Goal: Communication & Community: Share content

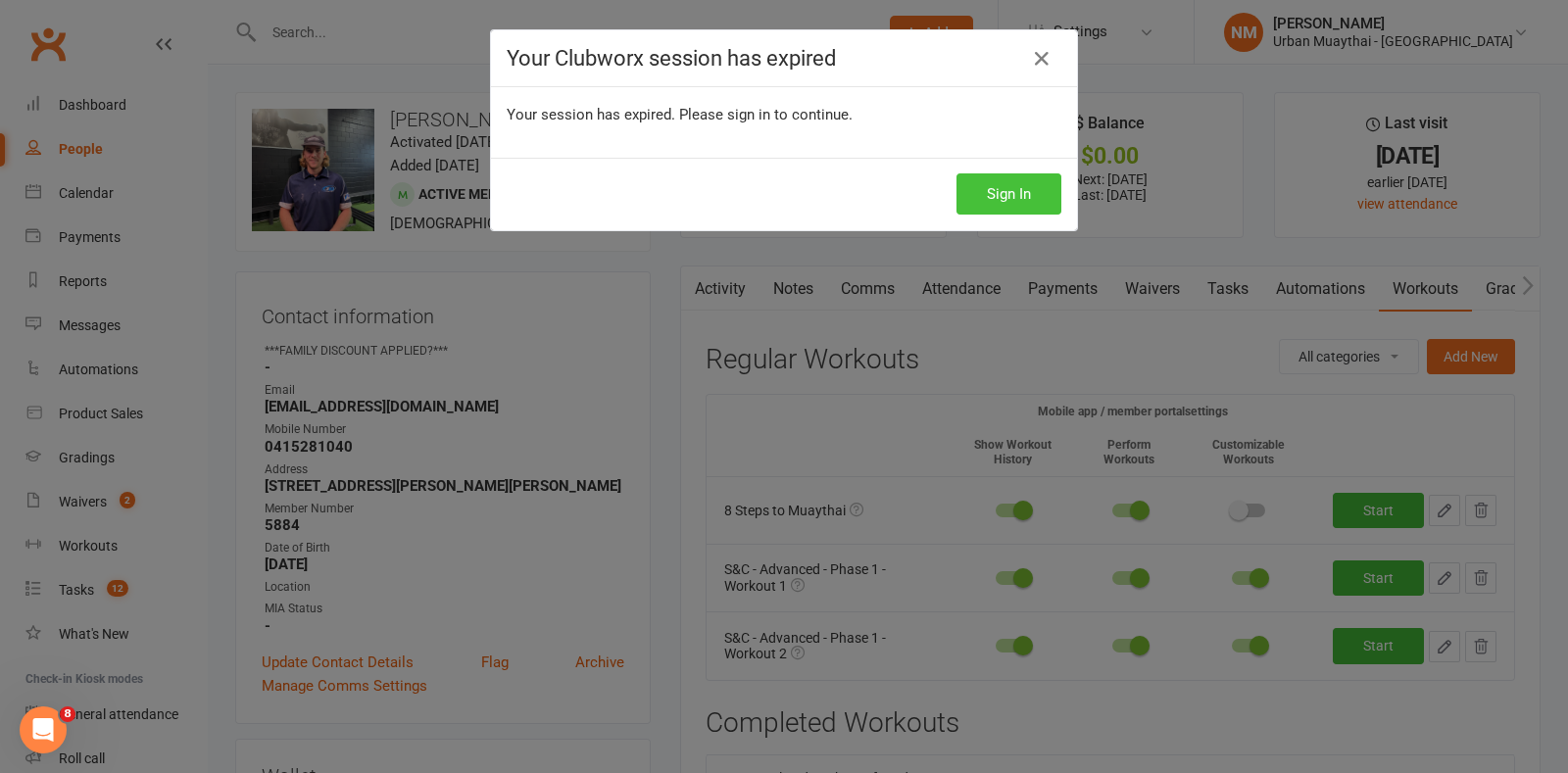
click at [956, 192] on button "Sign In" at bounding box center [1008, 194] width 105 height 41
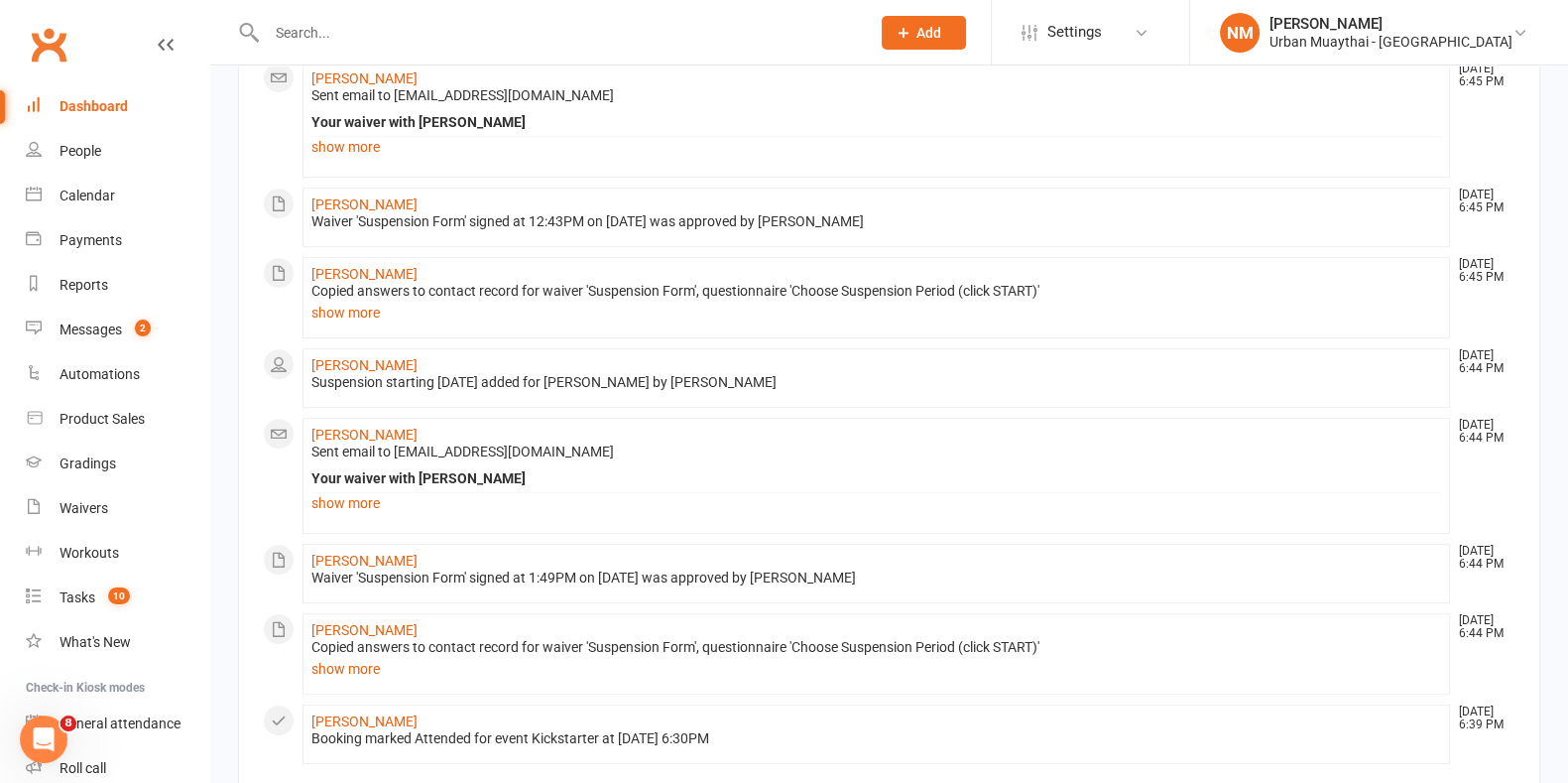
scroll to position [1135, 0]
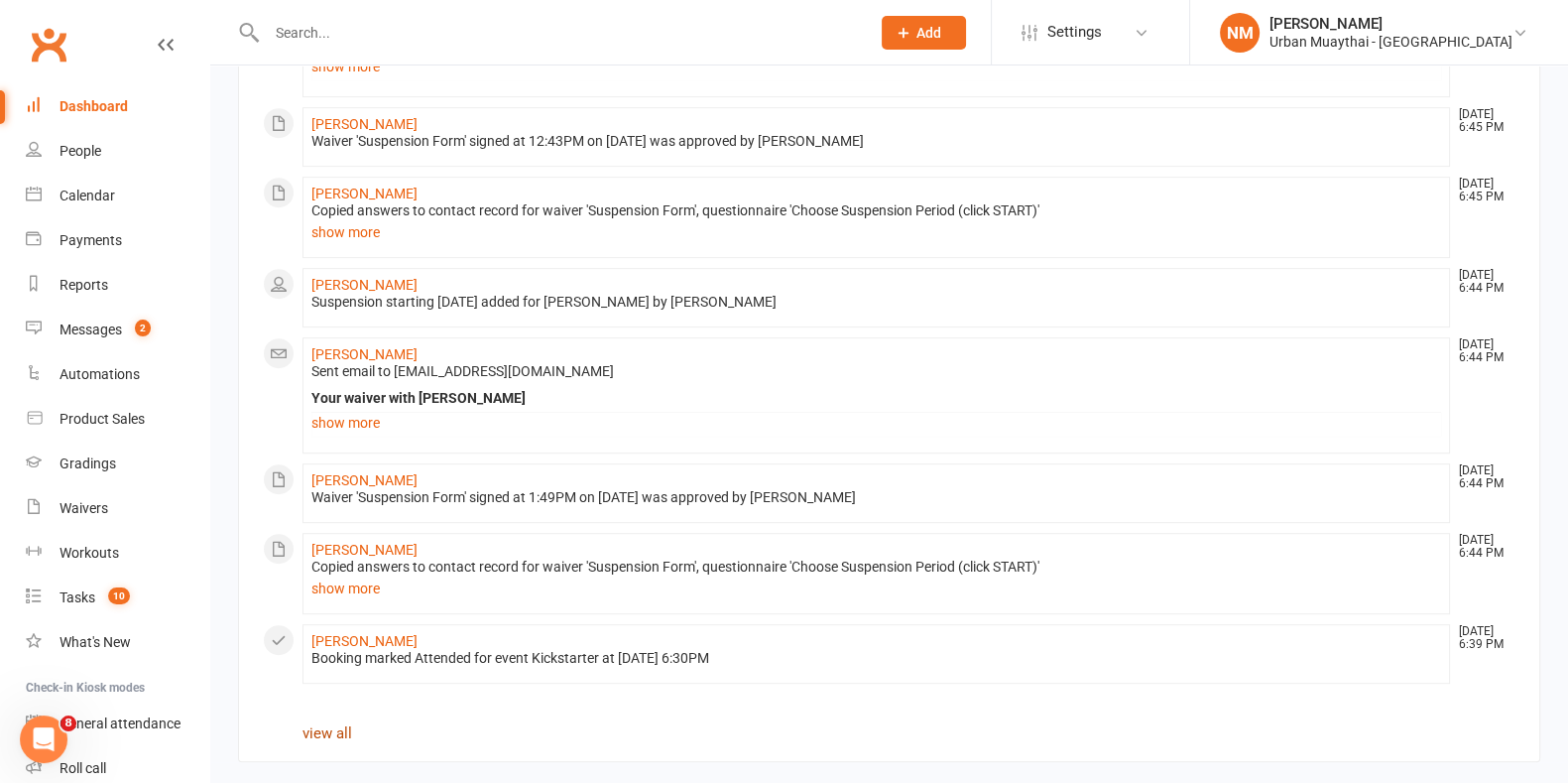
click at [337, 724] on link "view all" at bounding box center [327, 733] width 50 height 18
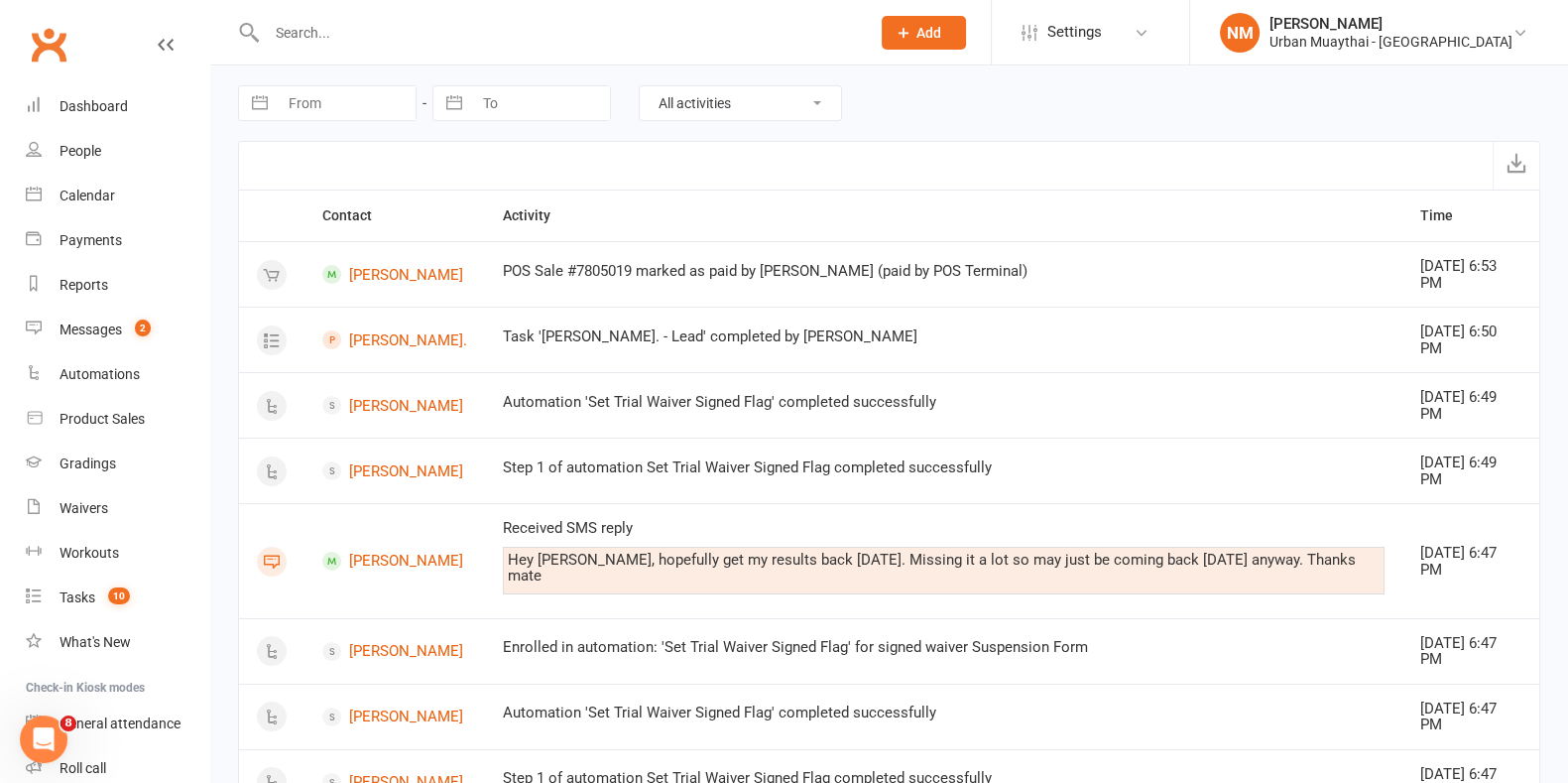
select select "8"
select select "2025"
select select "9"
select select "2025"
select select "10"
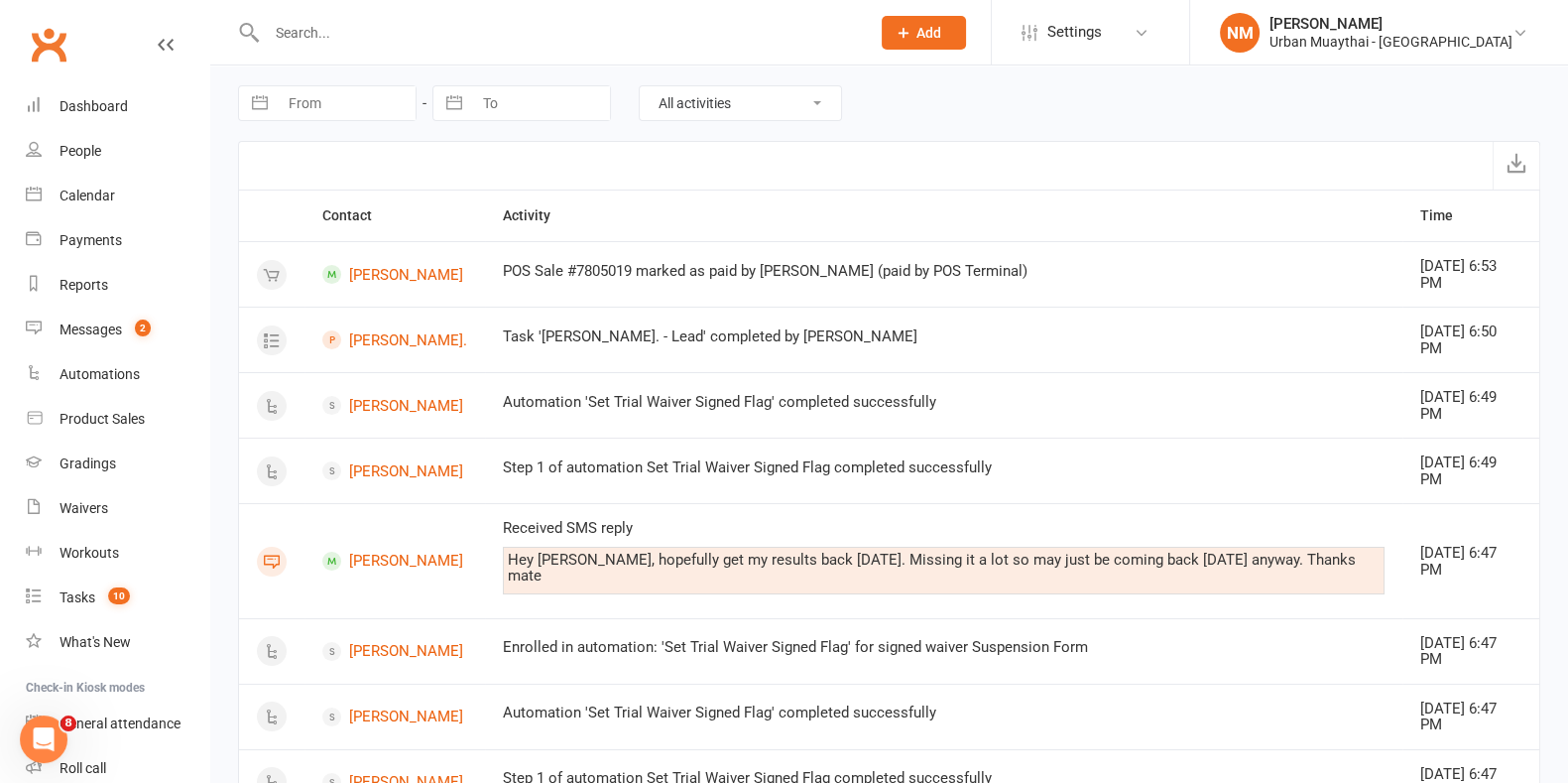
select select "2025"
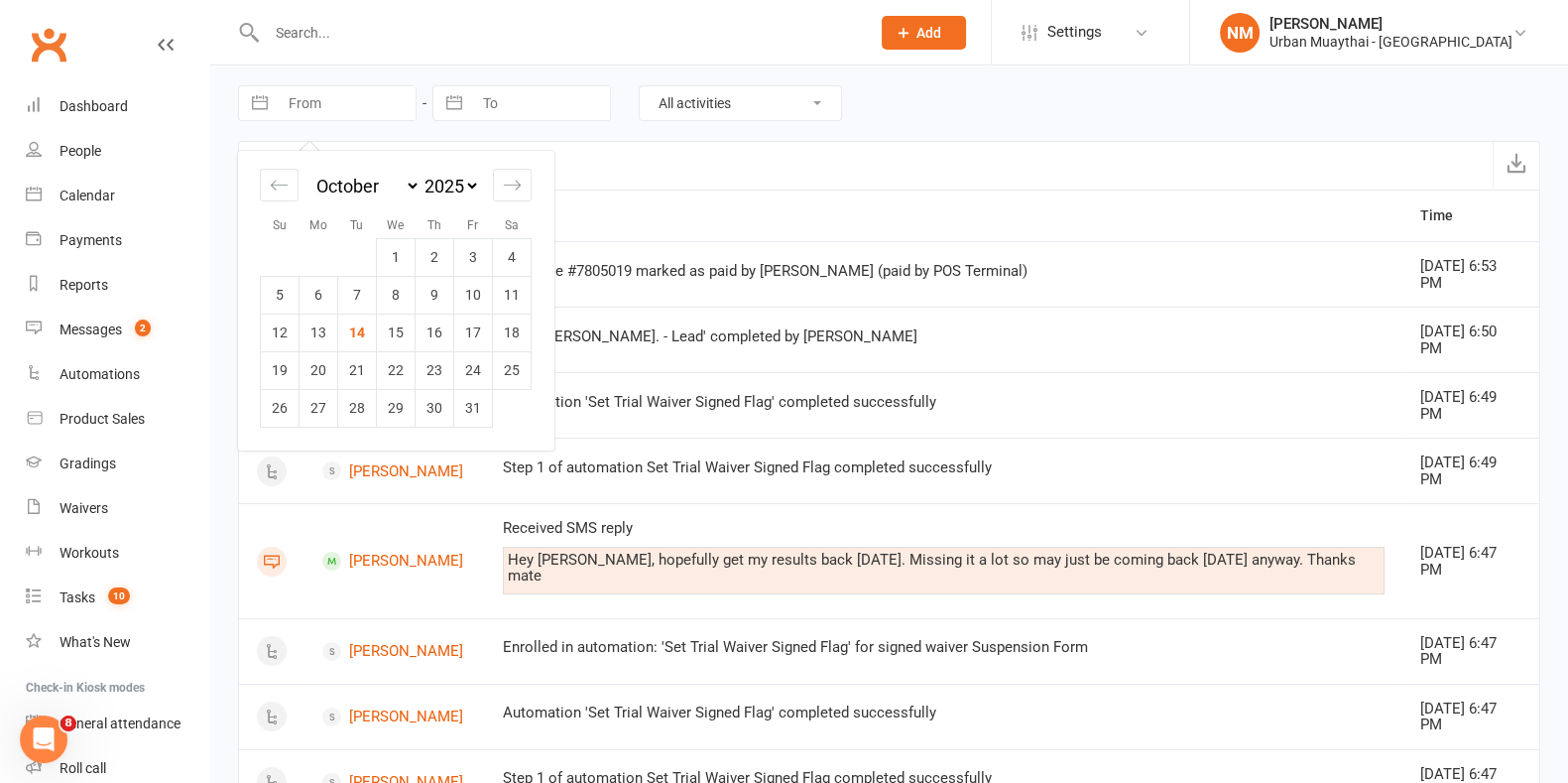
click at [354, 101] on input "From" at bounding box center [346, 103] width 138 height 34
click at [350, 335] on td "14" at bounding box center [357, 332] width 39 height 38
type input "14 Oct 2025"
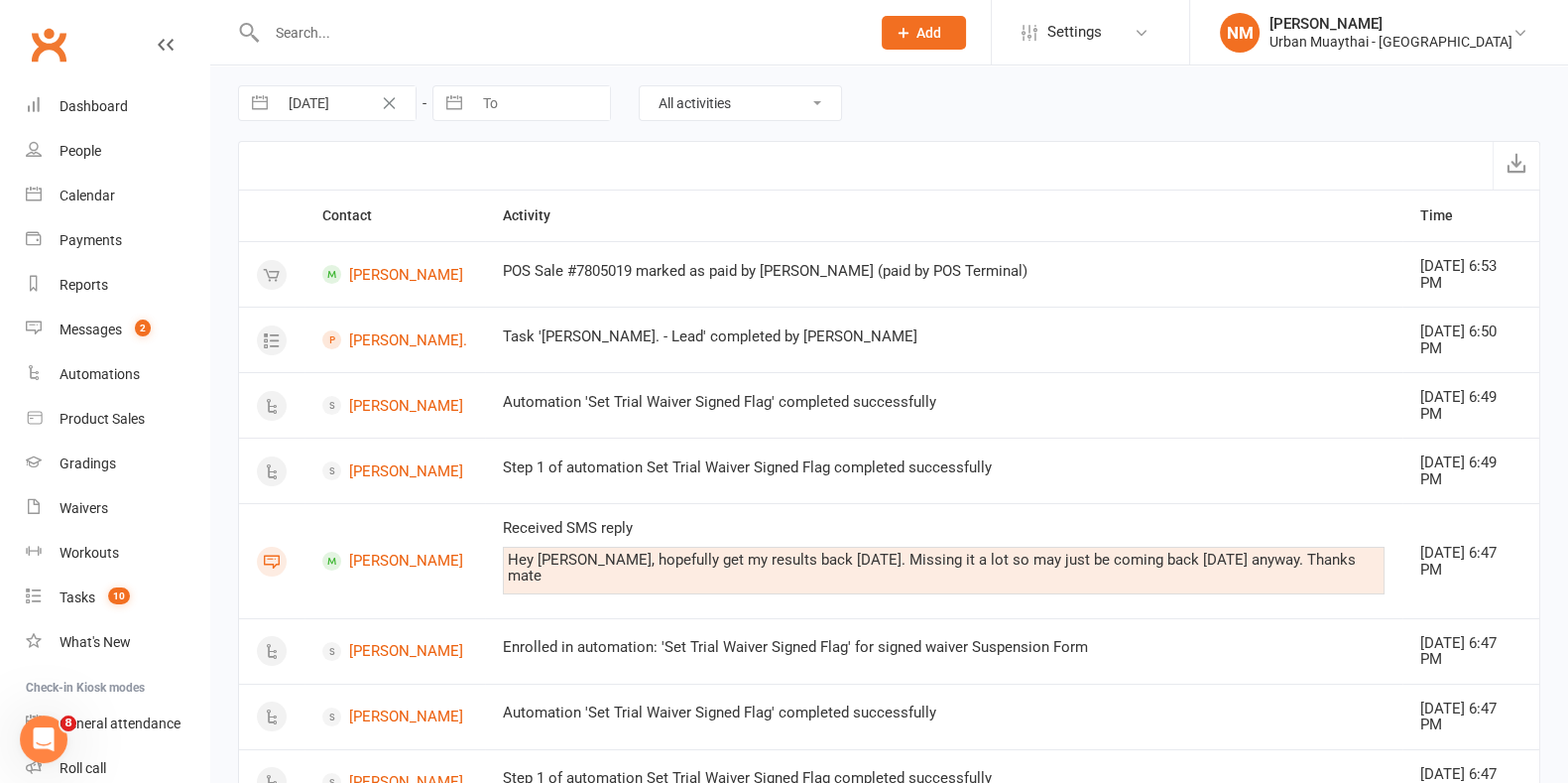
click at [506, 109] on input "To" at bounding box center [541, 103] width 138 height 34
select select "8"
select select "2025"
select select "9"
select select "2025"
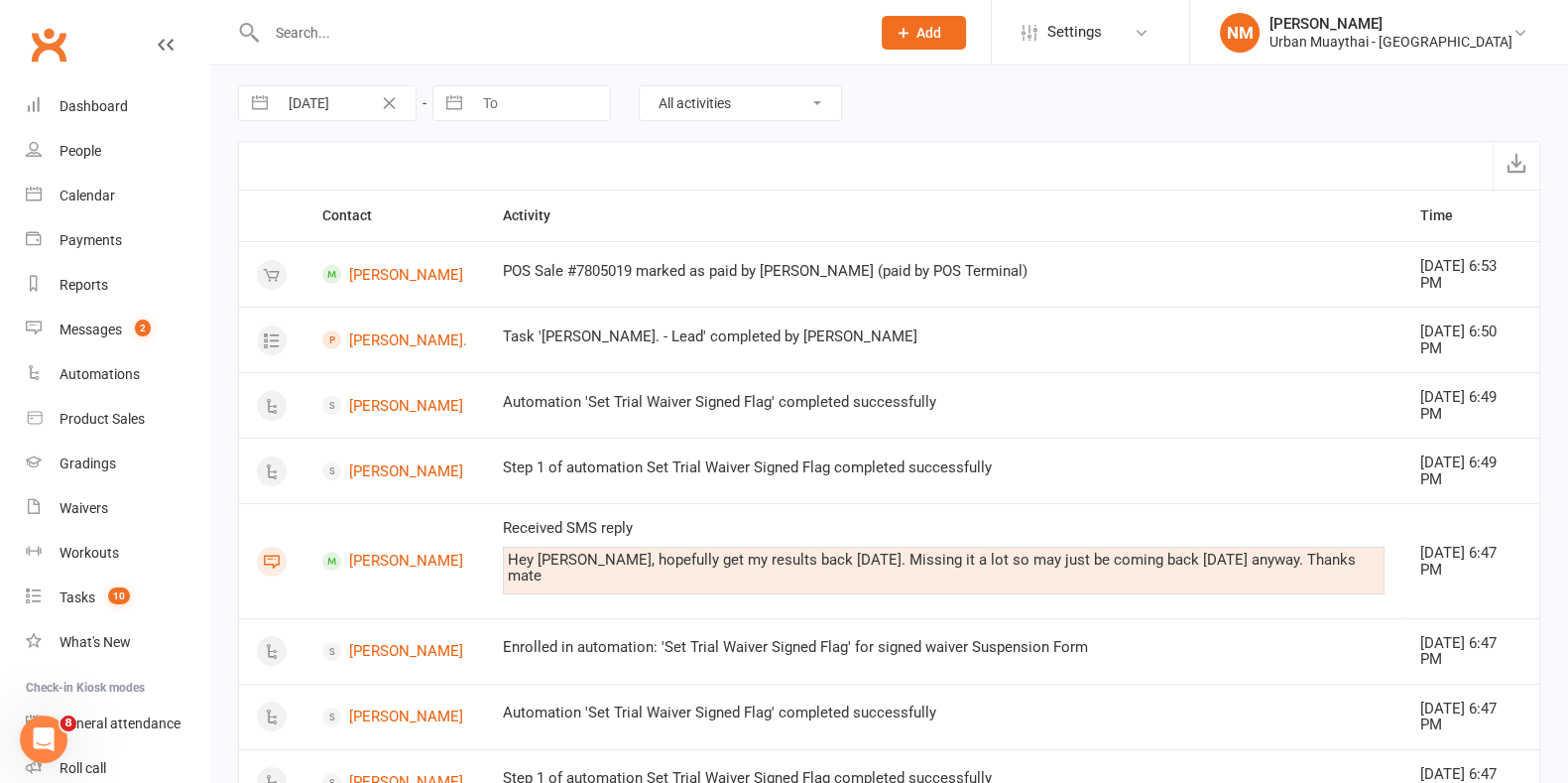
select select "10"
select select "2025"
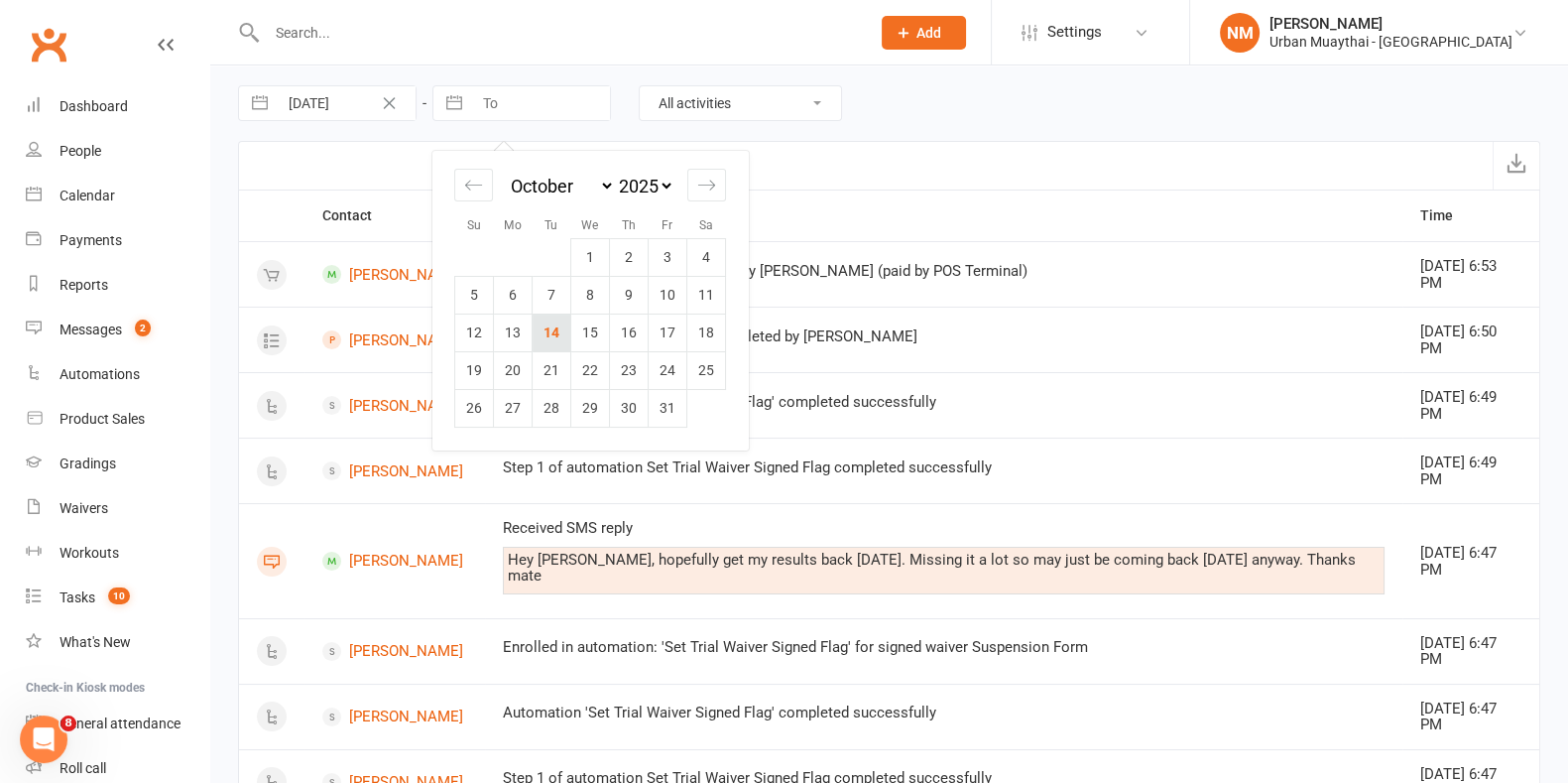
click at [554, 333] on td "14" at bounding box center [551, 332] width 39 height 38
type input "14 Oct 2025"
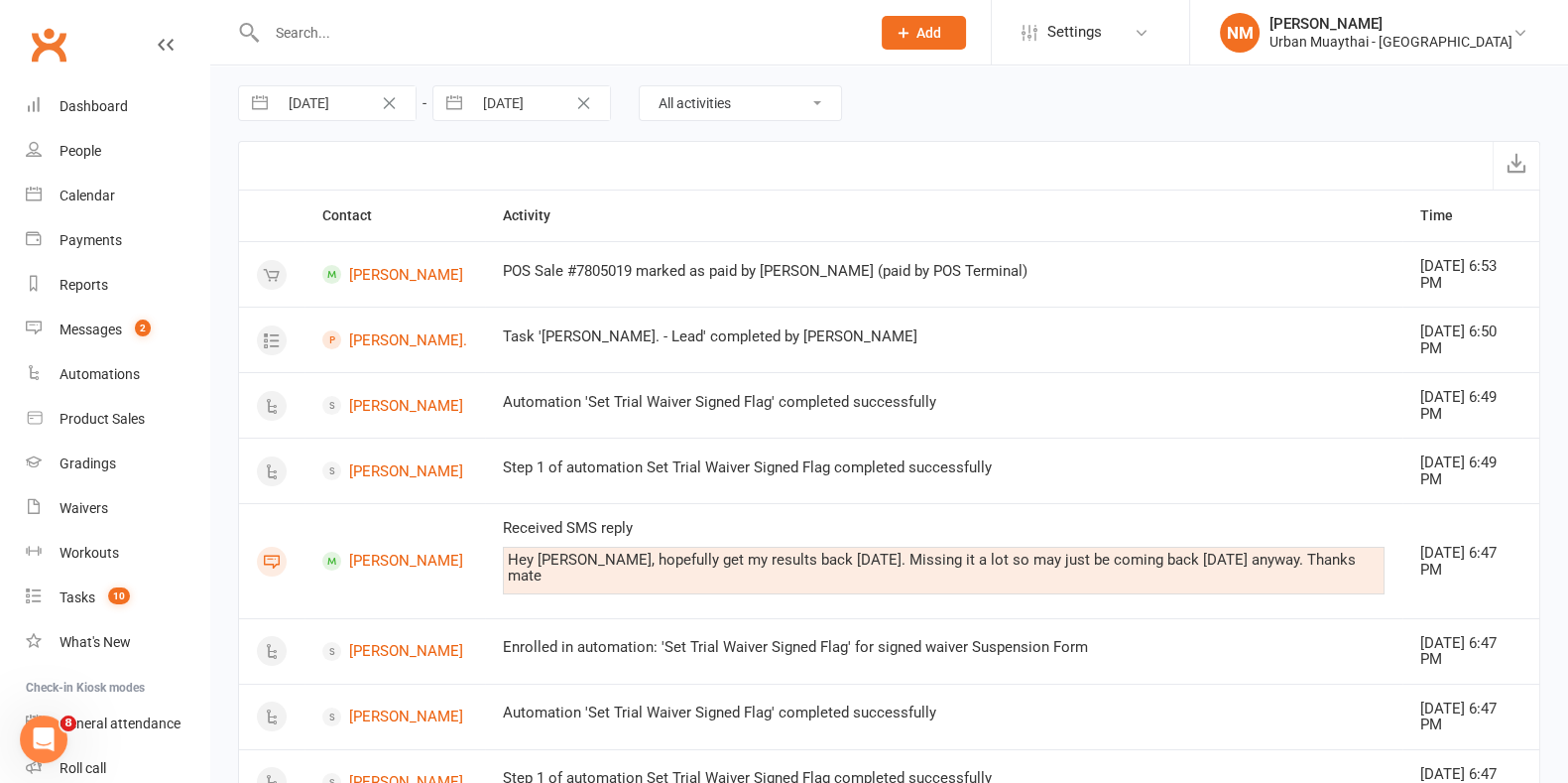
click at [689, 106] on select "All activities Bookings / Attendances Communications Notes Failed SMSes Grading…" at bounding box center [740, 103] width 201 height 34
select select "MembershipLogEntry"
click at [640, 86] on select "All activities Bookings / Attendances Communications Notes Failed SMSes Grading…" at bounding box center [740, 103] width 201 height 34
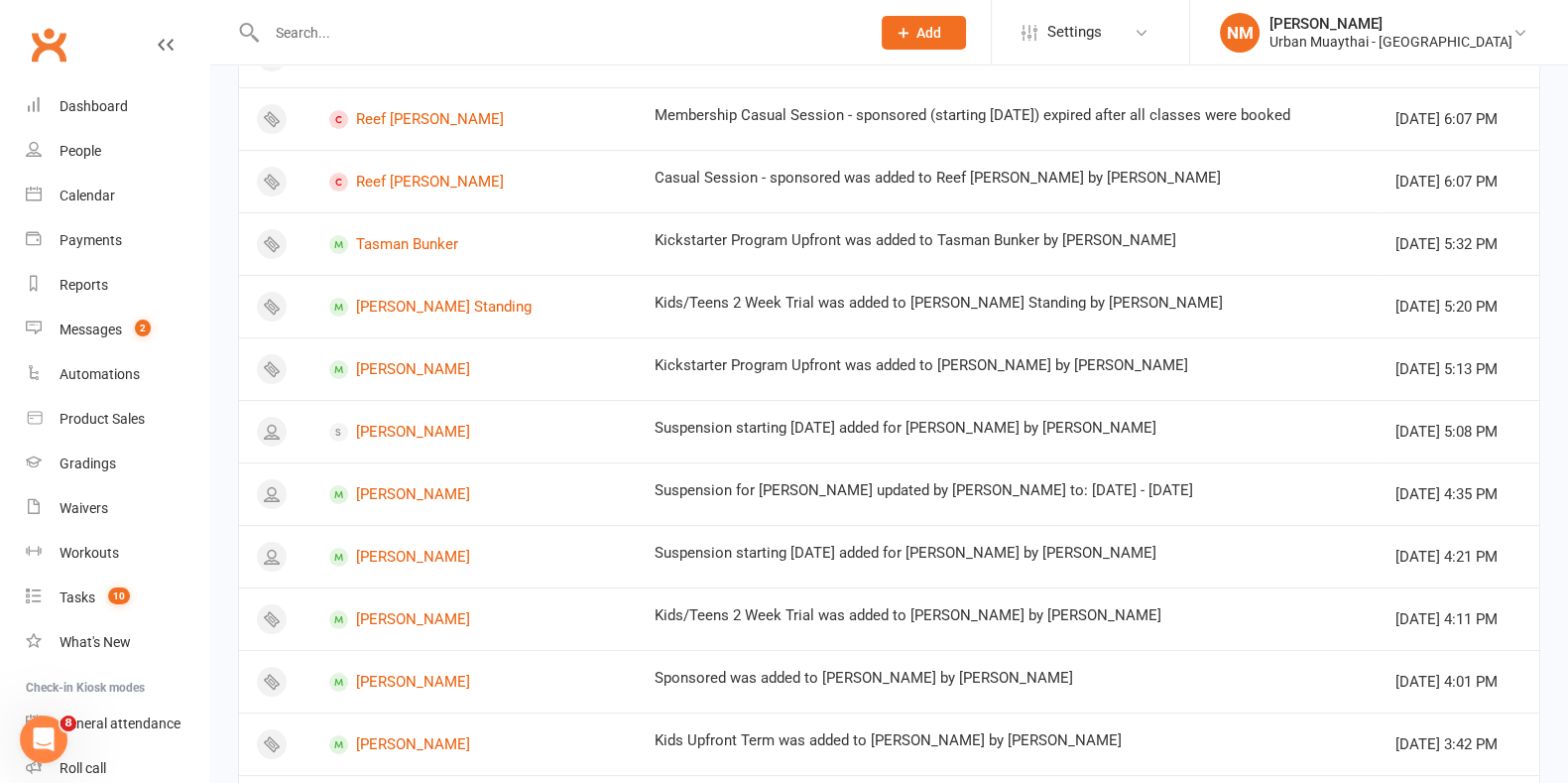
scroll to position [761, 0]
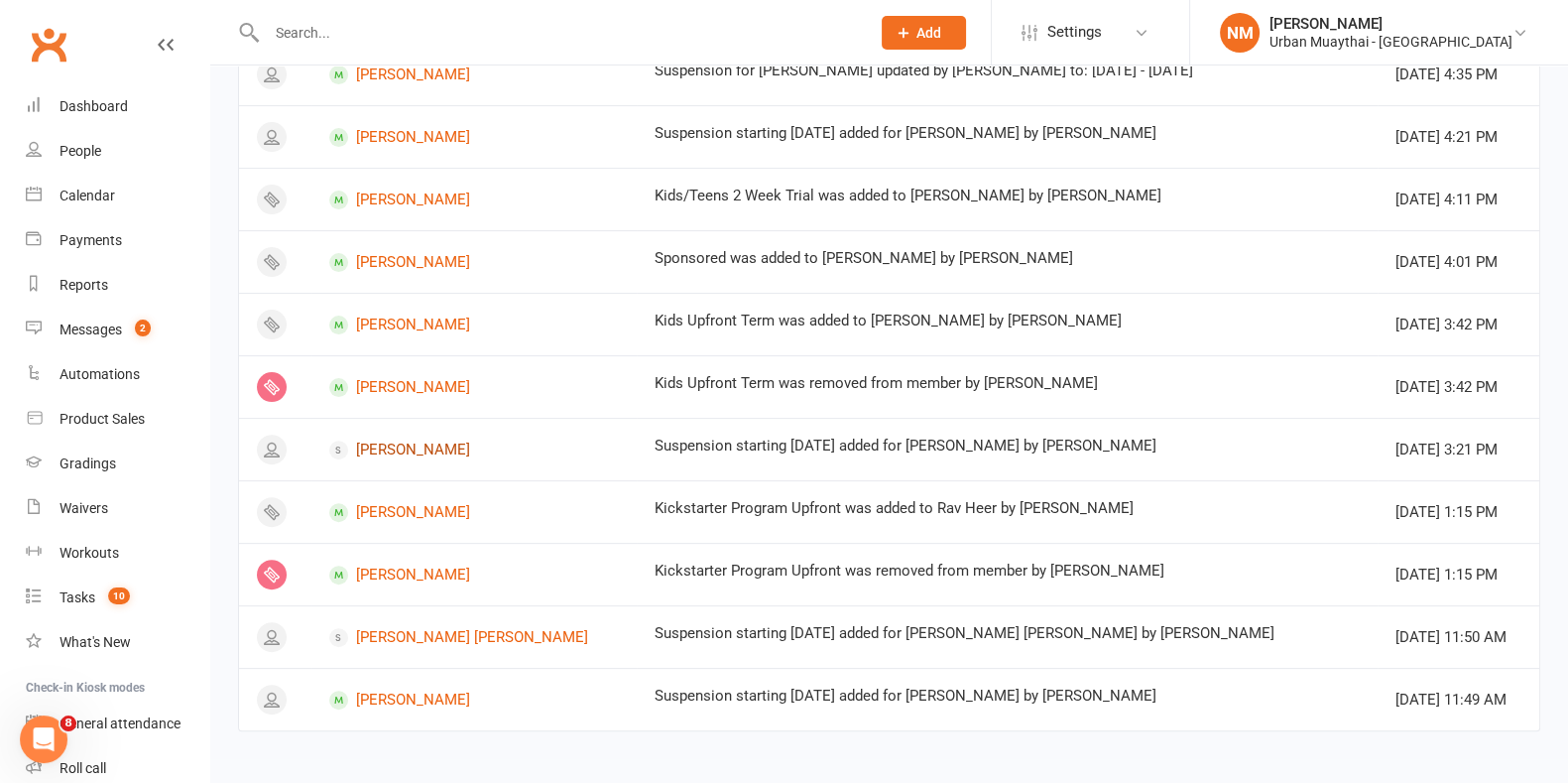
drag, startPoint x: 411, startPoint y: 449, endPoint x: 410, endPoint y: 424, distance: 25.0
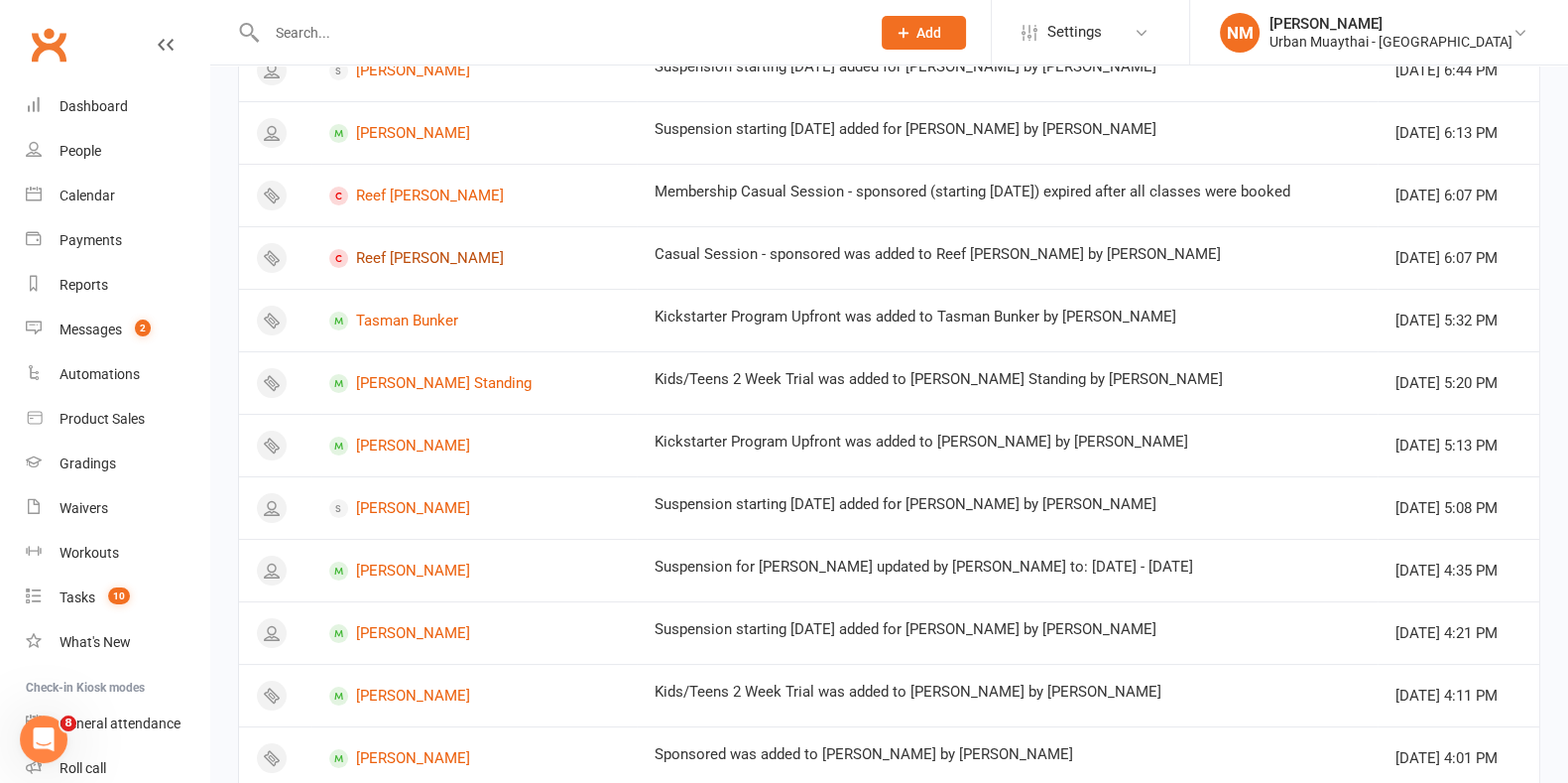
scroll to position [141, 0]
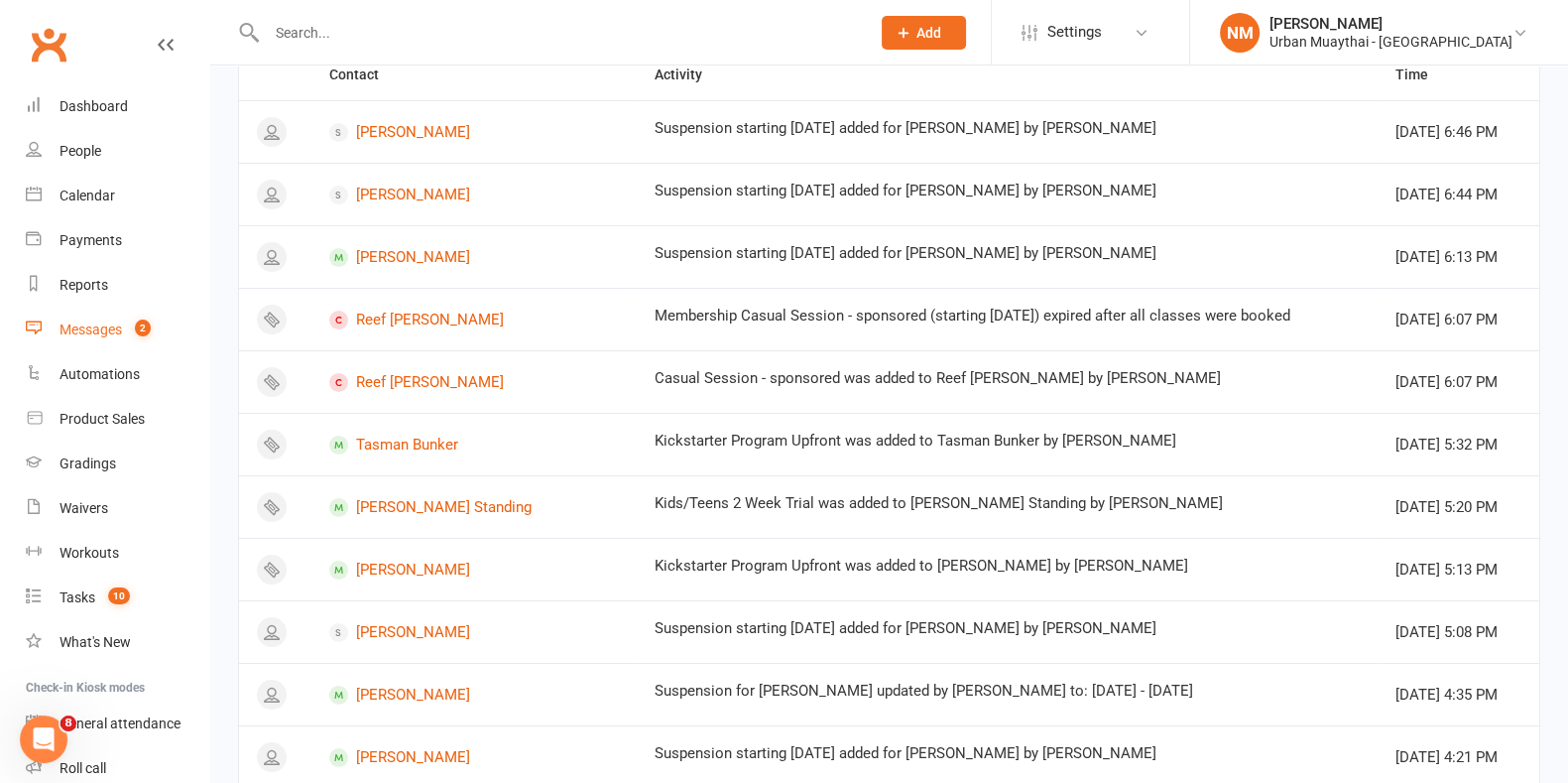
click at [83, 325] on div "Messages" at bounding box center [90, 329] width 62 height 16
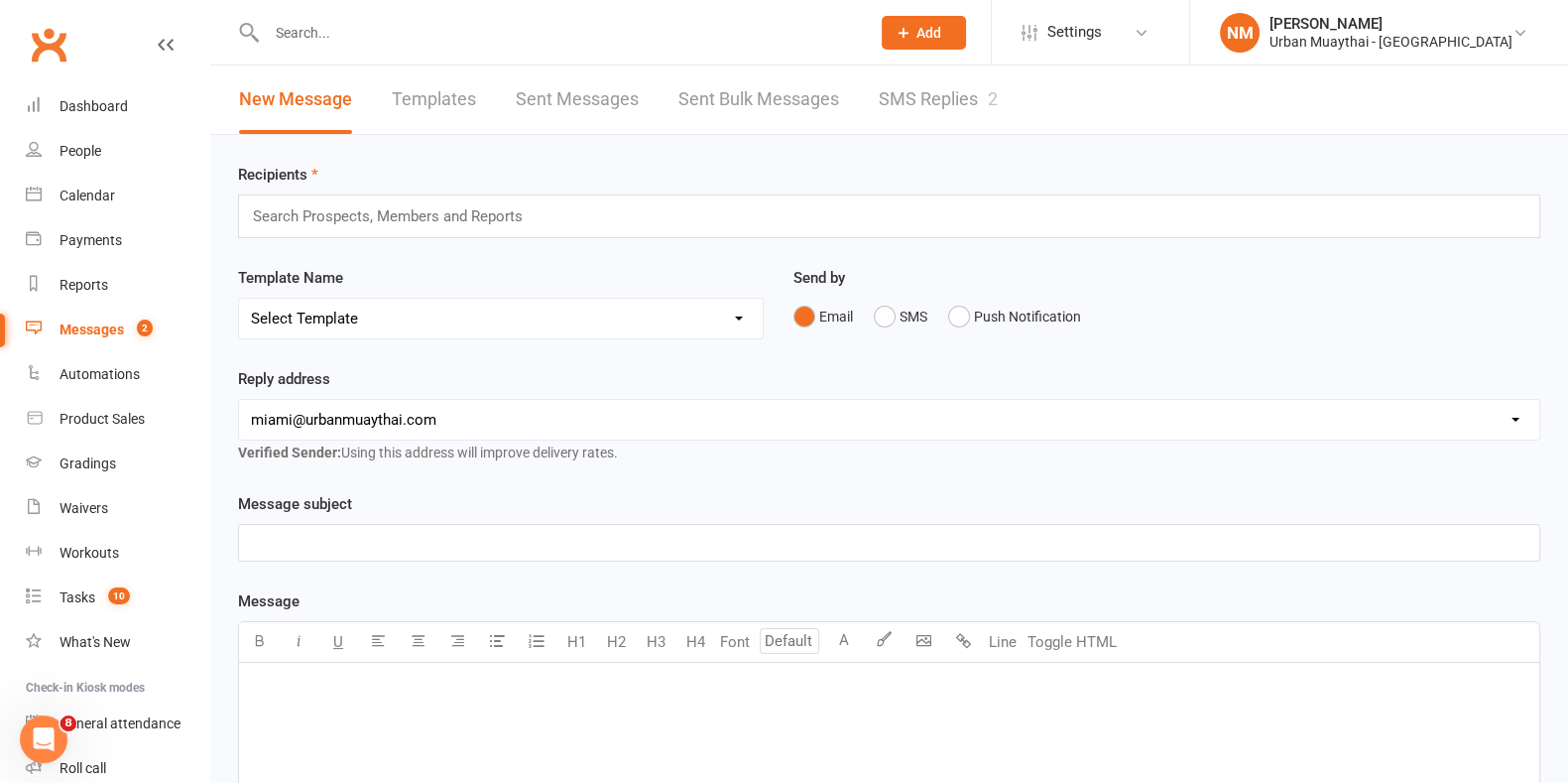
click at [922, 82] on link "SMS Replies 2" at bounding box center [938, 99] width 119 height 68
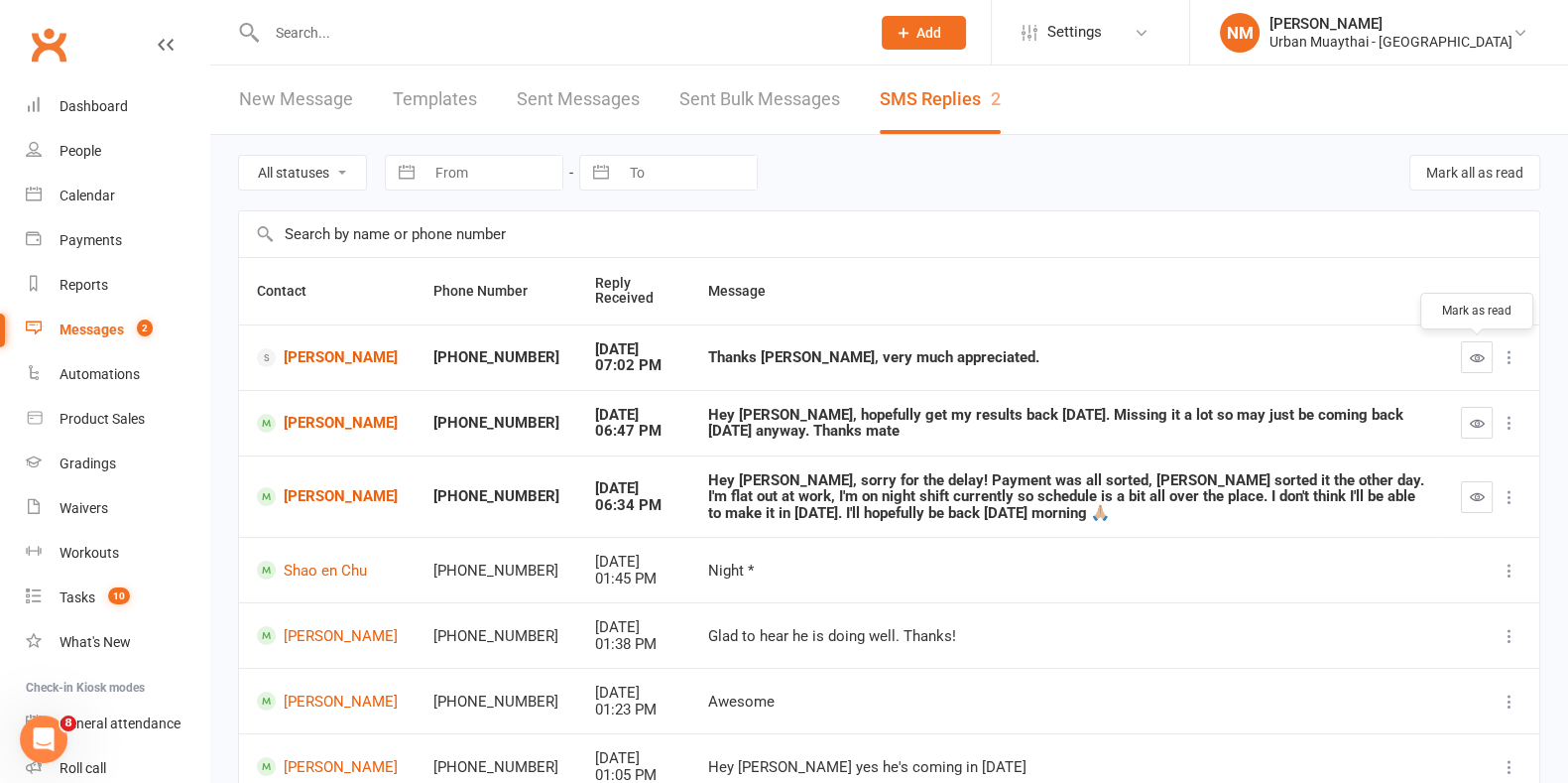
click at [1474, 360] on icon "button" at bounding box center [1477, 357] width 15 height 15
click at [1478, 429] on icon "button" at bounding box center [1477, 423] width 15 height 15
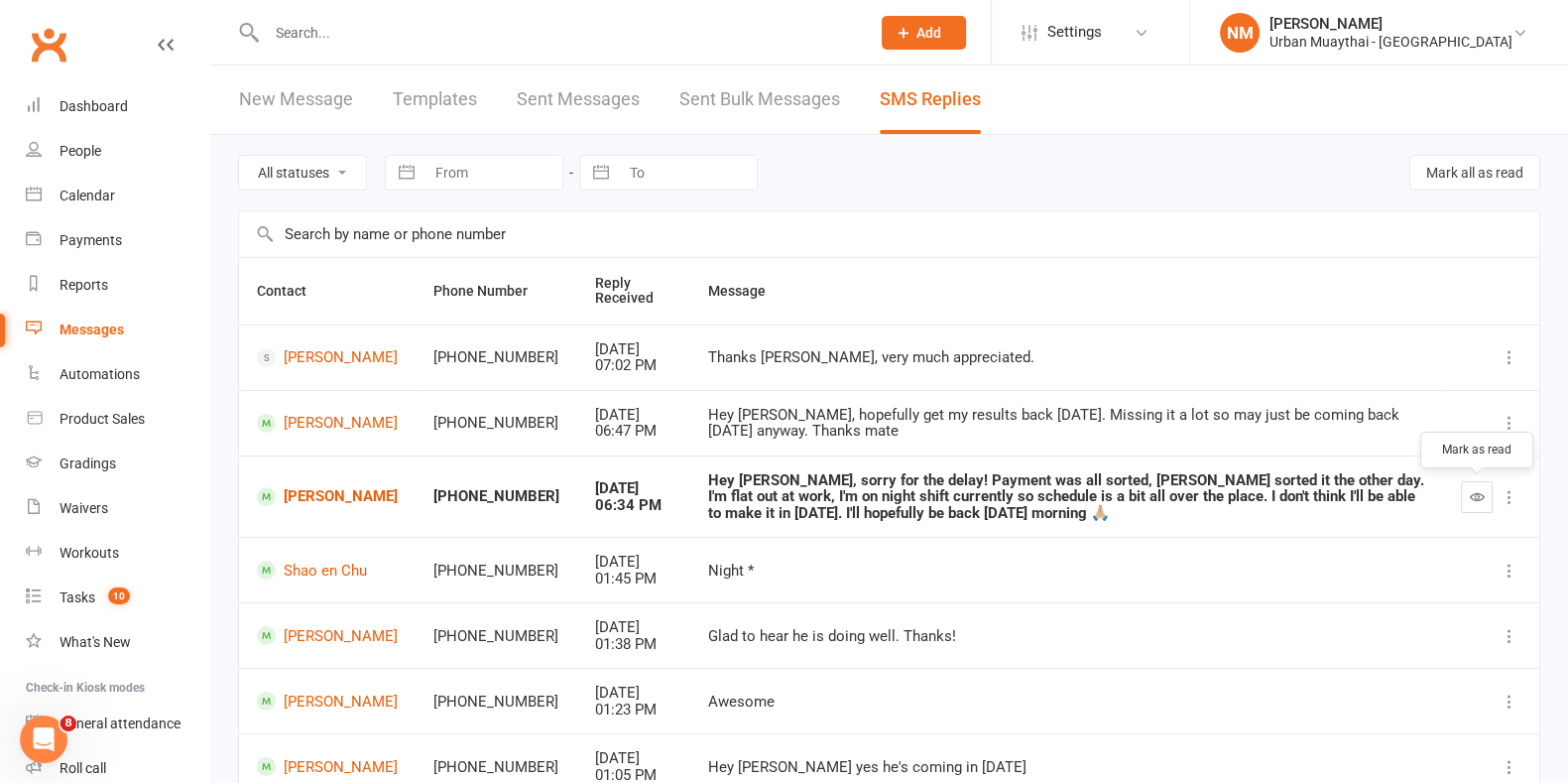
click at [1479, 507] on button "button" at bounding box center [1477, 497] width 32 height 32
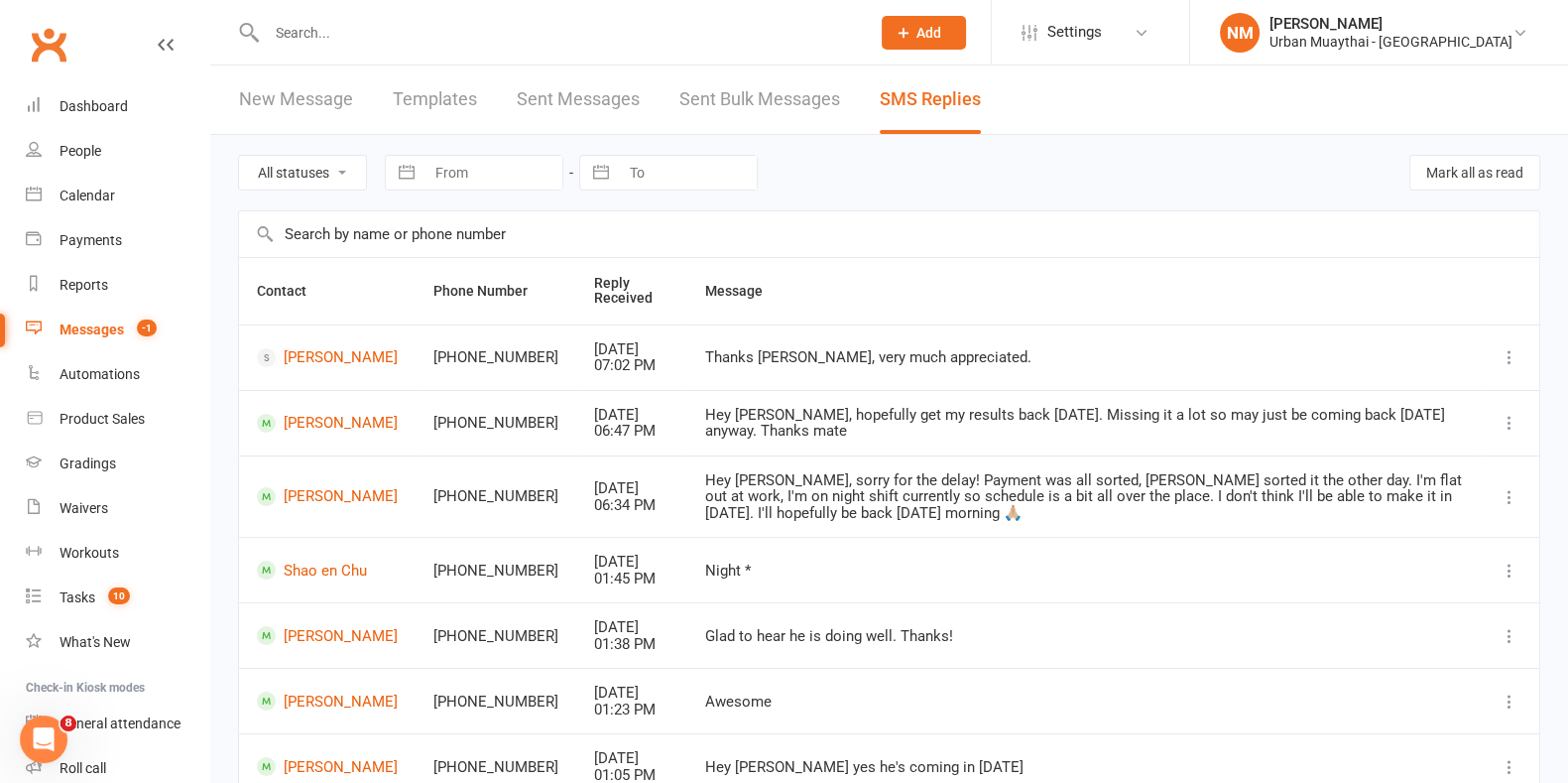
click at [109, 332] on div "Messages" at bounding box center [91, 329] width 64 height 16
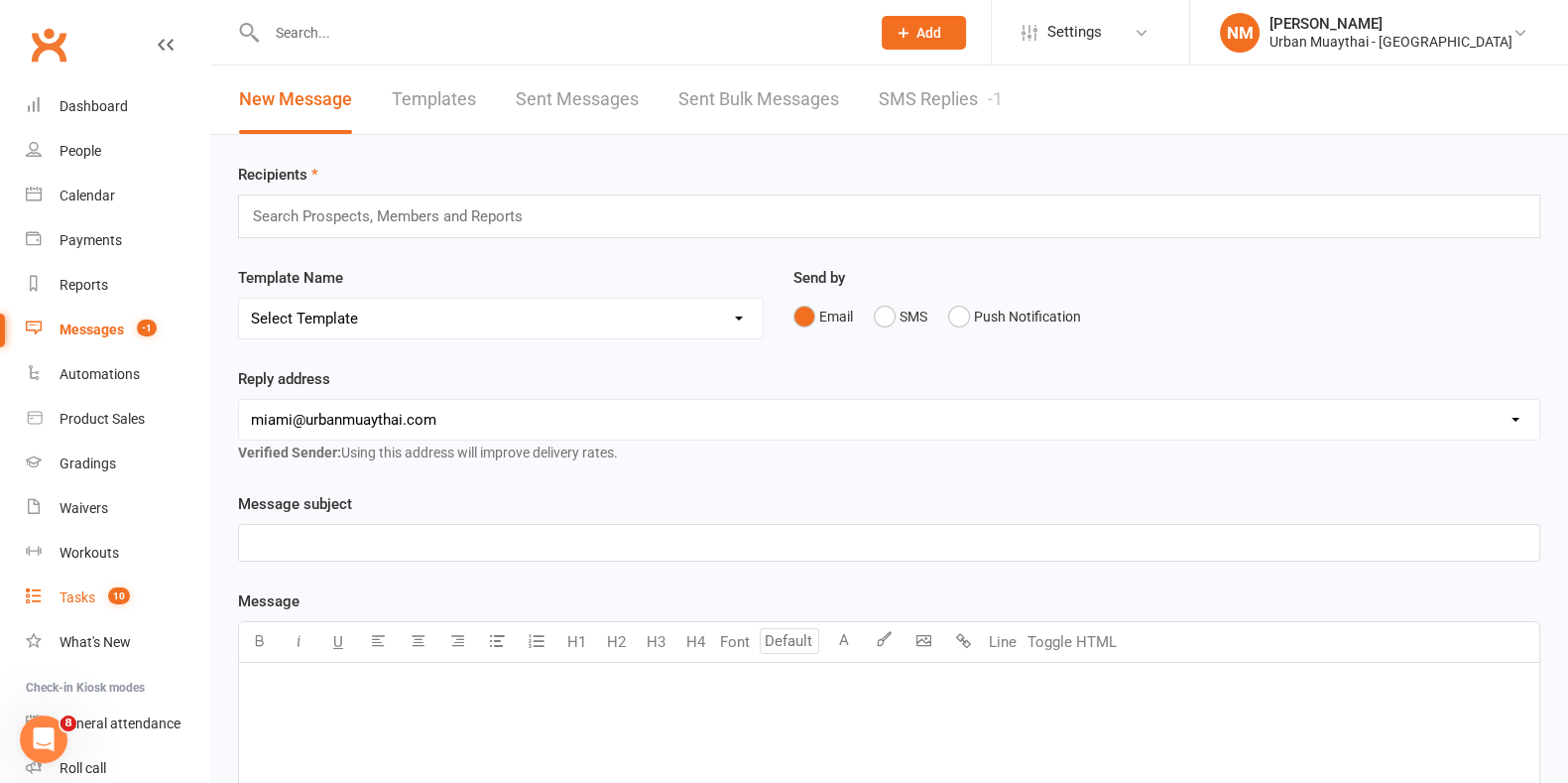
click at [77, 610] on link "Tasks 10" at bounding box center [117, 597] width 183 height 45
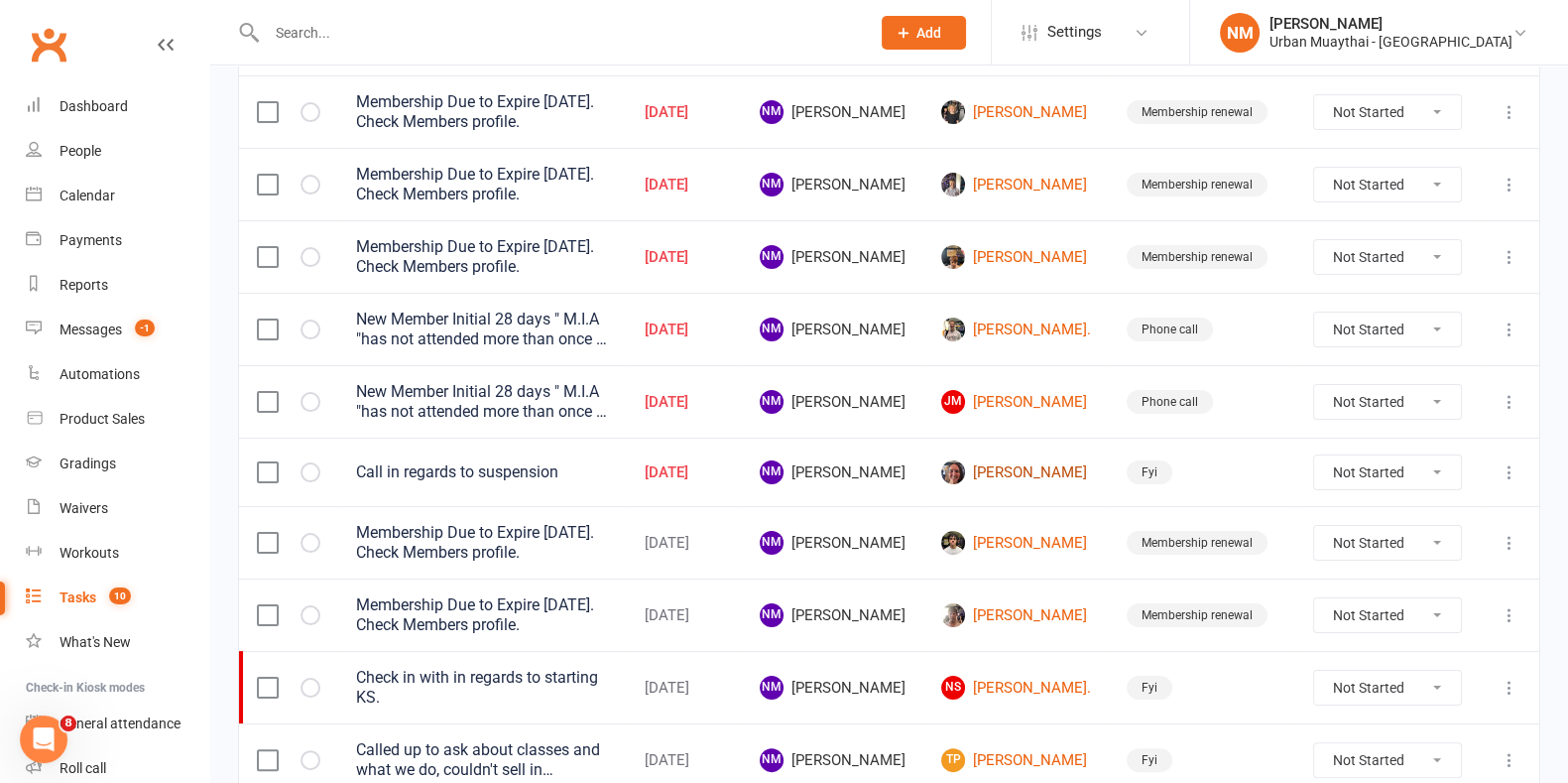
scroll to position [372, 0]
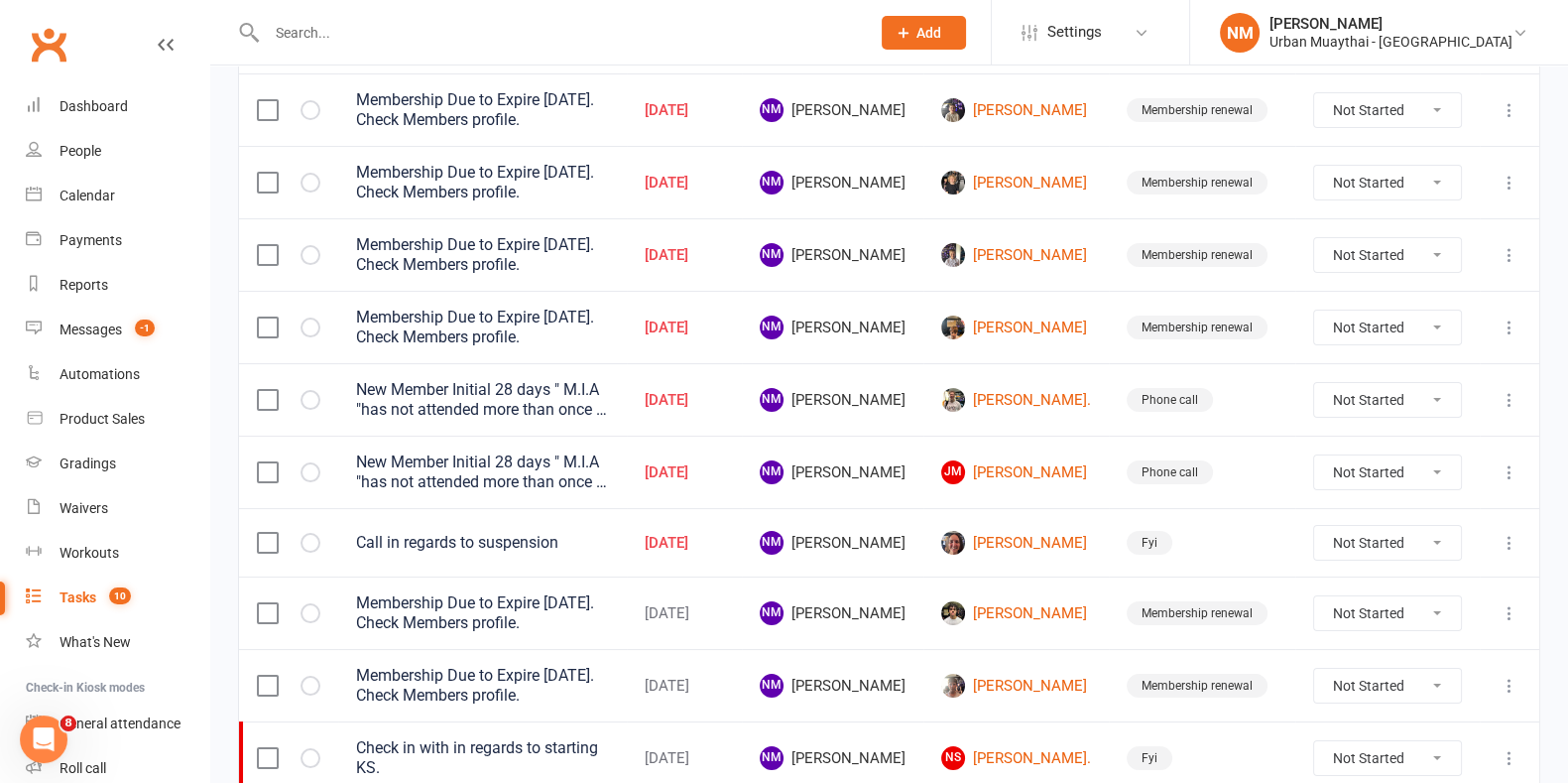
click at [401, 40] on input "text" at bounding box center [558, 33] width 595 height 28
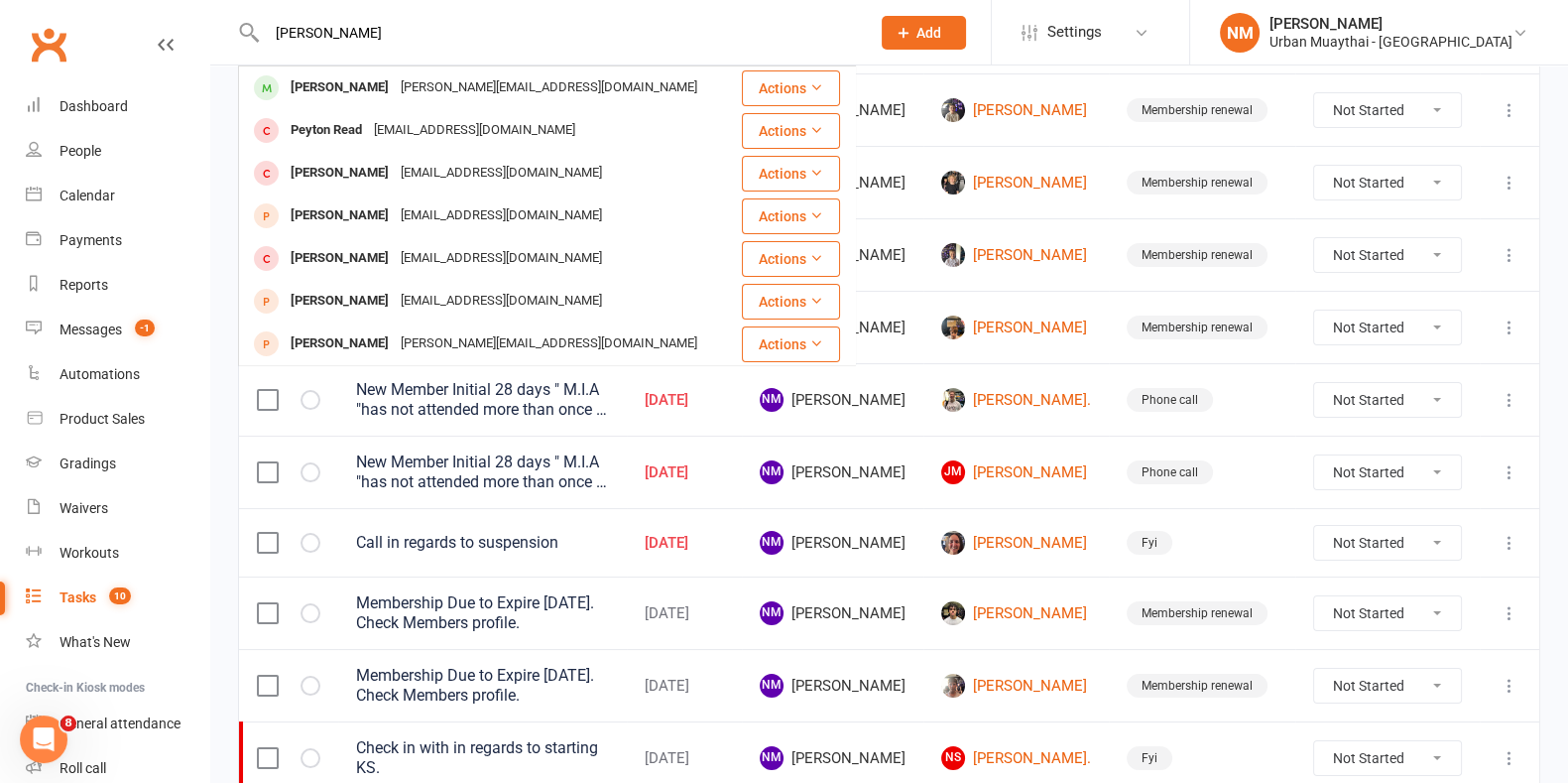
type input "rene pes"
click at [395, 78] on div "rene.pesur@gmail.com" at bounding box center [548, 87] width 308 height 29
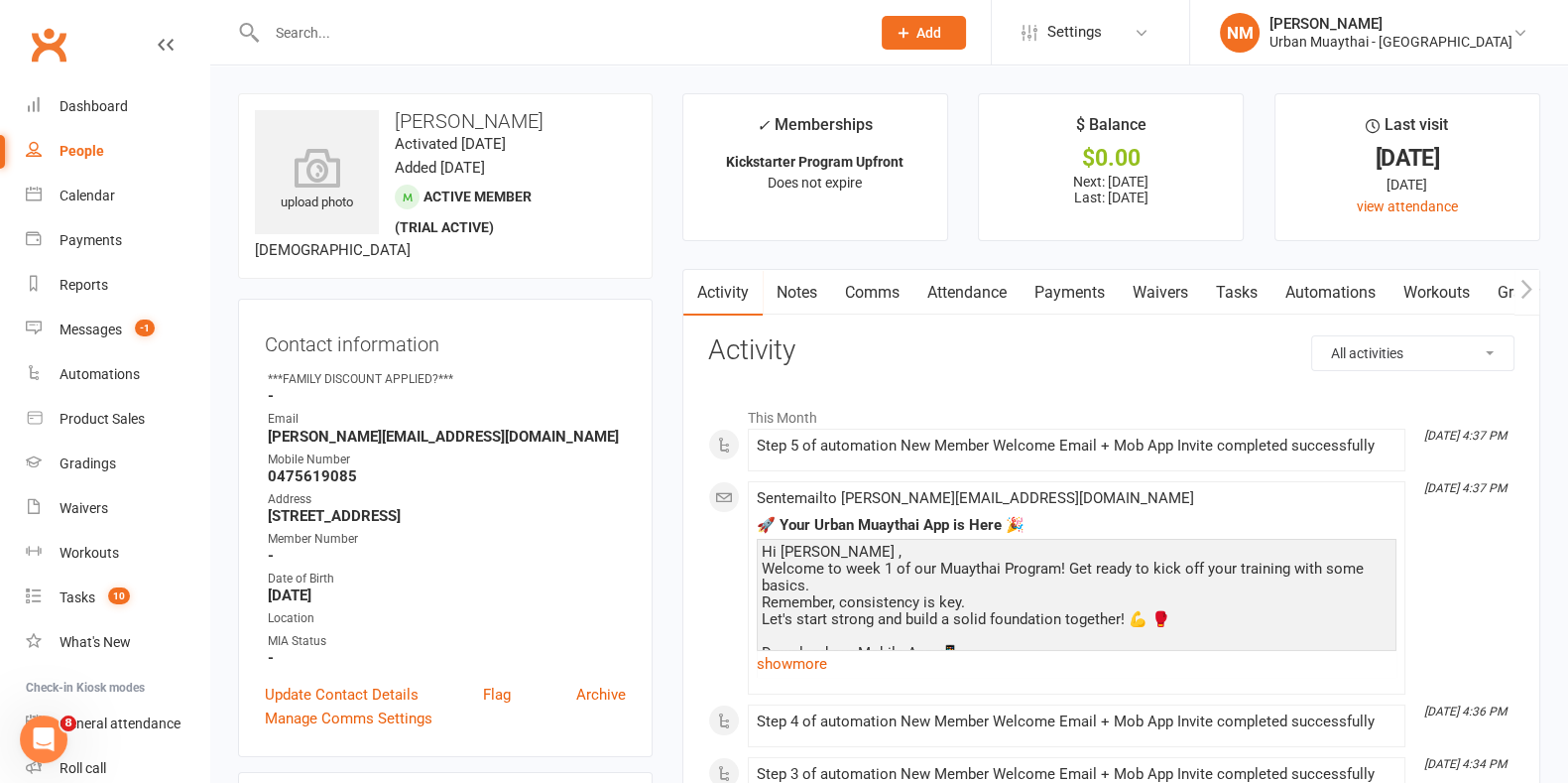
click at [1091, 293] on link "Payments" at bounding box center [1069, 293] width 98 height 46
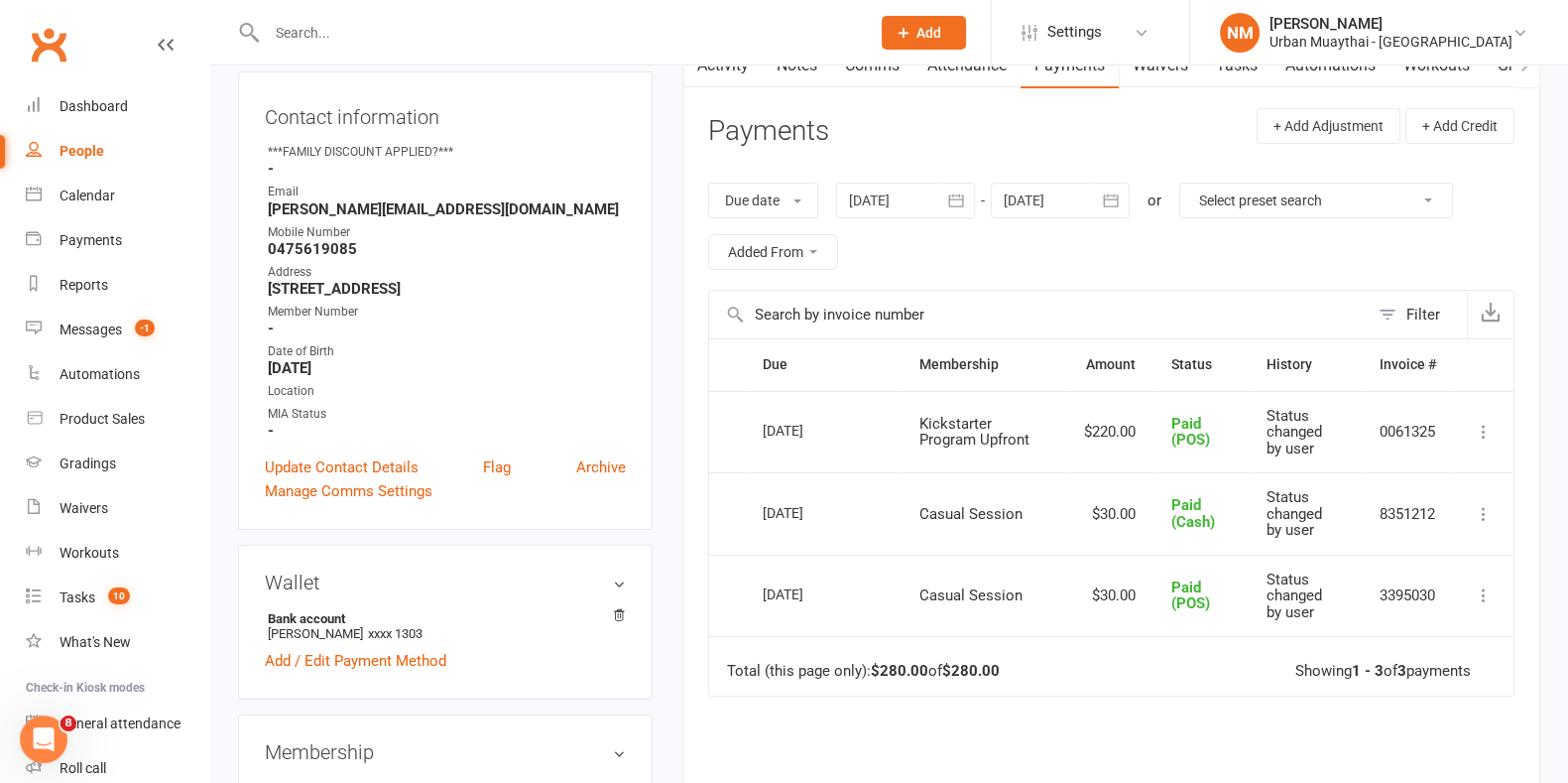
scroll to position [247, 0]
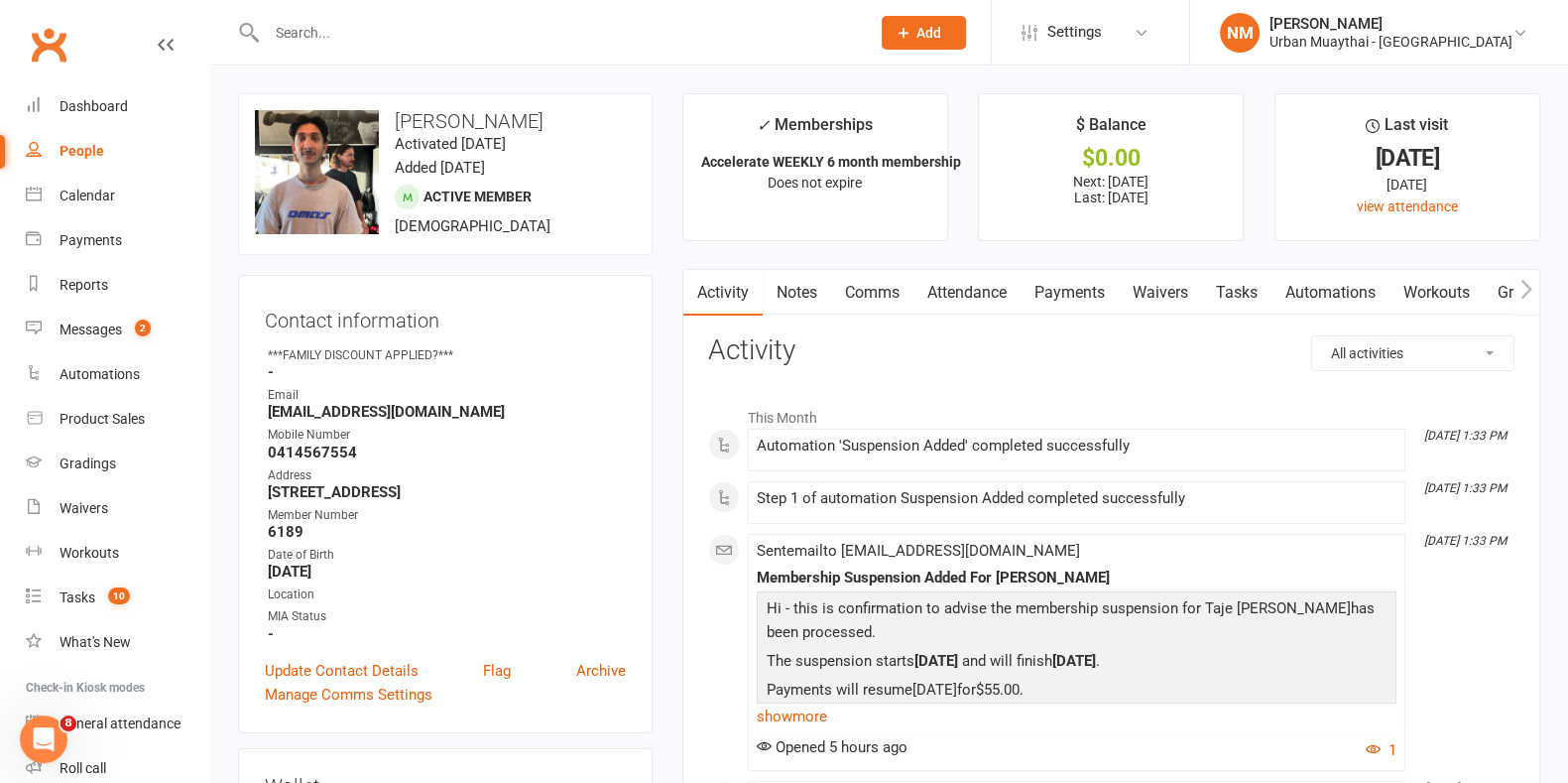
click at [1085, 284] on link "Payments" at bounding box center [1069, 293] width 98 height 46
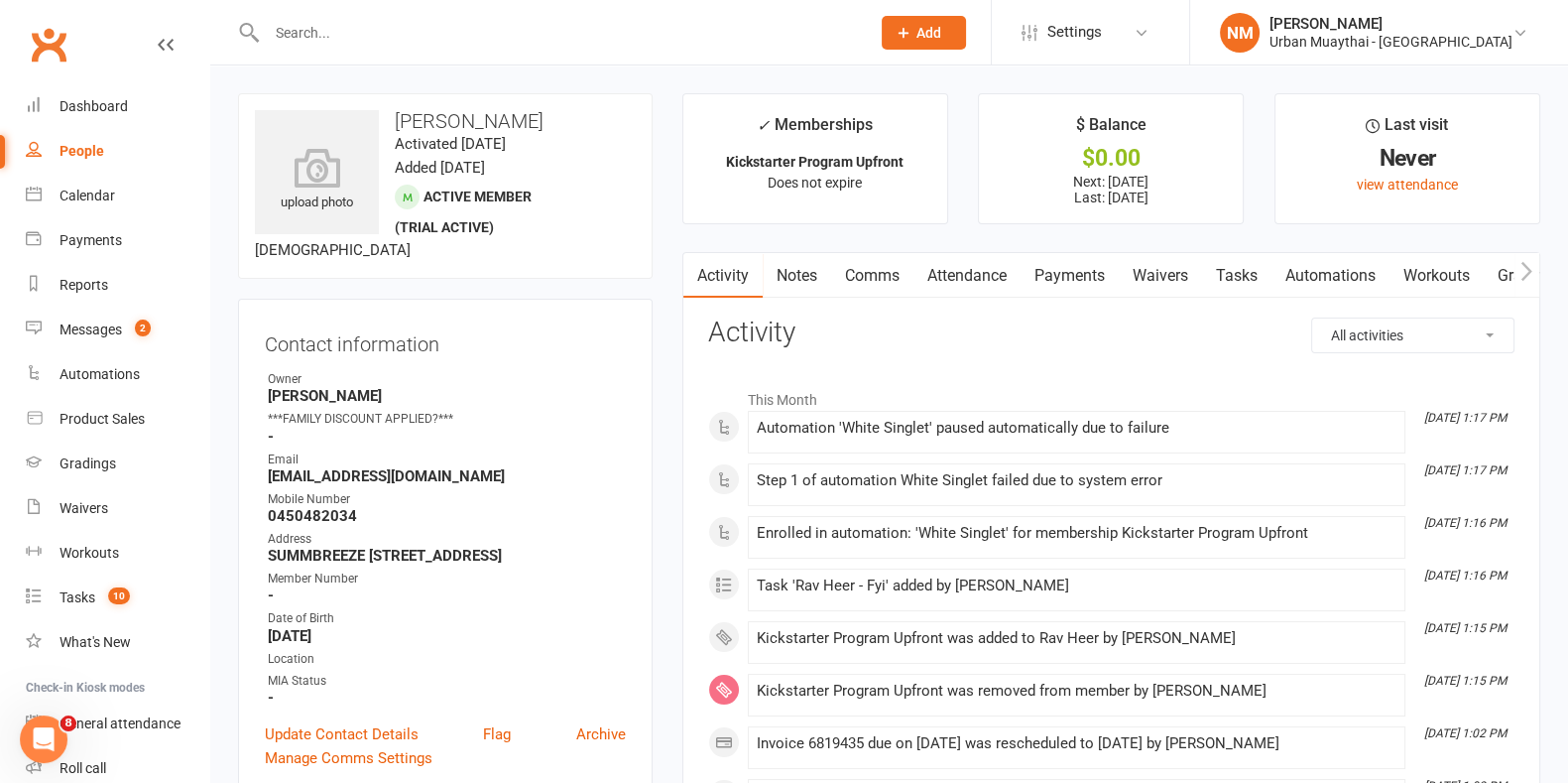
click at [1051, 278] on link "Payments" at bounding box center [1069, 276] width 98 height 46
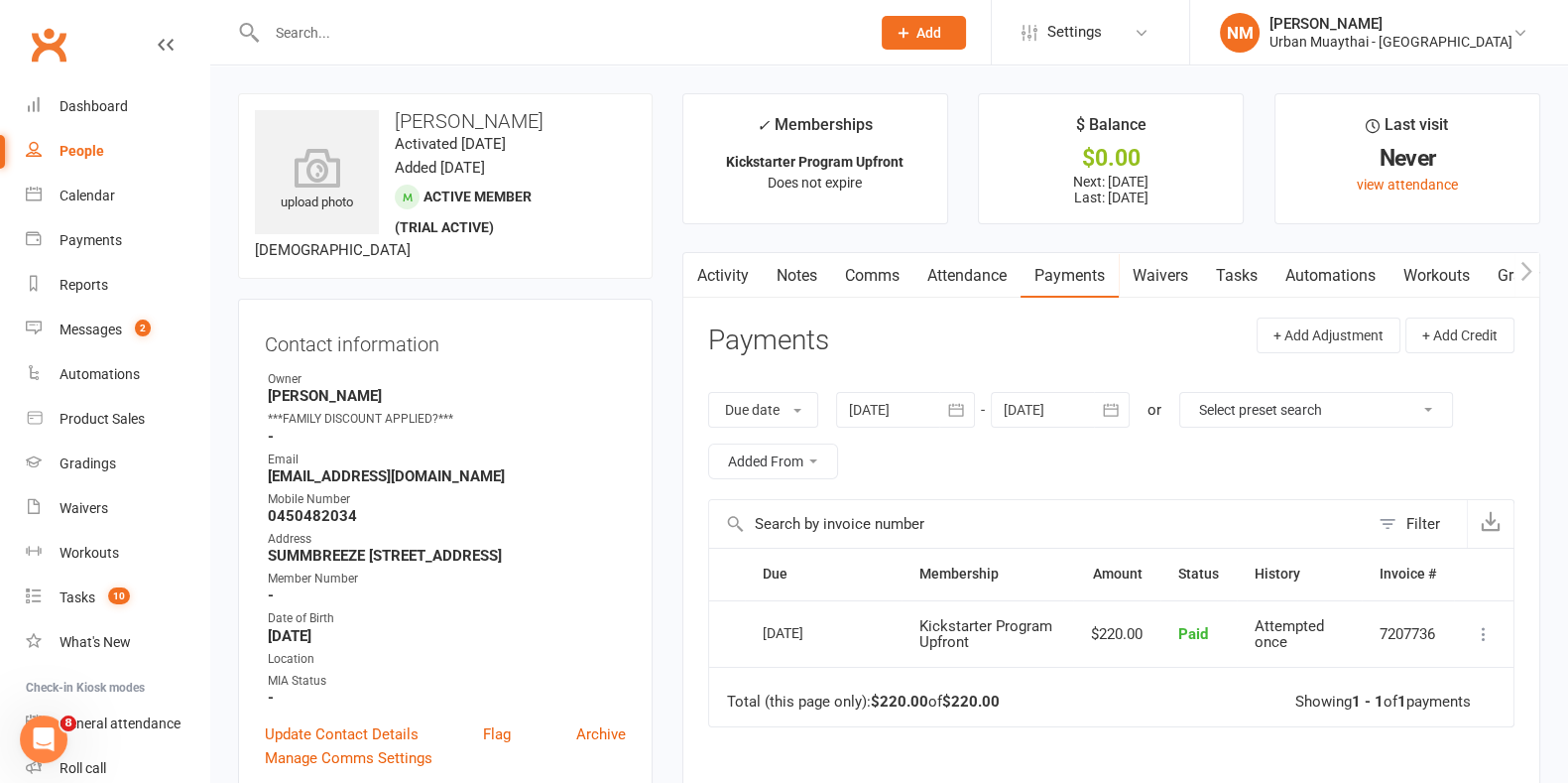
click at [794, 277] on link "Notes" at bounding box center [796, 276] width 68 height 46
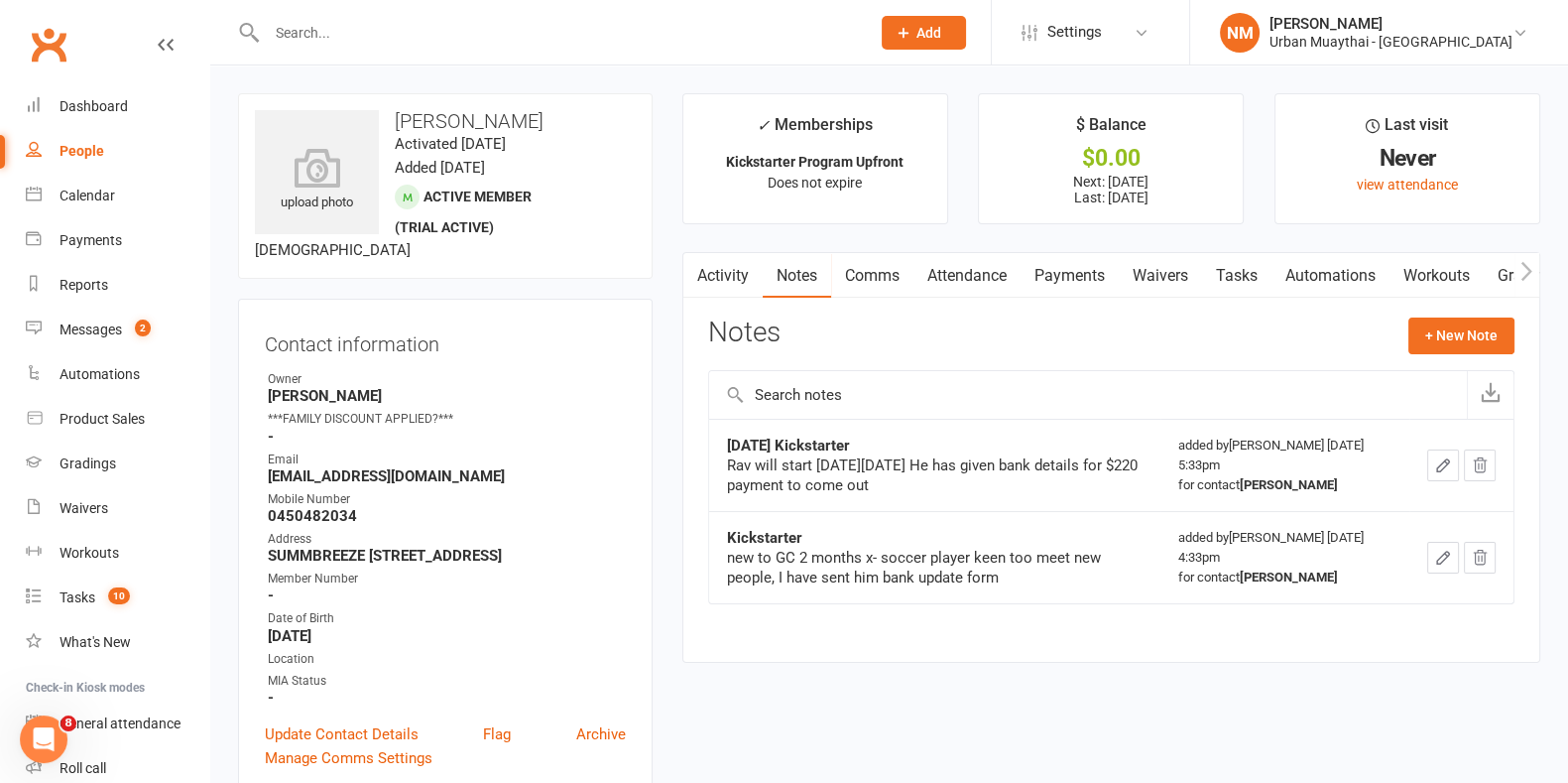
click at [1047, 255] on link "Payments" at bounding box center [1069, 276] width 98 height 46
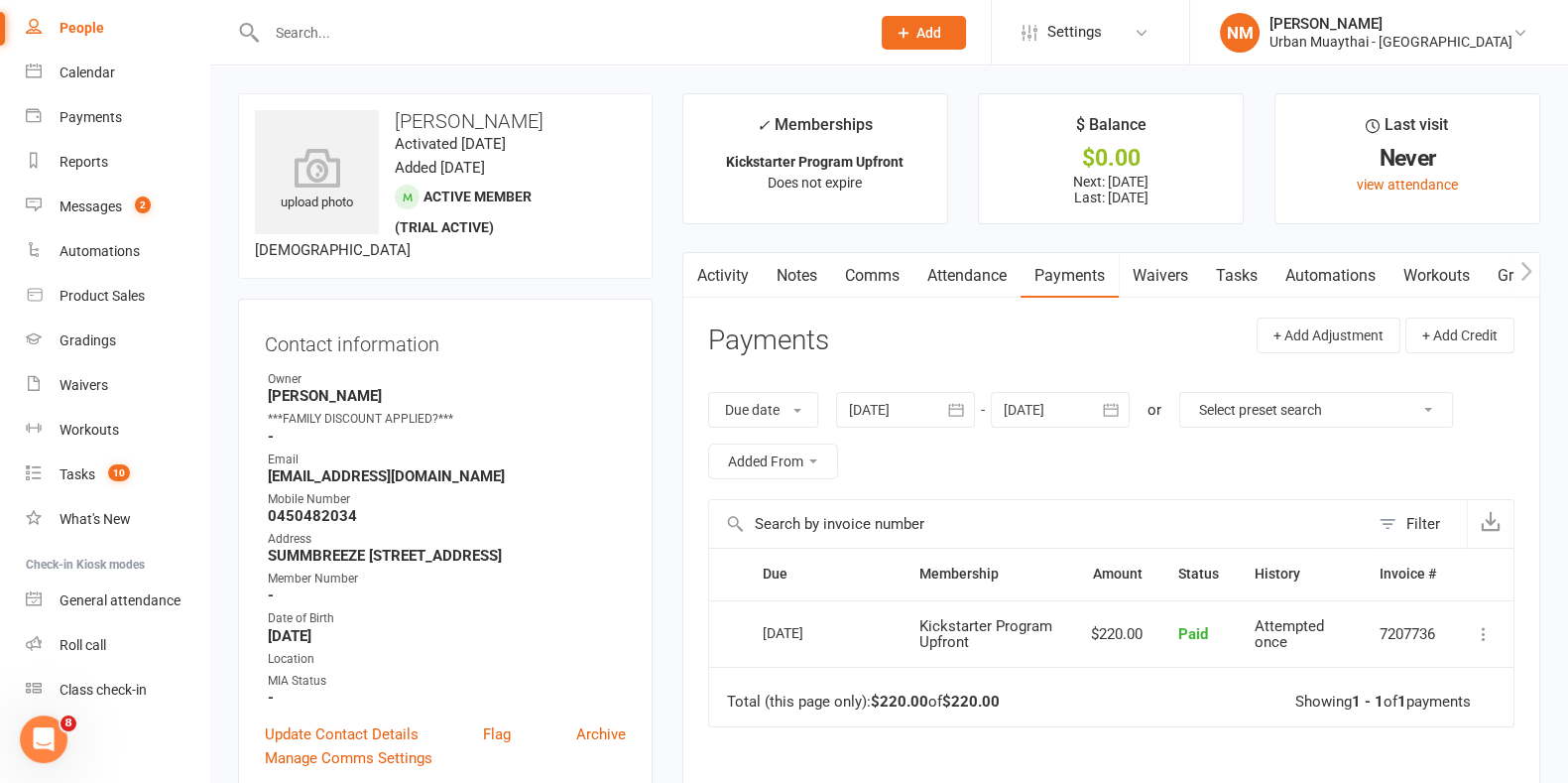
click at [798, 265] on link "Notes" at bounding box center [796, 276] width 68 height 46
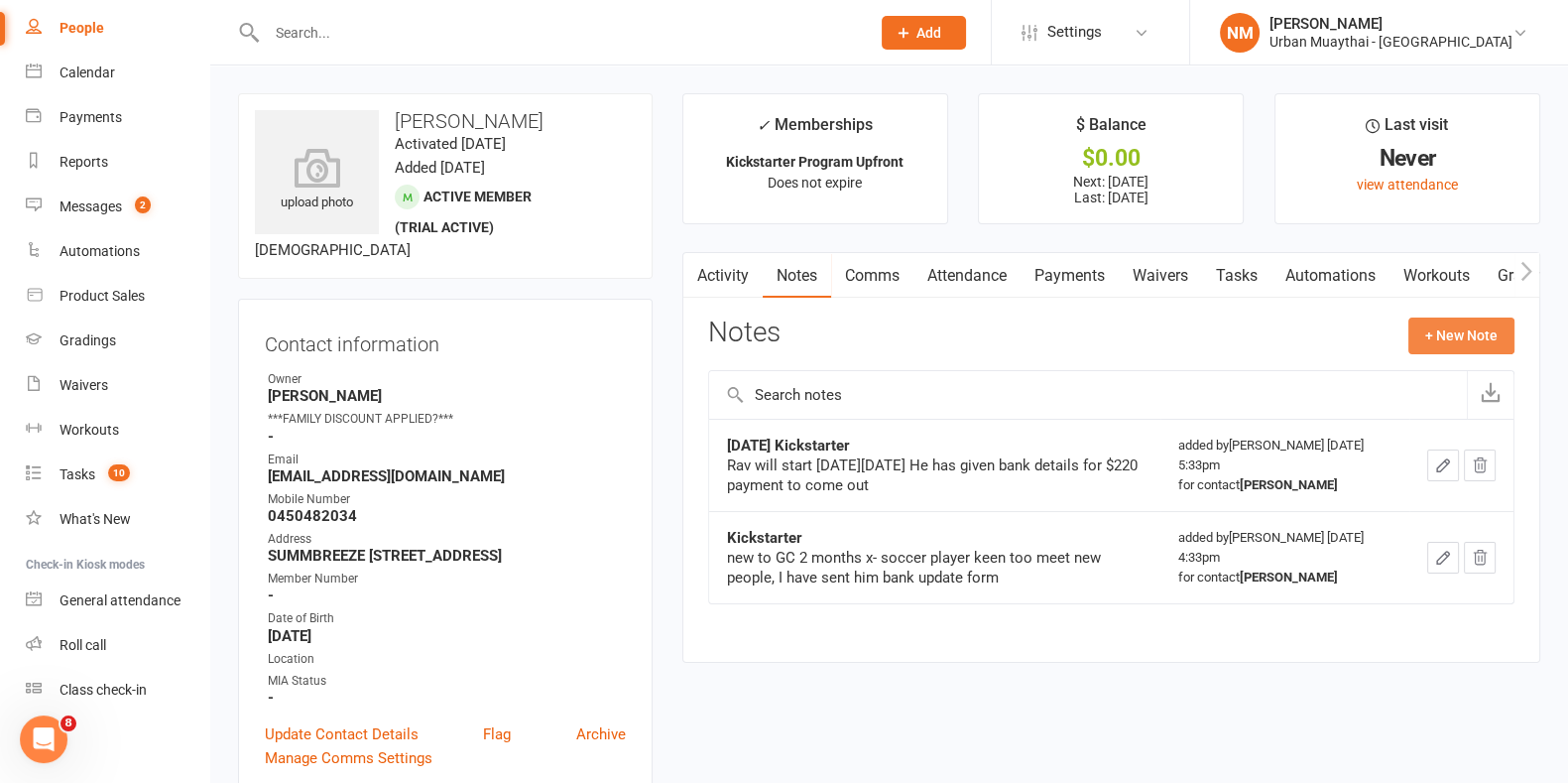
click at [1455, 334] on button "+ New Note" at bounding box center [1461, 335] width 106 height 36
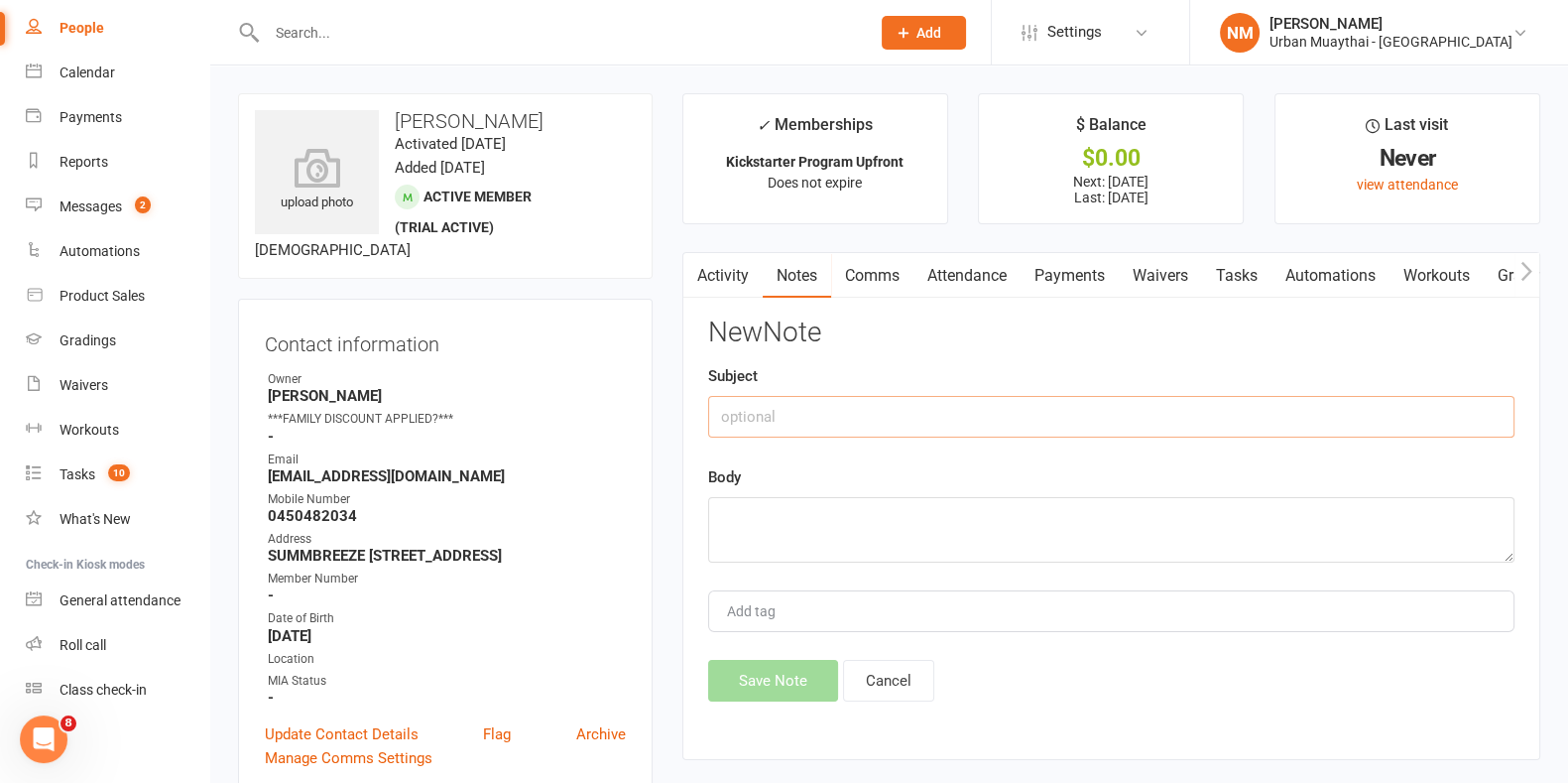
click at [750, 429] on input "text" at bounding box center [1111, 417] width 806 height 42
type input "Start time"
type textarea "Starting on the 29th of October instead- NM."
click at [746, 662] on button "Save Note" at bounding box center [773, 681] width 130 height 42
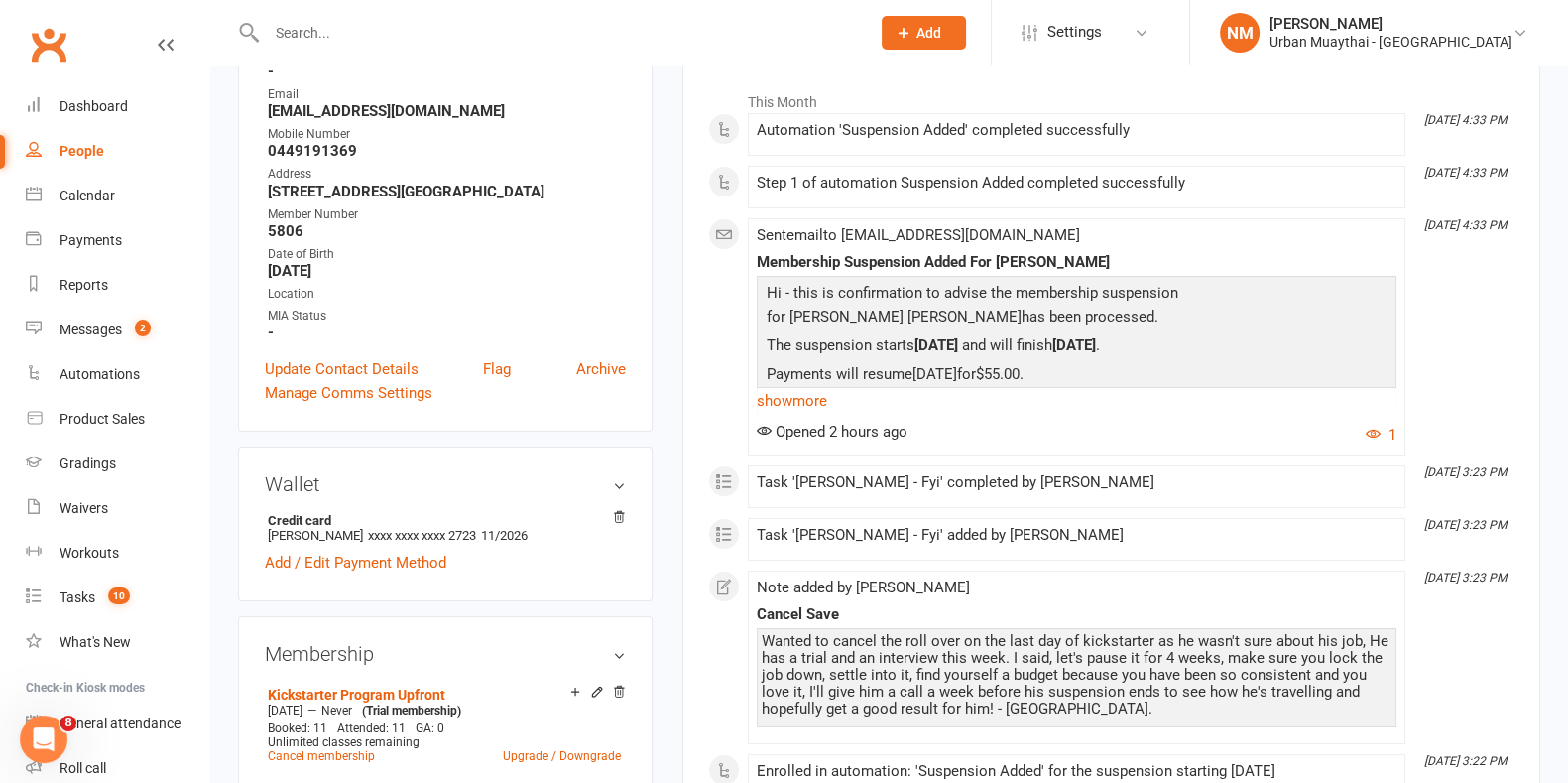
scroll to position [123, 0]
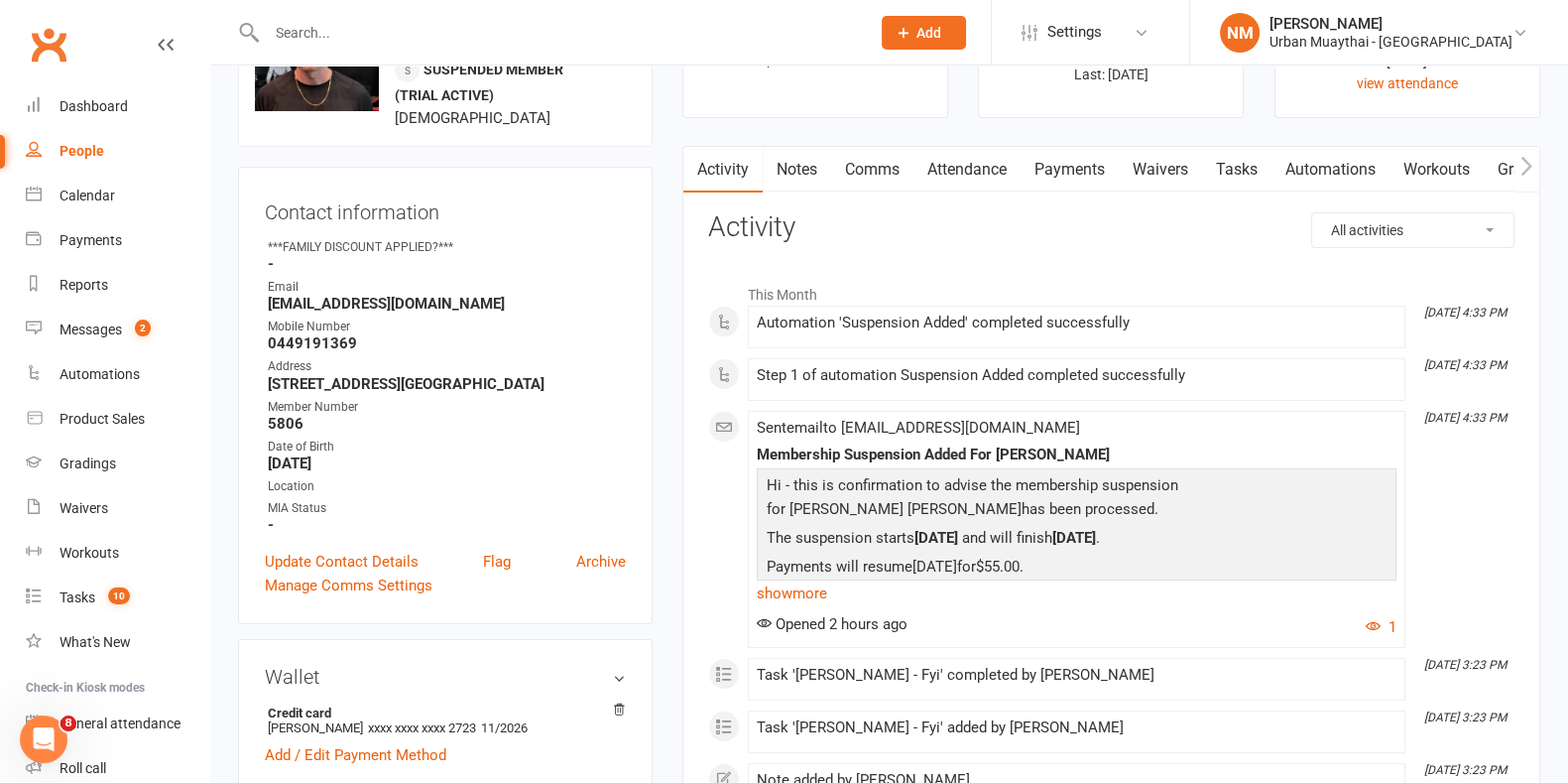
click at [794, 179] on link "Notes" at bounding box center [796, 170] width 68 height 46
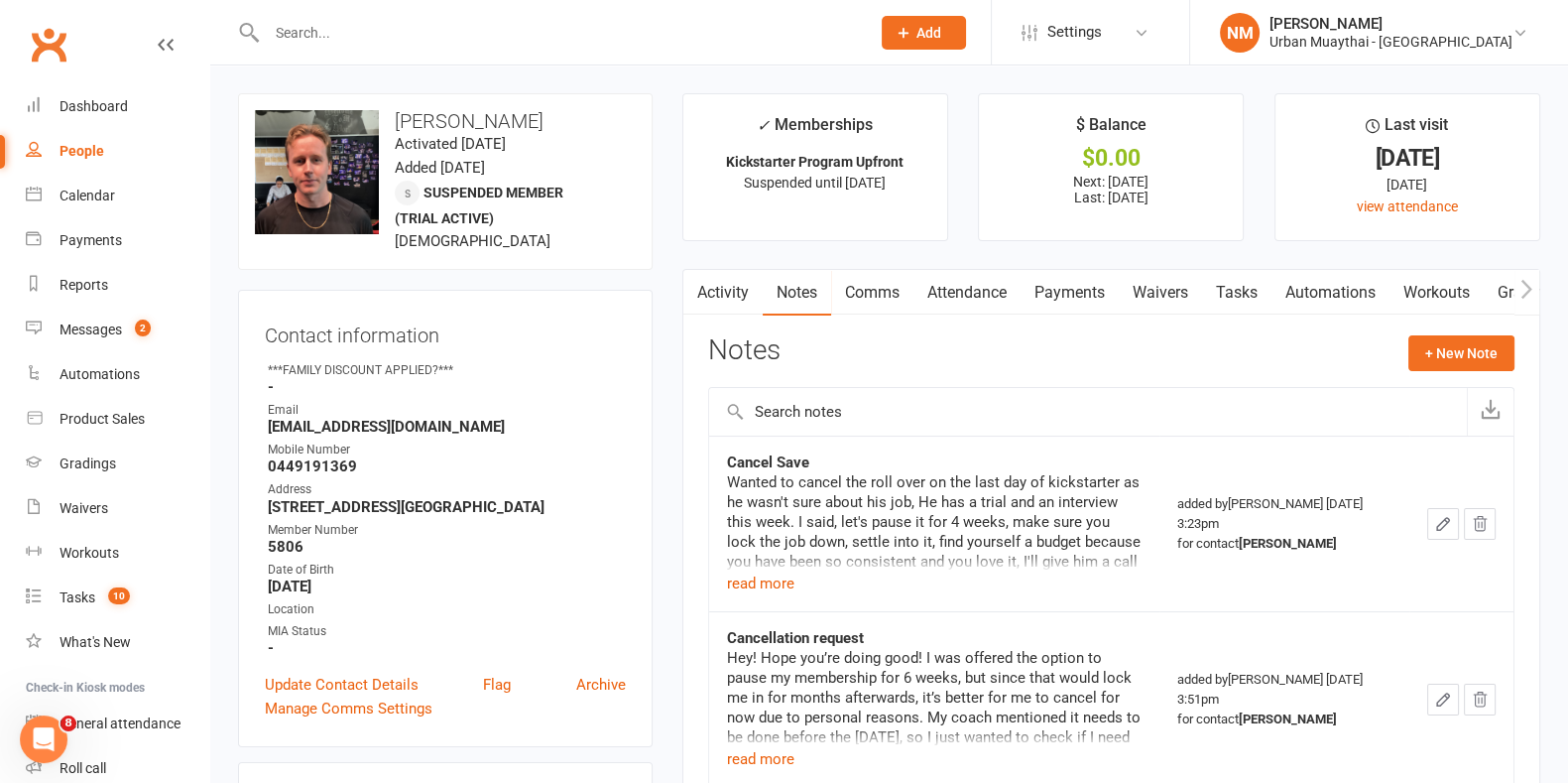
click at [1078, 290] on link "Payments" at bounding box center [1069, 293] width 98 height 46
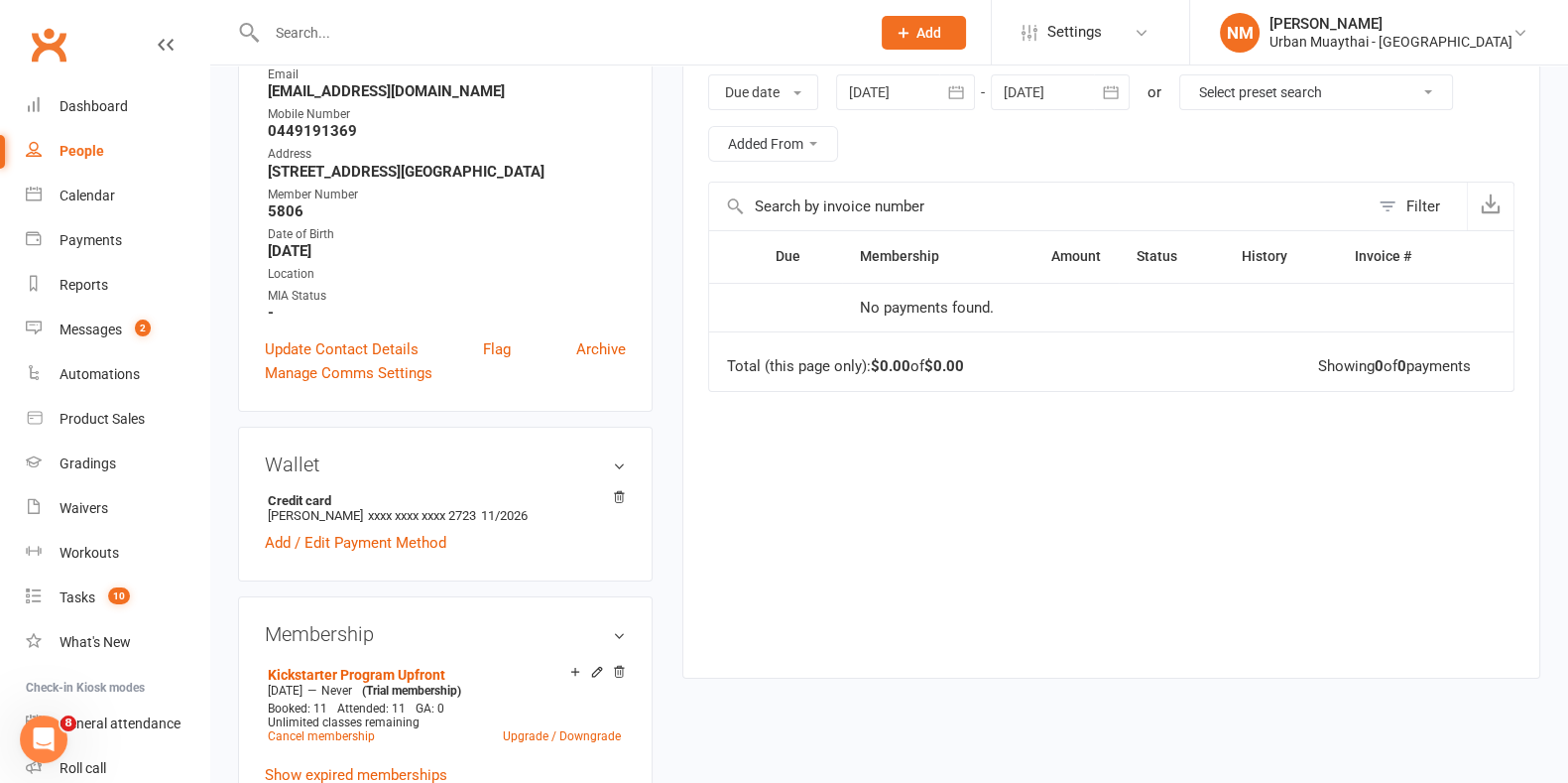
scroll to position [247, 0]
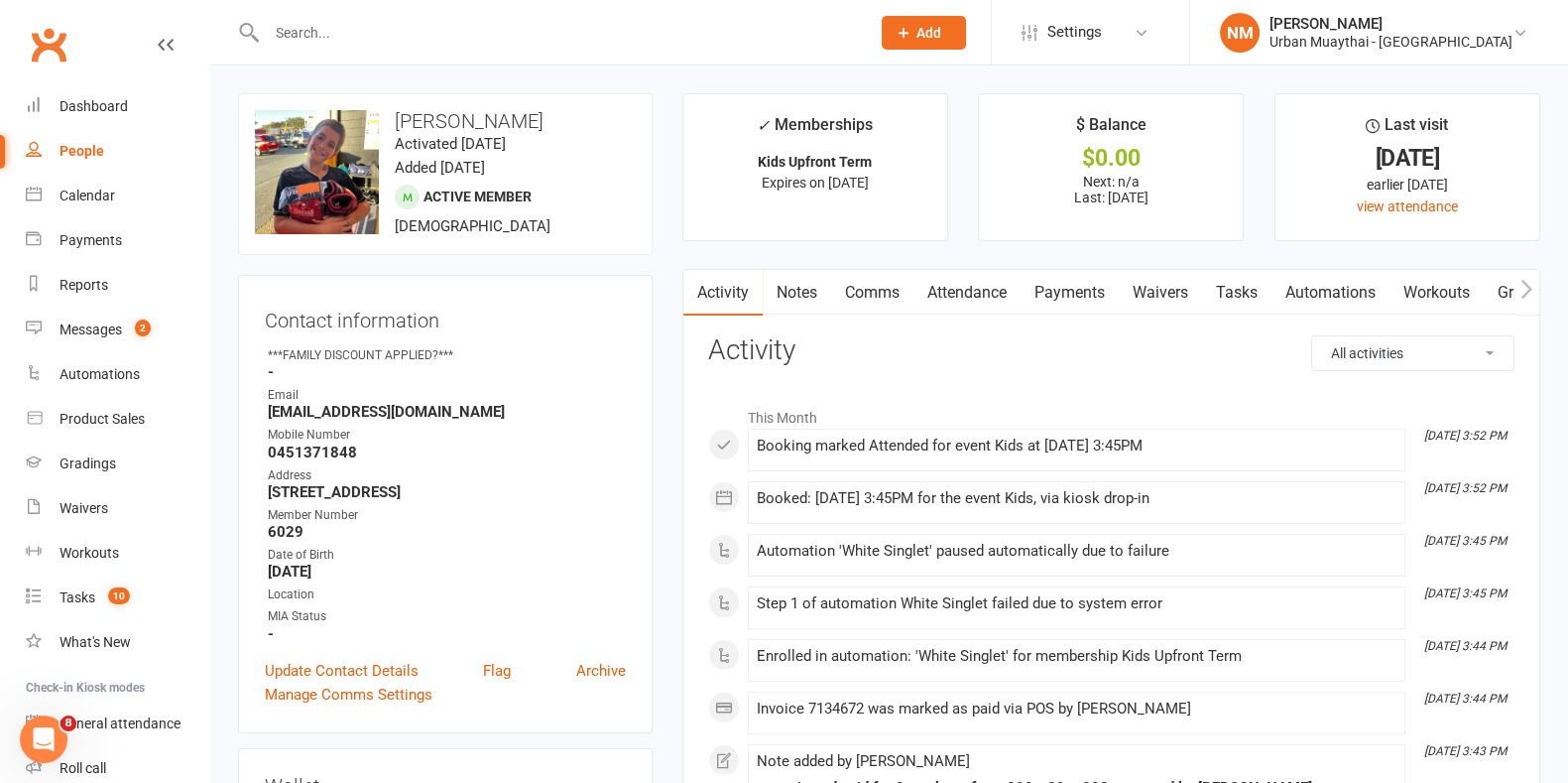
click at [802, 302] on link "Notes" at bounding box center [796, 293] width 68 height 46
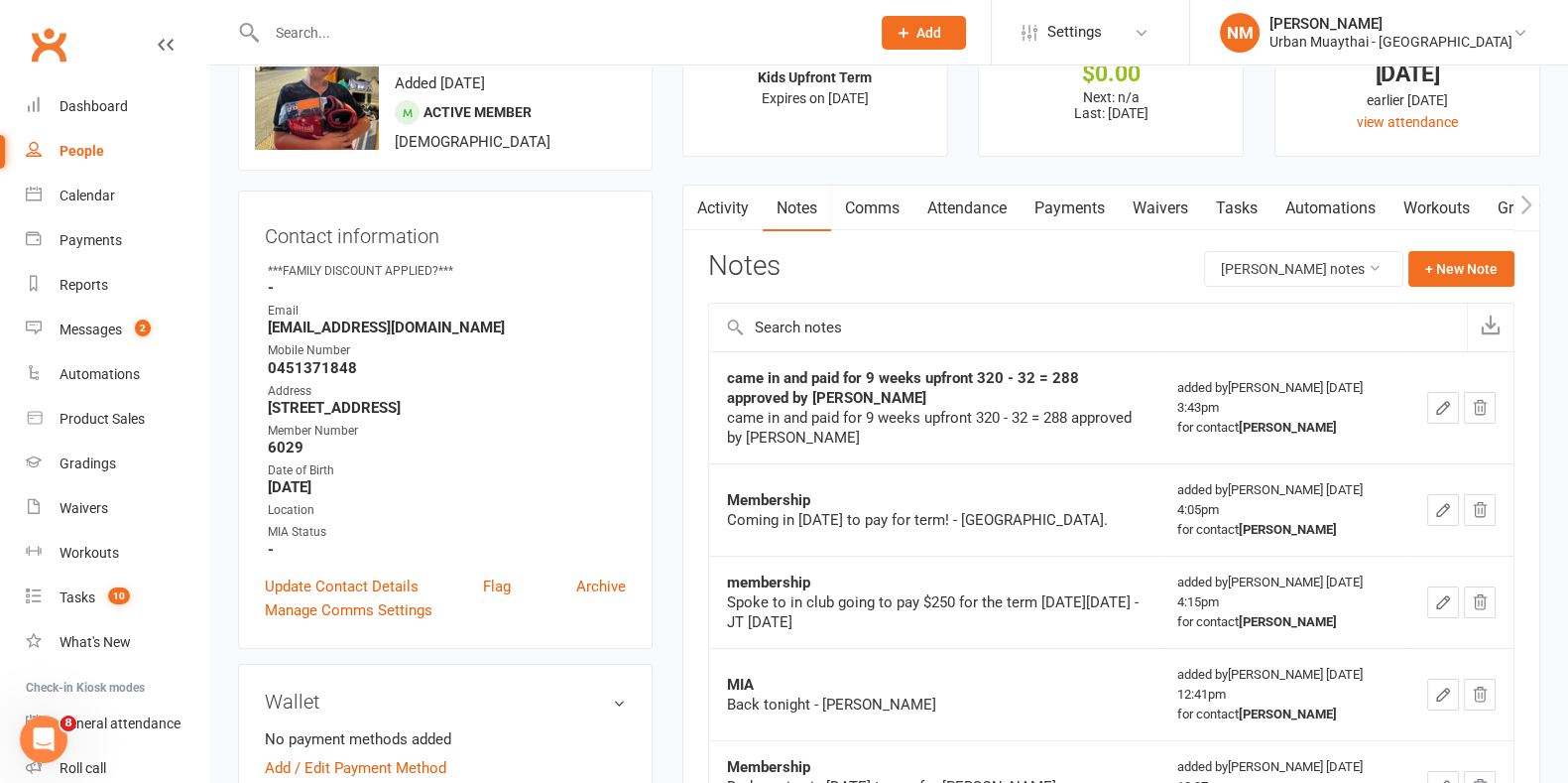
scroll to position [123, 0]
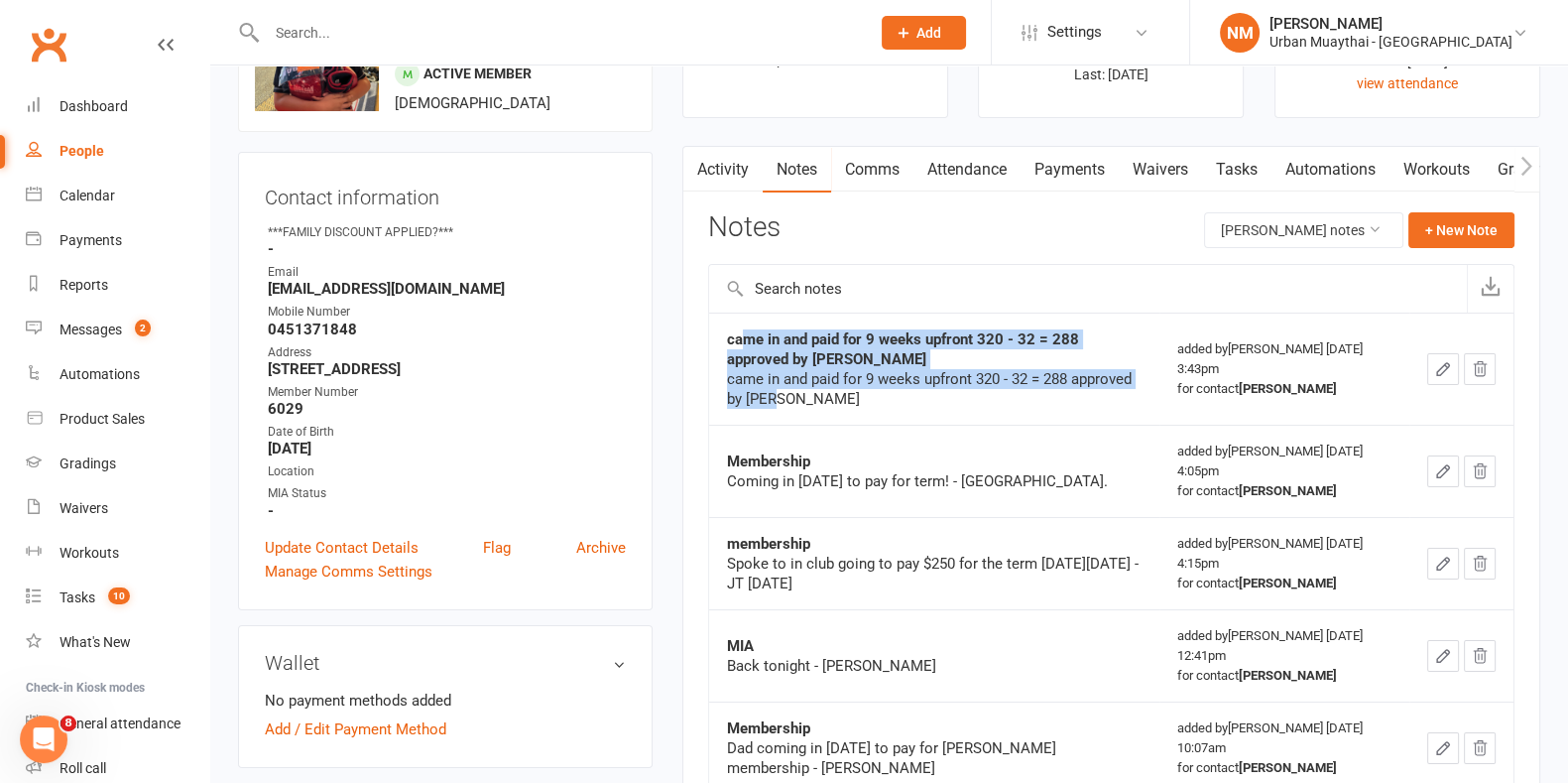
drag, startPoint x: 795, startPoint y: 391, endPoint x: 746, endPoint y: 341, distance: 70.0
click at [746, 341] on div "came in and paid for 9 weeks upfront 320 - 32 = 288 approved by rich came in an…" at bounding box center [934, 369] width 415 height 79
click at [738, 338] on strong "came in and paid for 9 weeks upfront 320 - 32 = 288 approved by rich" at bounding box center [903, 349] width 352 height 38
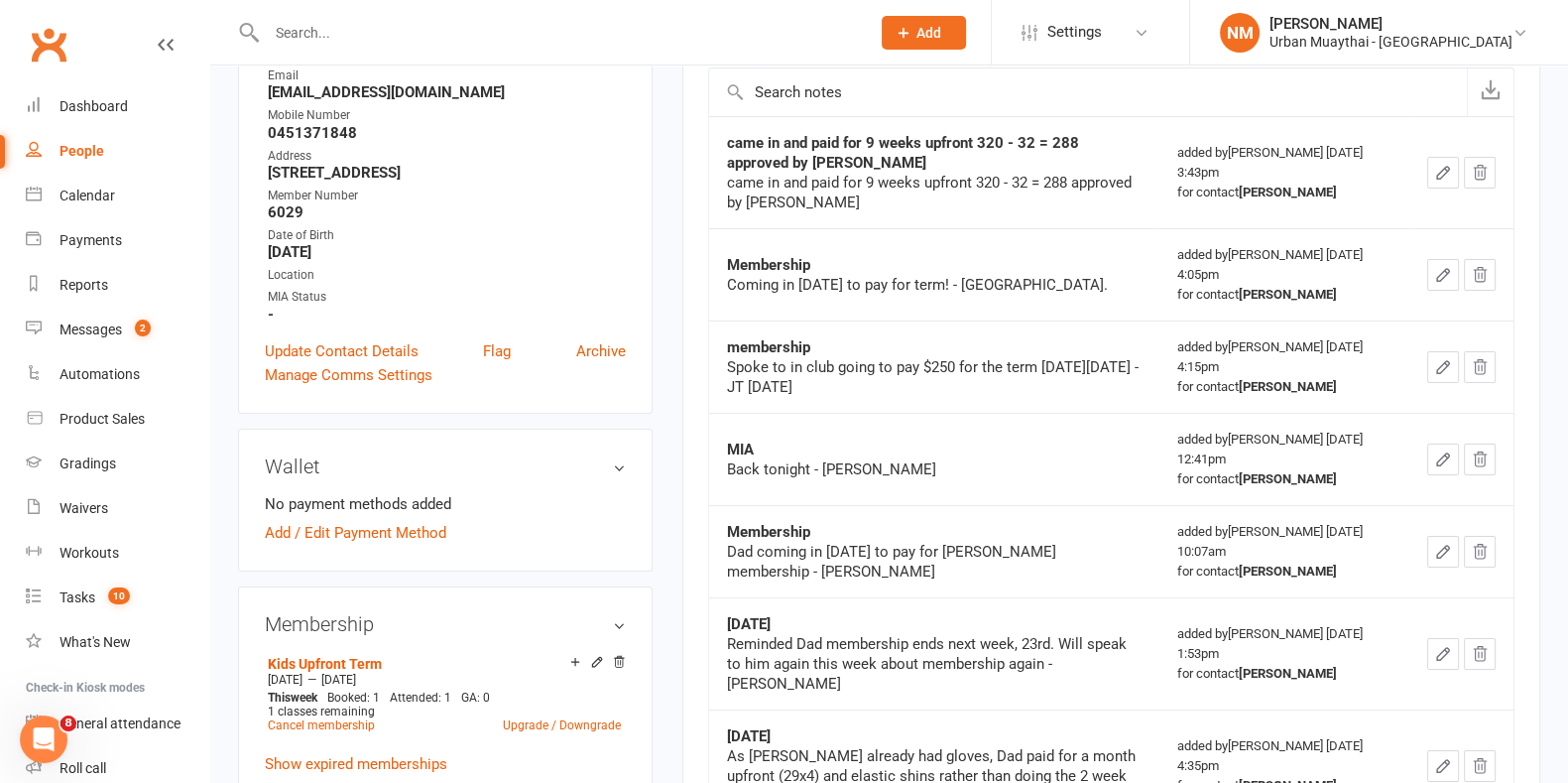
scroll to position [247, 0]
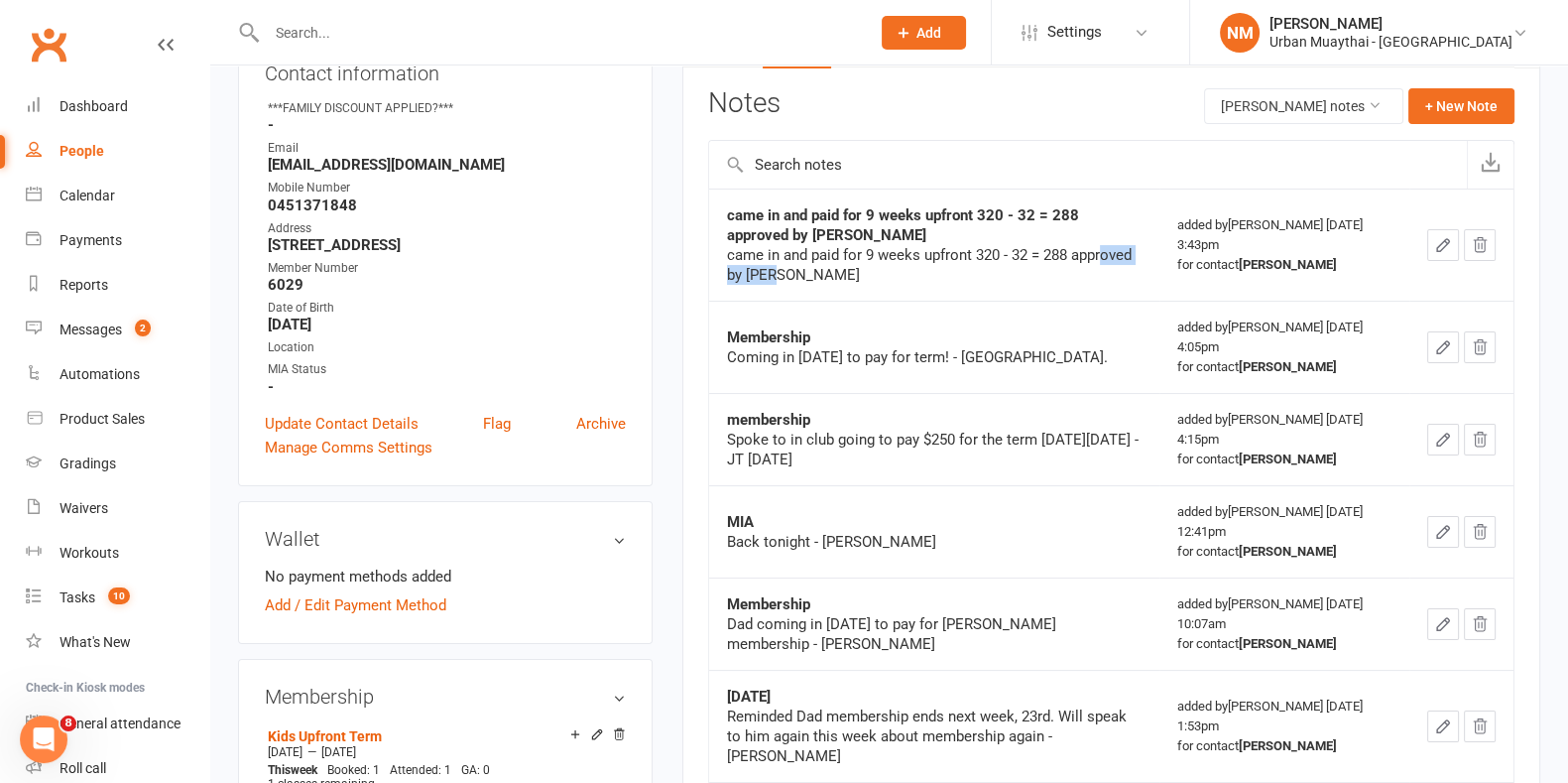
drag, startPoint x: 1101, startPoint y: 261, endPoint x: 802, endPoint y: 266, distance: 299.0
click at [803, 265] on div "came in and paid for 9 weeks upfront 320 - 32 = 288 approved by rich" at bounding box center [934, 265] width 415 height 40
click at [802, 266] on div "came in and paid for 9 weeks upfront 320 - 32 = 288 approved by rich" at bounding box center [934, 265] width 415 height 40
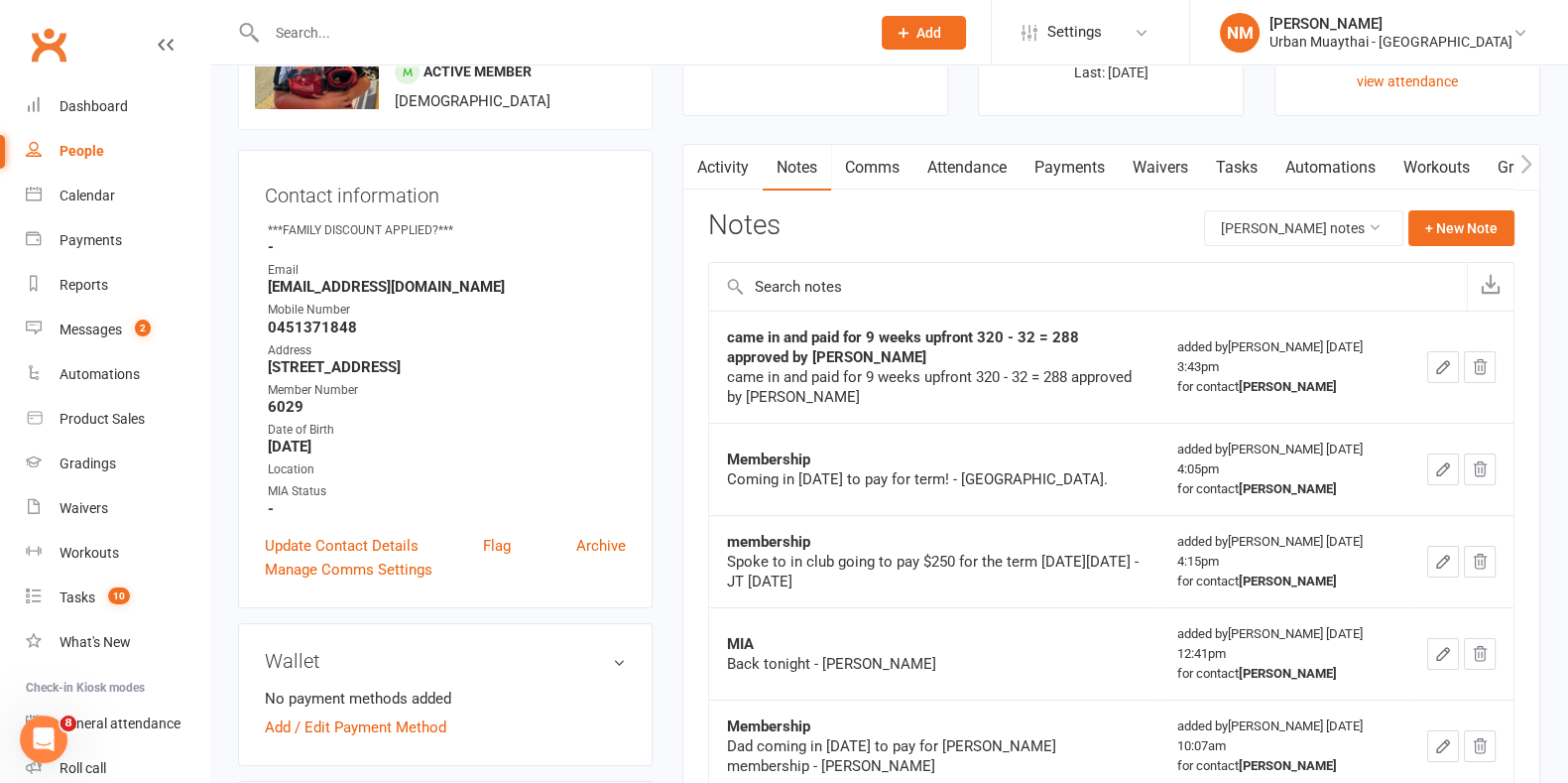
scroll to position [0, 0]
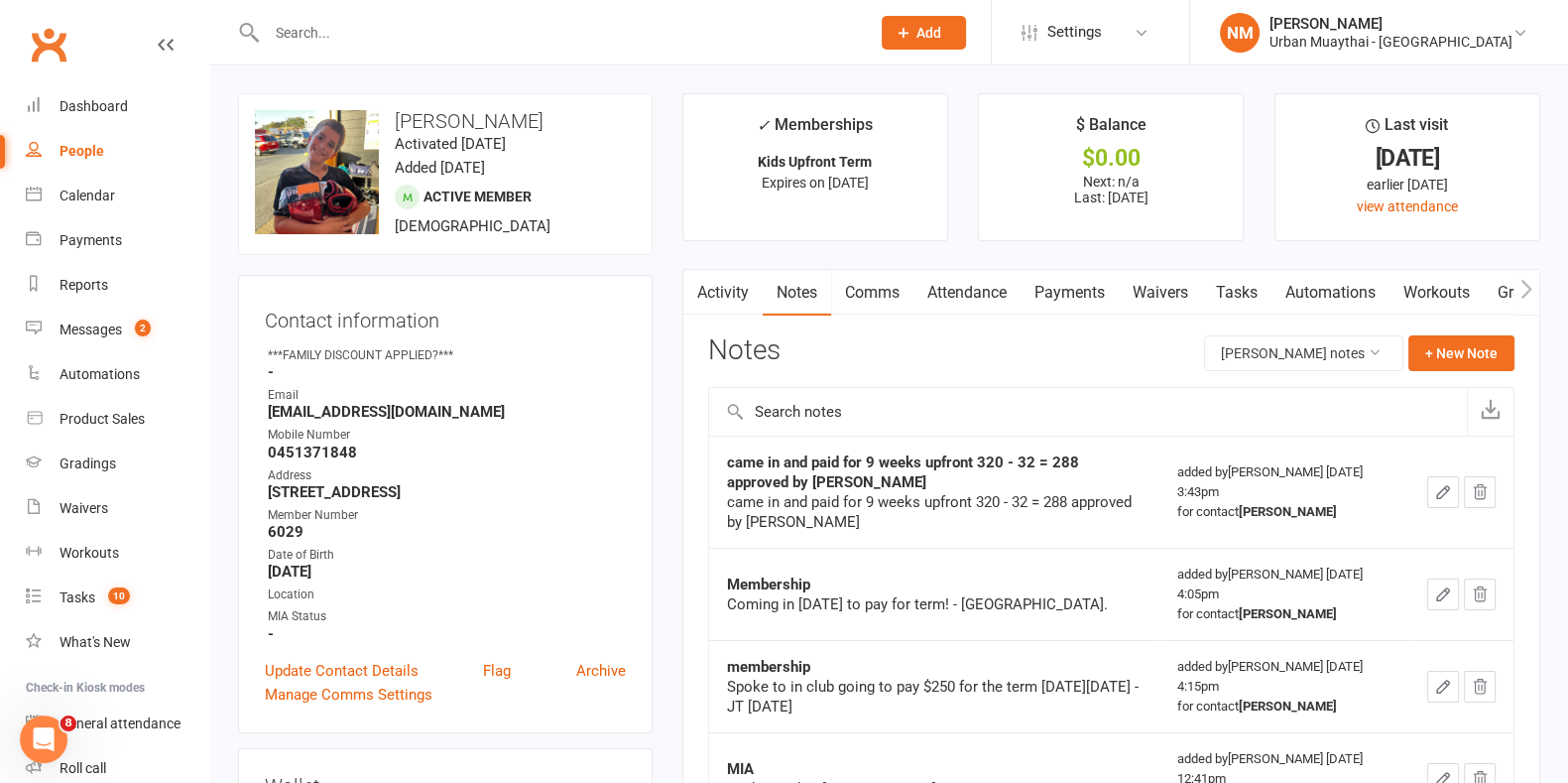
click at [1056, 278] on link "Payments" at bounding box center [1069, 293] width 98 height 46
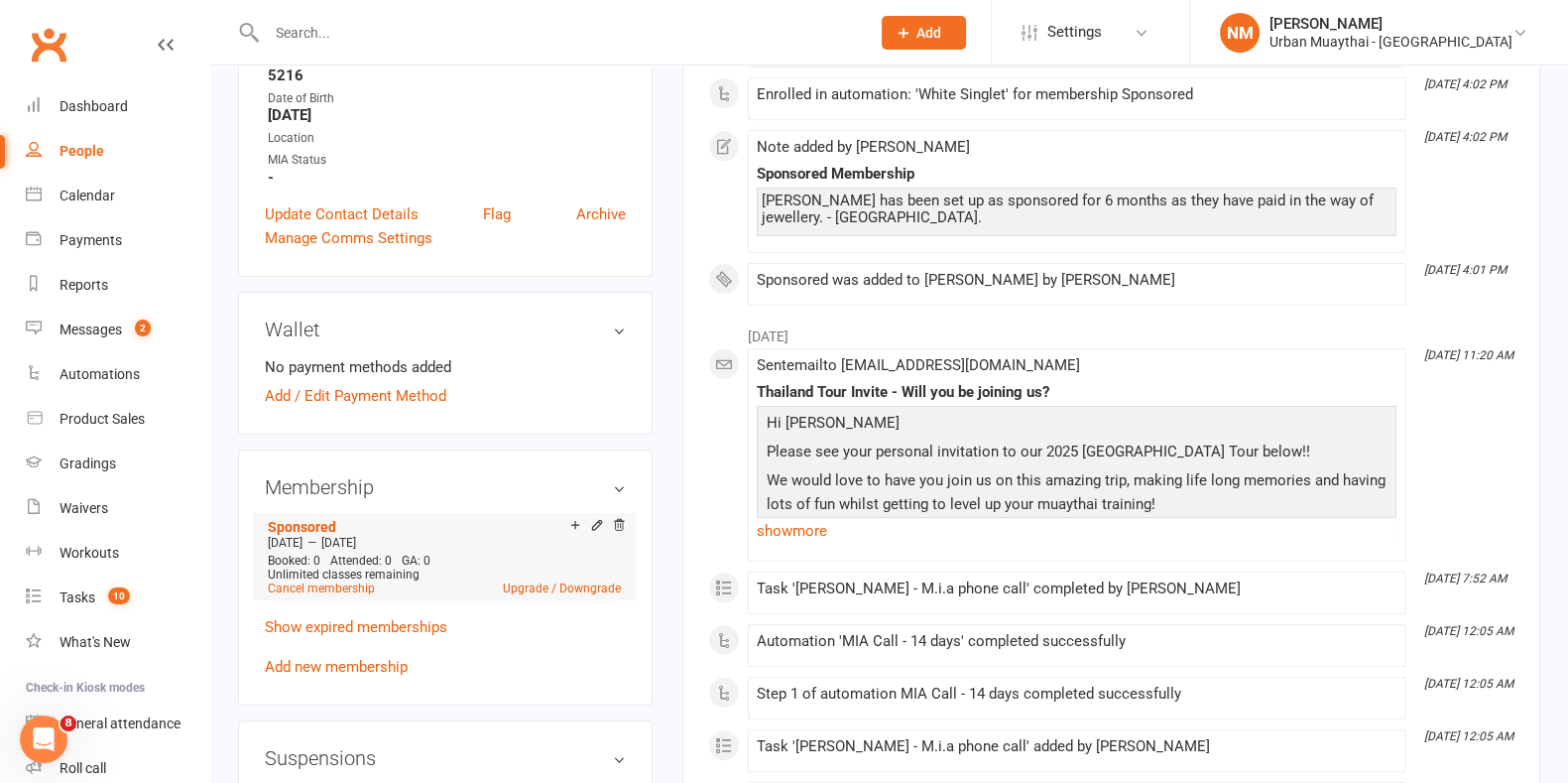
scroll to position [495, 0]
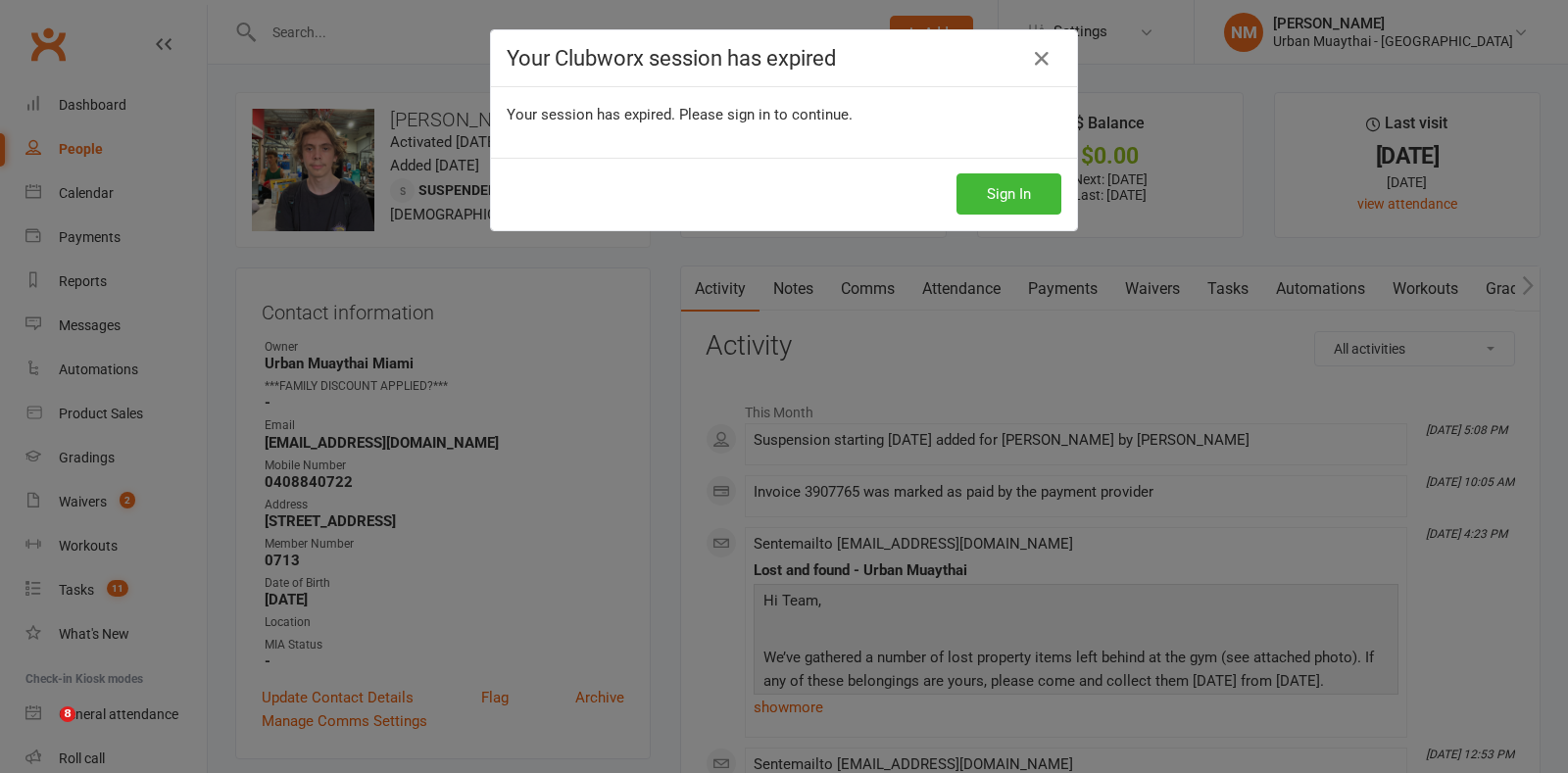
click at [976, 204] on button "Sign In" at bounding box center [1008, 194] width 105 height 41
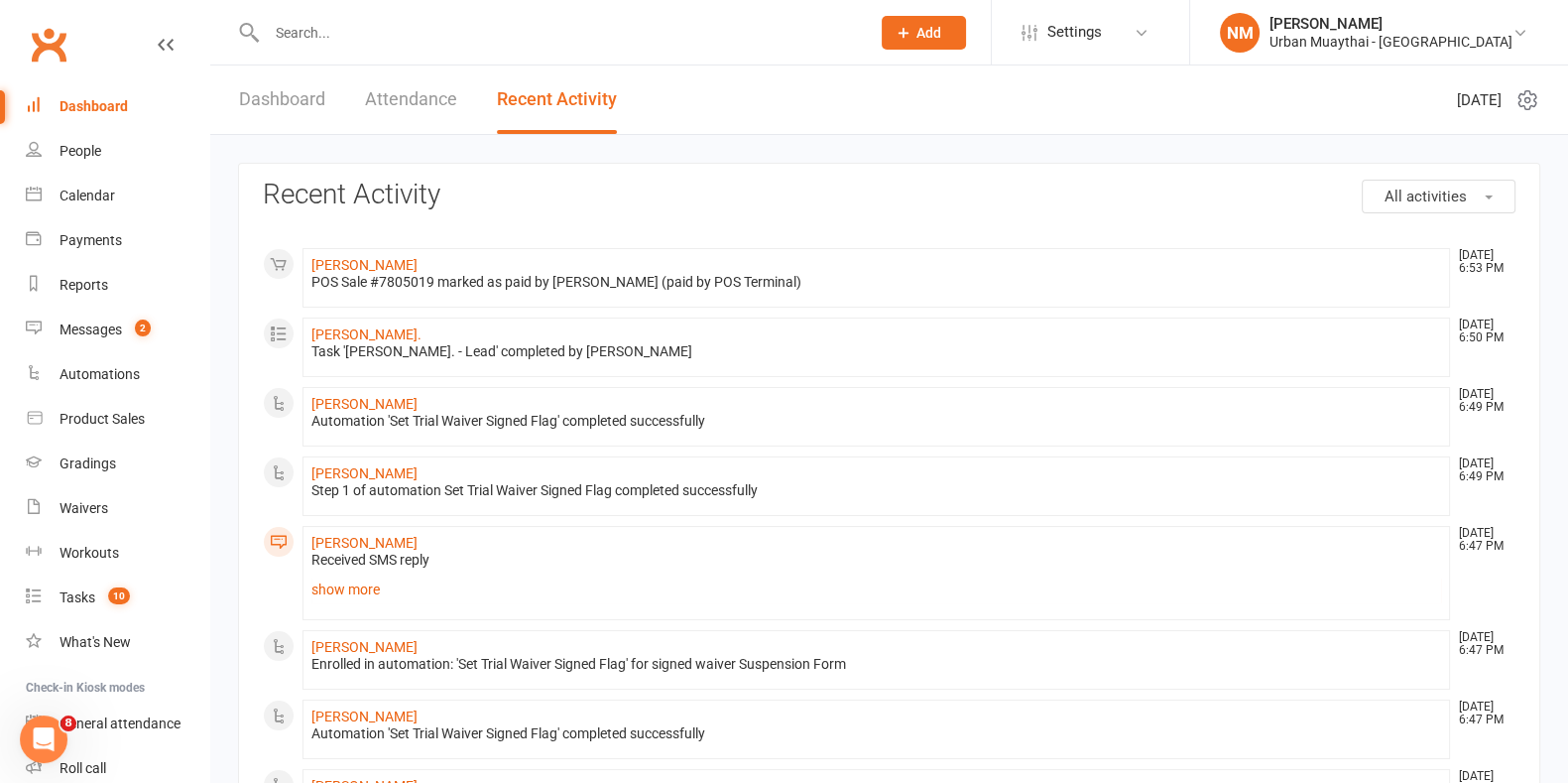
click at [483, 72] on div "Dashboard Attendance Recent Activity" at bounding box center [427, 99] width 435 height 68
click at [458, 51] on div at bounding box center [546, 32] width 618 height 65
click at [436, 25] on input "text" at bounding box center [558, 33] width 595 height 28
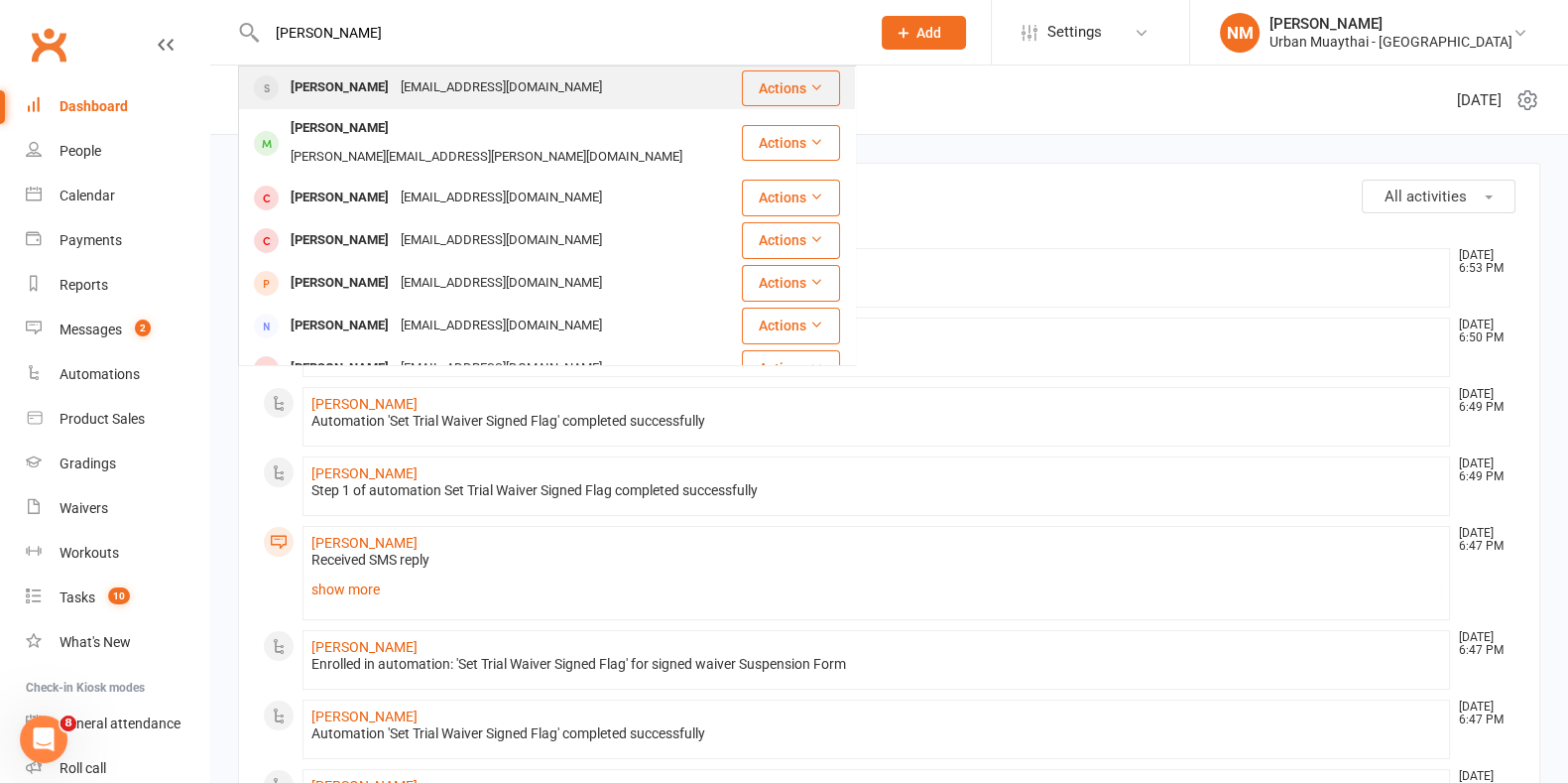
type input "rory kean"
click at [431, 75] on div "onikahowell@hotmail.com" at bounding box center [501, 87] width 213 height 29
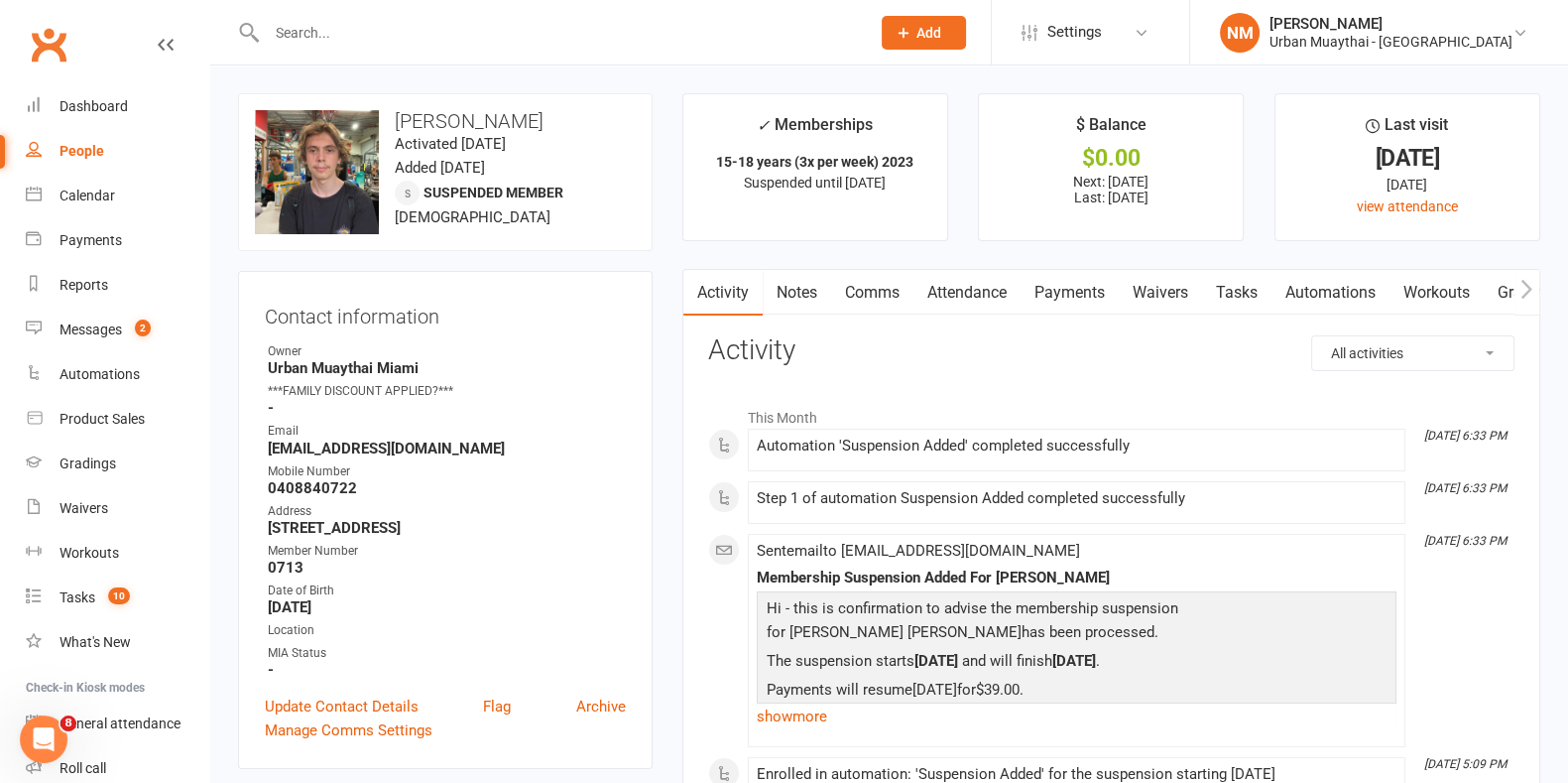
click at [842, 288] on link "Comms" at bounding box center [872, 293] width 82 height 46
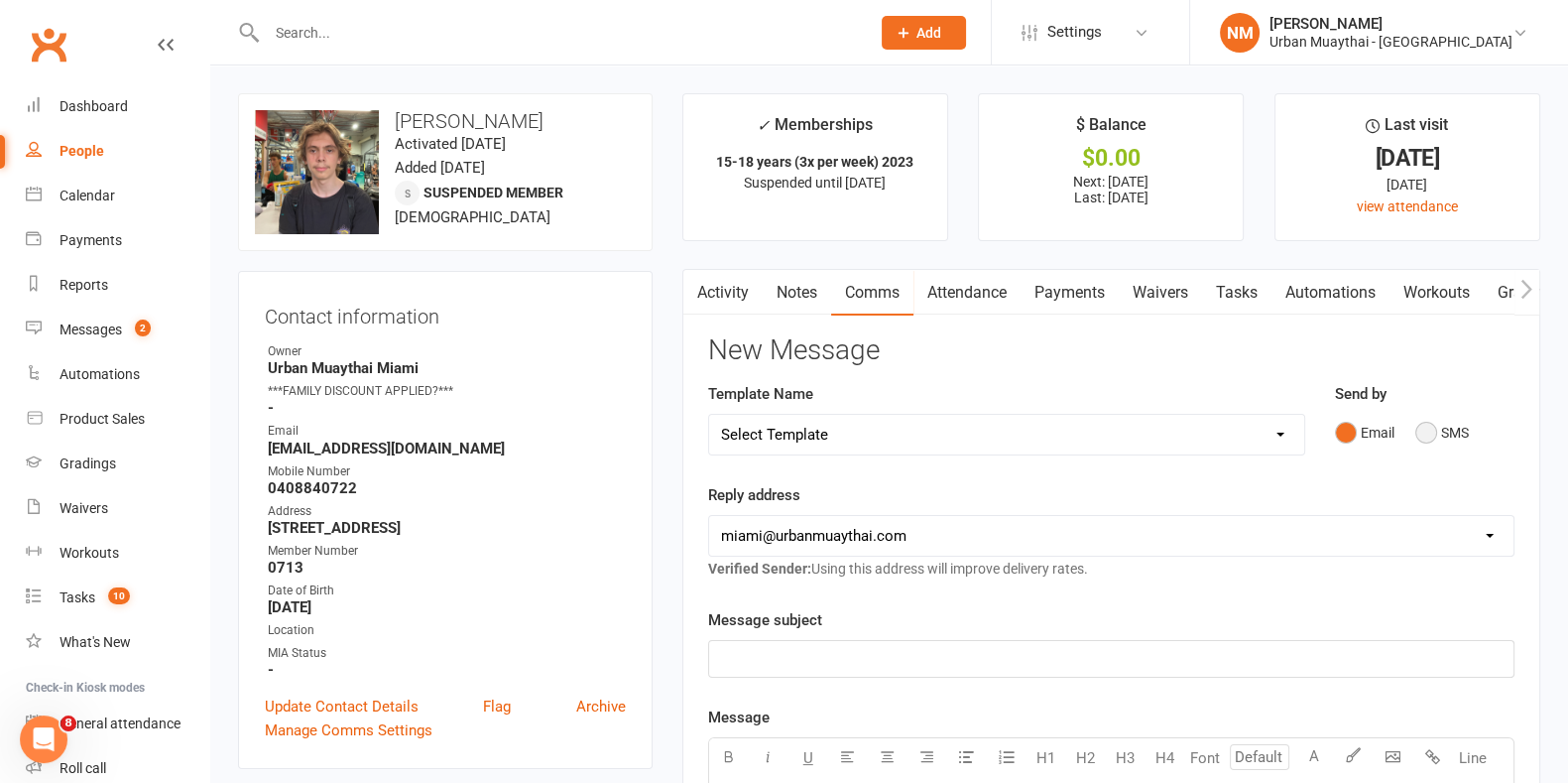
click at [1435, 424] on button "SMS" at bounding box center [1442, 433] width 54 height 38
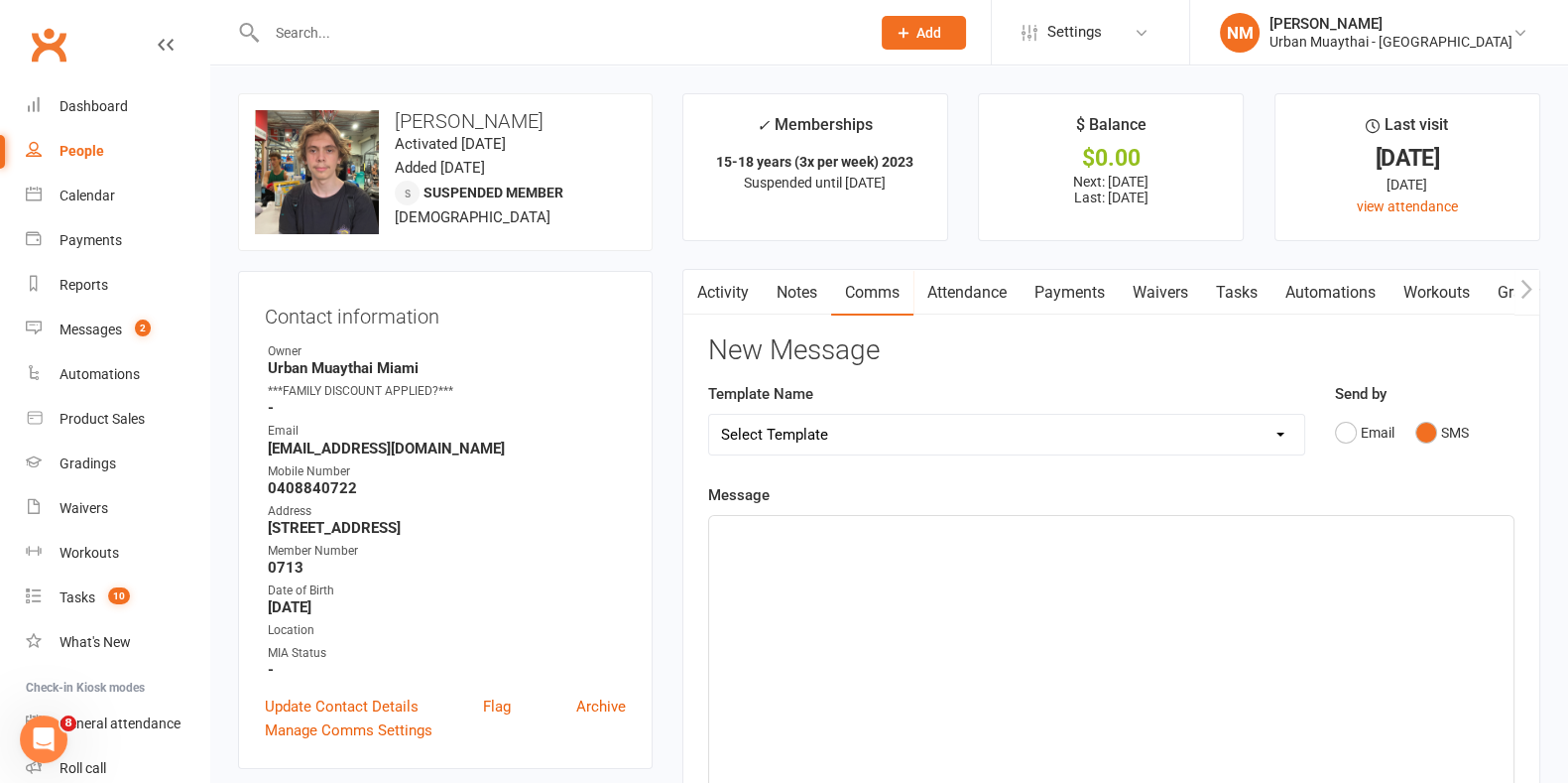
click at [948, 573] on div "﻿" at bounding box center [1111, 665] width 804 height 298
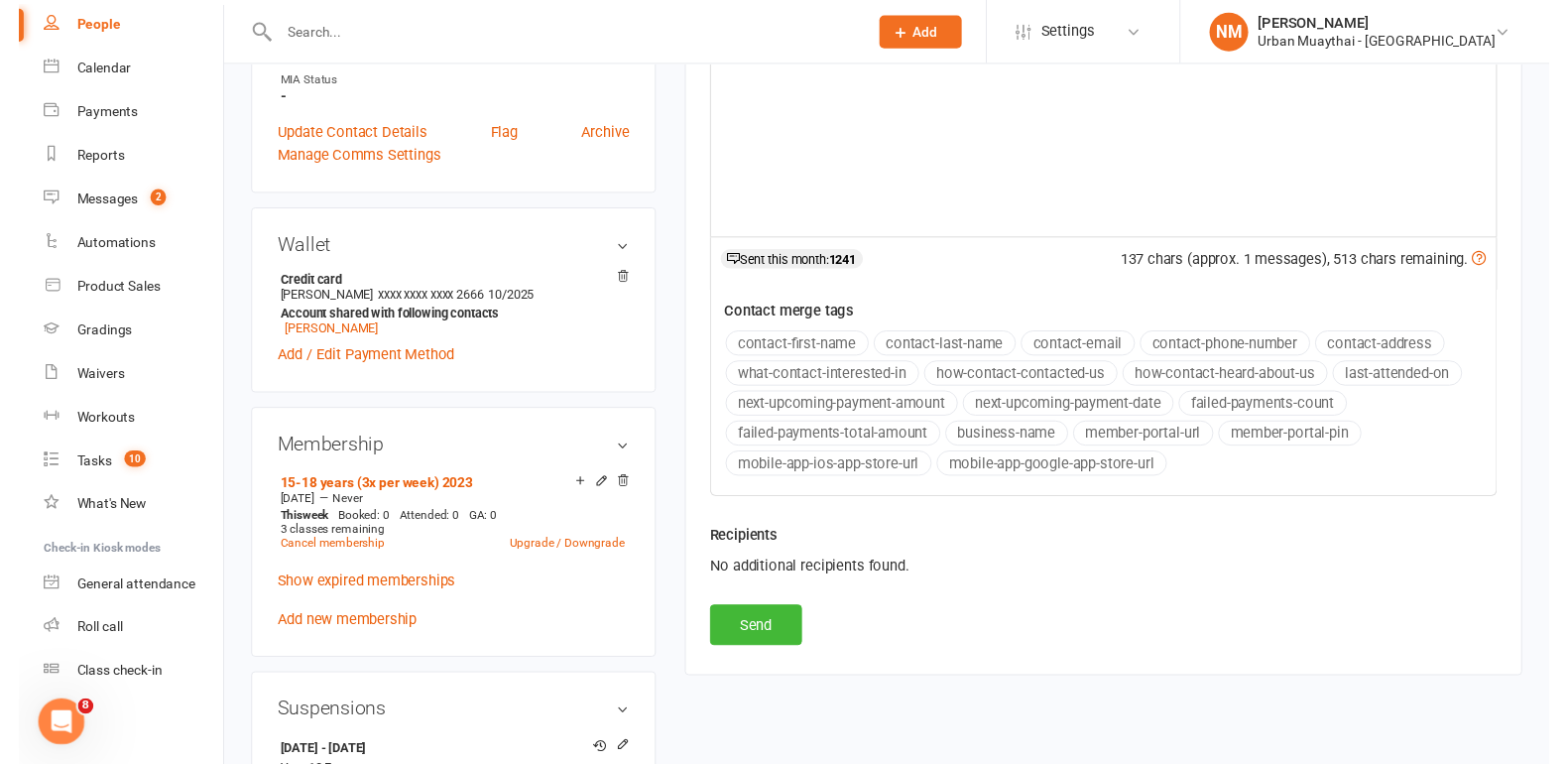
scroll to position [620, 0]
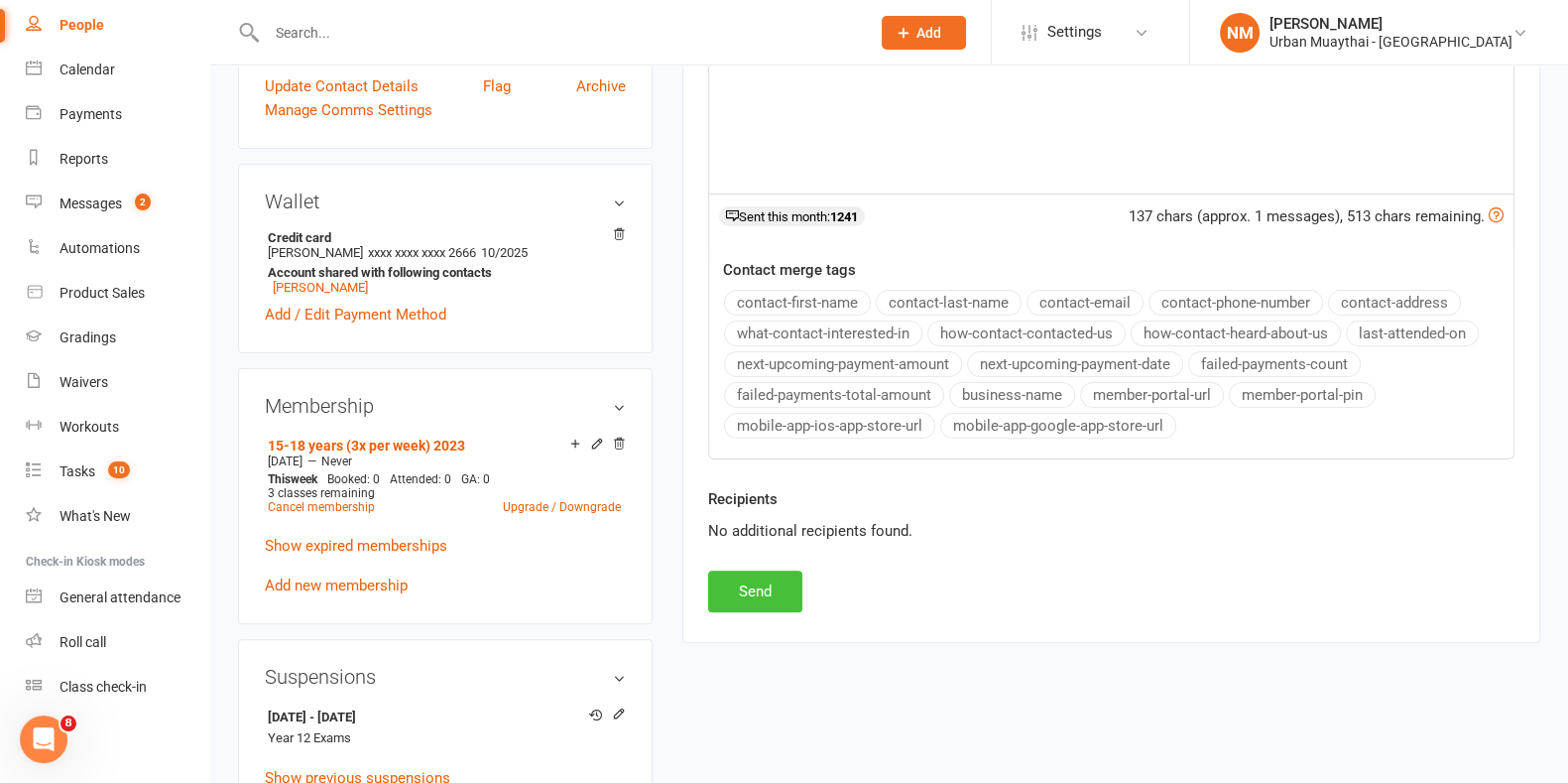
click at [741, 592] on button "Send" at bounding box center [755, 591] width 94 height 42
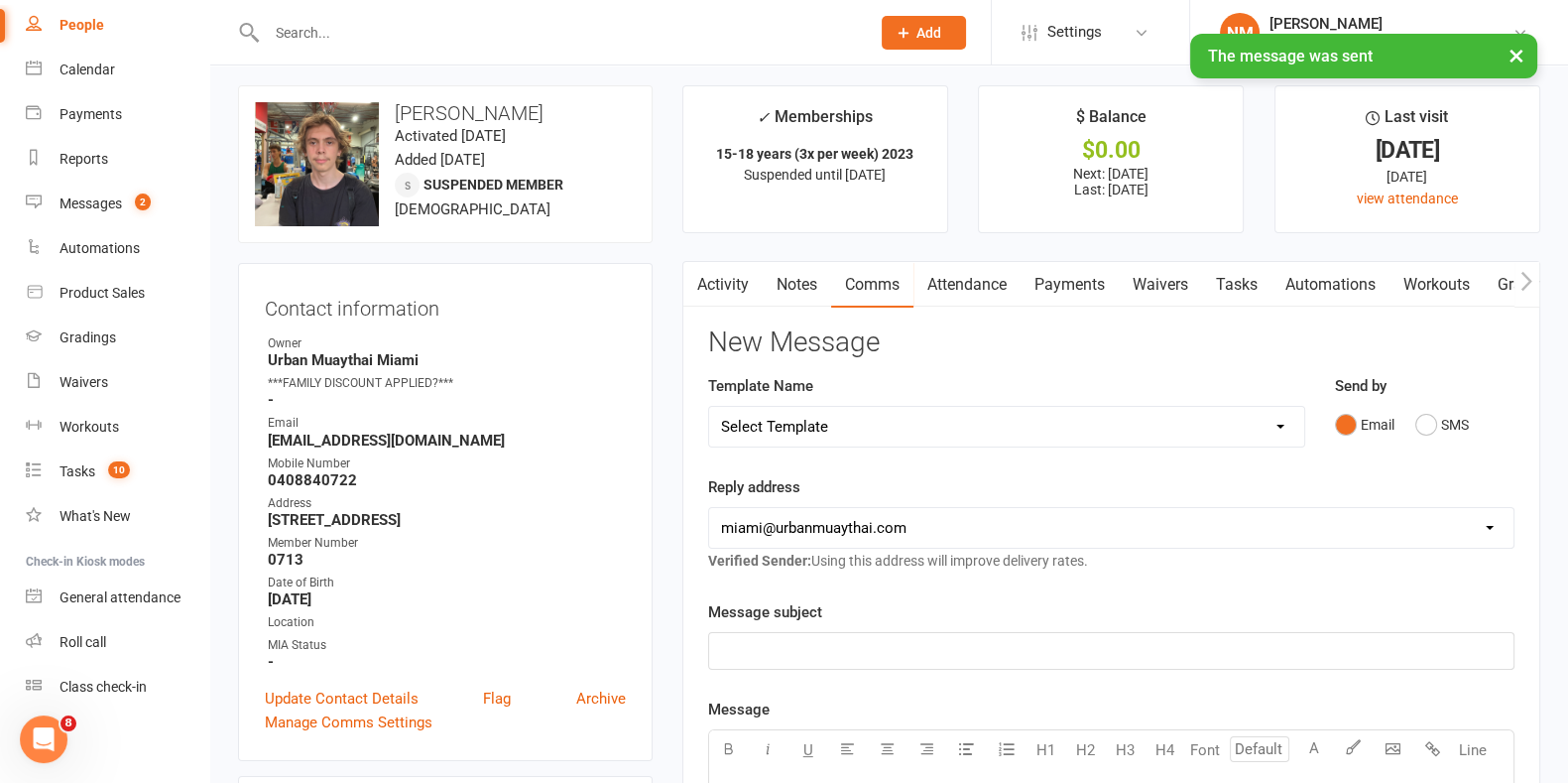
scroll to position [0, 0]
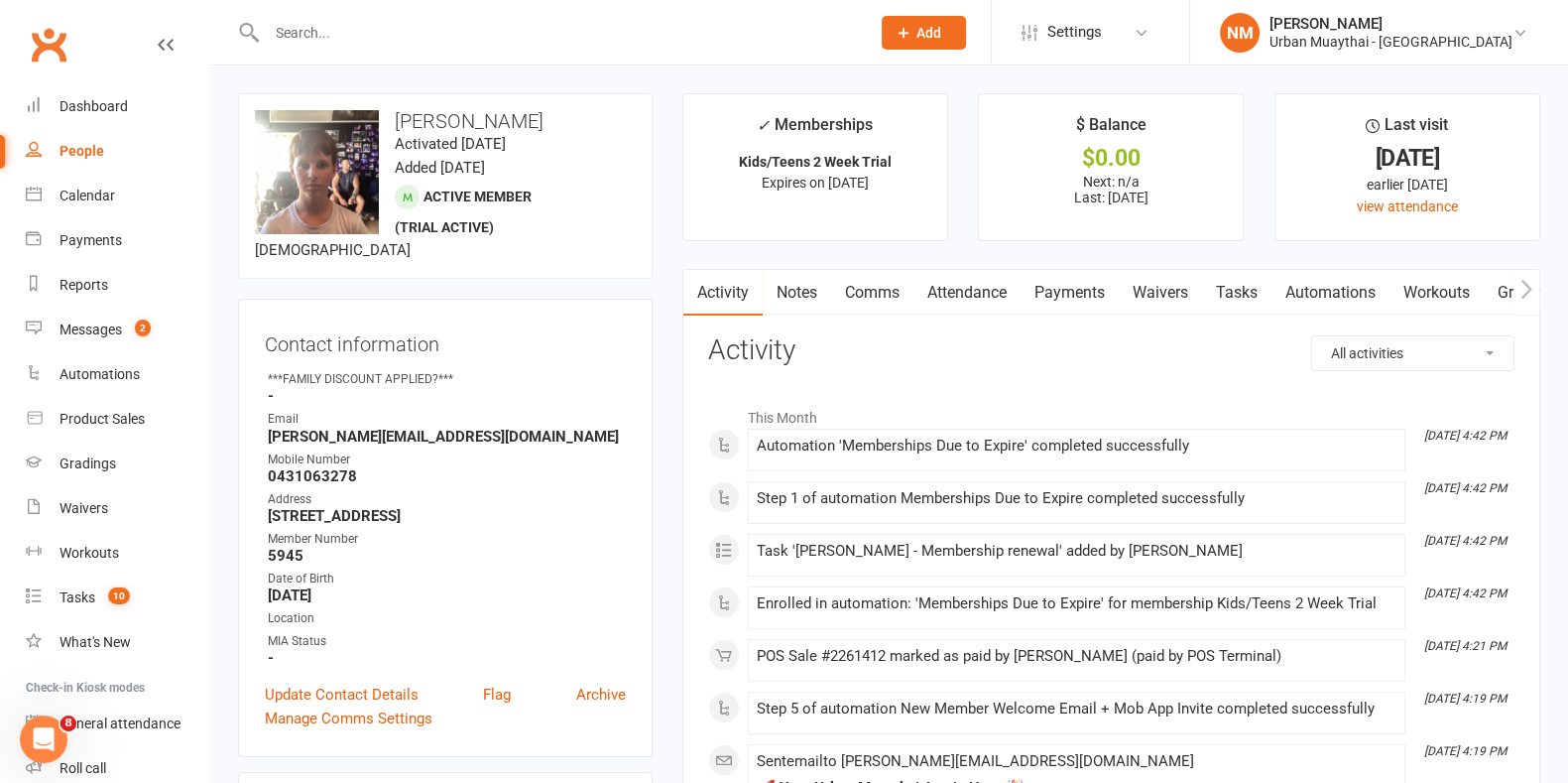
click at [1059, 296] on link "Payments" at bounding box center [1069, 293] width 98 height 46
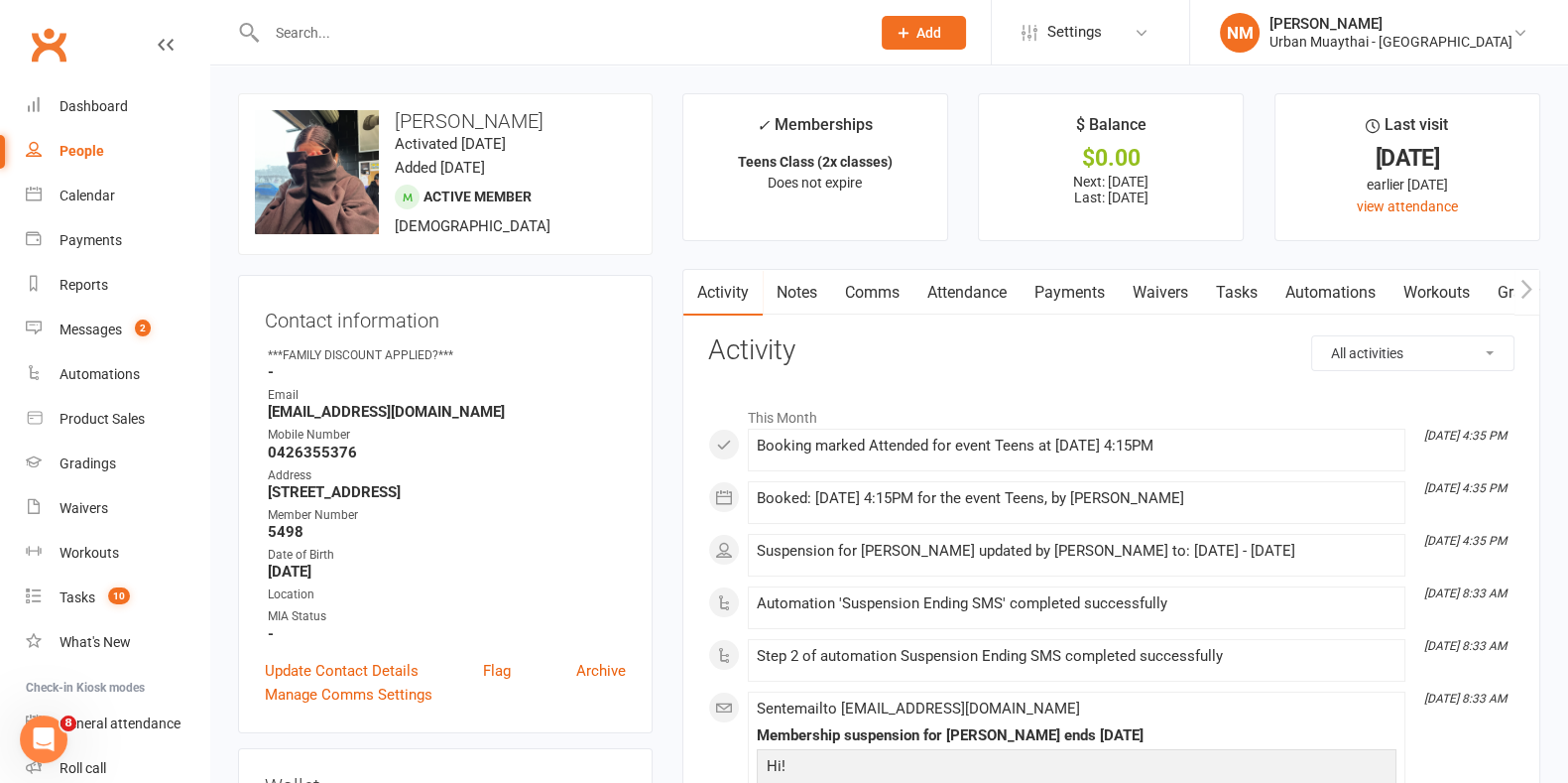
click at [818, 292] on link "Notes" at bounding box center [796, 293] width 68 height 46
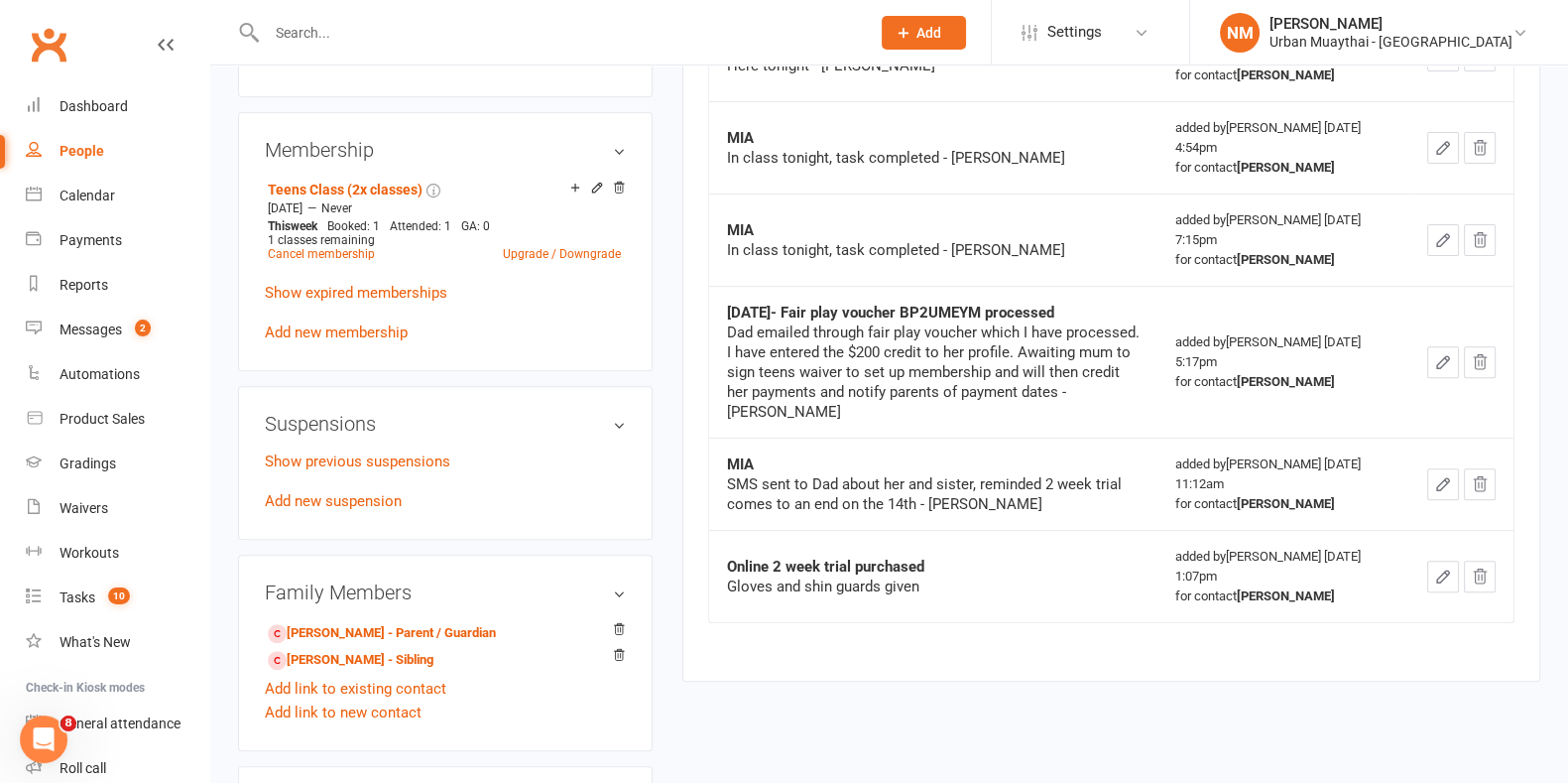
scroll to position [867, 0]
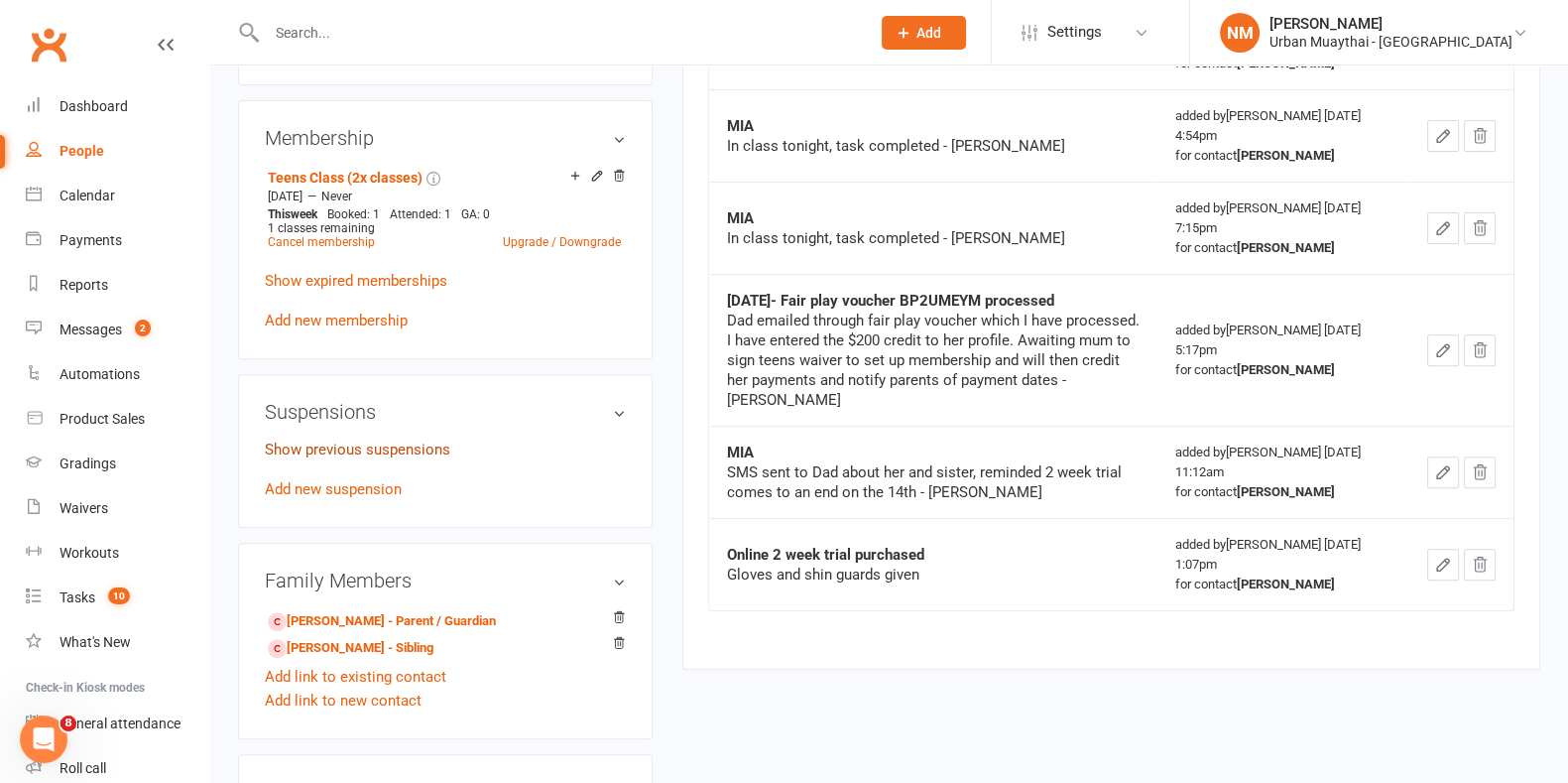
click at [342, 458] on link "Show previous suspensions" at bounding box center [357, 450] width 185 height 18
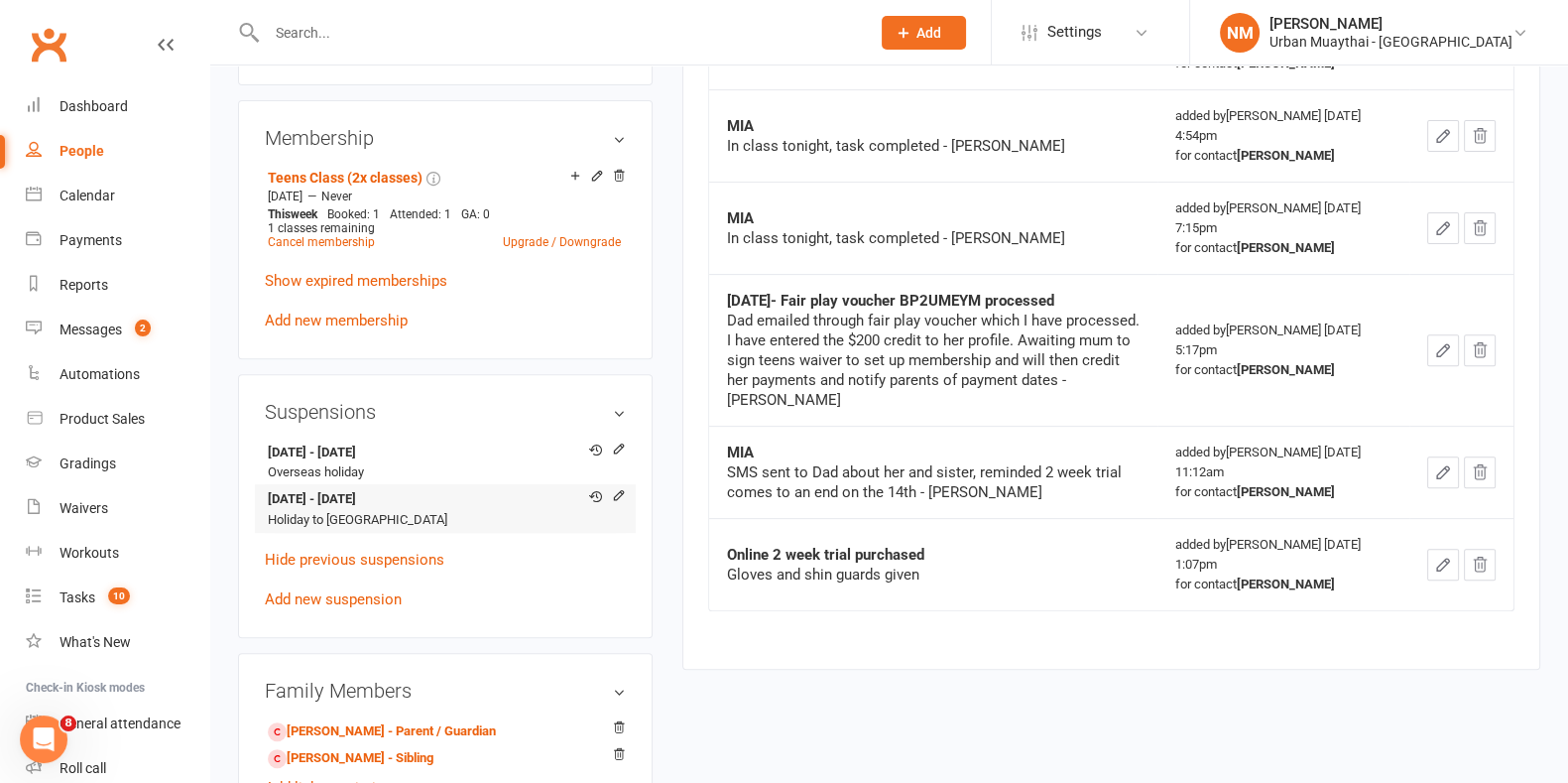
drag, startPoint x: 418, startPoint y: 525, endPoint x: 341, endPoint y: 515, distance: 77.6
click at [341, 510] on strong "16 Sep 2025 - 13 Oct 2025" at bounding box center [441, 499] width 348 height 21
click at [427, 510] on strong "16 Sep 2025 - 13 Oct 2025" at bounding box center [441, 499] width 348 height 21
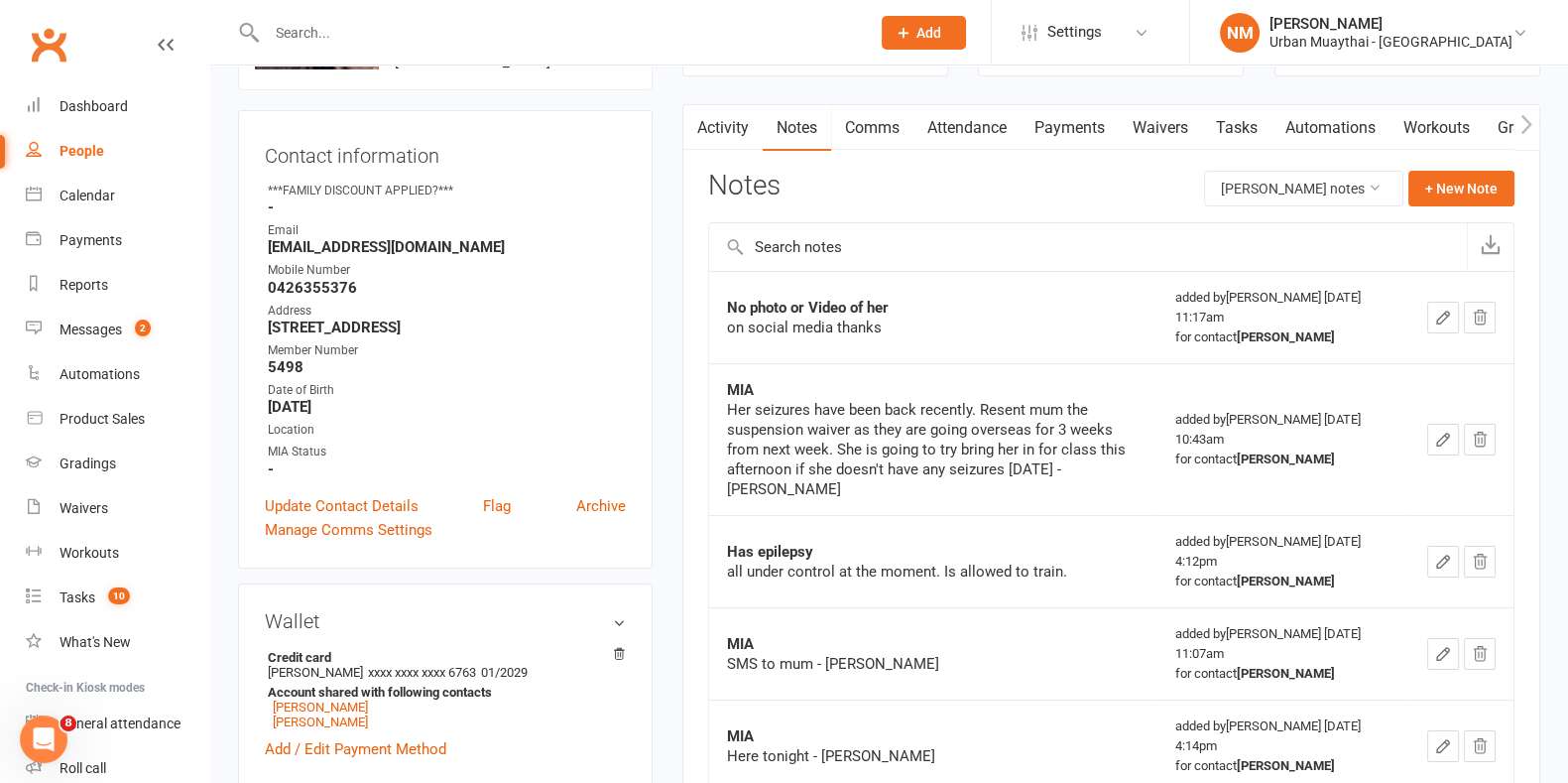
scroll to position [0, 0]
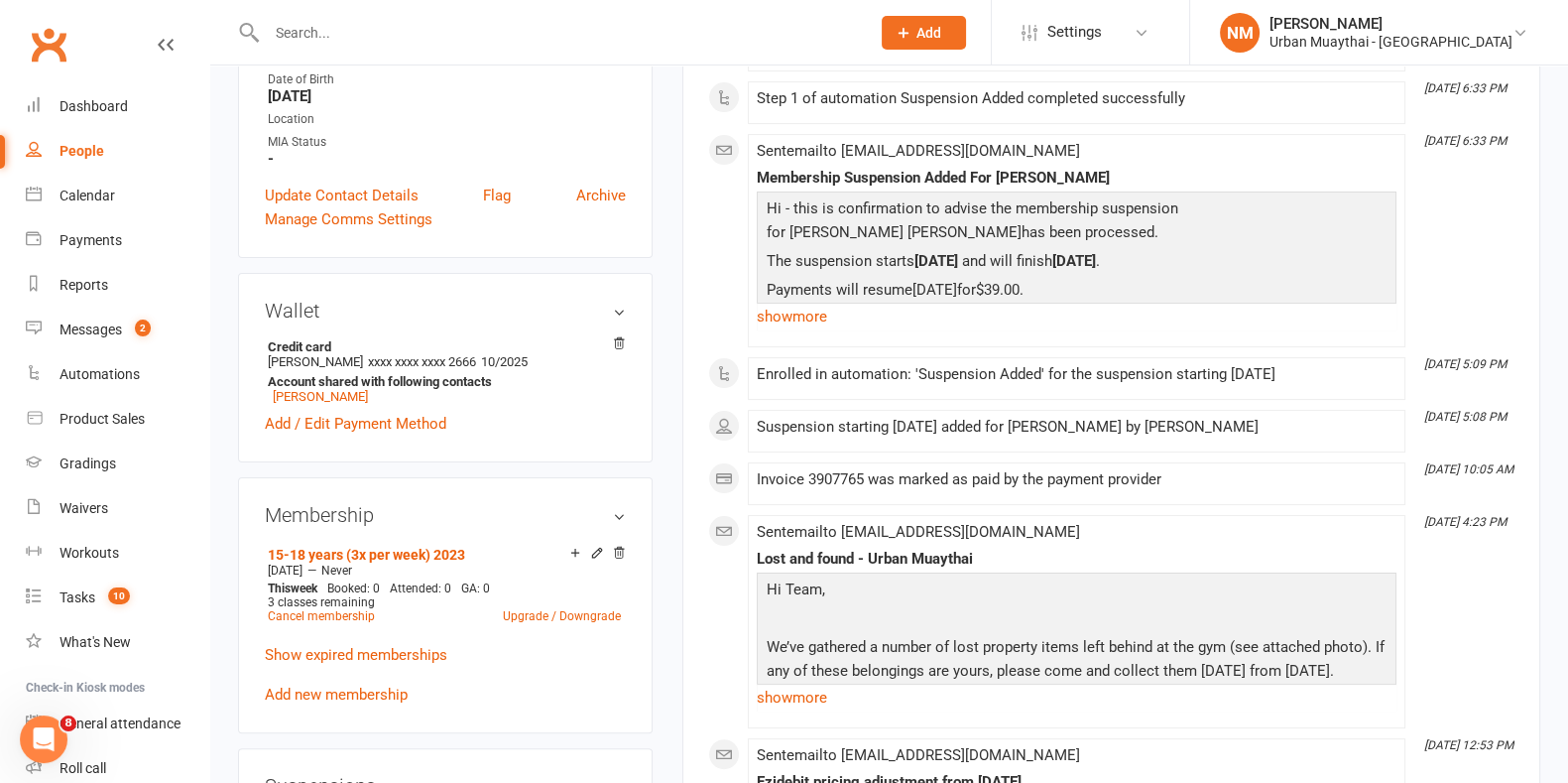
scroll to position [247, 0]
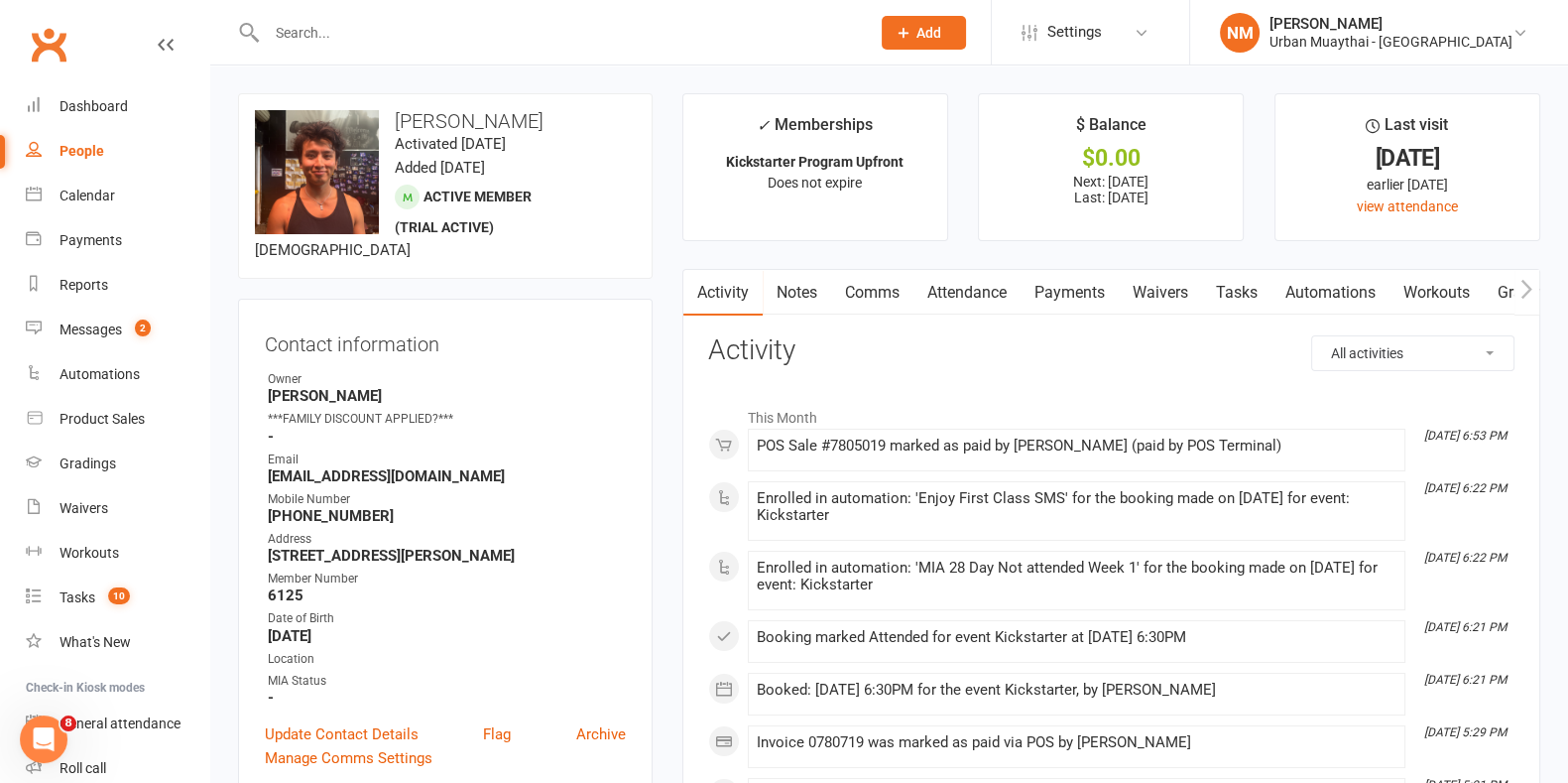
click at [1062, 301] on link "Payments" at bounding box center [1069, 293] width 98 height 46
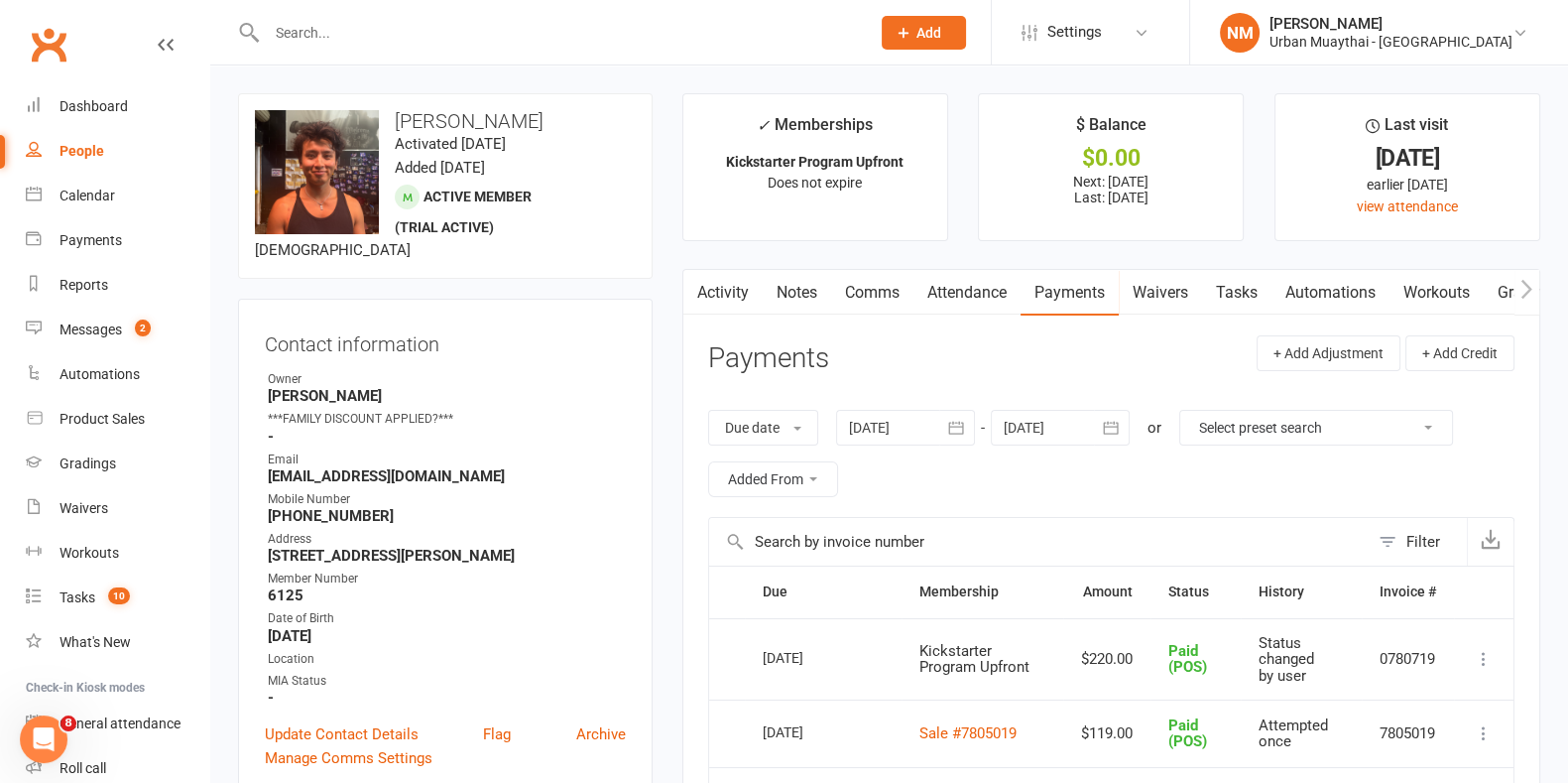
click at [1086, 428] on div at bounding box center [1060, 428] width 139 height 36
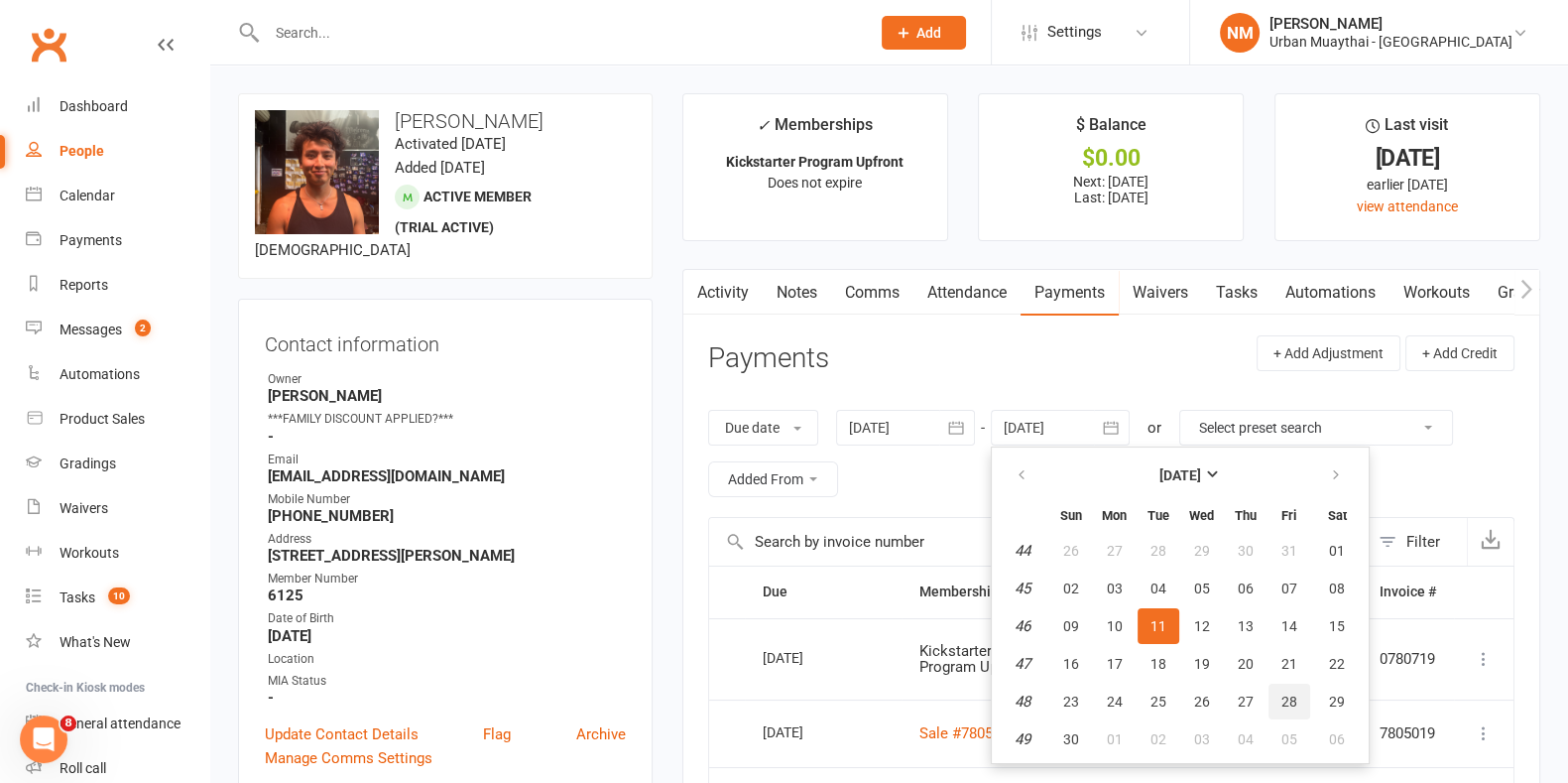
click at [1282, 708] on button "28" at bounding box center [1289, 702] width 42 height 36
type input "[DATE]"
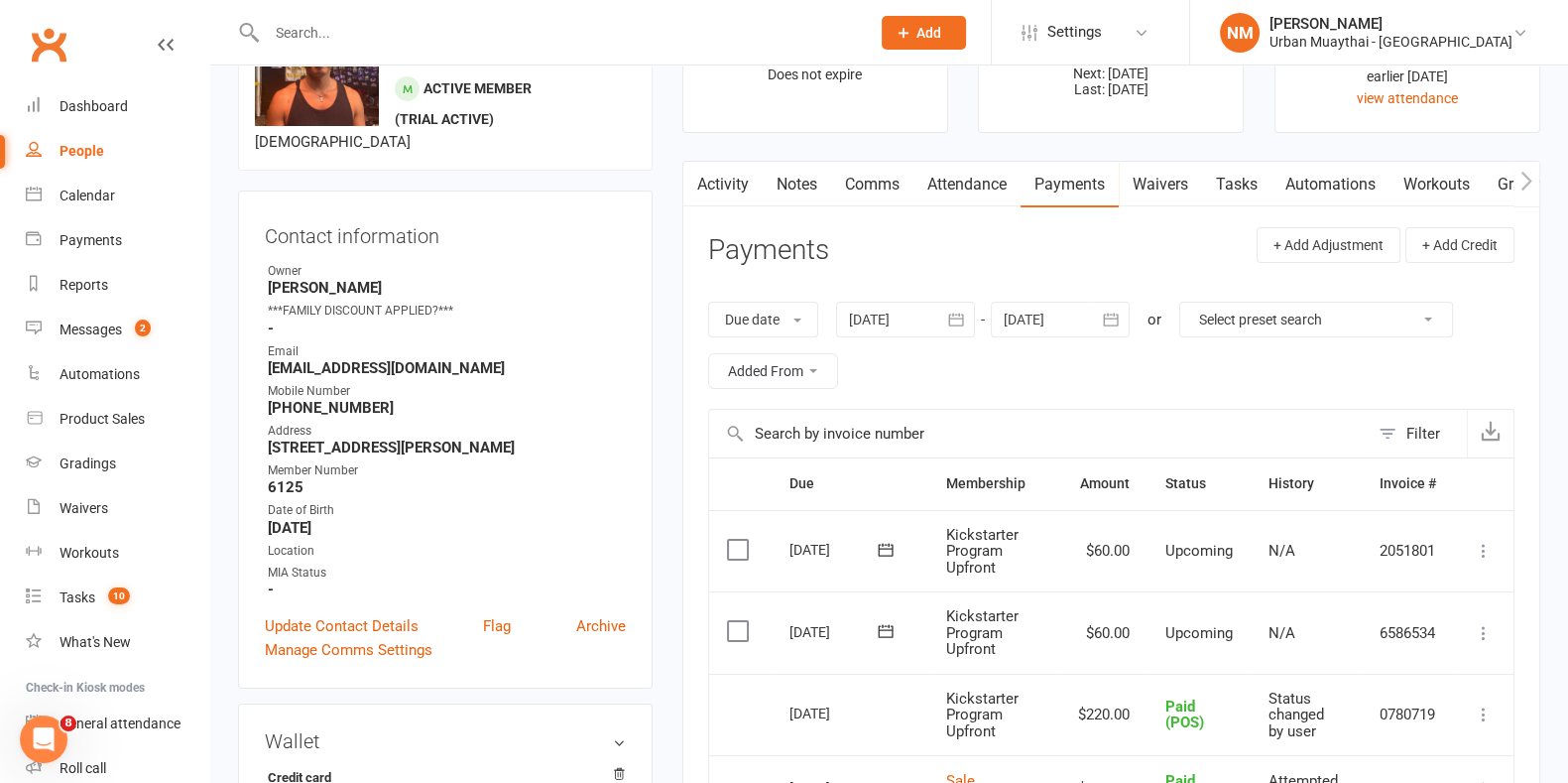
scroll to position [247, 0]
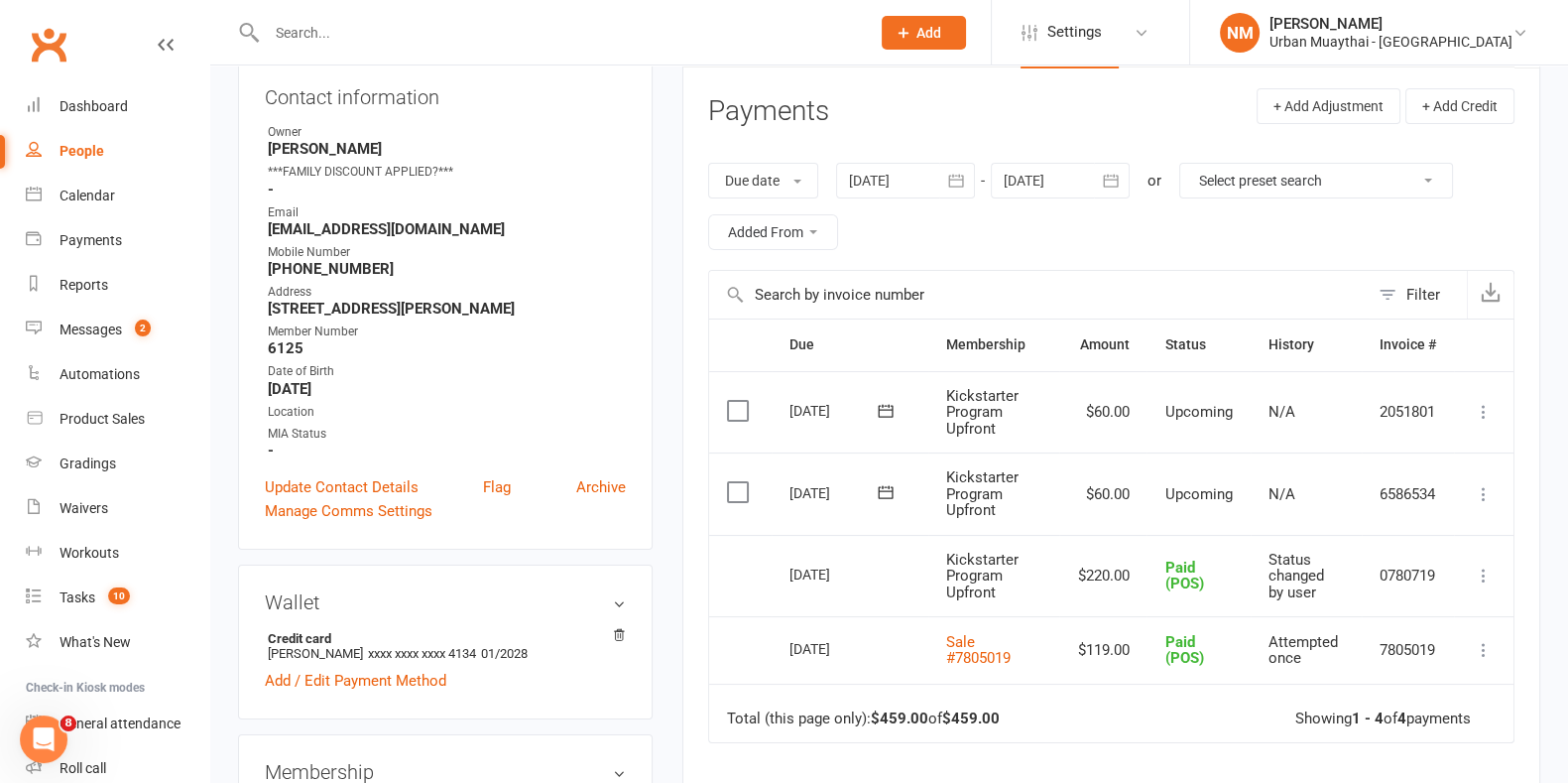
click at [882, 493] on icon at bounding box center [886, 492] width 20 height 20
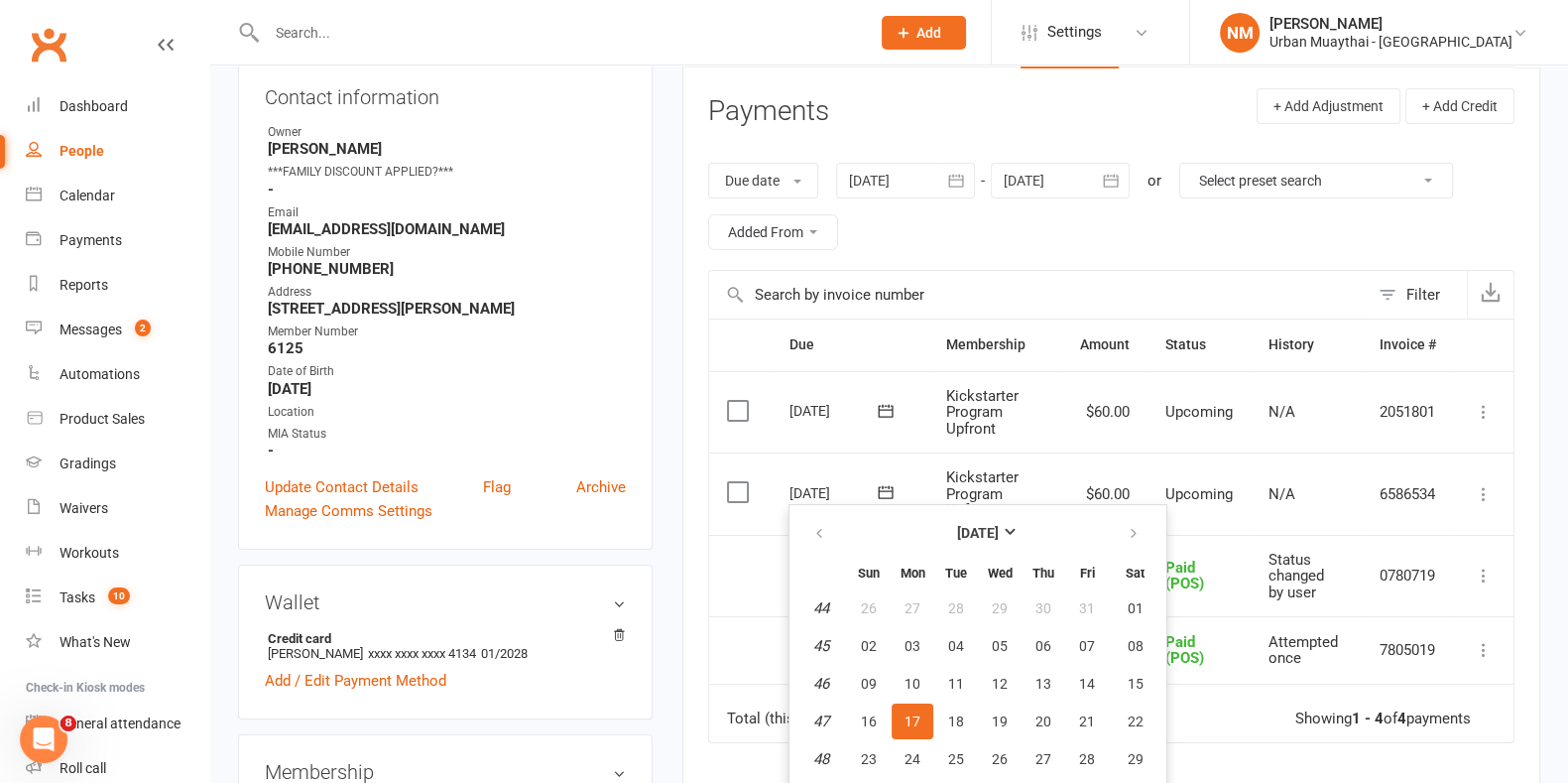
click at [1010, 424] on td "Kickstarter Program Upfront" at bounding box center [994, 412] width 132 height 82
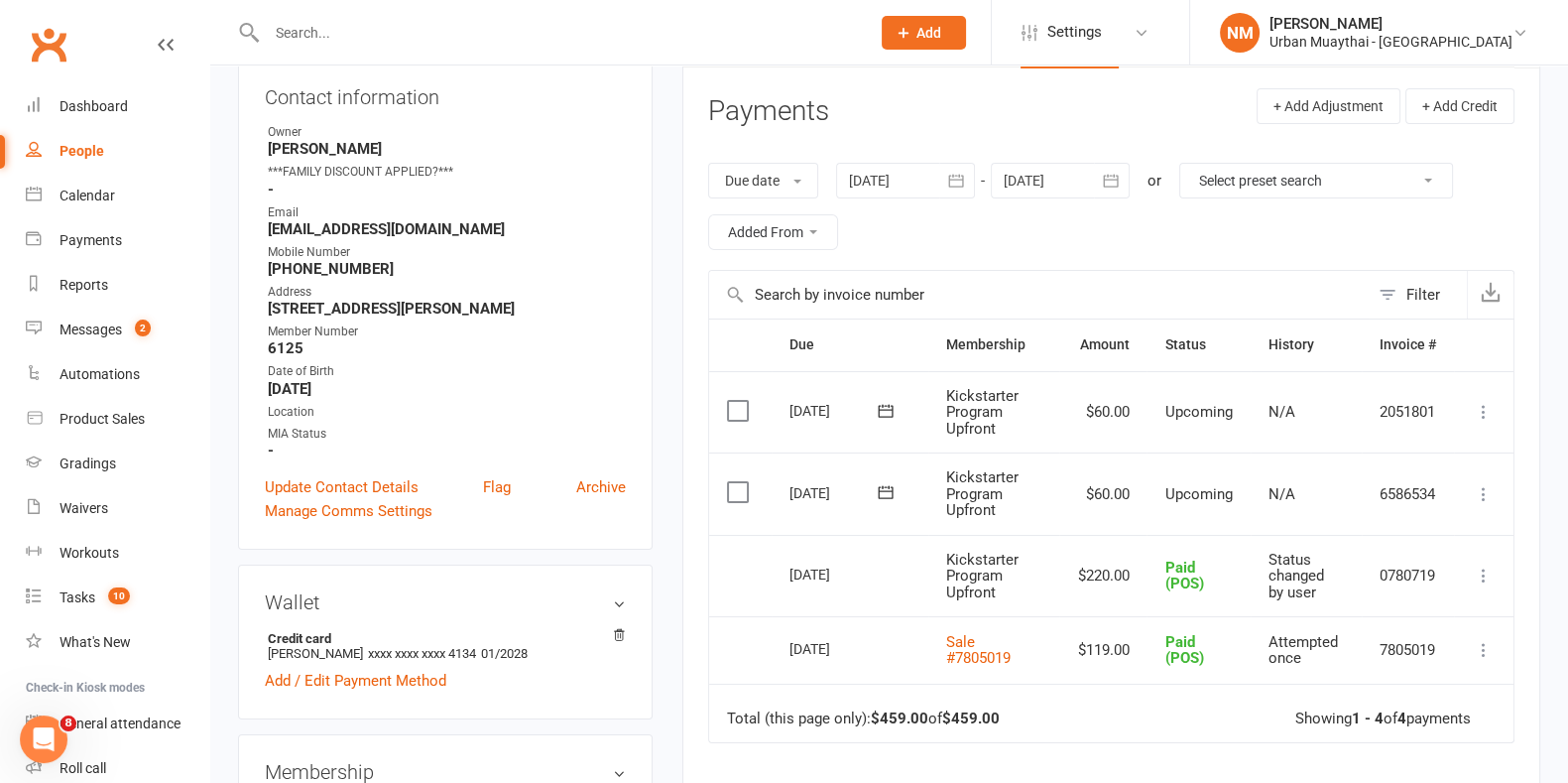
scroll to position [0, 0]
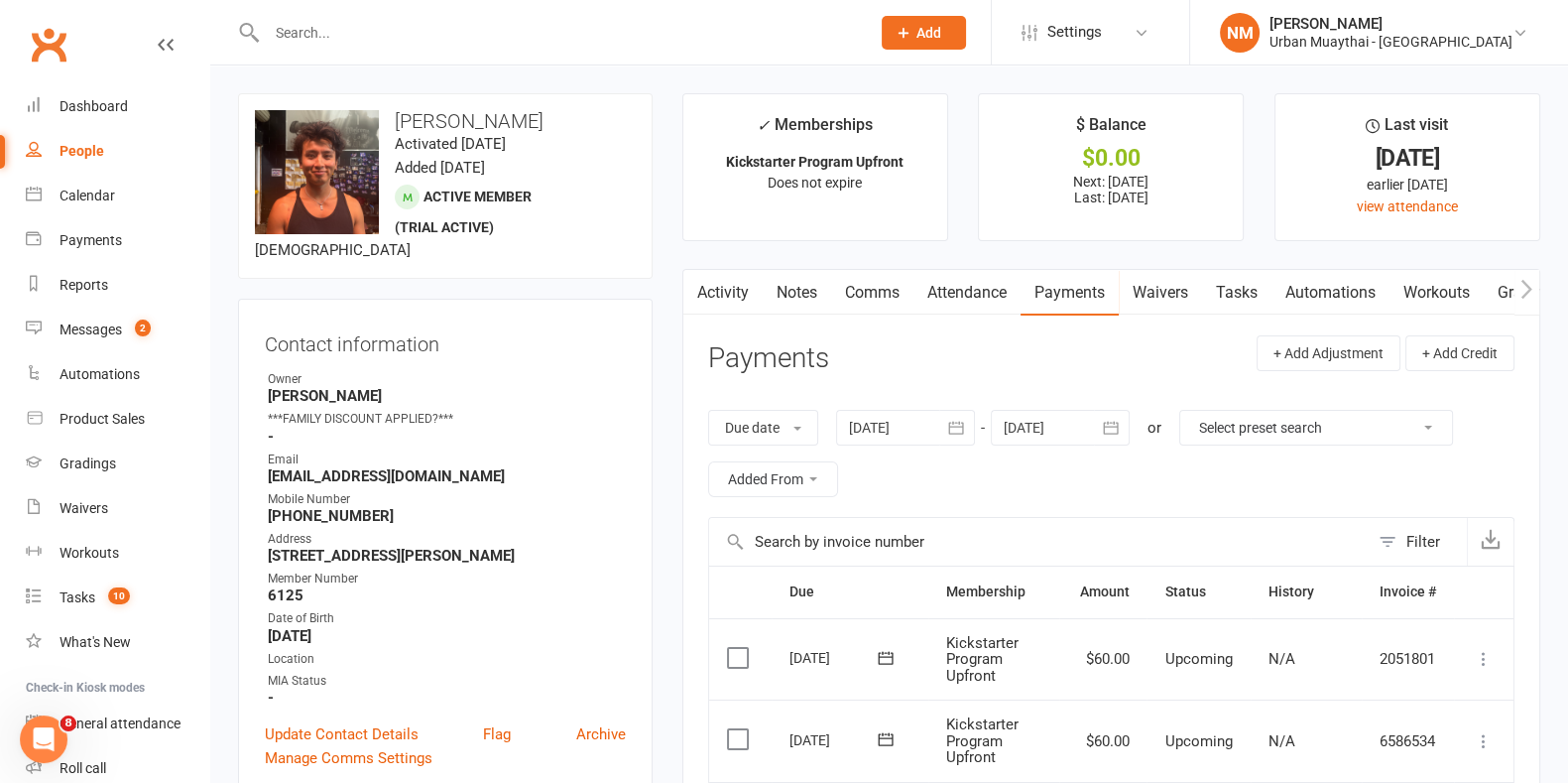
click at [1146, 270] on link "Waivers" at bounding box center [1160, 293] width 83 height 46
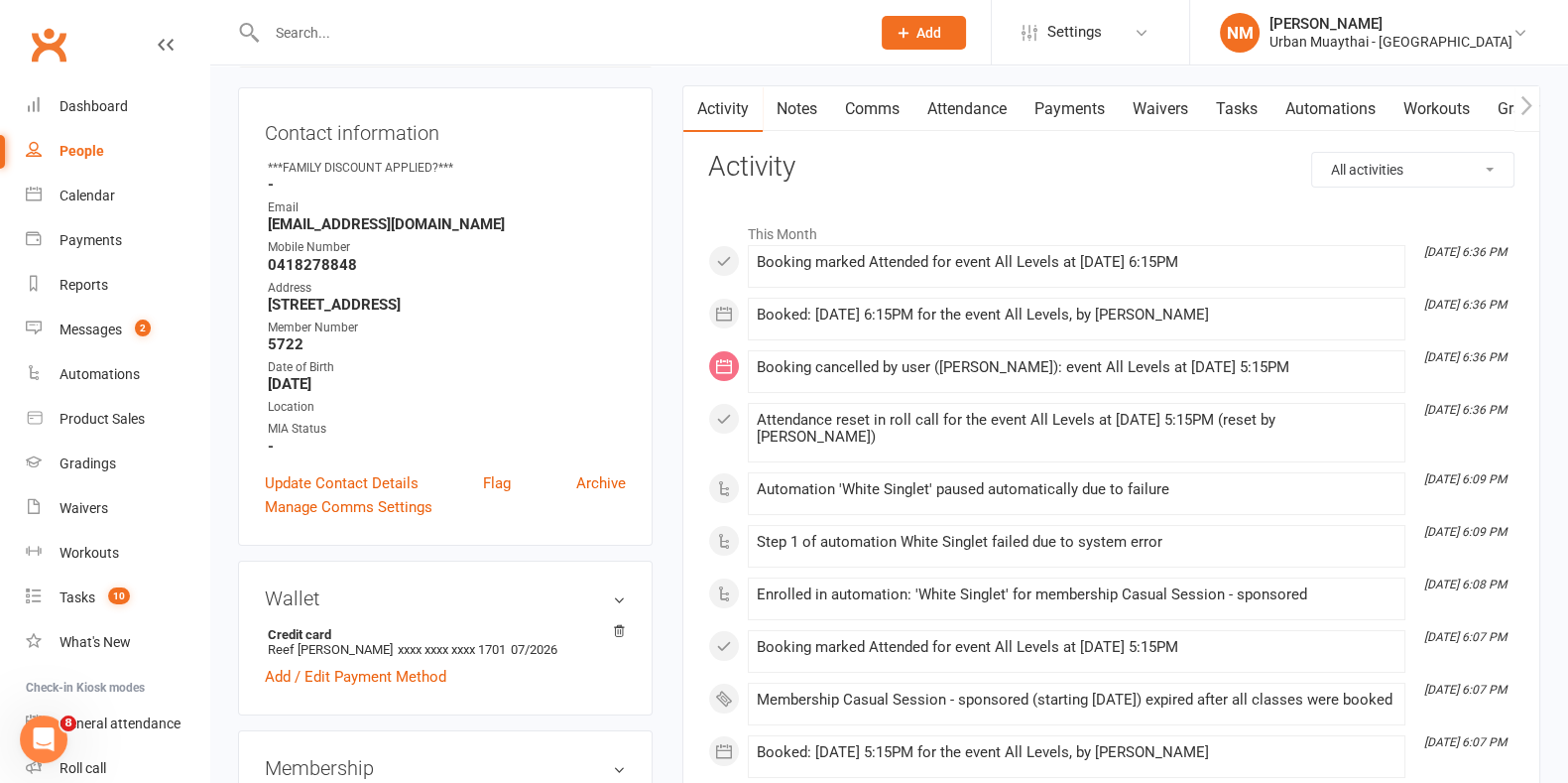
scroll to position [123, 0]
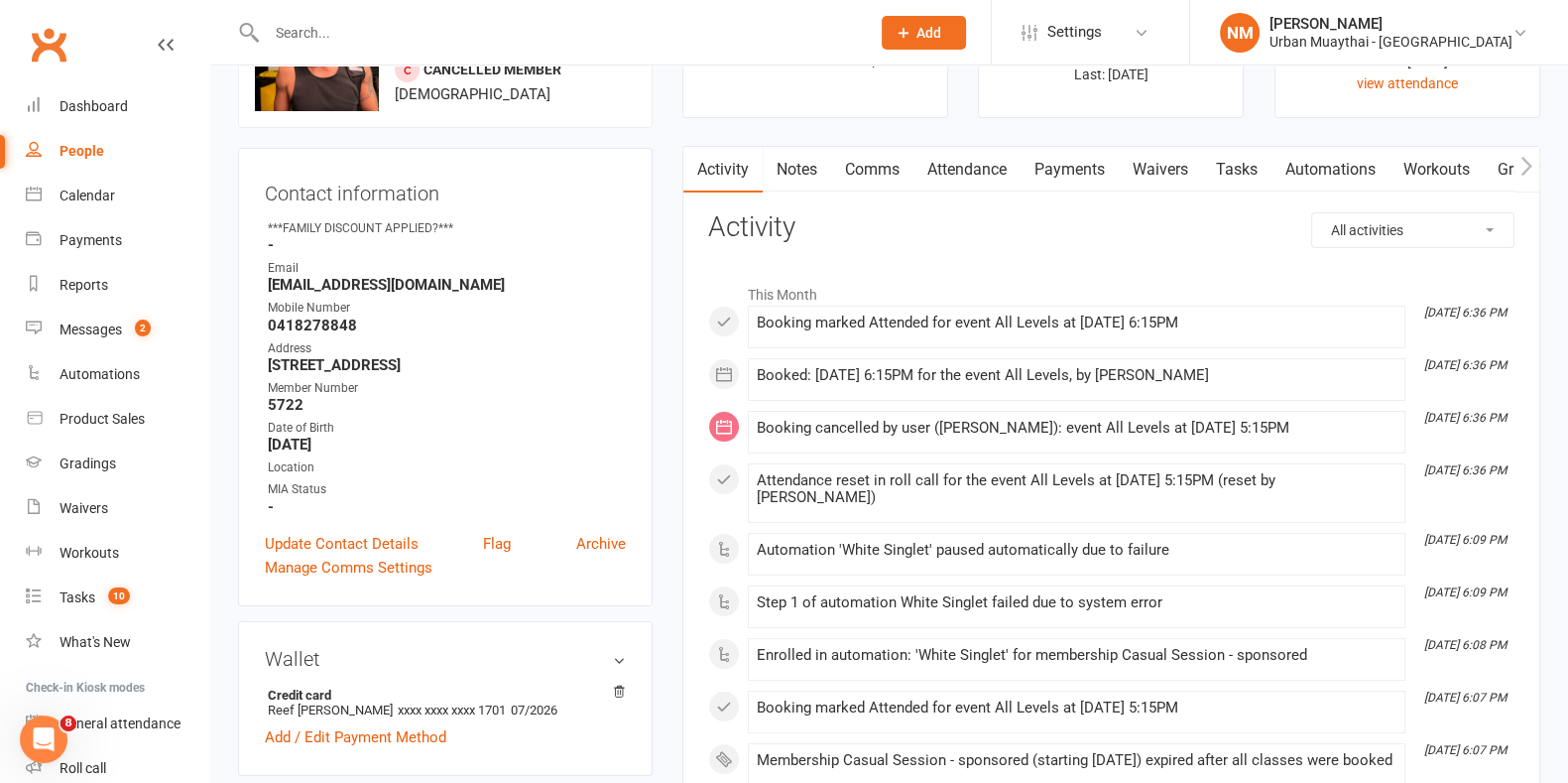
click at [1046, 172] on link "Payments" at bounding box center [1069, 170] width 98 height 46
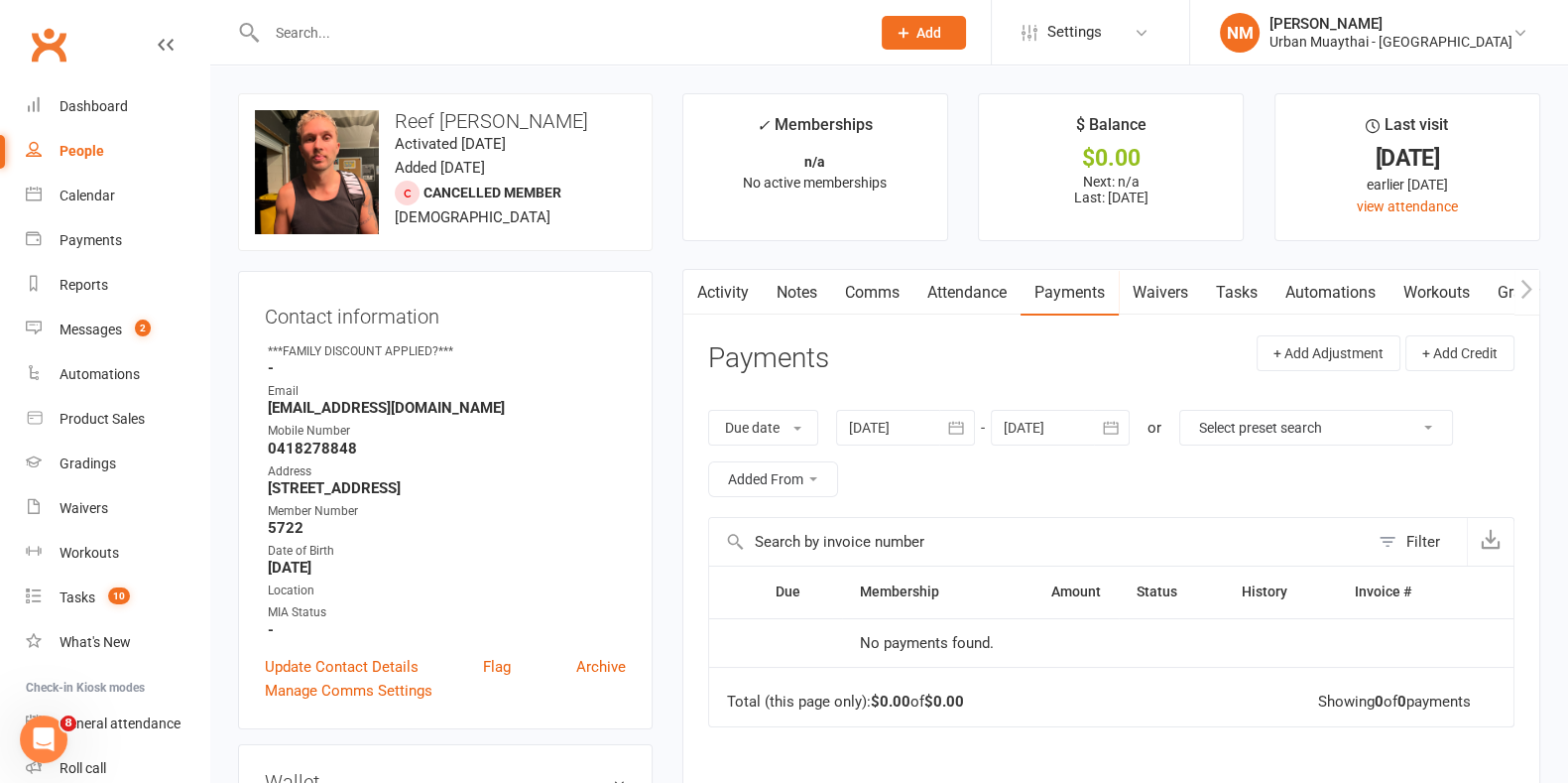
click at [783, 290] on link "Notes" at bounding box center [796, 293] width 68 height 46
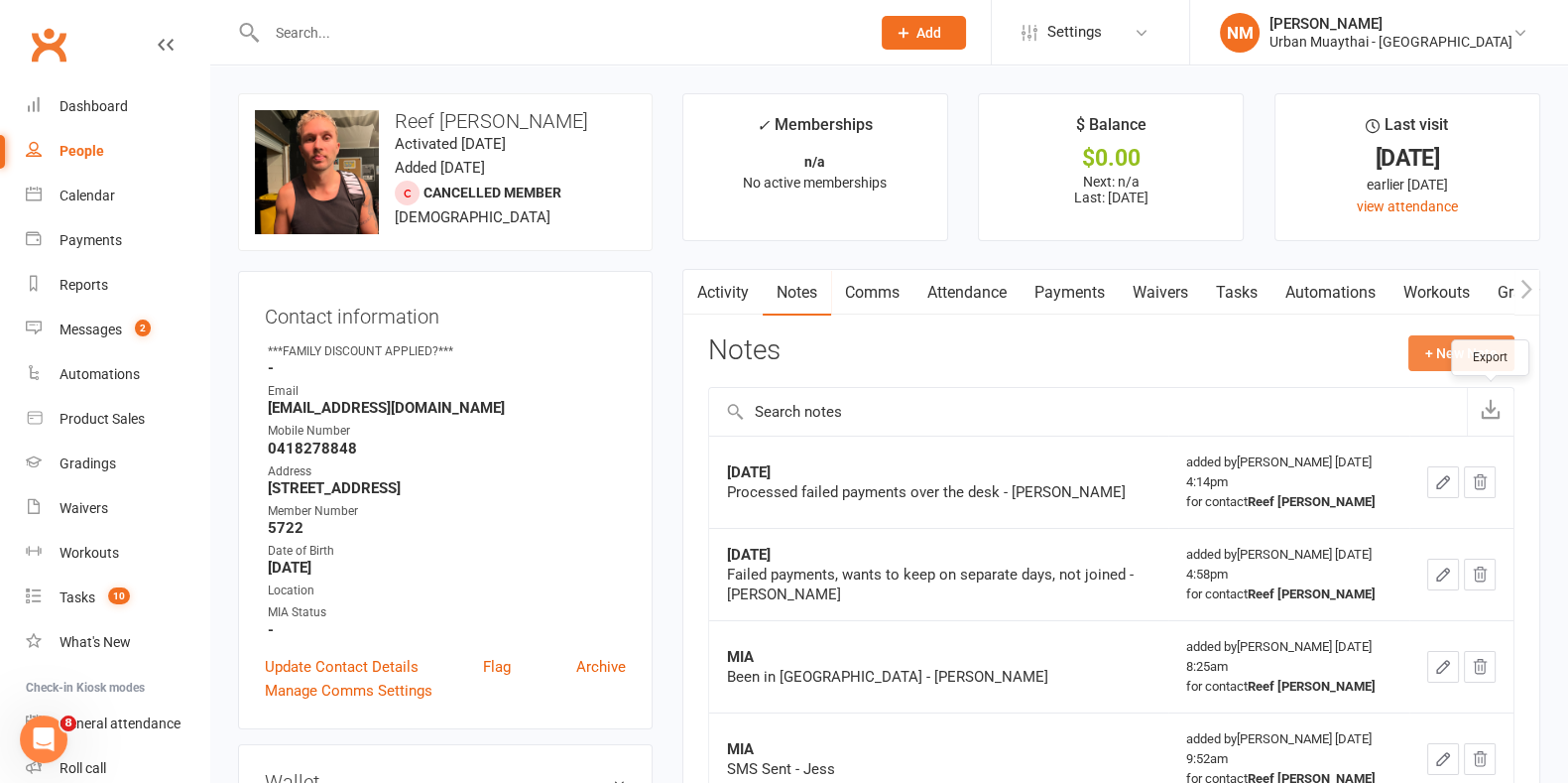
click at [1442, 347] on button "+ New Note" at bounding box center [1461, 353] width 106 height 36
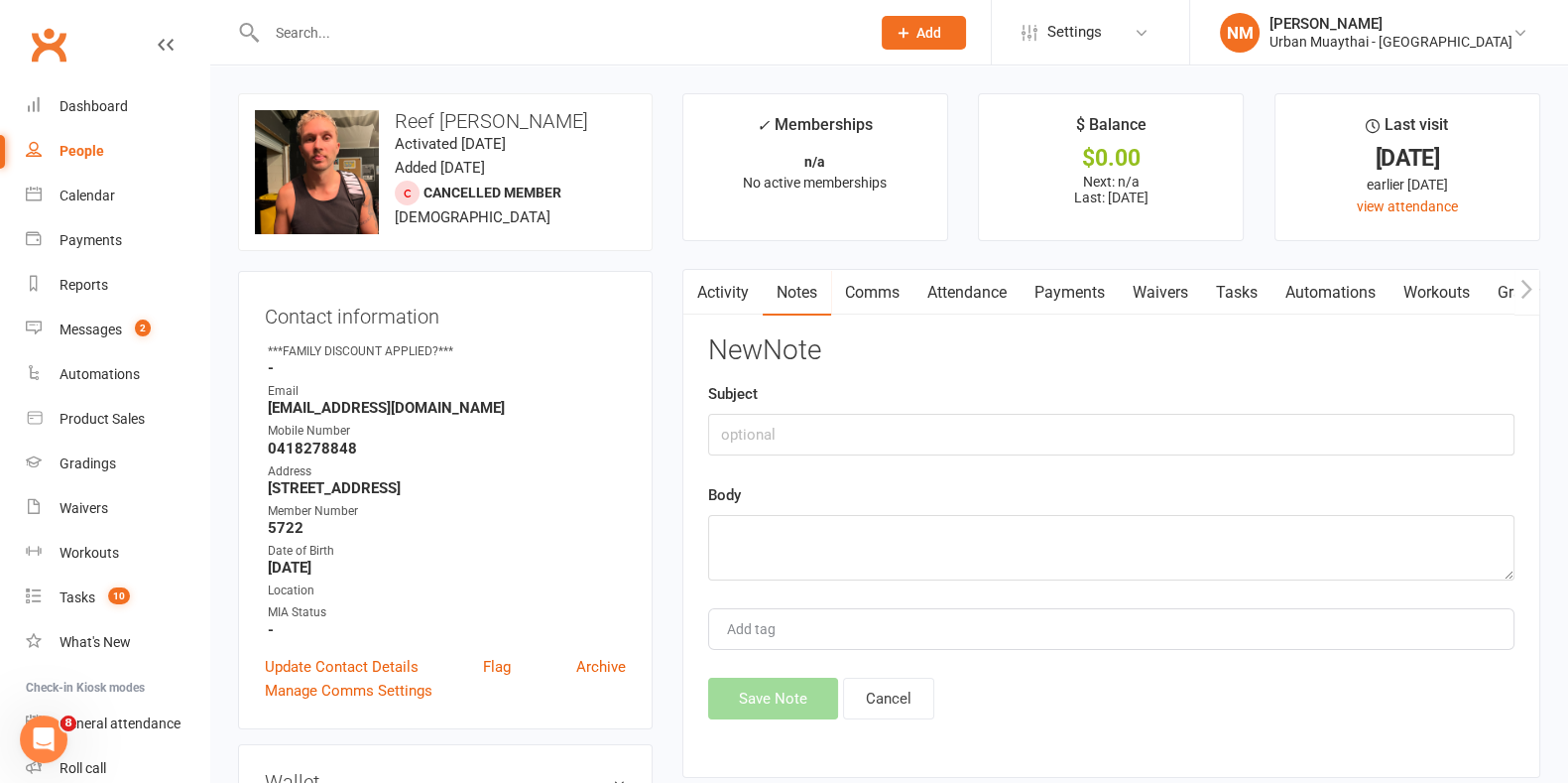
click at [984, 388] on div "Subject" at bounding box center [1111, 419] width 806 height 73
click at [964, 454] on div "New Note Subject Body Add tag Save Note Cancel" at bounding box center [1111, 527] width 806 height 384
click at [932, 451] on input "text" at bounding box center [1111, 435] width 806 height 42
type input "Sponsored Casual"
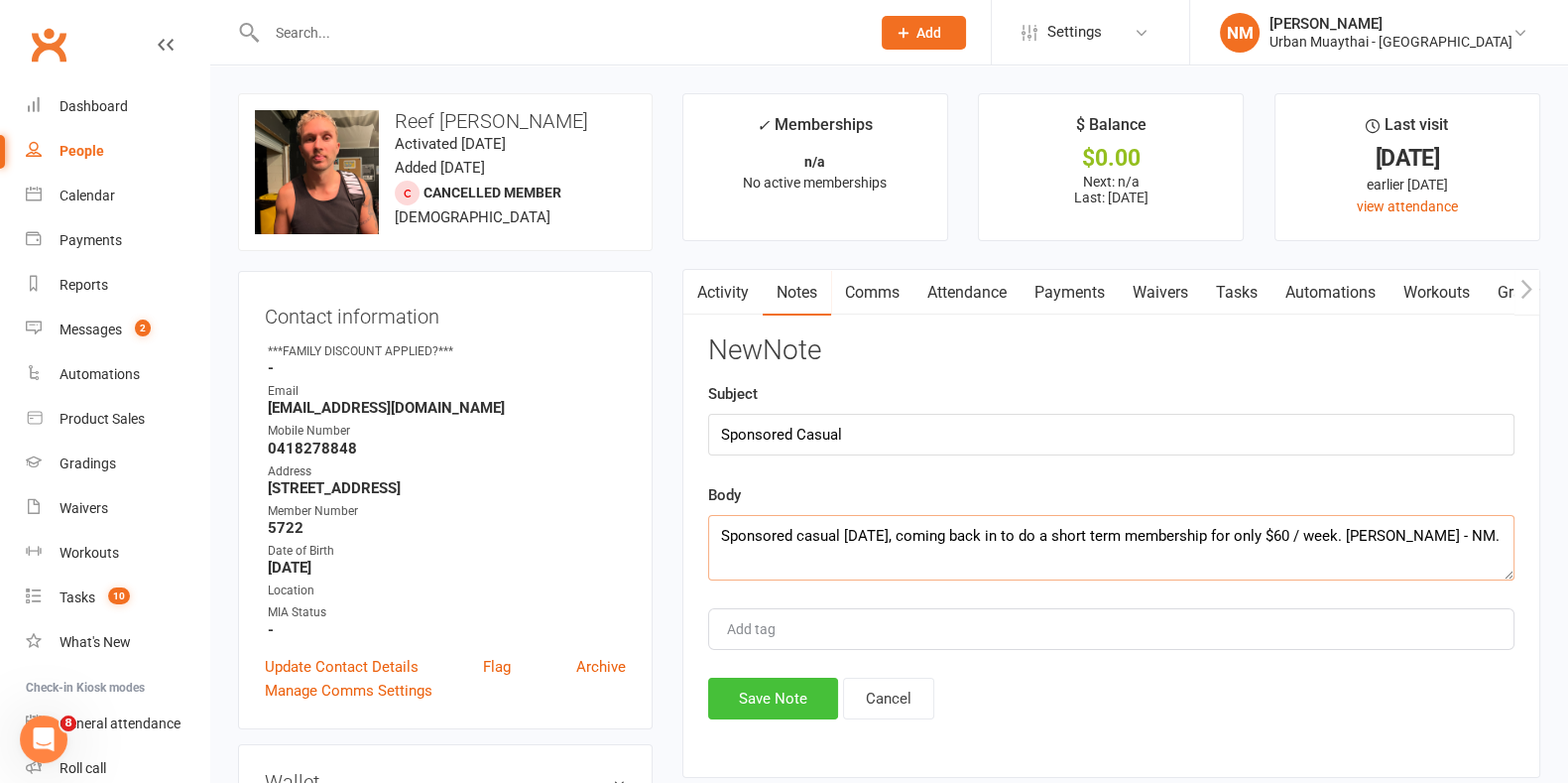
type textarea "Sponsored casual today, coming back in to do a short term membership for only $…"
click at [765, 710] on button "Save Note" at bounding box center [773, 699] width 130 height 42
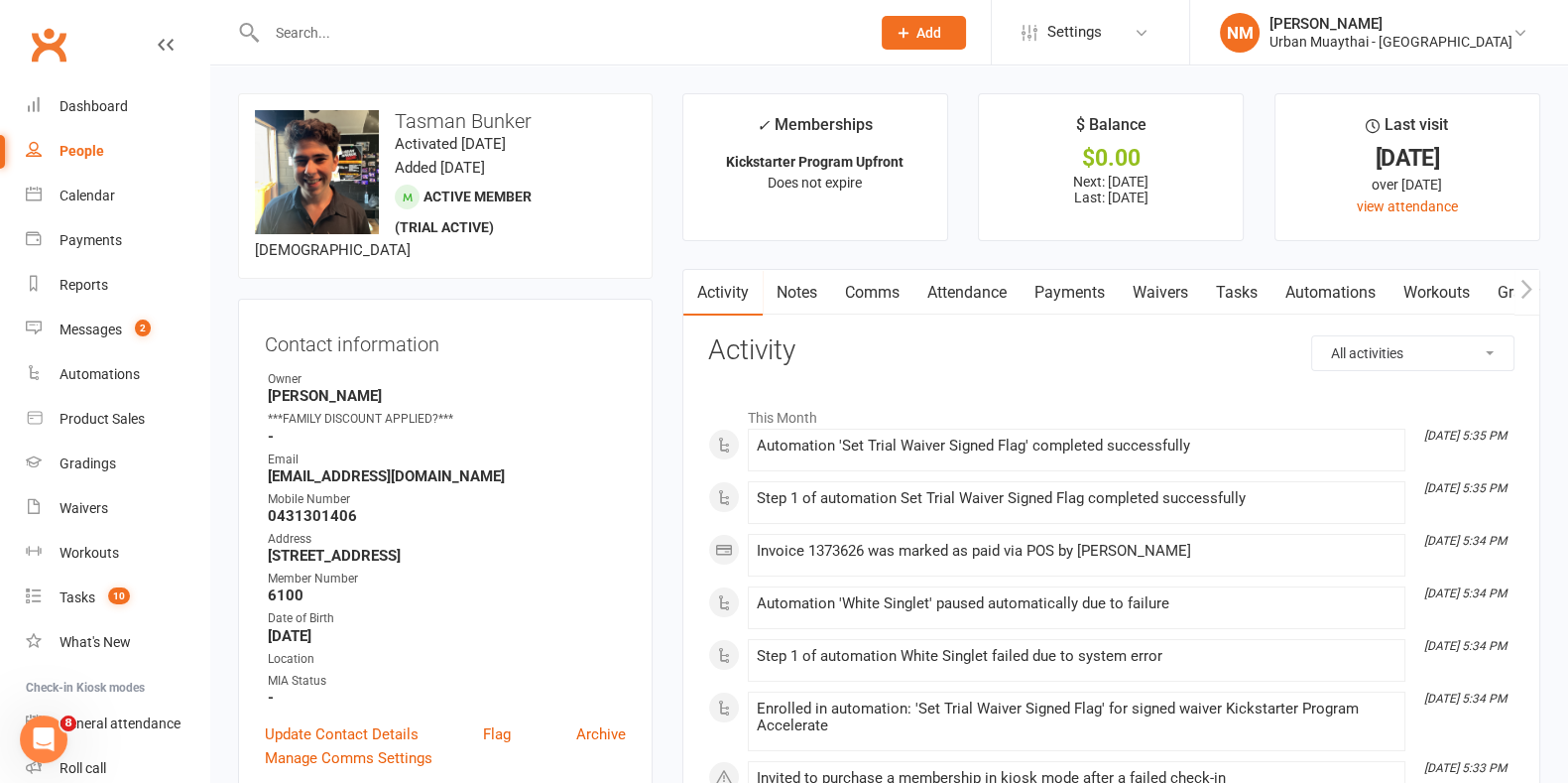
click at [1054, 285] on link "Payments" at bounding box center [1069, 293] width 98 height 46
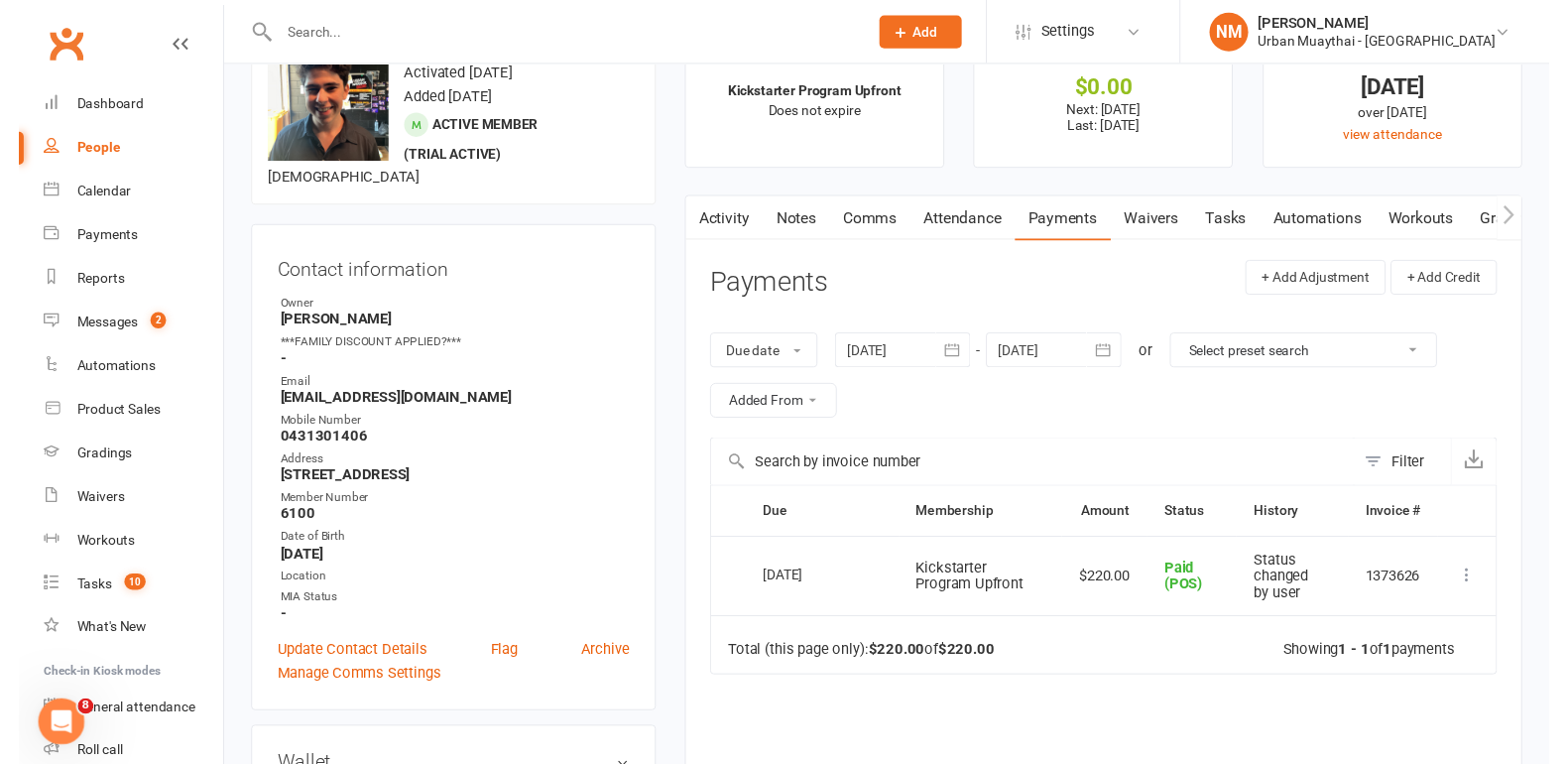
scroll to position [123, 0]
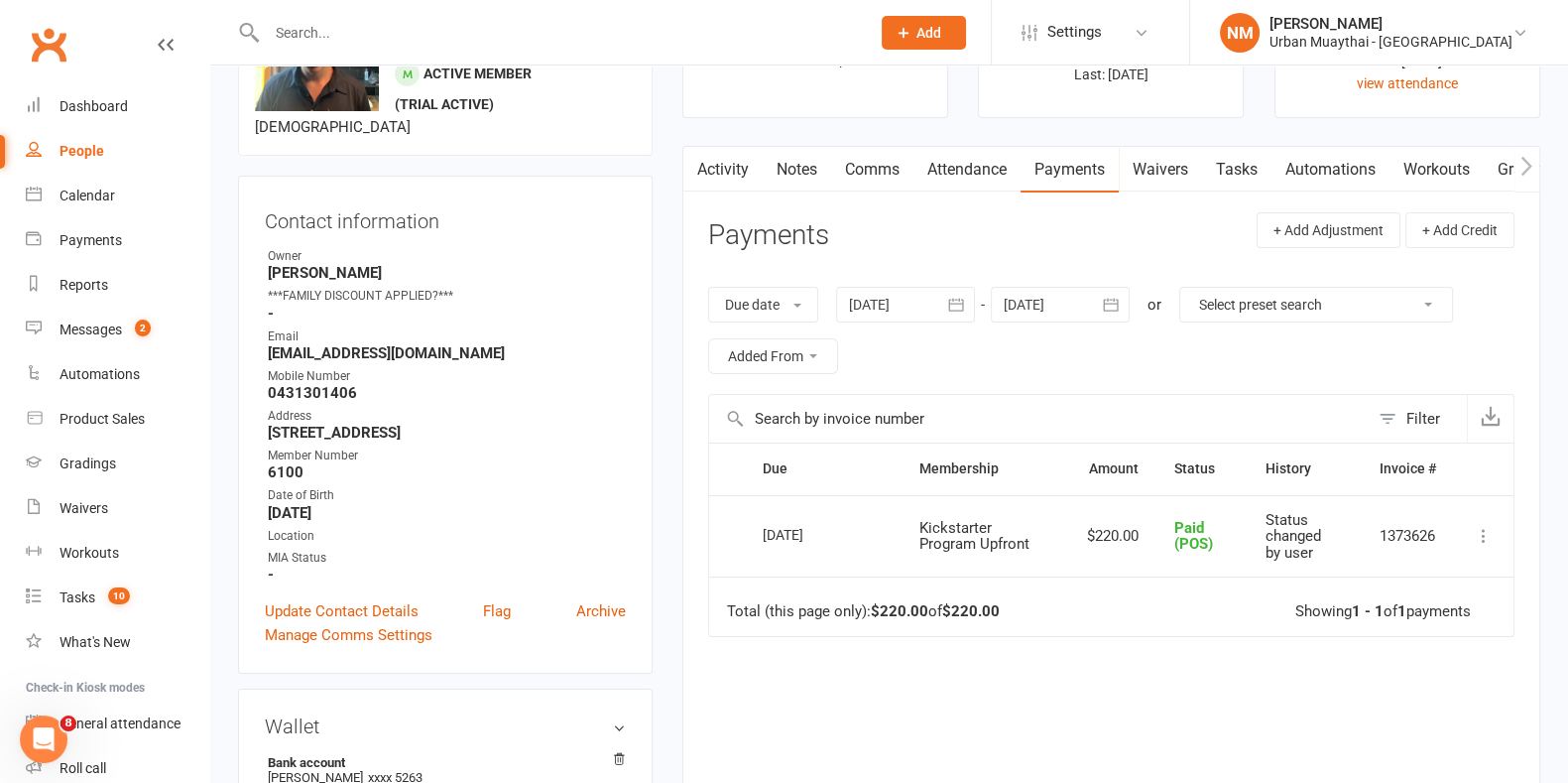
click at [815, 167] on link "Notes" at bounding box center [796, 170] width 68 height 46
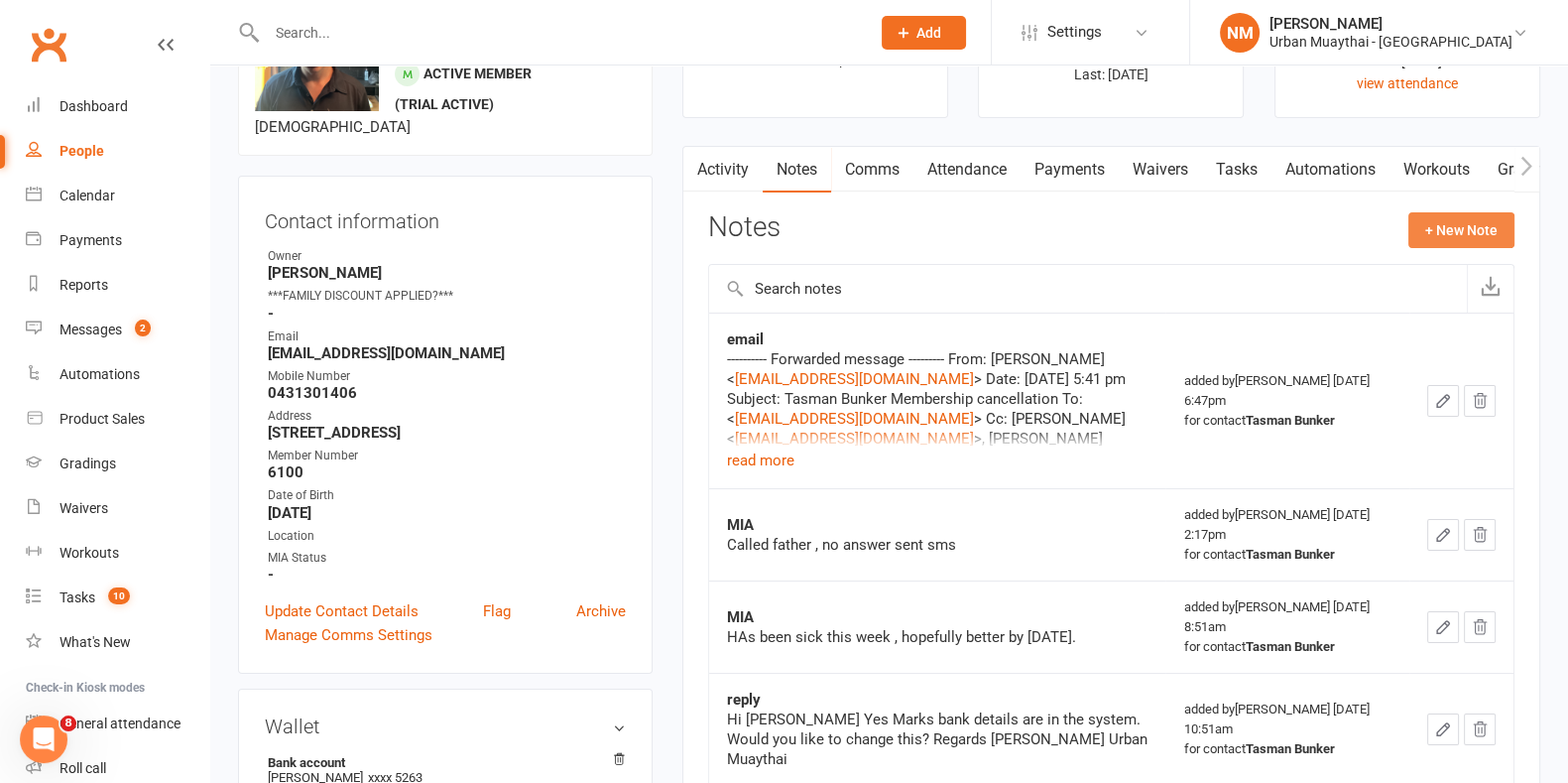
click at [1424, 240] on button "+ New Note" at bounding box center [1461, 230] width 106 height 36
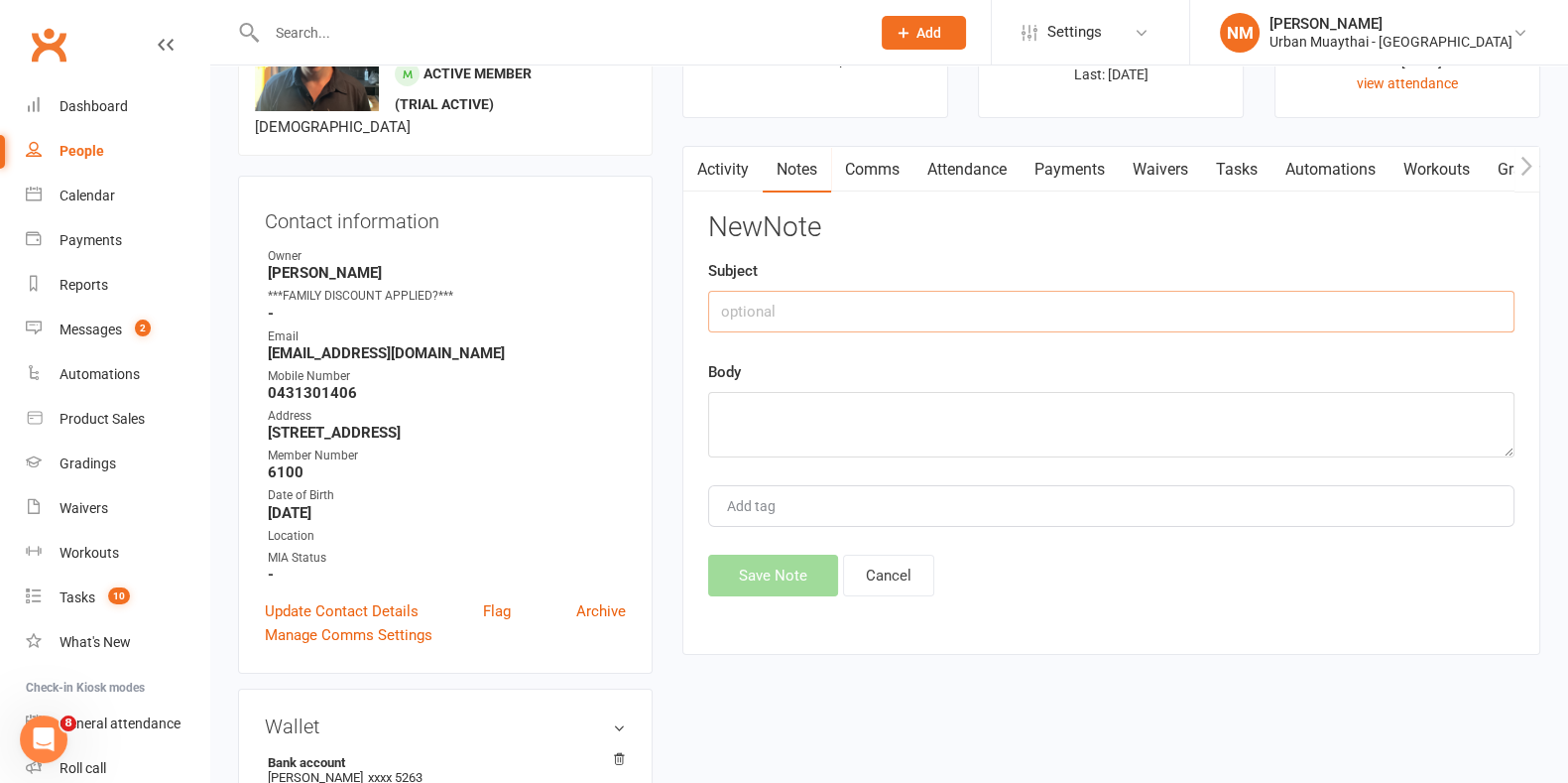
click at [797, 325] on input "text" at bounding box center [1111, 312] width 806 height 42
type input "KS"
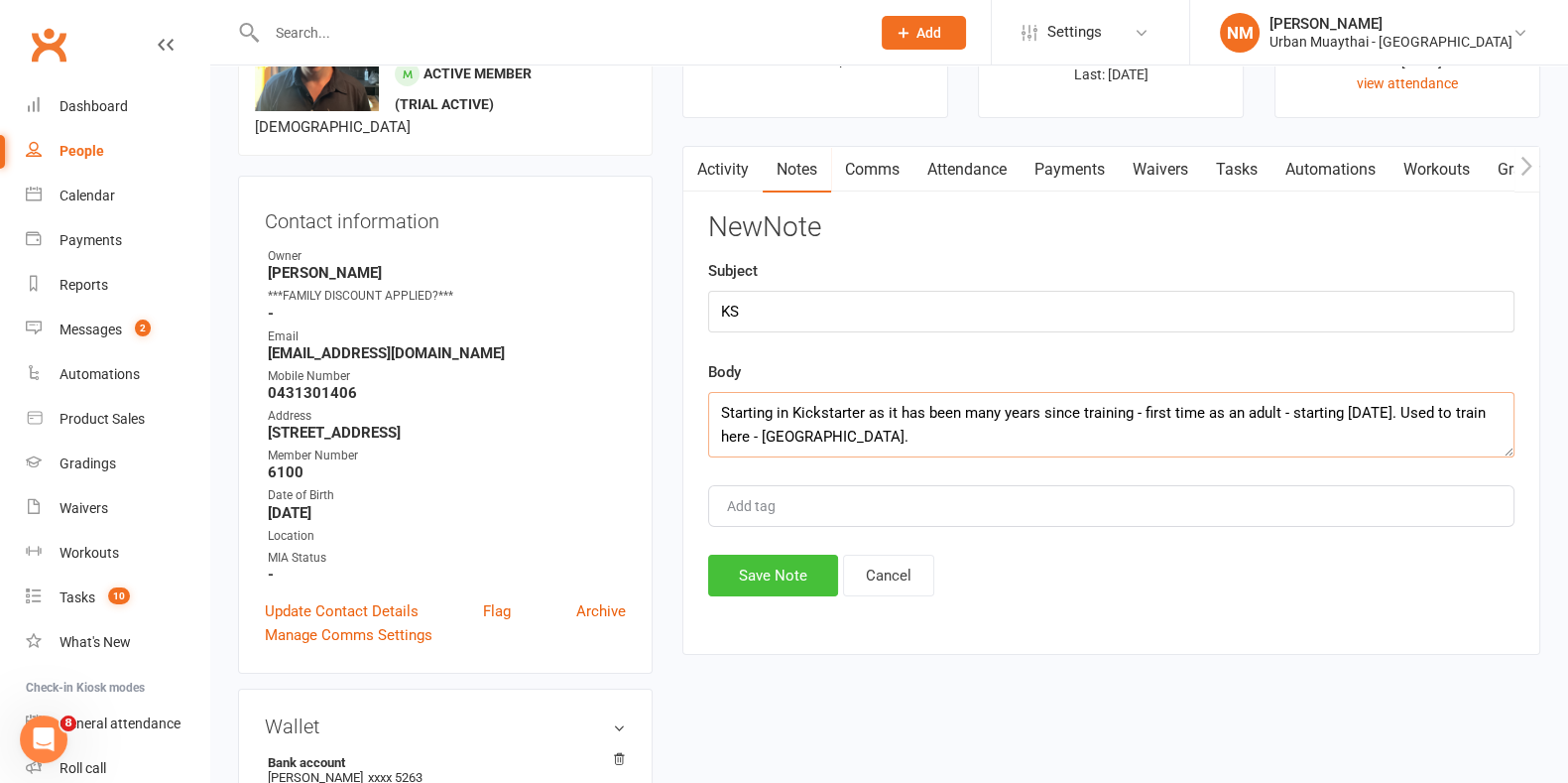
type textarea "Starting in Kickstarter as it has been many years since training - first time a…"
click at [774, 588] on button "Save Note" at bounding box center [773, 576] width 130 height 42
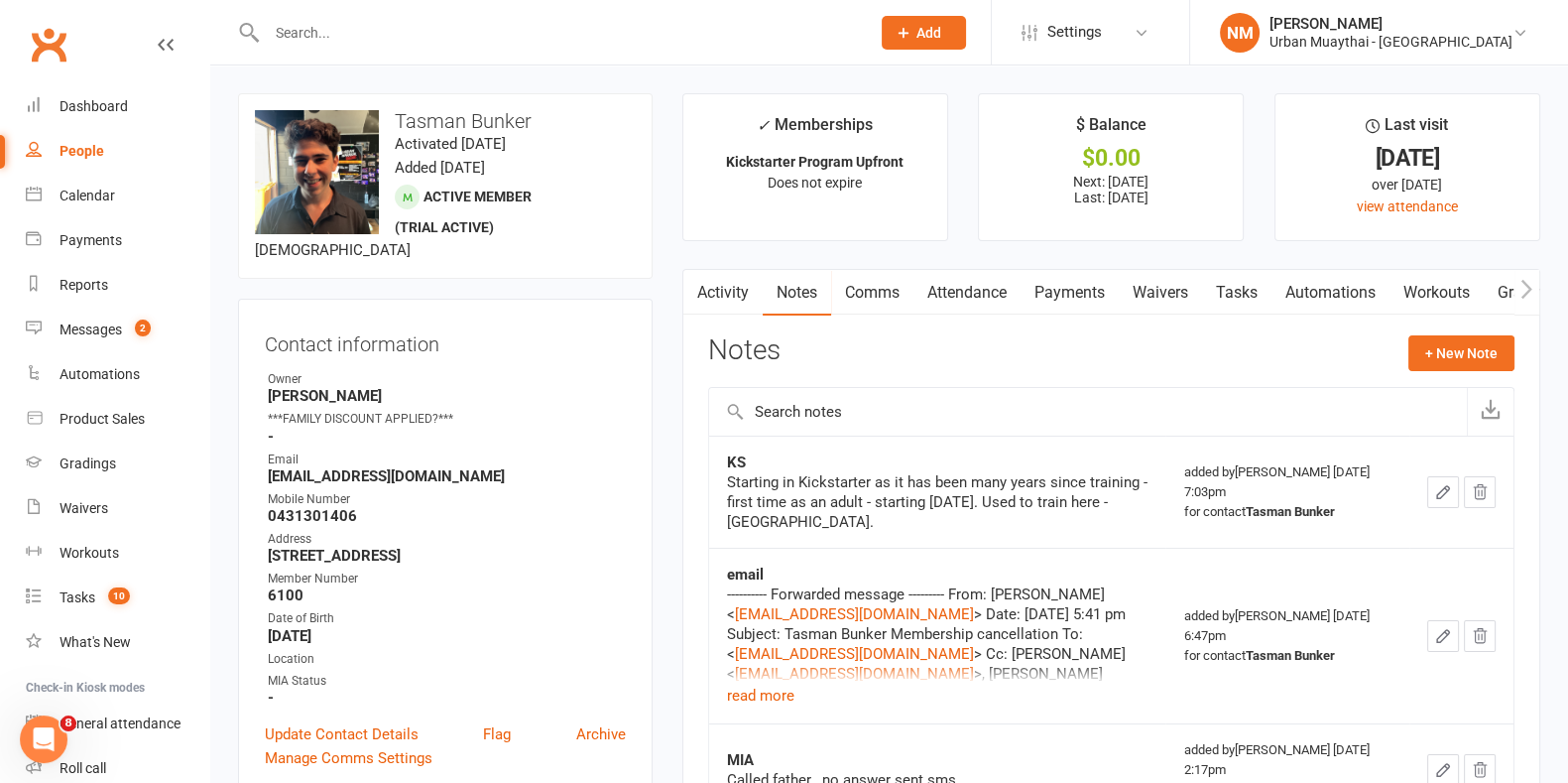
click at [1036, 270] on link "Payments" at bounding box center [1069, 293] width 98 height 46
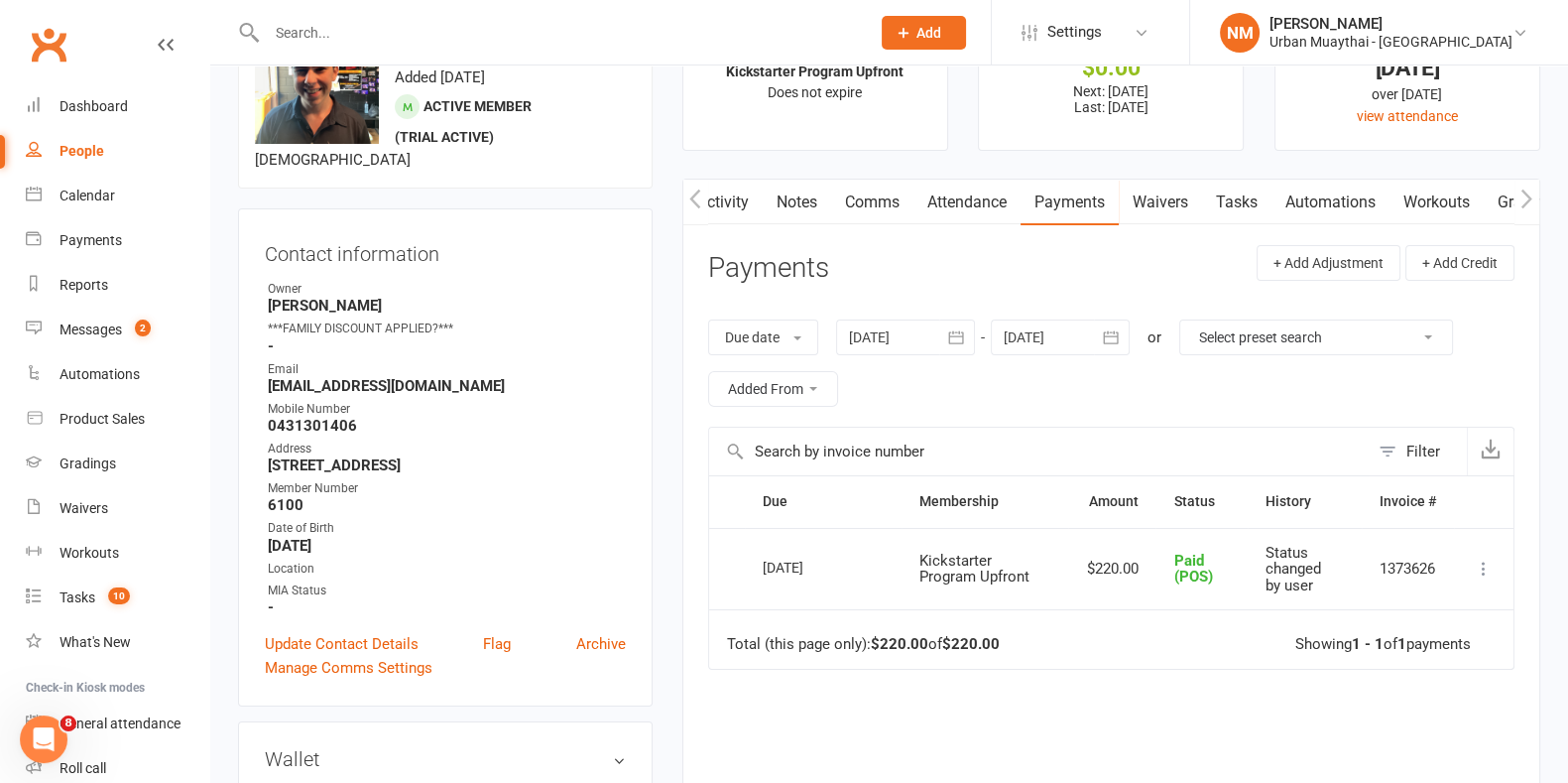
scroll to position [123, 0]
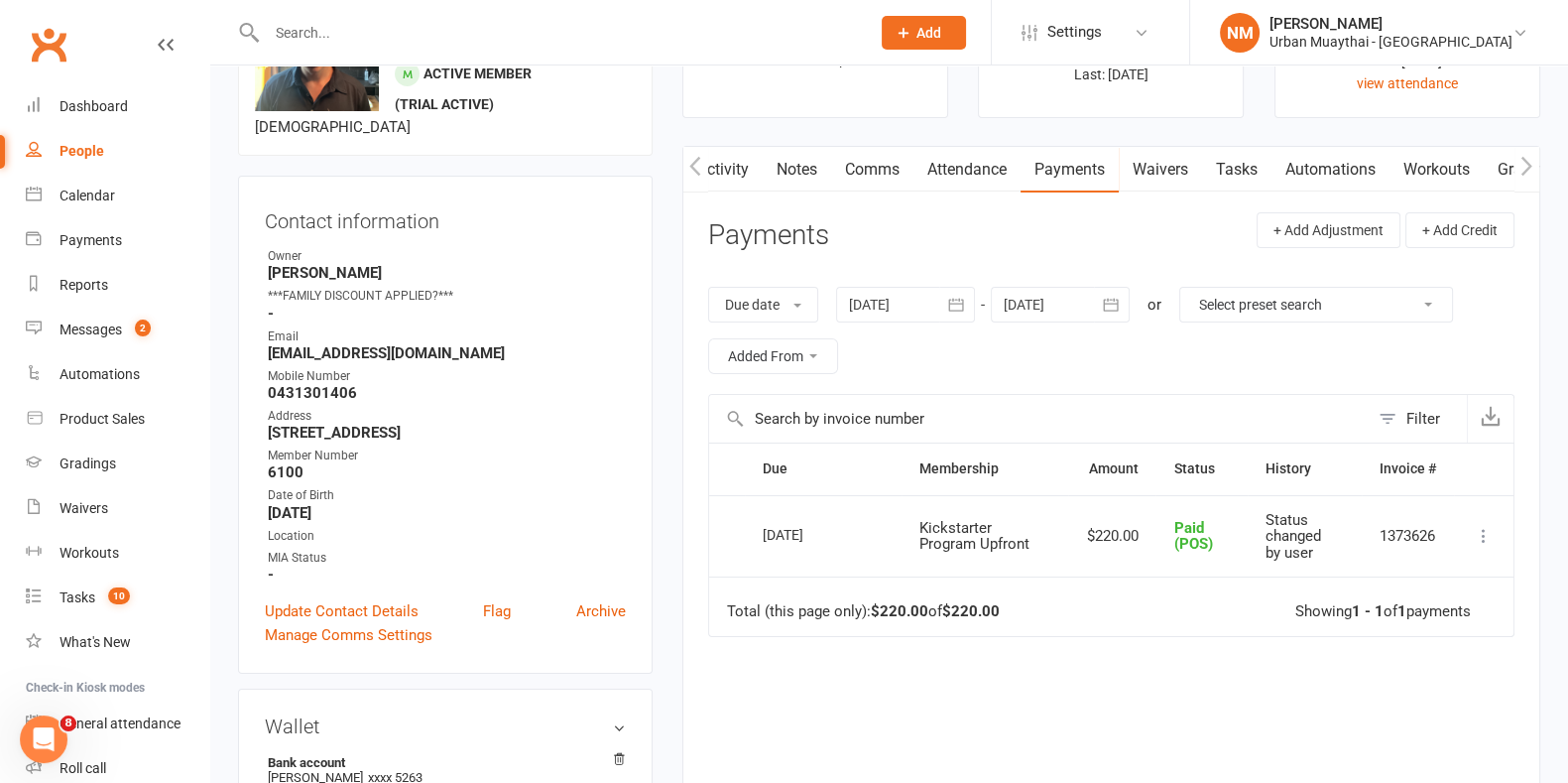
click at [1072, 306] on div at bounding box center [1060, 305] width 139 height 36
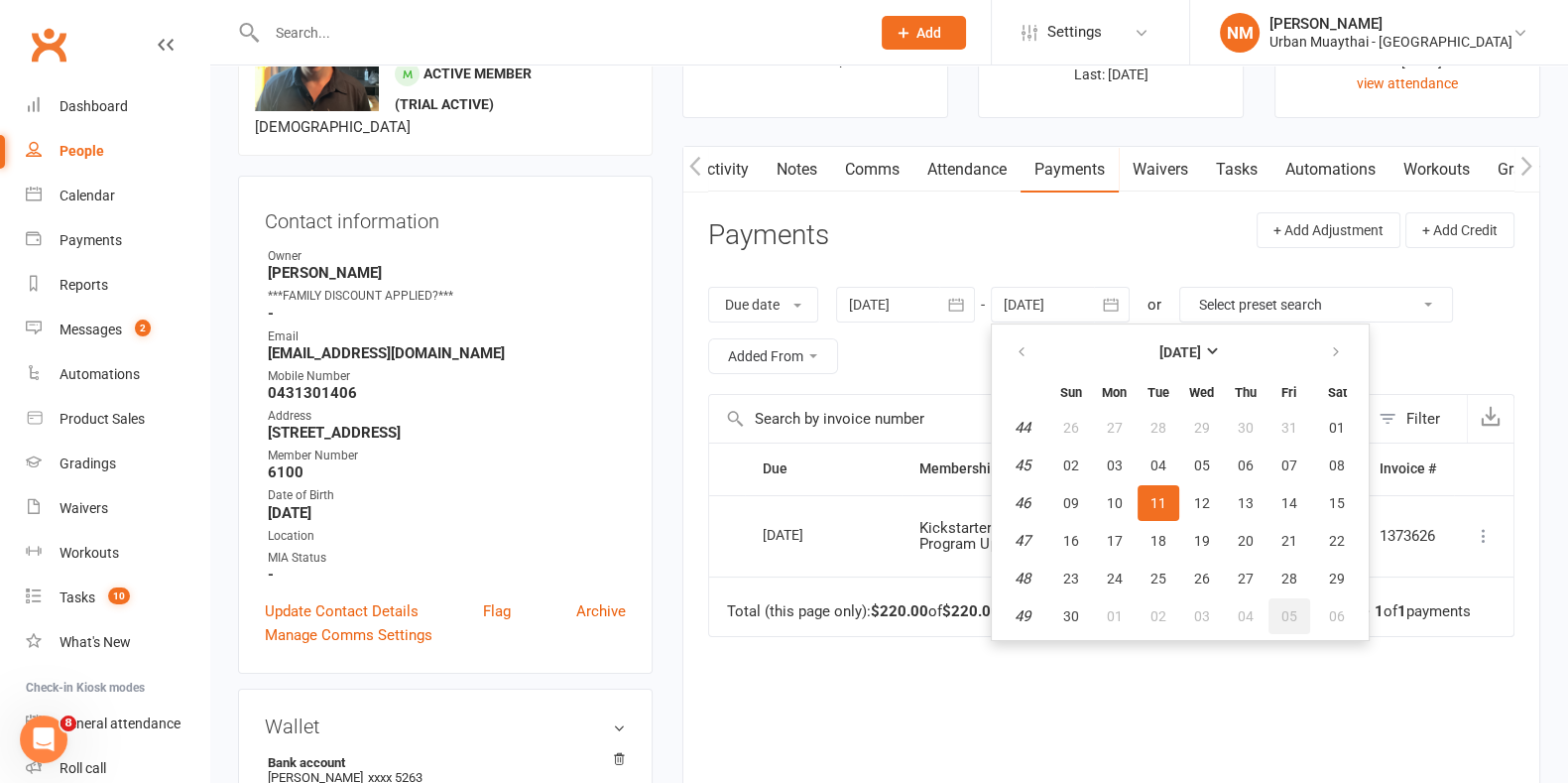
click at [1284, 617] on span "05" at bounding box center [1289, 616] width 16 height 16
type input "05 Dec 2025"
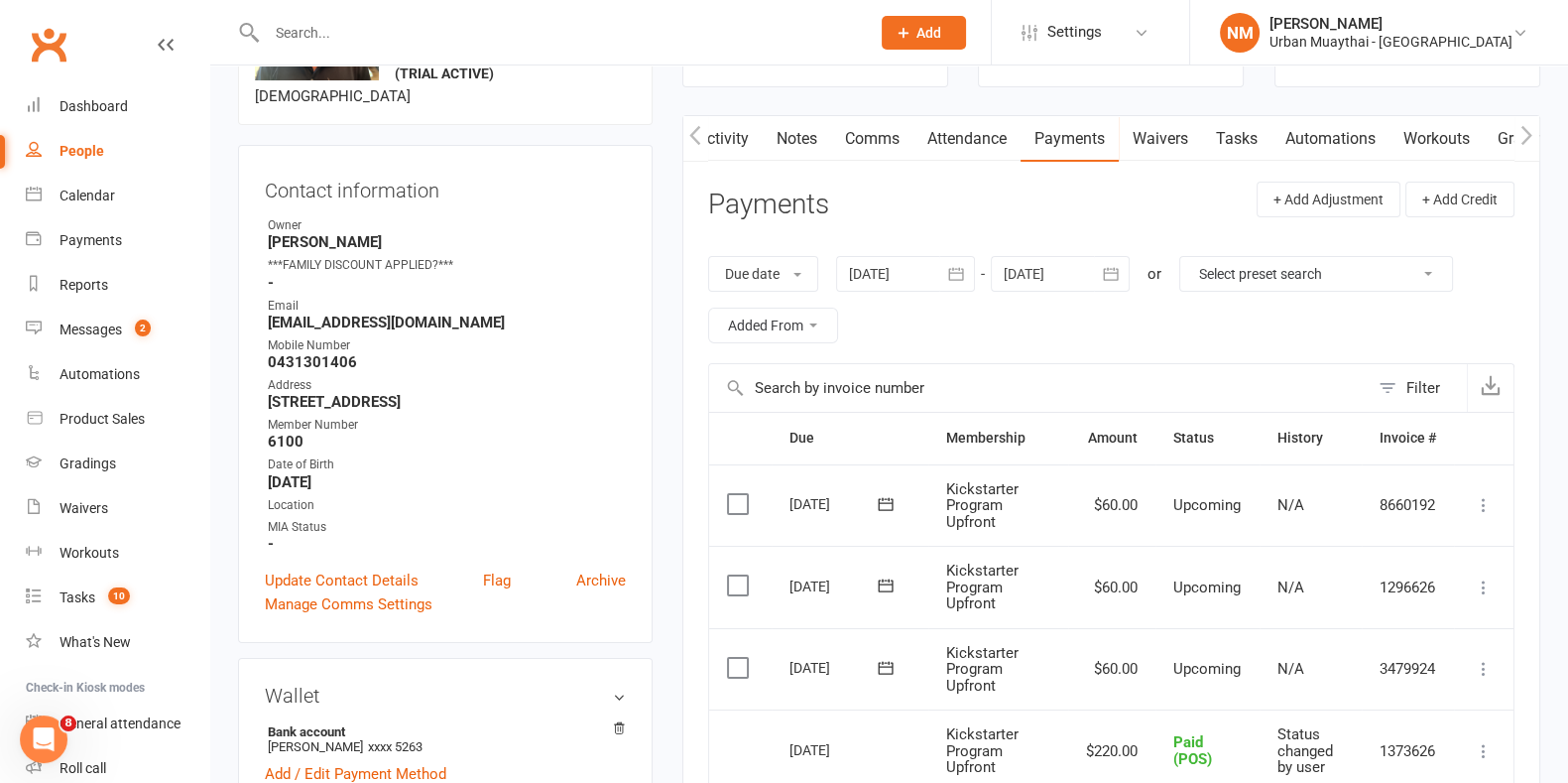
scroll to position [0, 0]
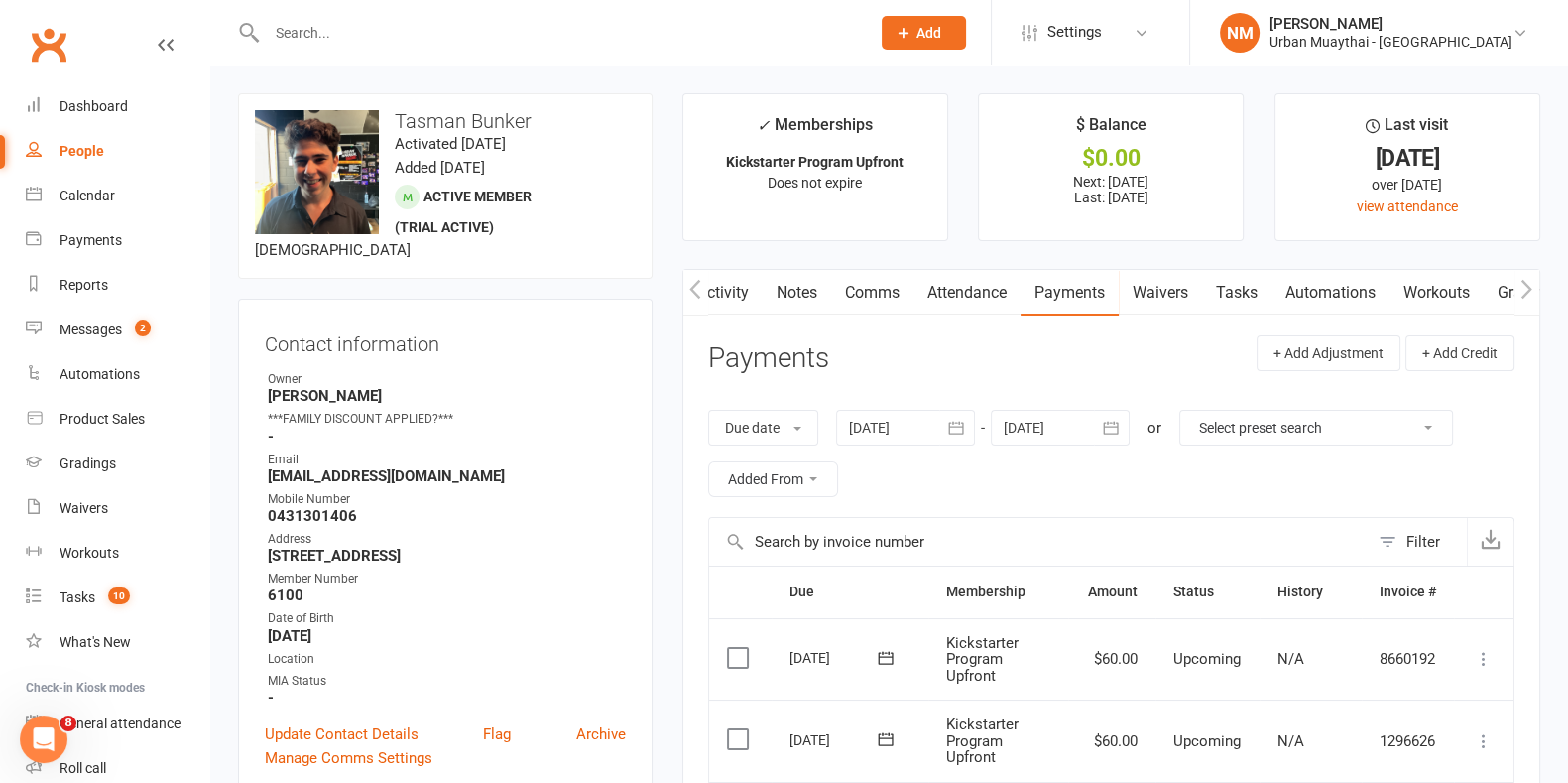
click at [1139, 299] on link "Waivers" at bounding box center [1160, 293] width 83 height 46
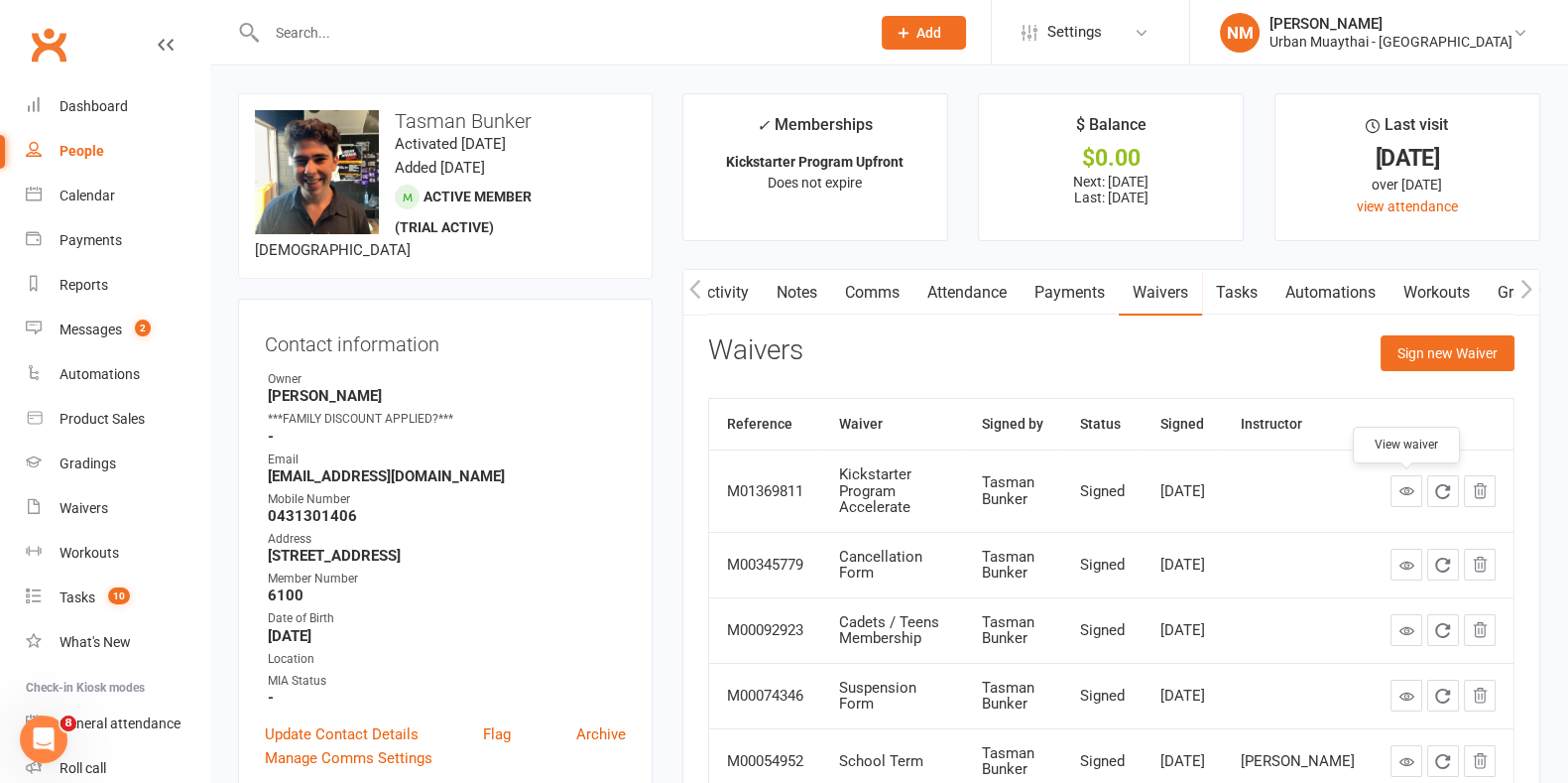
click at [1397, 489] on link at bounding box center [1406, 491] width 32 height 32
click at [1036, 285] on link "Payments" at bounding box center [1069, 293] width 98 height 46
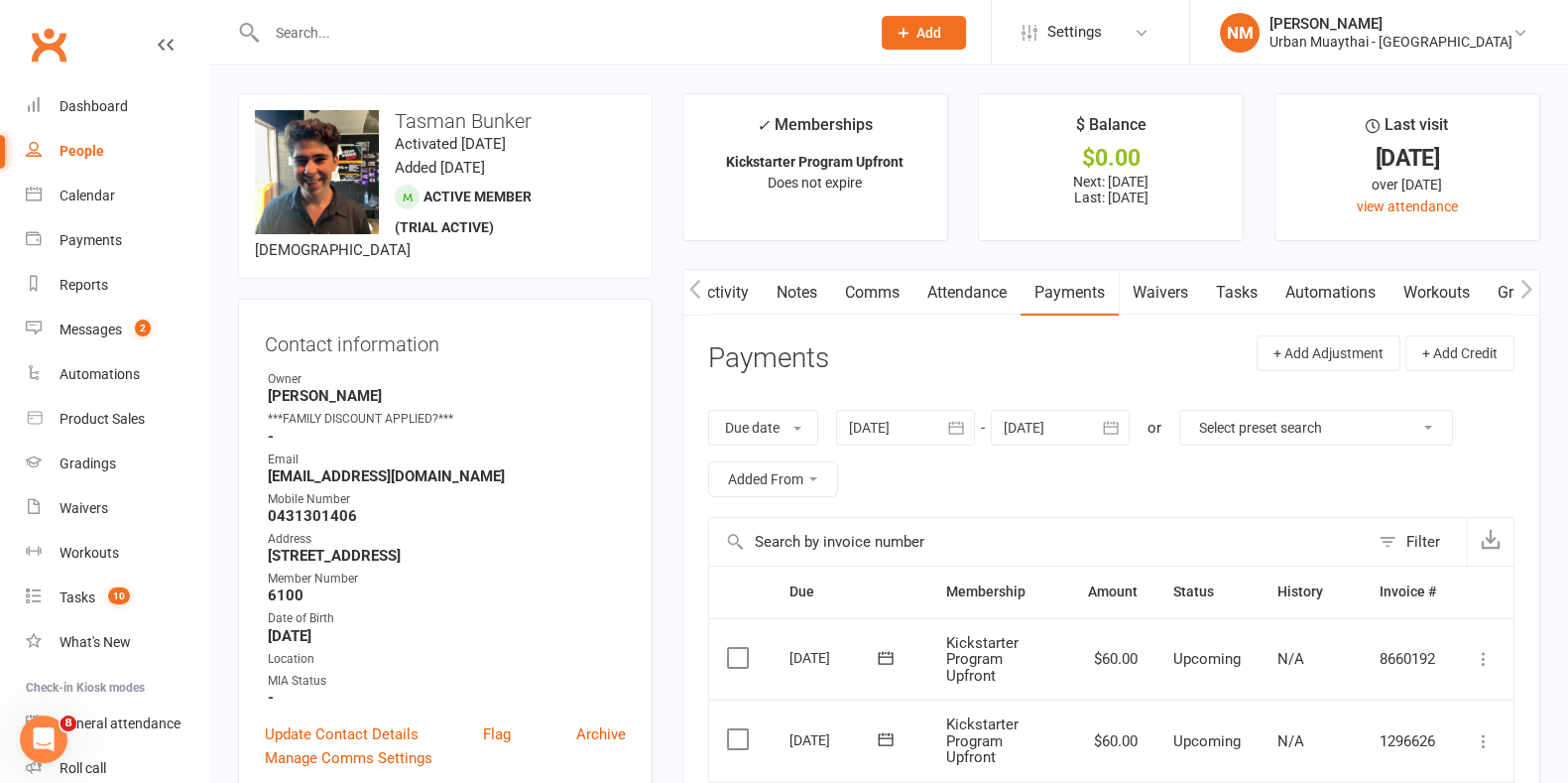
scroll to position [247, 0]
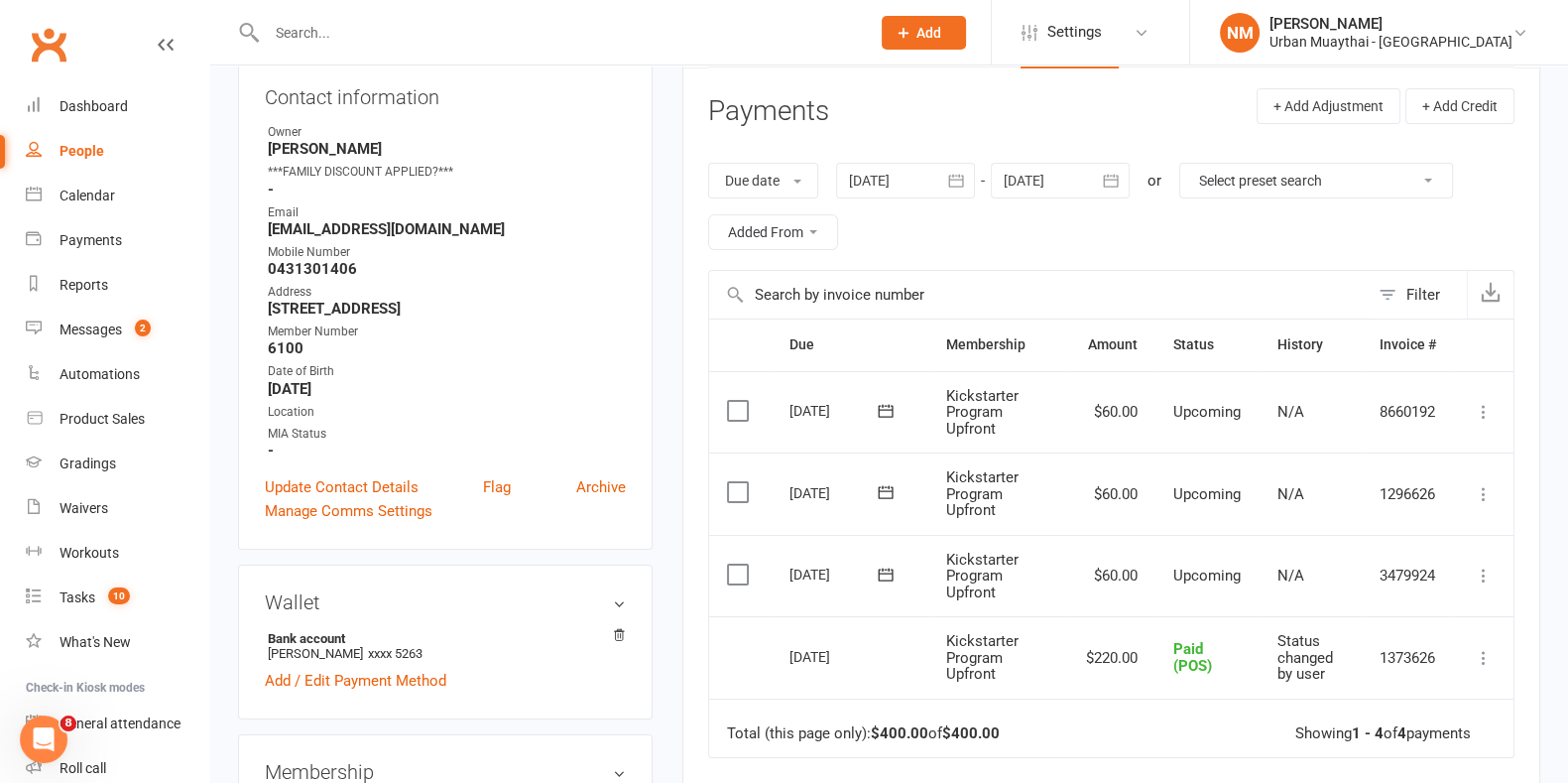
click at [886, 578] on icon at bounding box center [886, 575] width 20 height 20
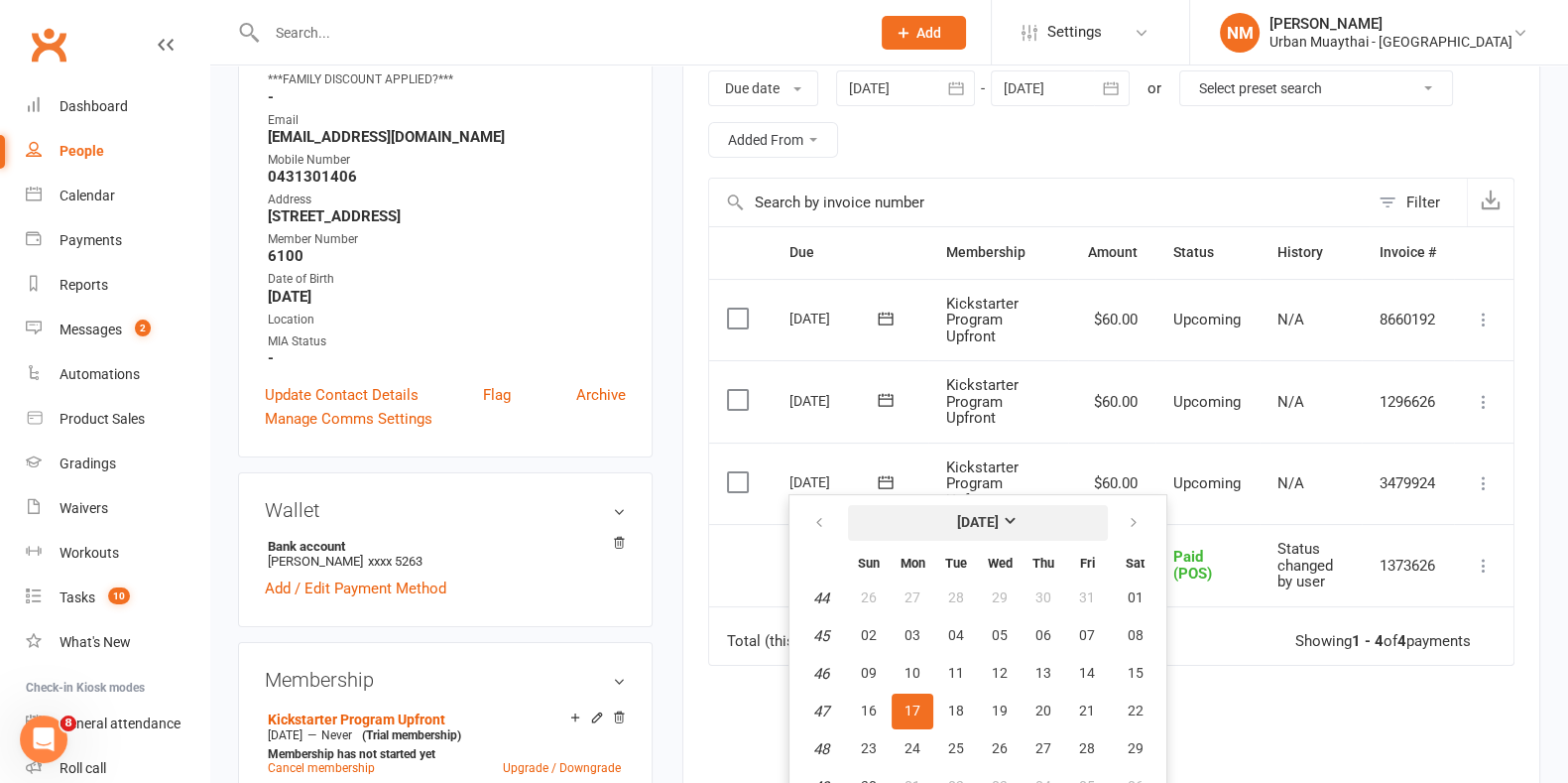
scroll to position [372, 0]
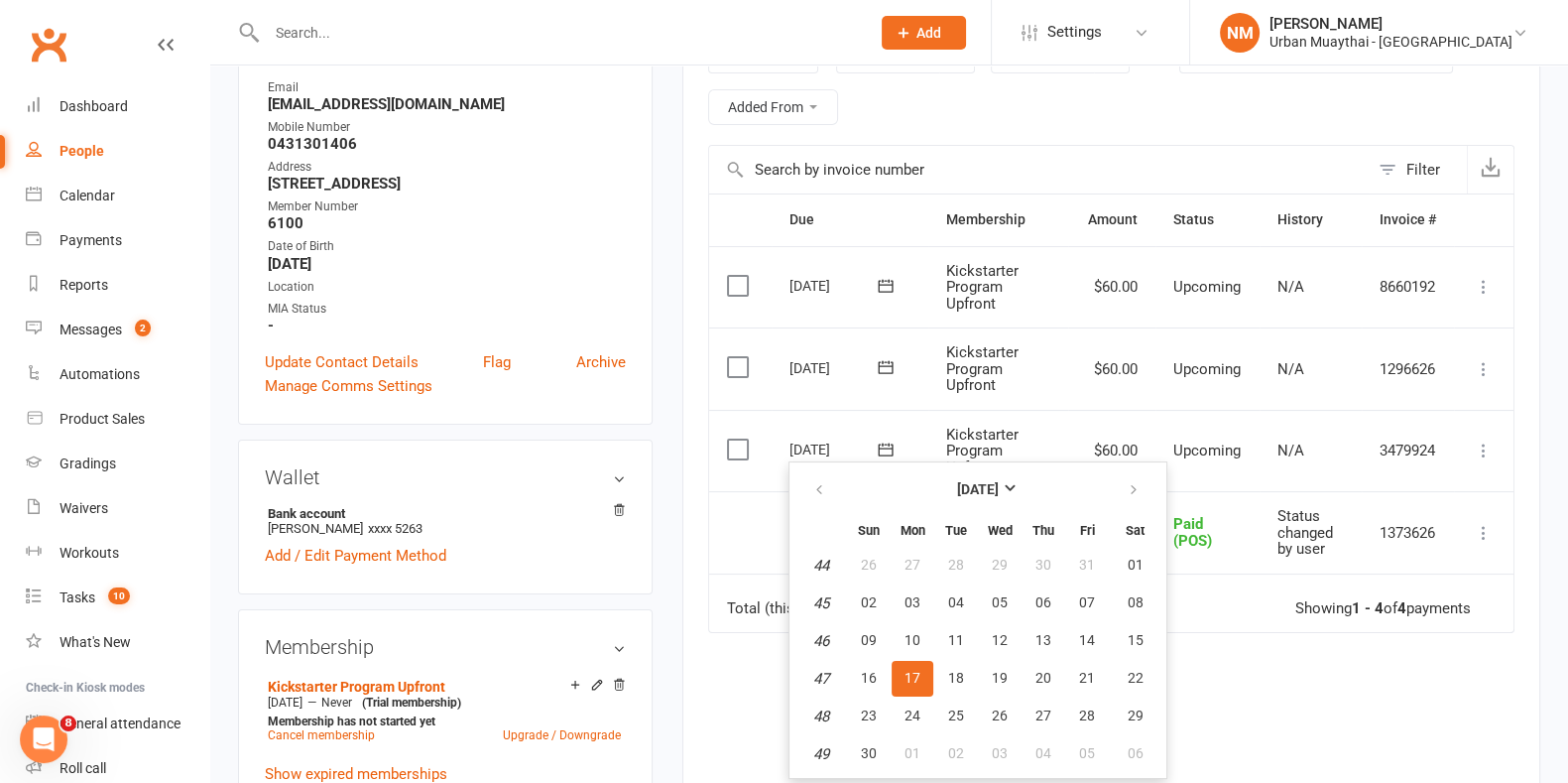
click at [975, 402] on td "Kickstarter Program Upfront" at bounding box center [998, 368] width 140 height 82
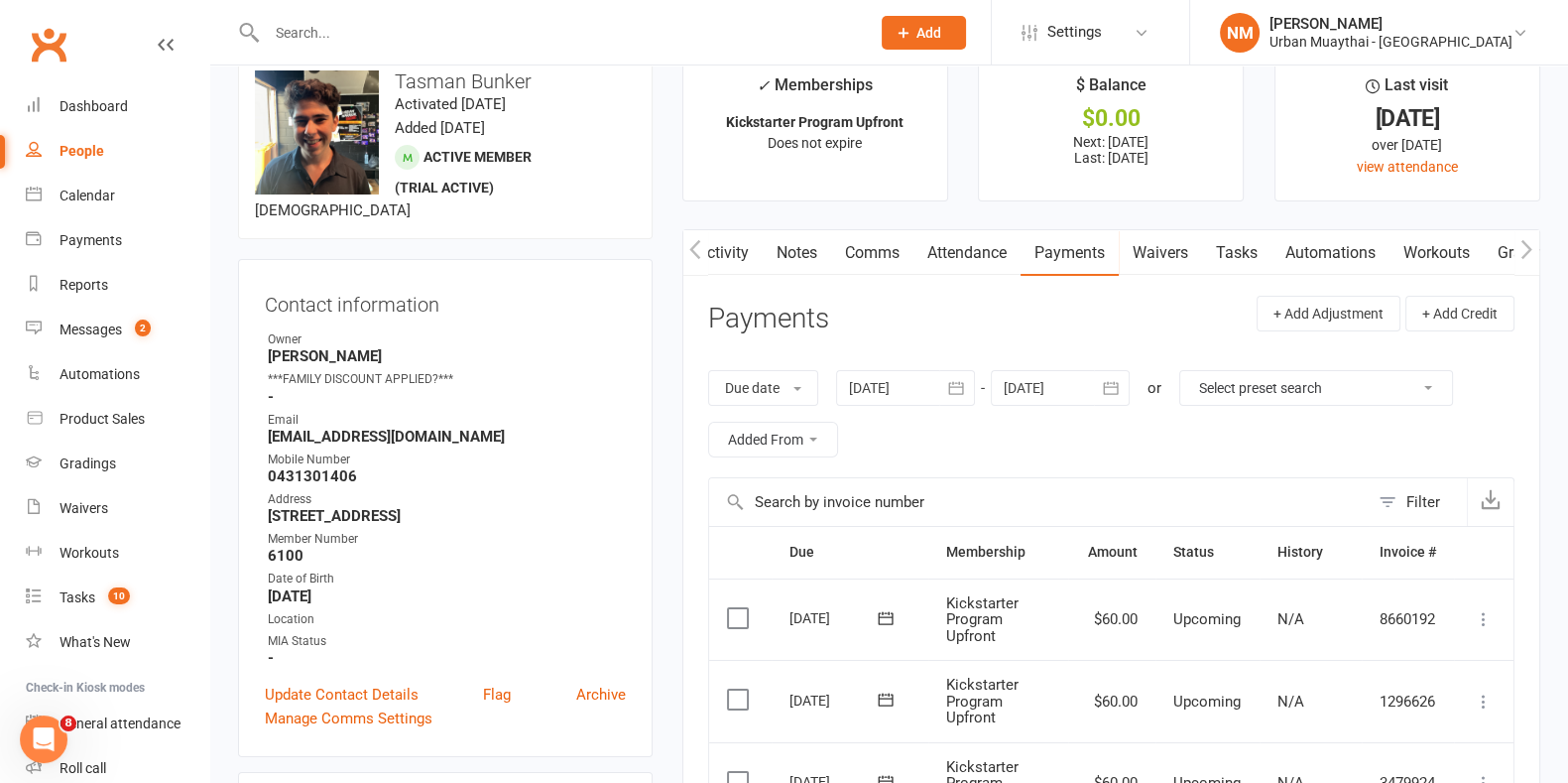
scroll to position [0, 0]
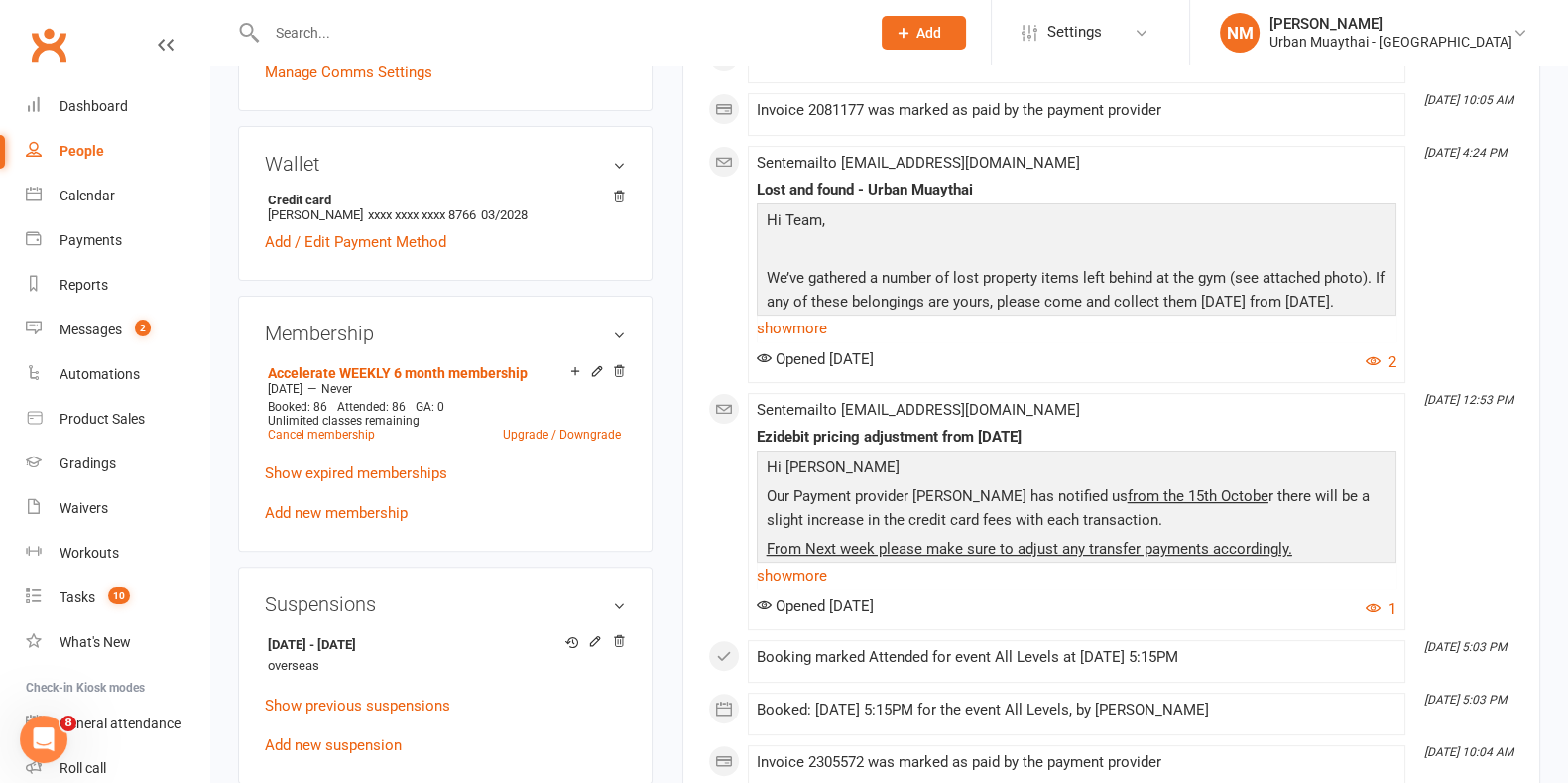
scroll to position [495, 0]
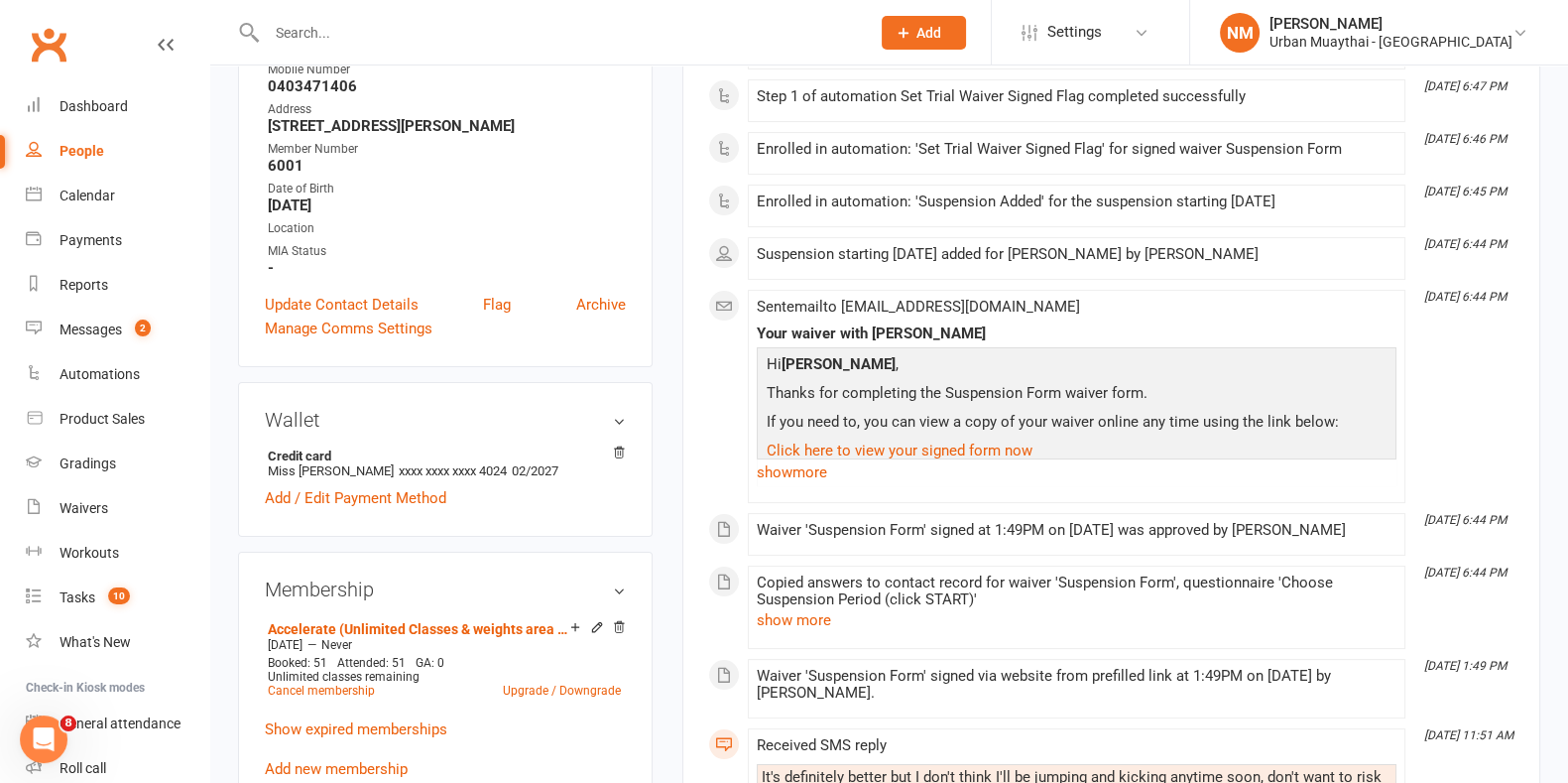
scroll to position [744, 0]
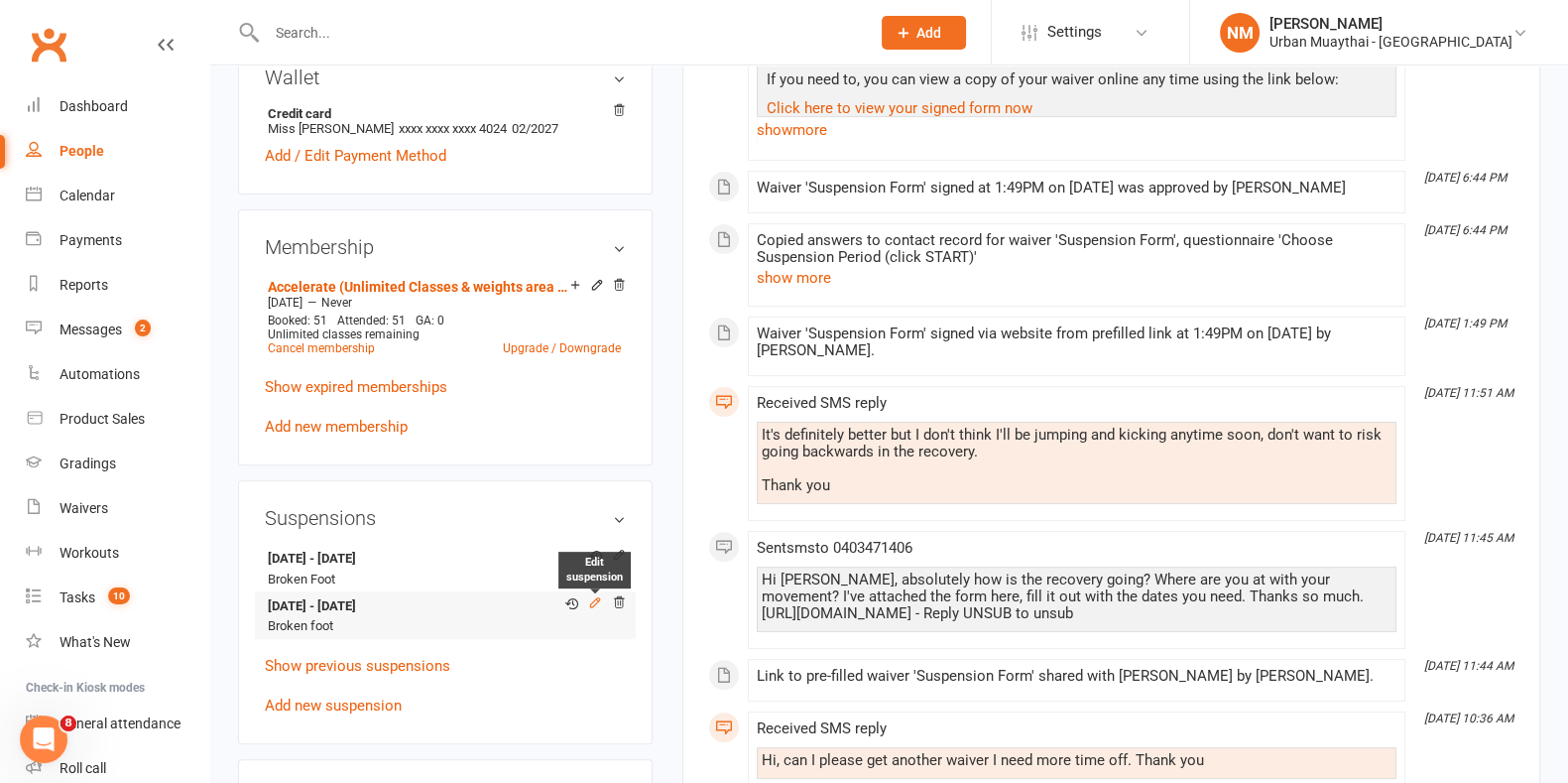
click at [601, 609] on icon at bounding box center [595, 602] width 14 height 14
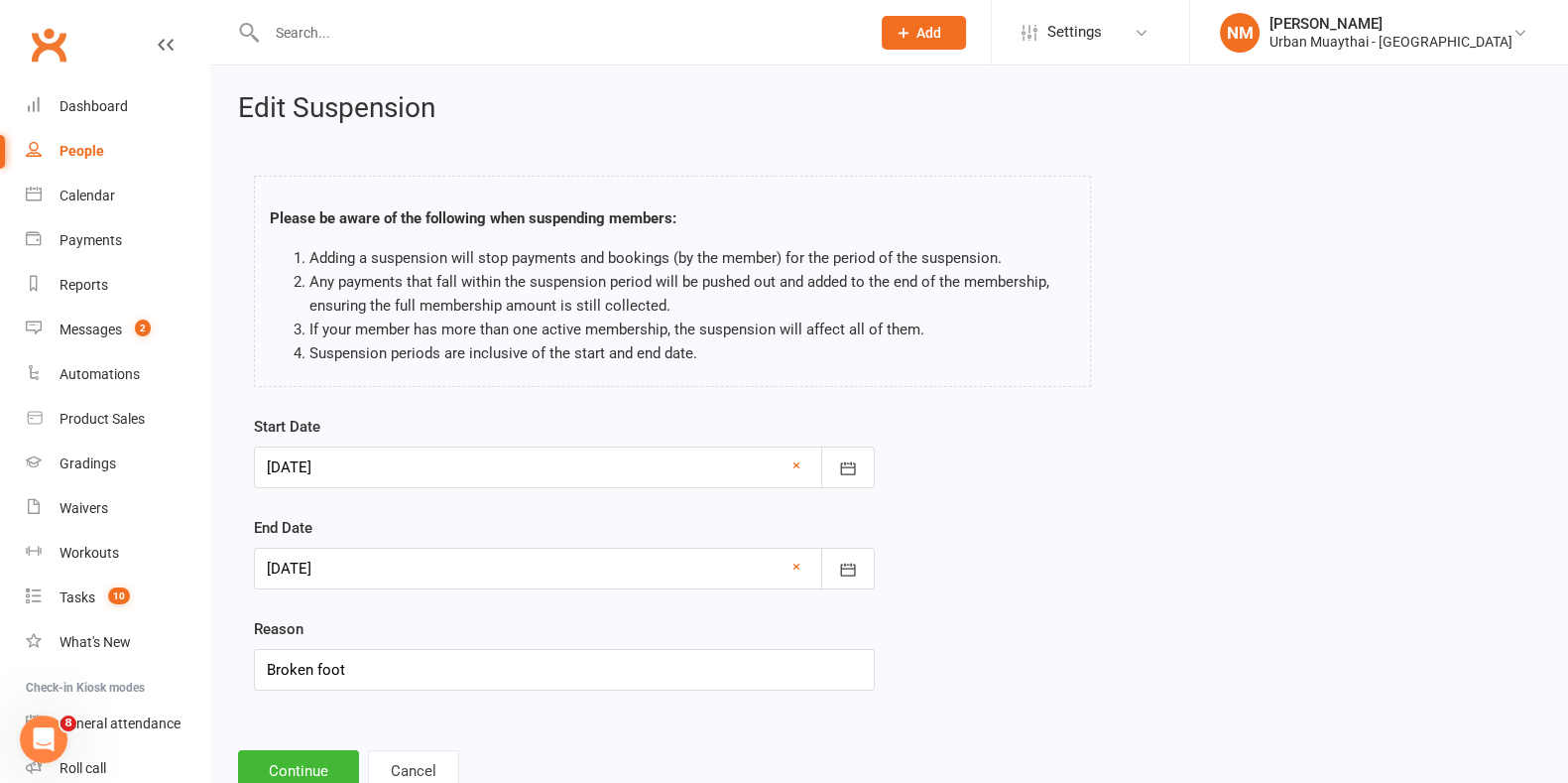
click at [424, 472] on div at bounding box center [564, 467] width 621 height 42
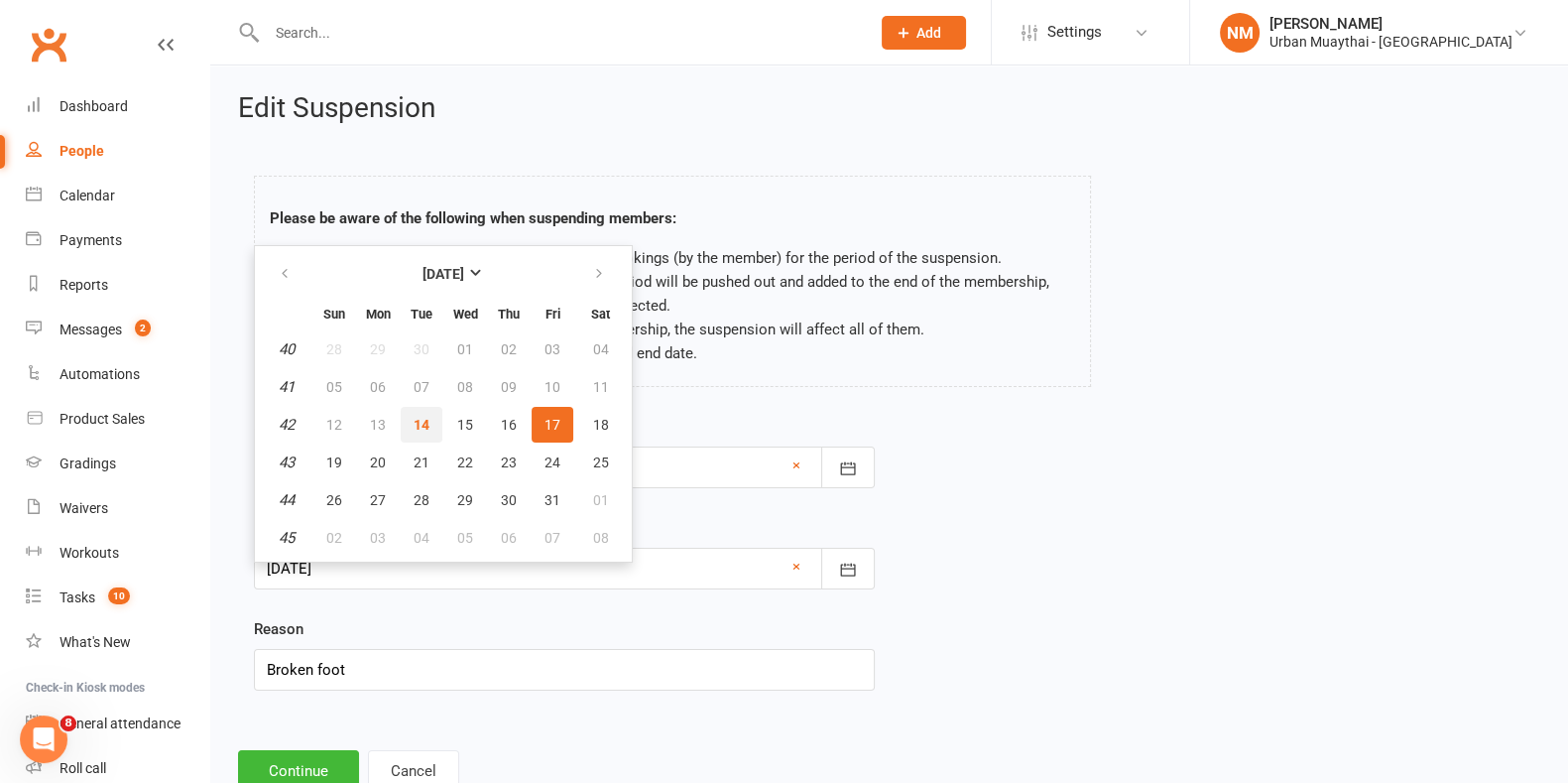
click at [417, 423] on span "14" at bounding box center [422, 425] width 16 height 16
type input "[DATE]"
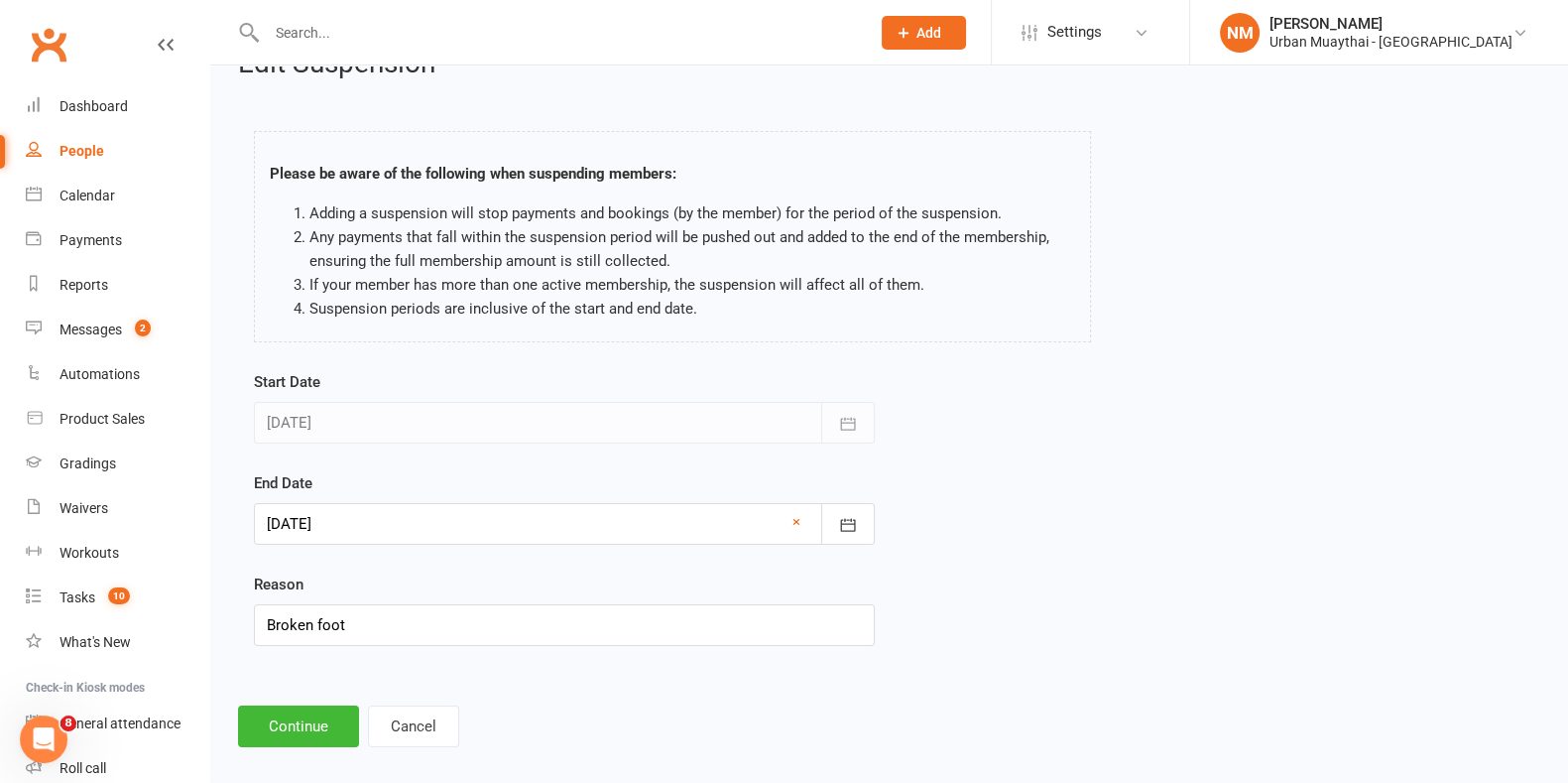
scroll to position [64, 0]
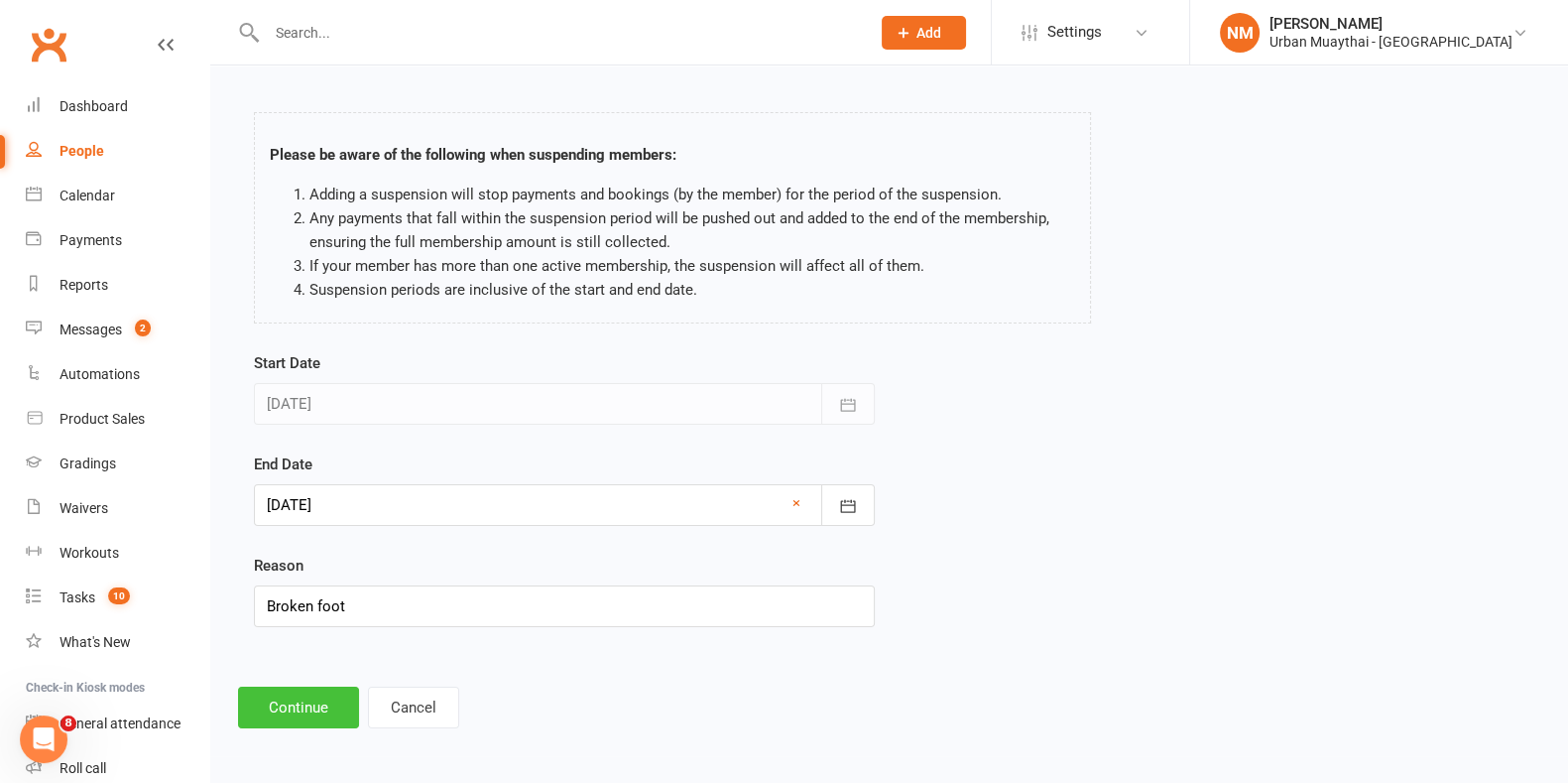
click at [273, 703] on button "Continue" at bounding box center [299, 708] width 121 height 42
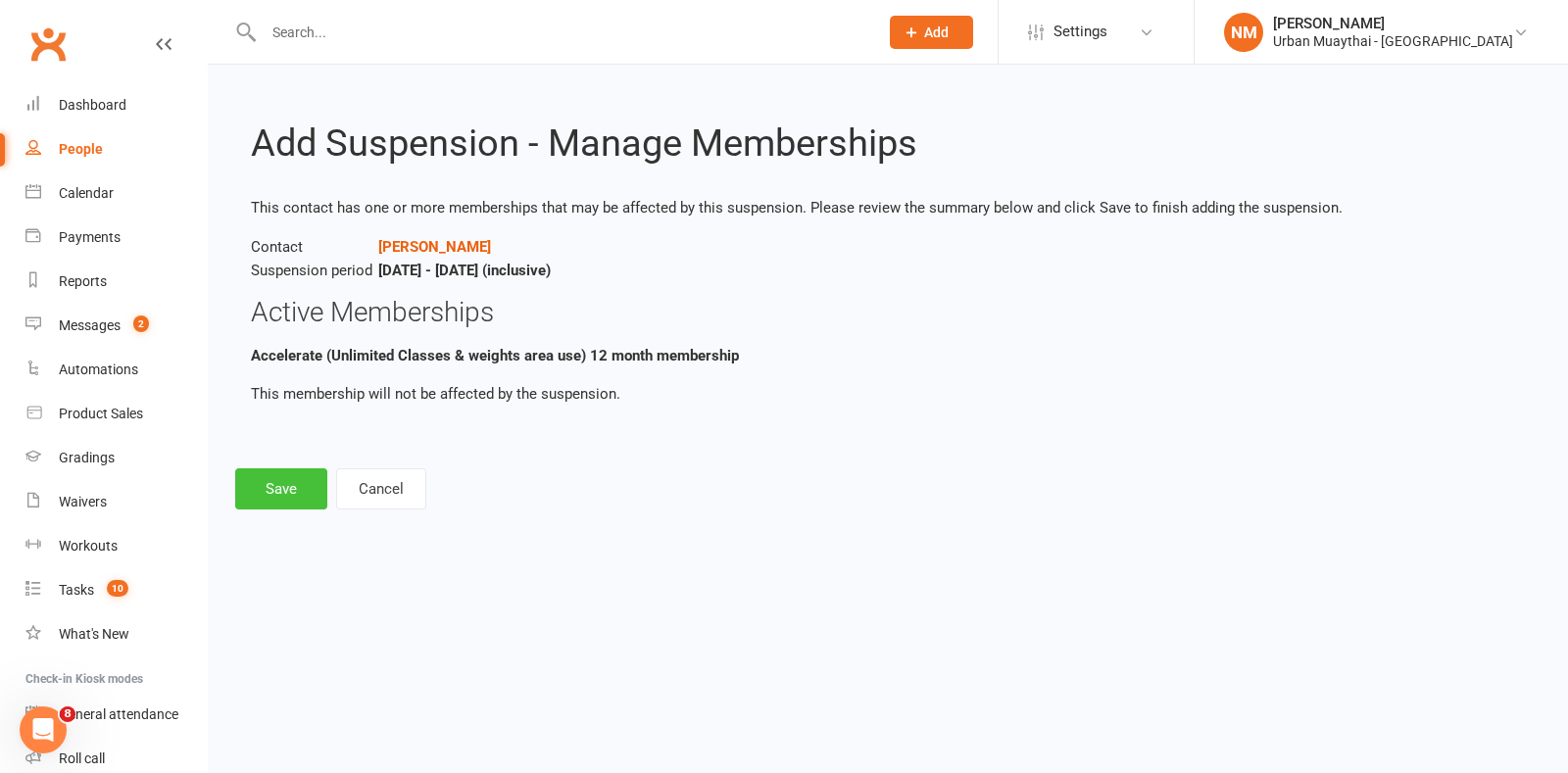
click at [303, 495] on button "Save" at bounding box center [281, 489] width 92 height 41
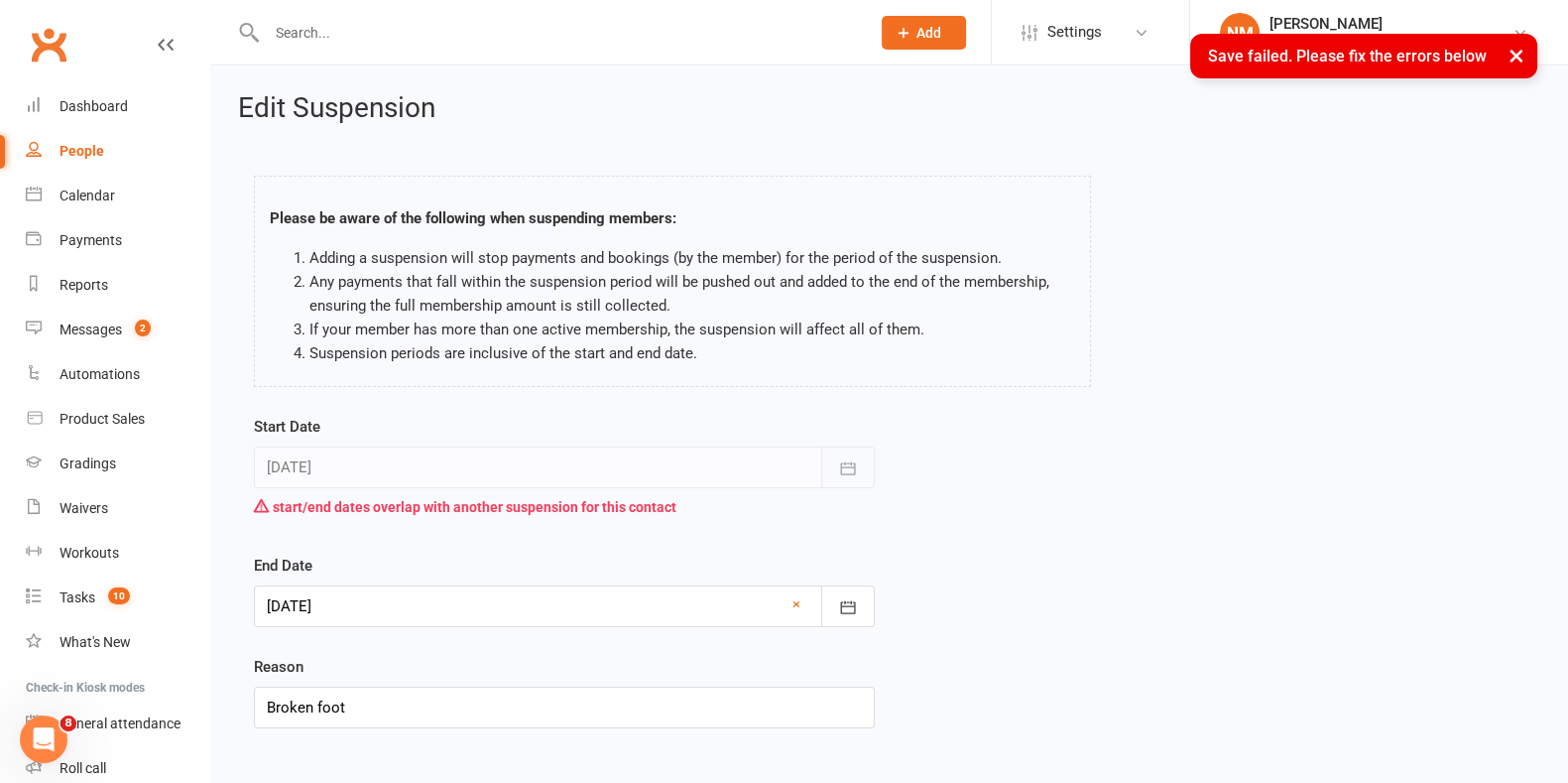
click at [858, 461] on button "button" at bounding box center [848, 467] width 54 height 42
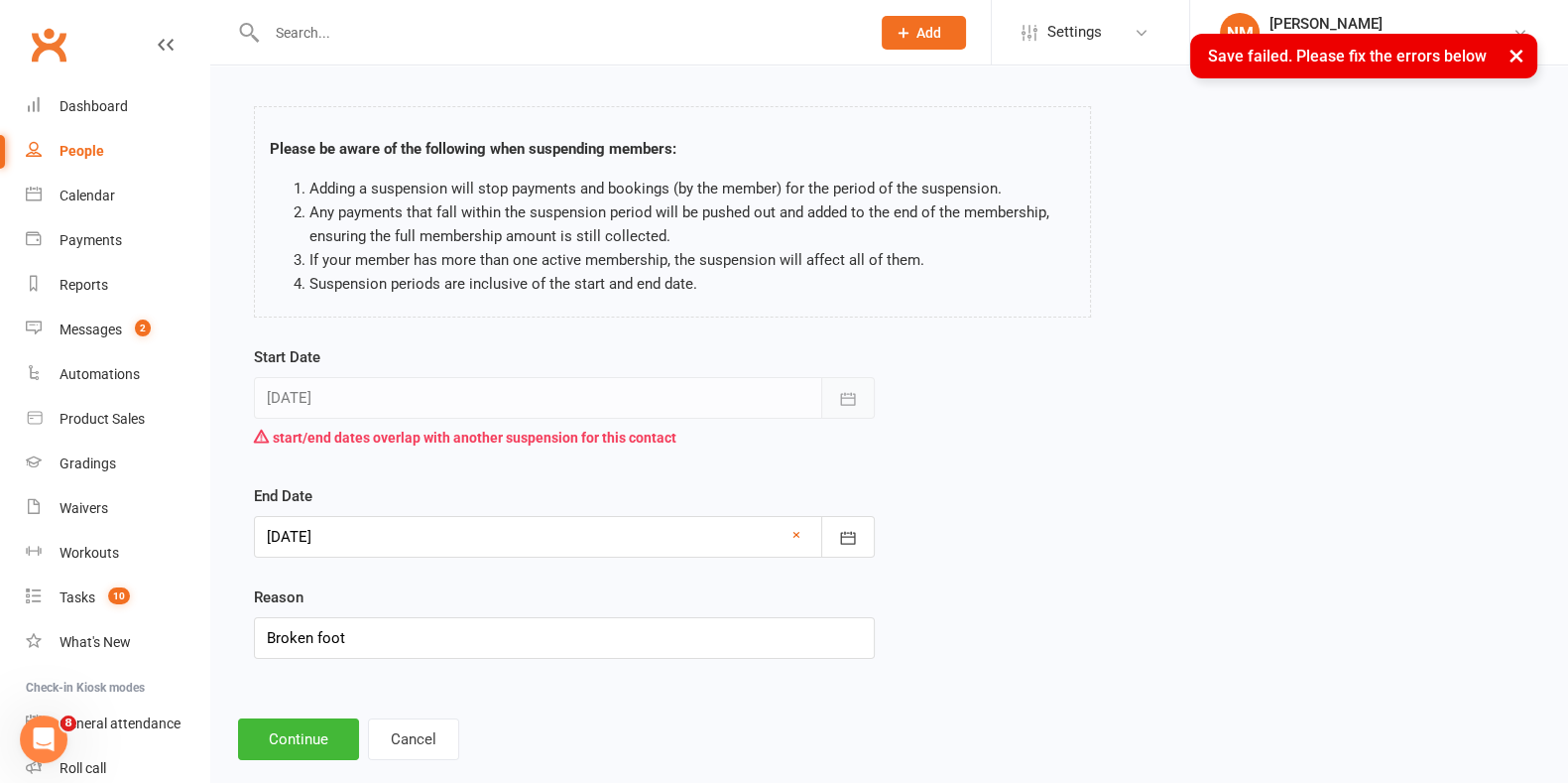
scroll to position [101, 0]
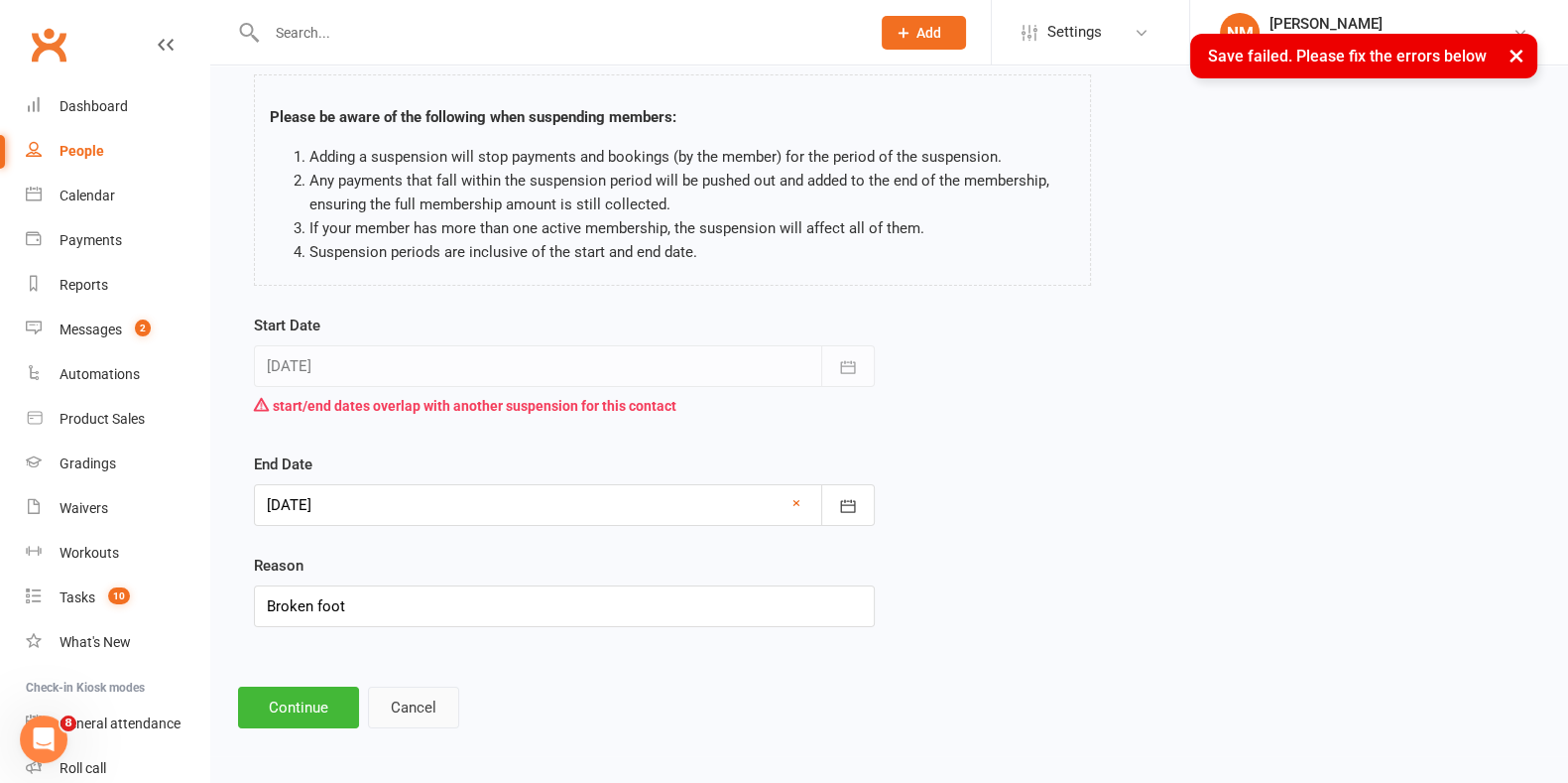
click at [405, 706] on button "Cancel" at bounding box center [414, 708] width 91 height 42
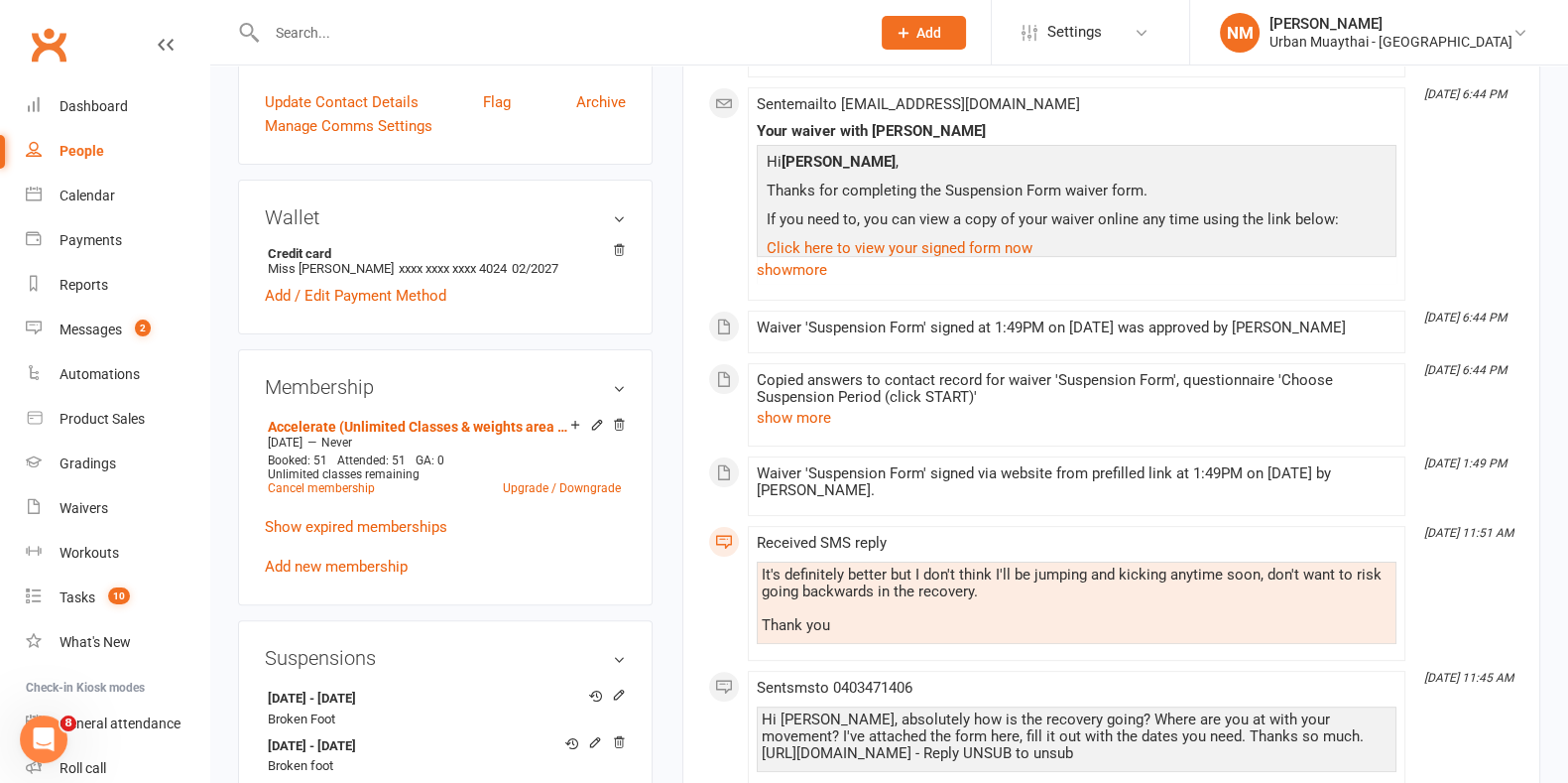
scroll to position [372, 0]
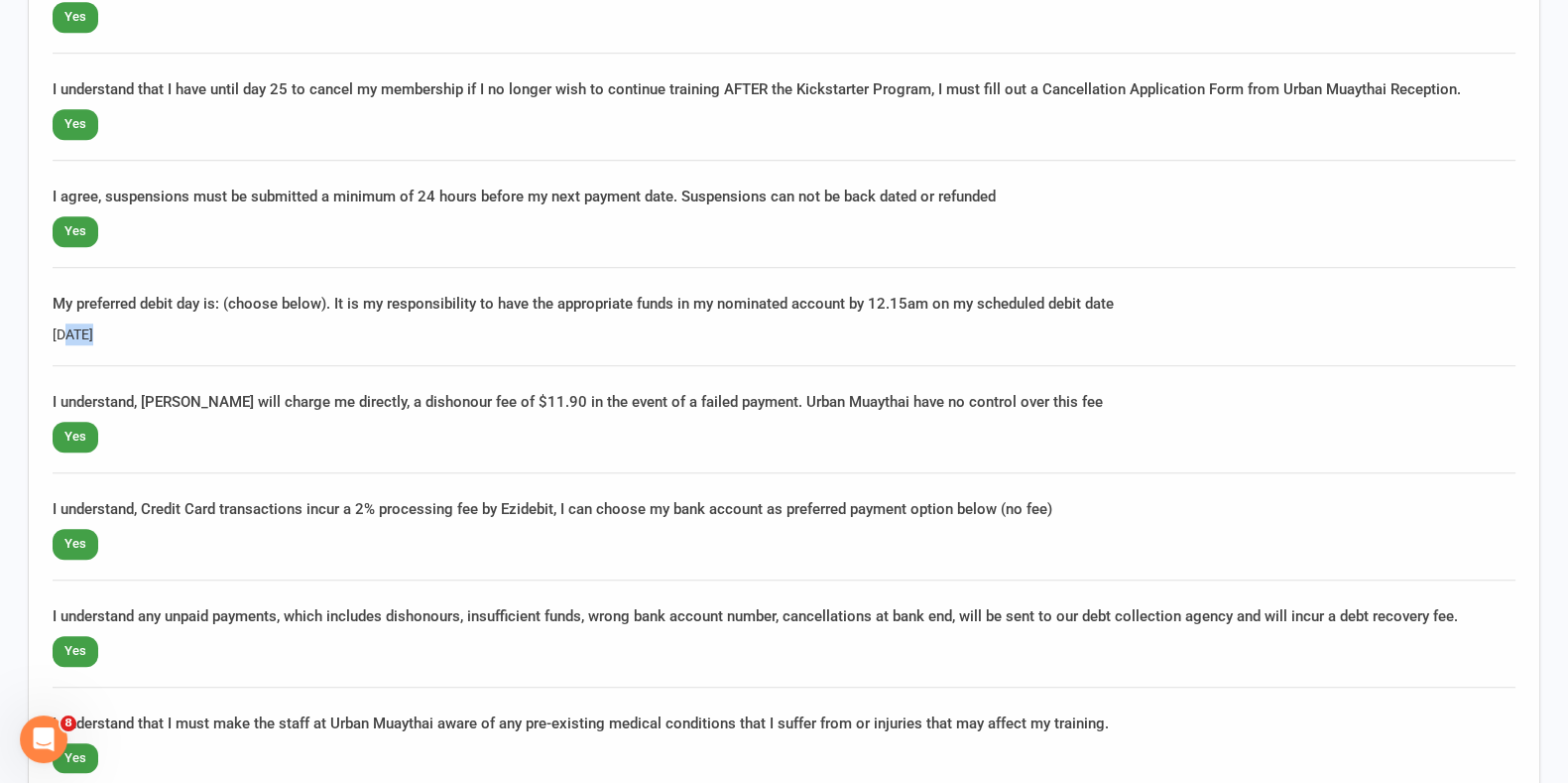
drag, startPoint x: 95, startPoint y: 327, endPoint x: 1, endPoint y: 285, distance: 103.0
click at [32, 327] on div "Kickstarter Program * indicates required fields to be completed I understand I …" at bounding box center [784, 289] width 1512 height 1066
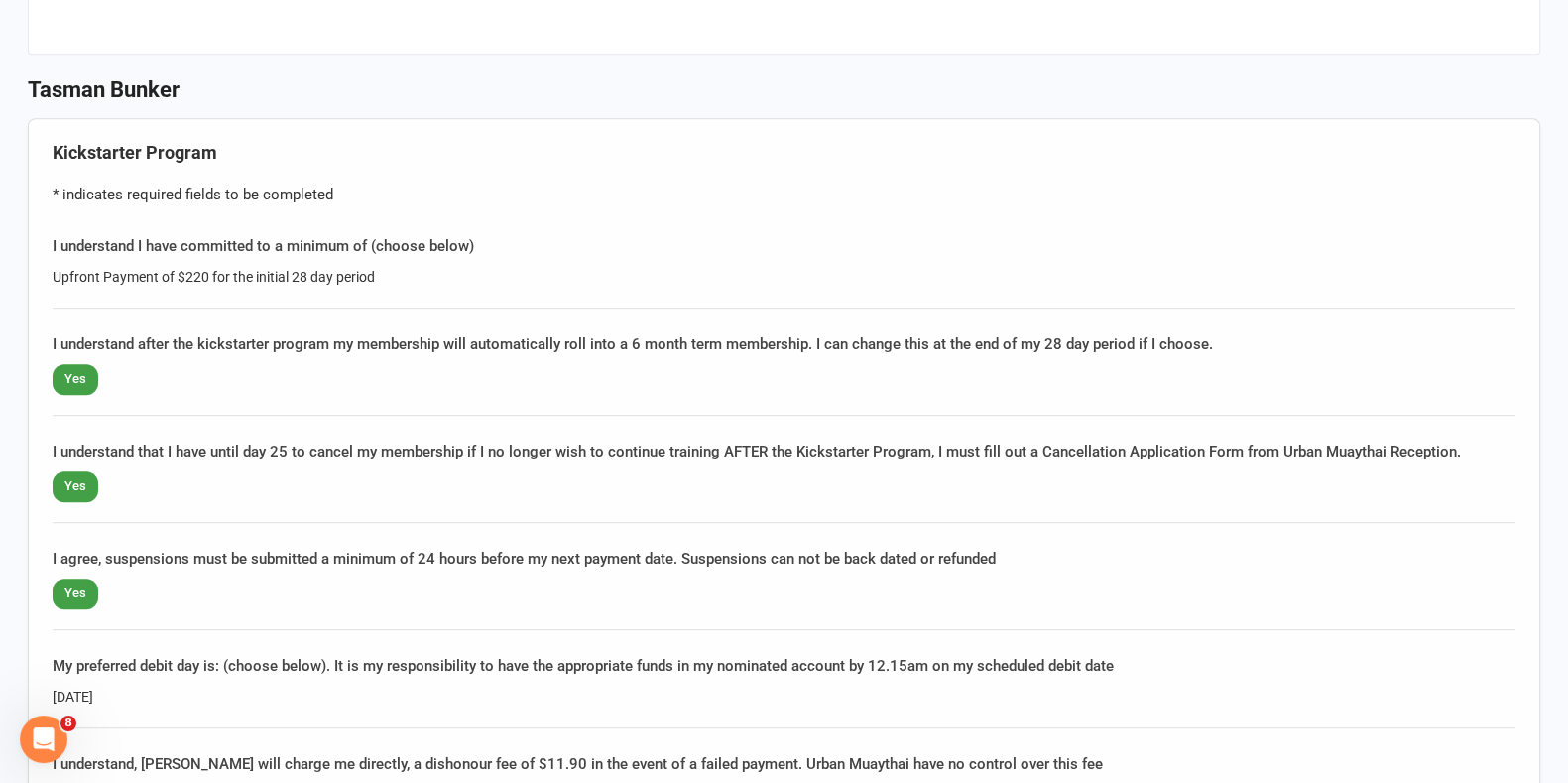
scroll to position [1365, 0]
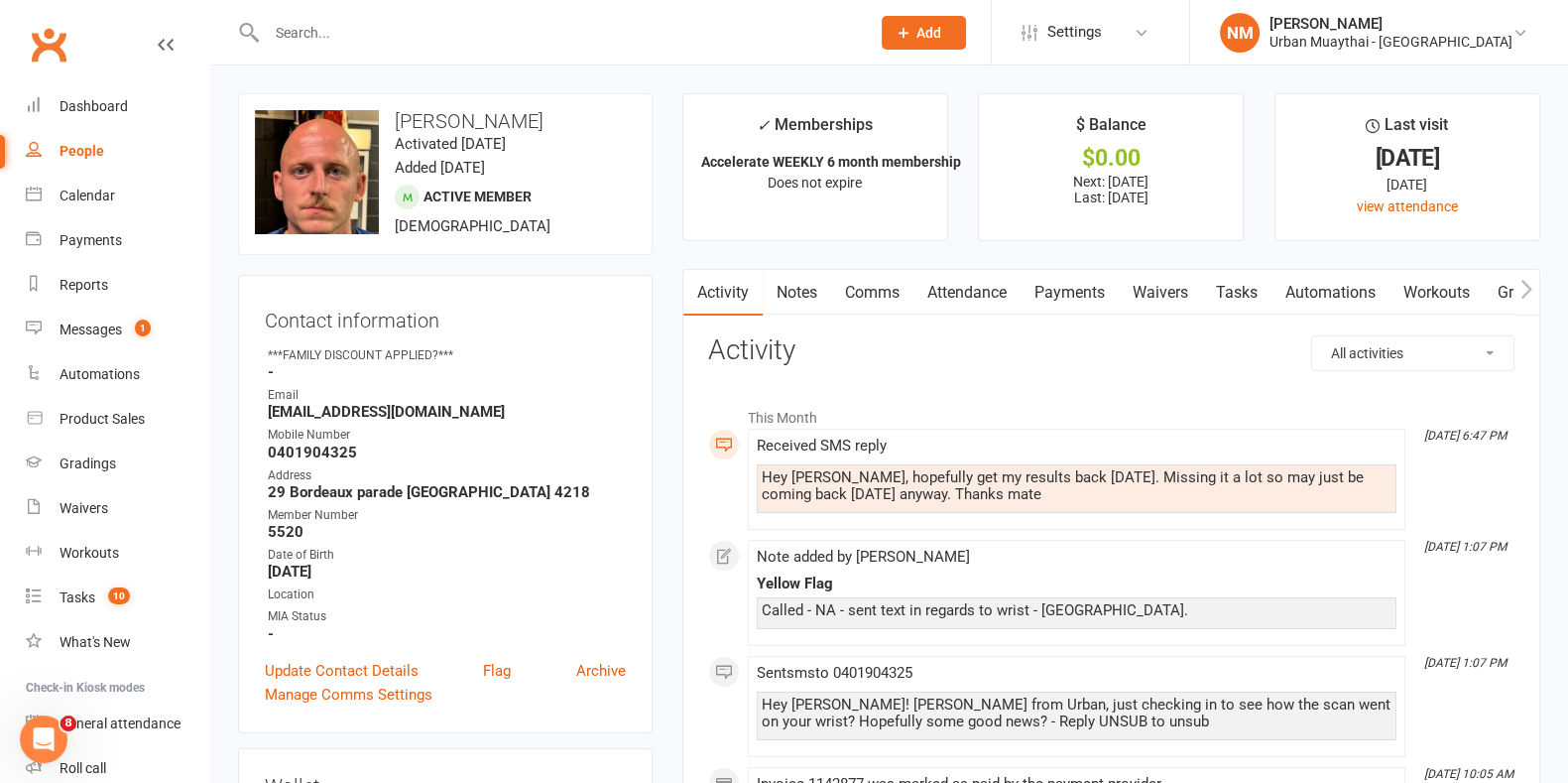
click at [857, 307] on link "Comms" at bounding box center [872, 293] width 82 height 46
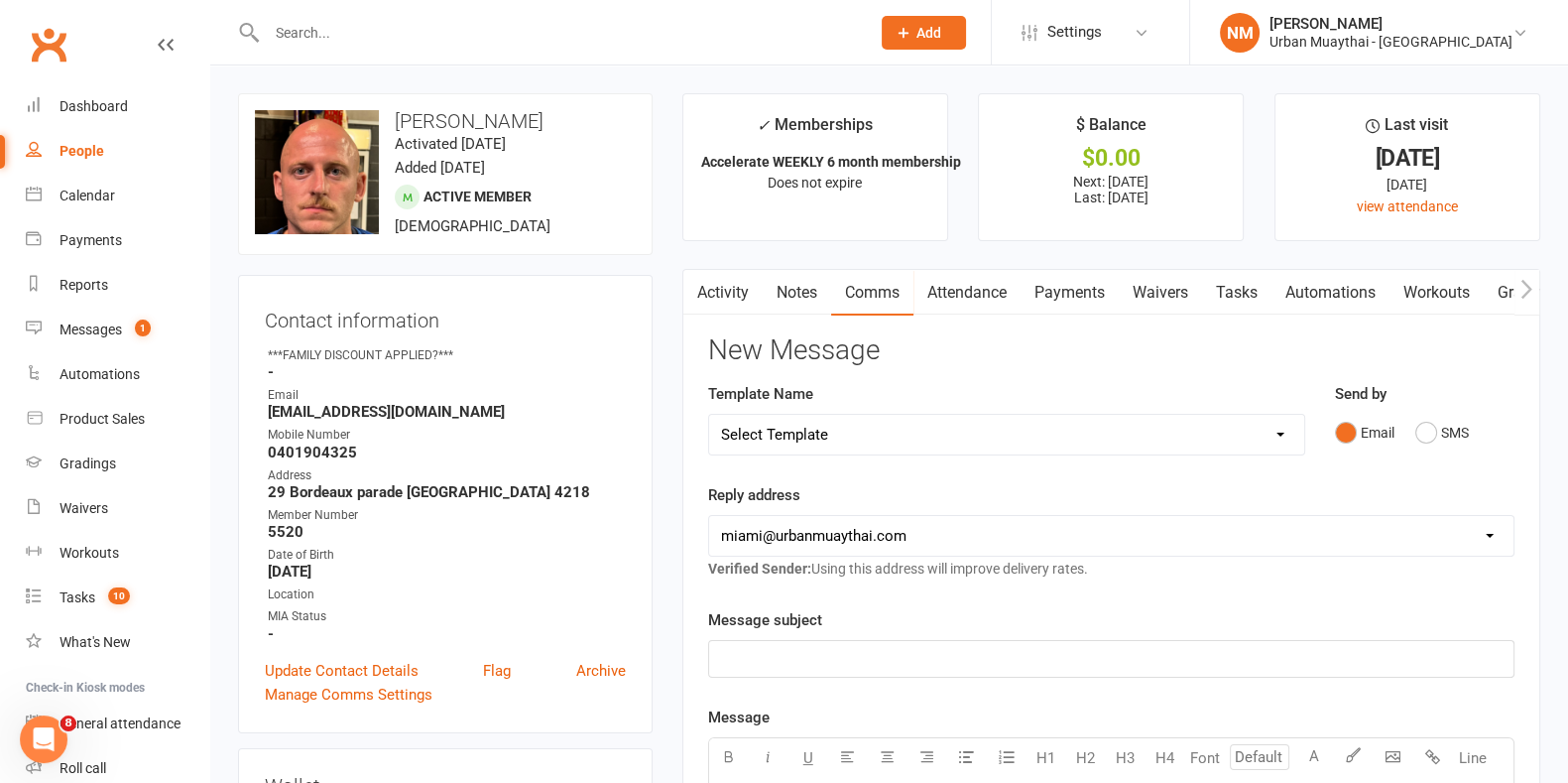
click at [1404, 439] on div "Email SMS" at bounding box center [1424, 433] width 180 height 38
click at [1421, 435] on button "SMS" at bounding box center [1442, 433] width 54 height 38
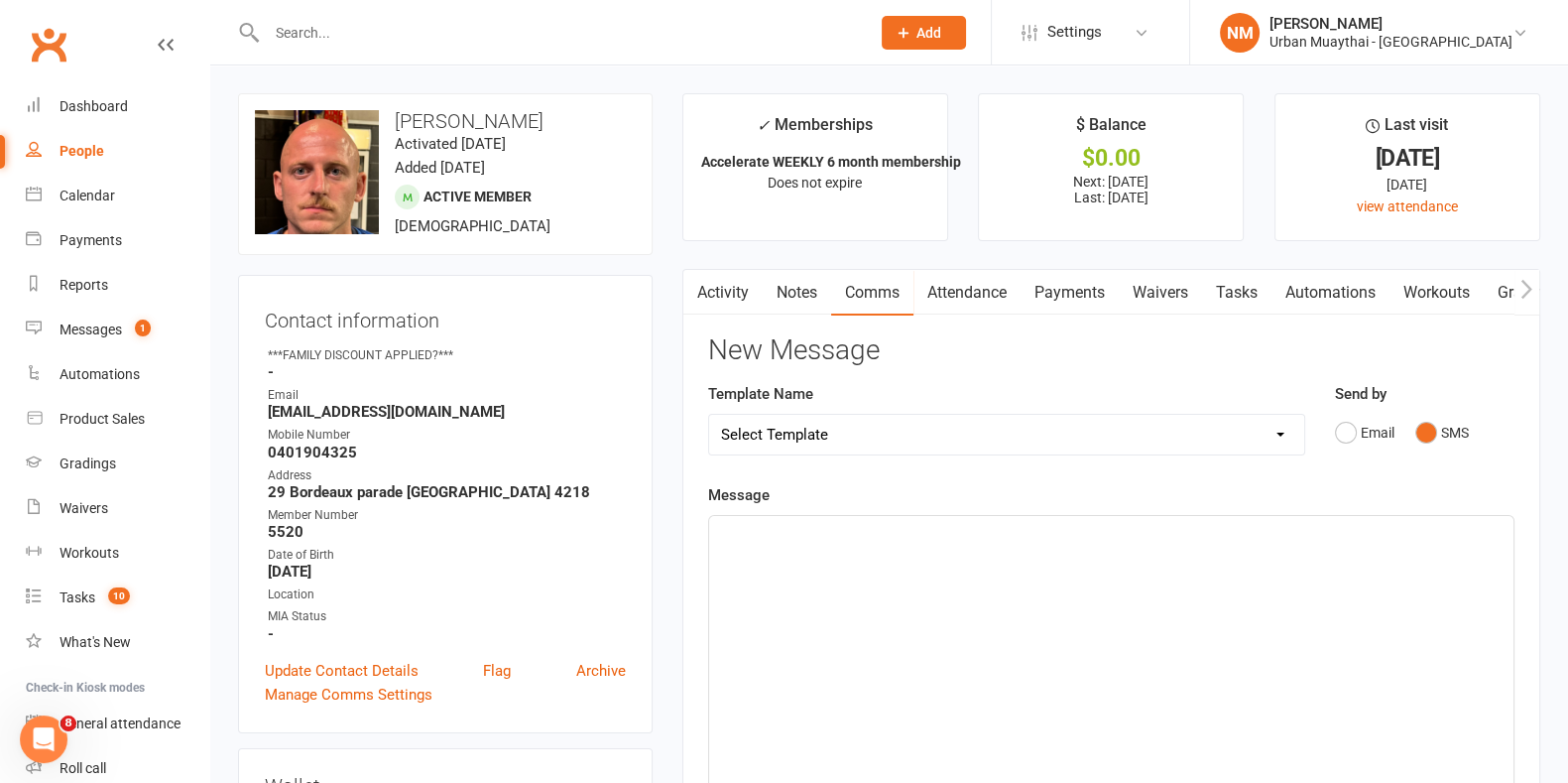
click at [841, 663] on div "﻿" at bounding box center [1111, 665] width 804 height 298
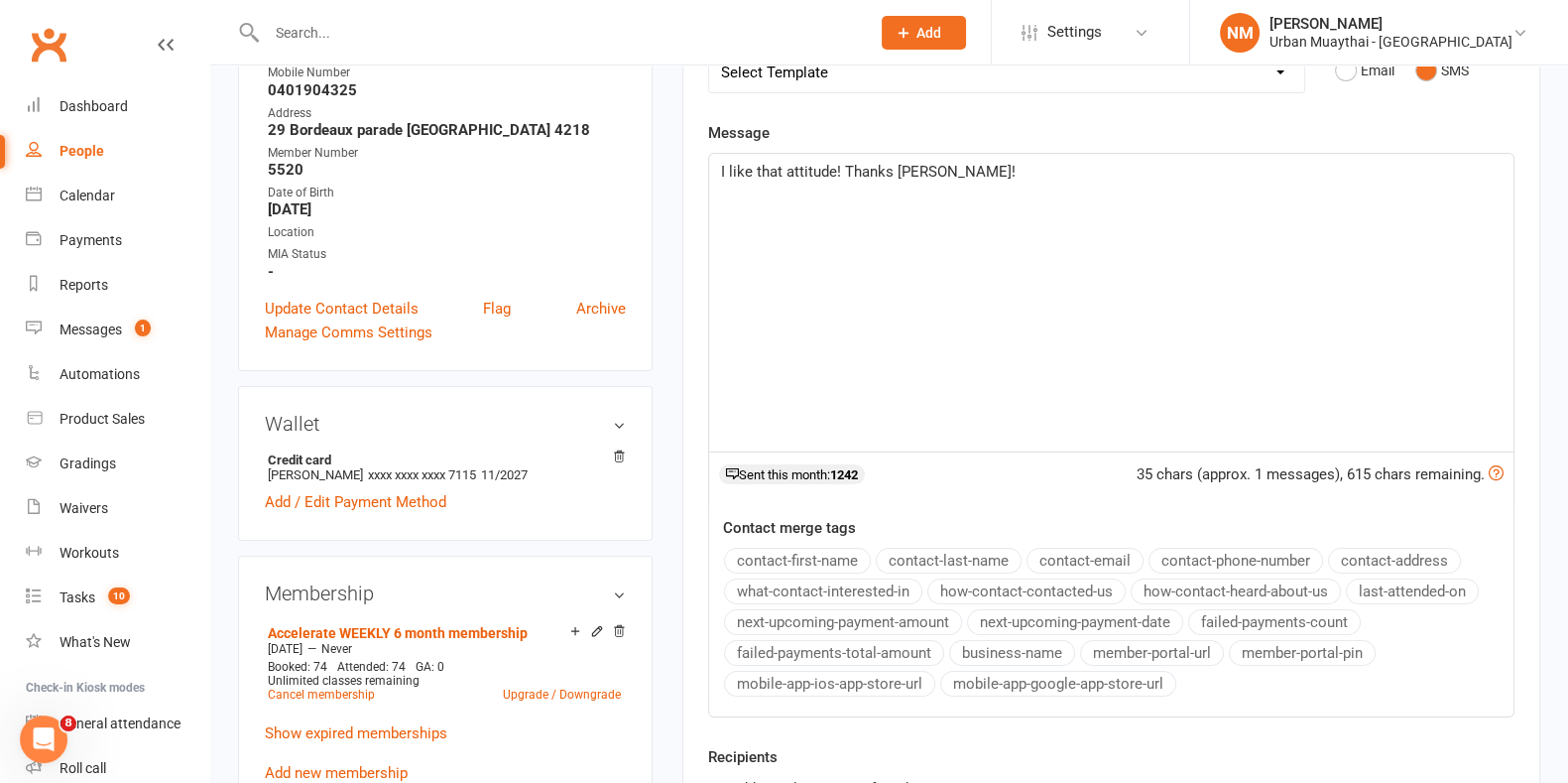
scroll to position [495, 0]
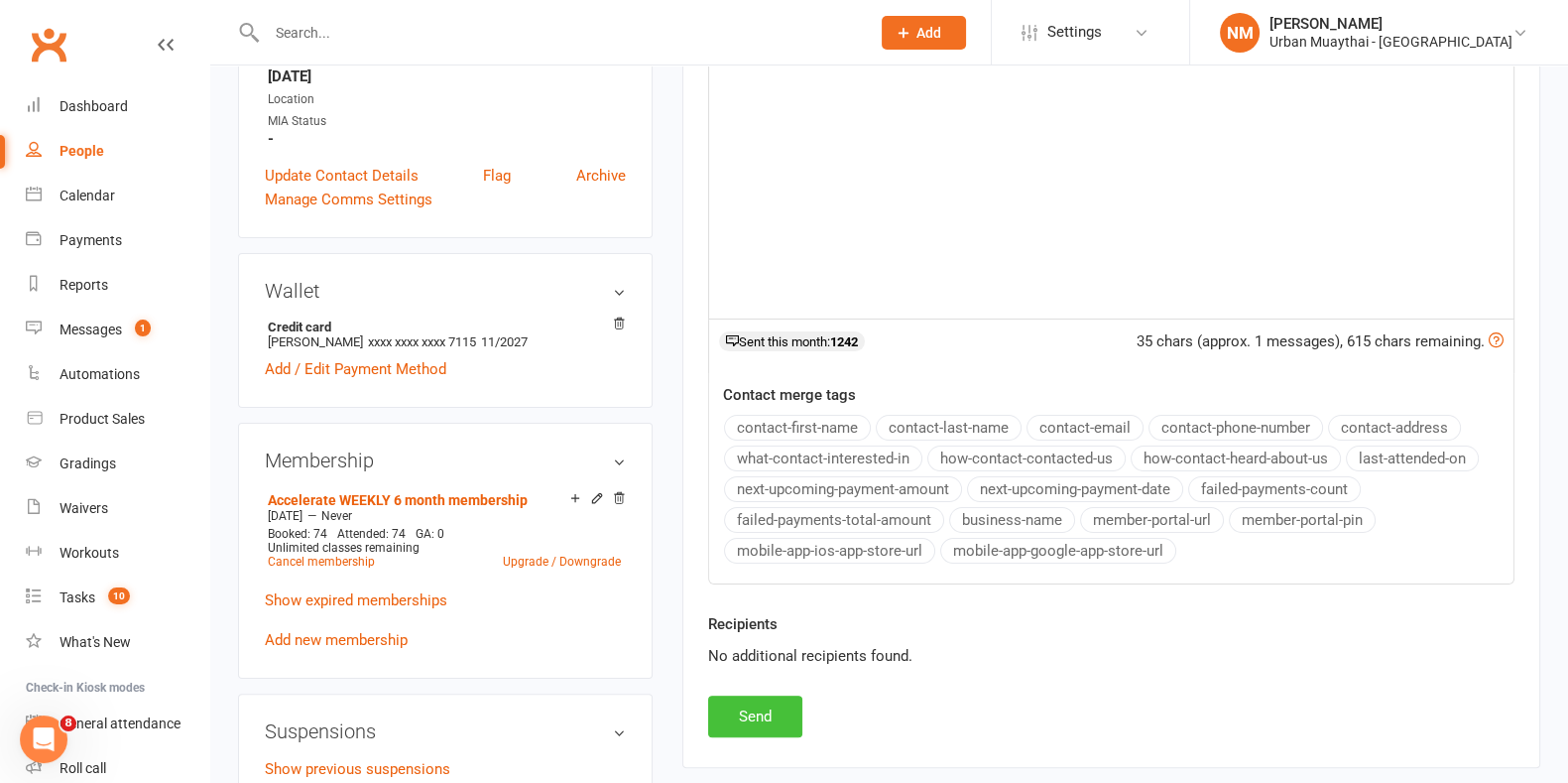
click at [749, 727] on button "Send" at bounding box center [755, 717] width 94 height 42
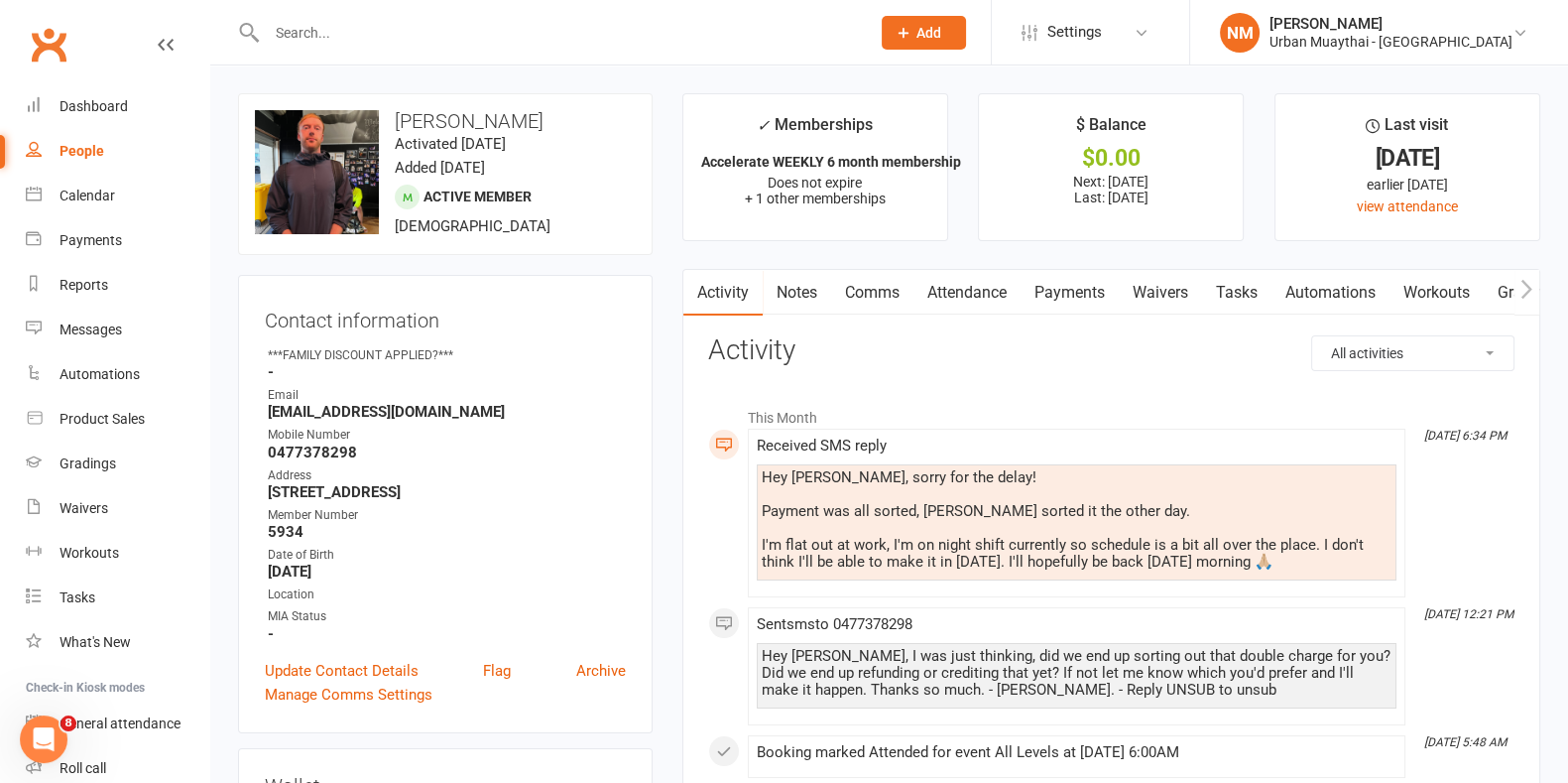
click at [318, 29] on input "text" at bounding box center [558, 33] width 595 height 28
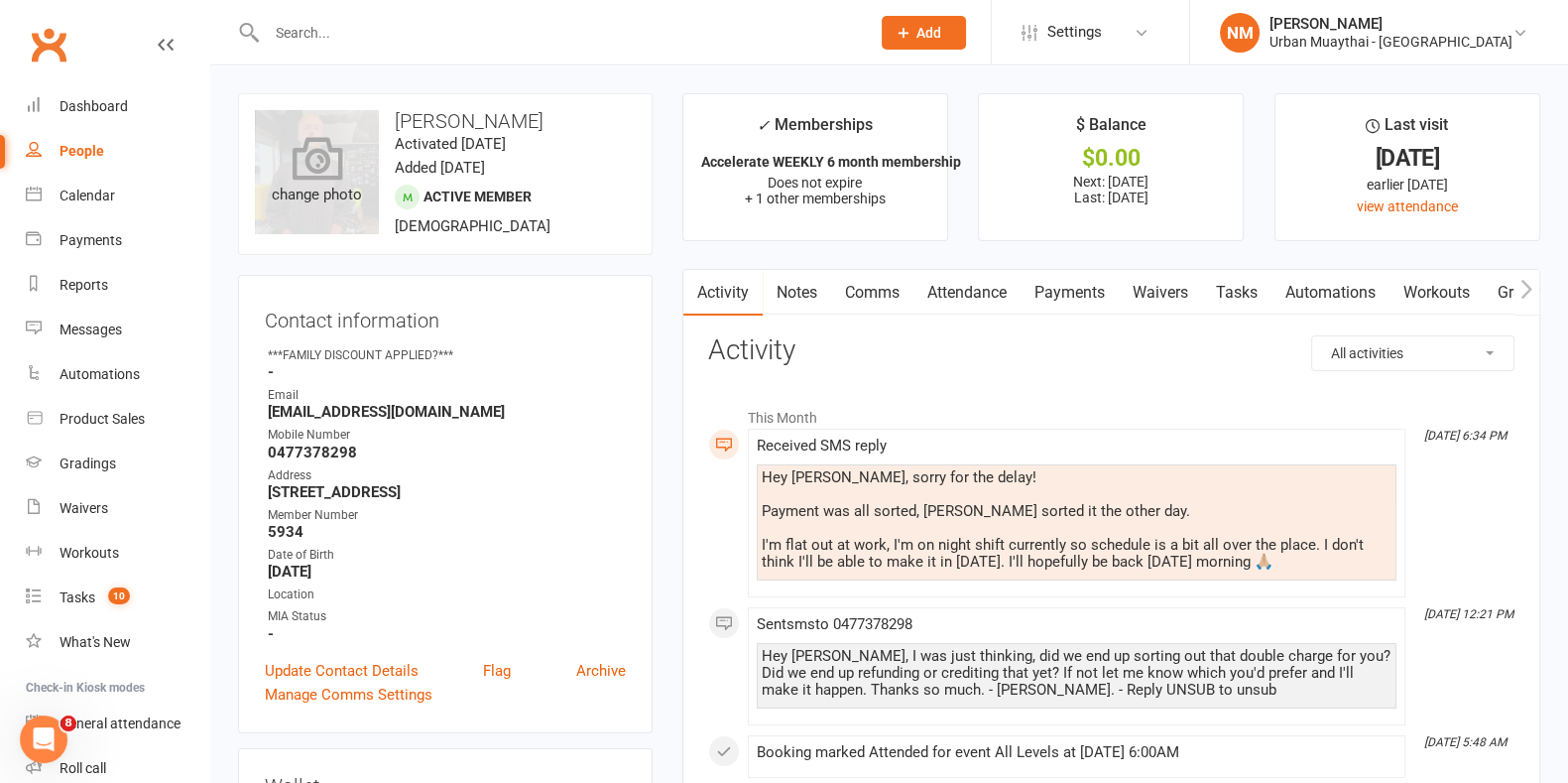
type input "A"
type input "T"
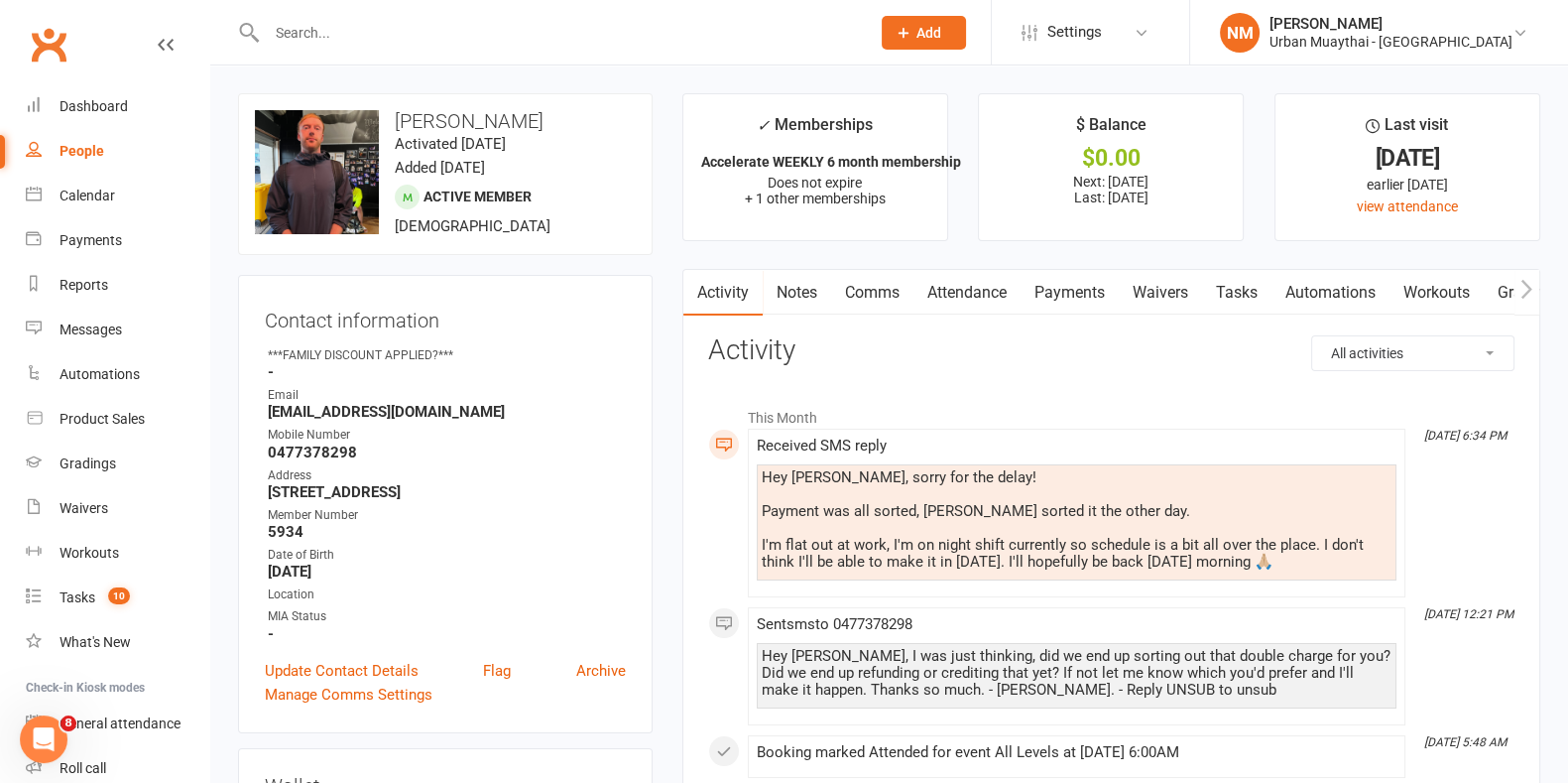
click at [888, 298] on link "Comms" at bounding box center [872, 293] width 82 height 46
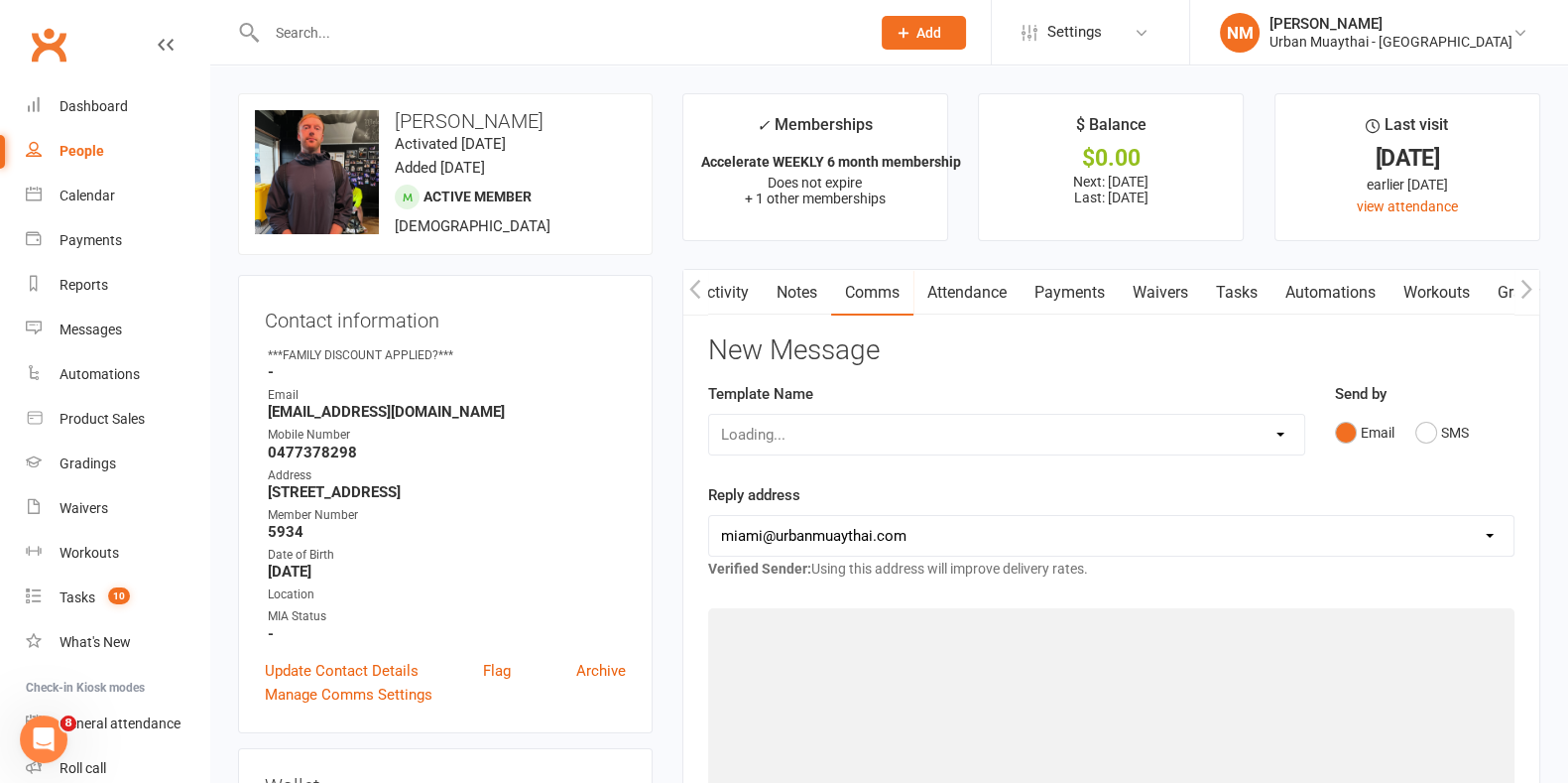
scroll to position [0, 6]
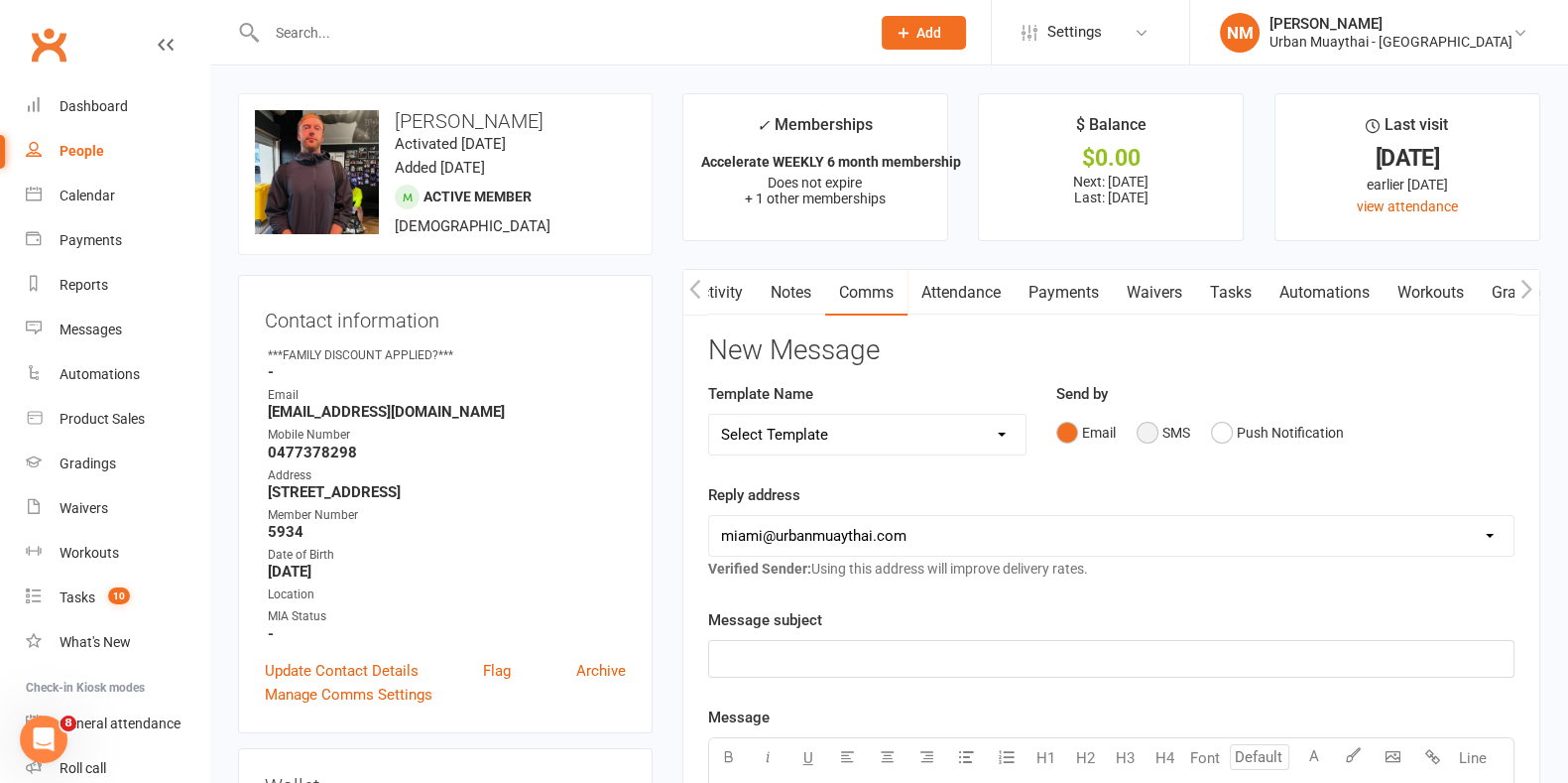
click at [1164, 432] on button "SMS" at bounding box center [1163, 433] width 54 height 38
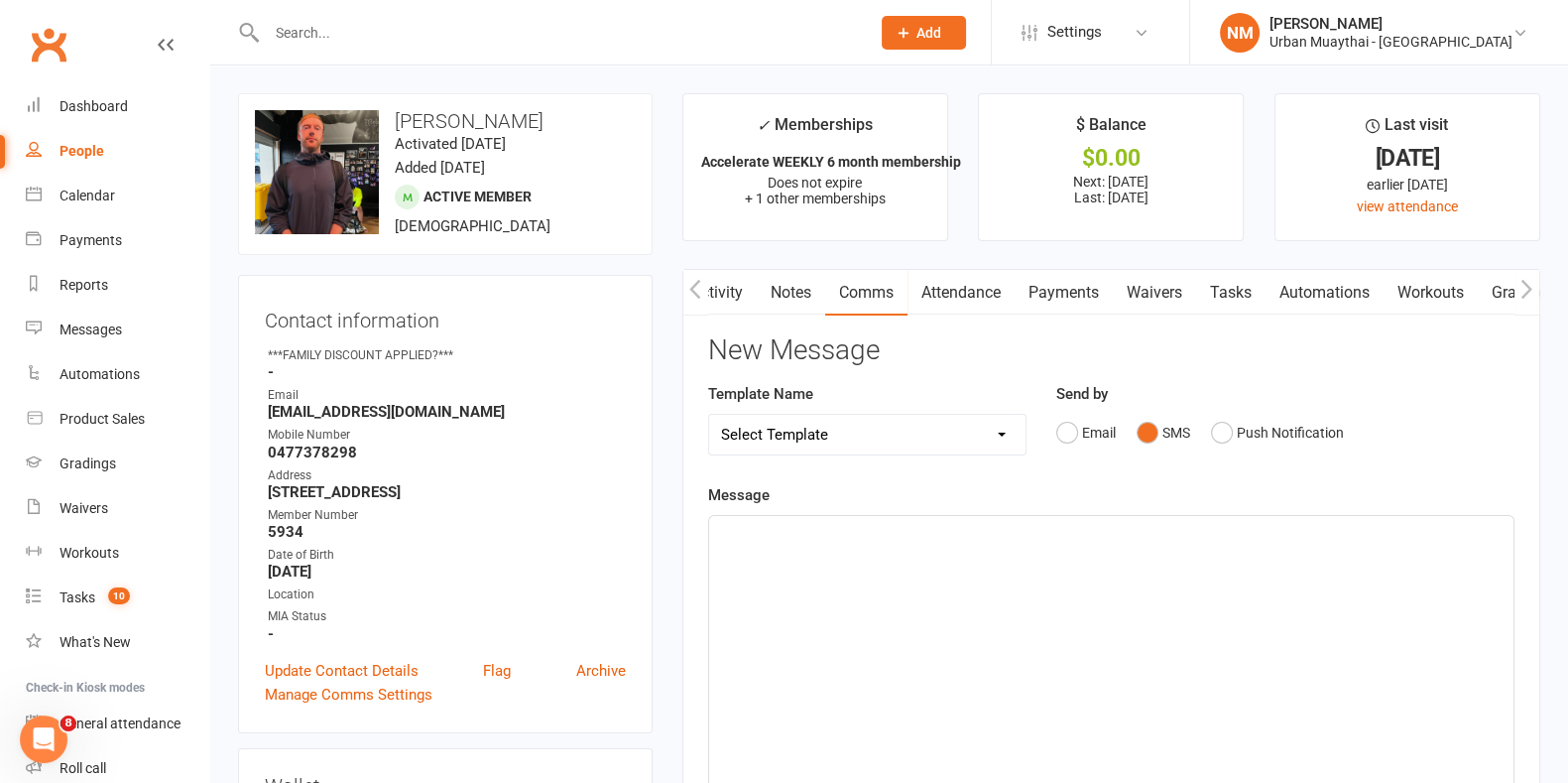
click at [1052, 576] on div "﻿" at bounding box center [1111, 665] width 804 height 298
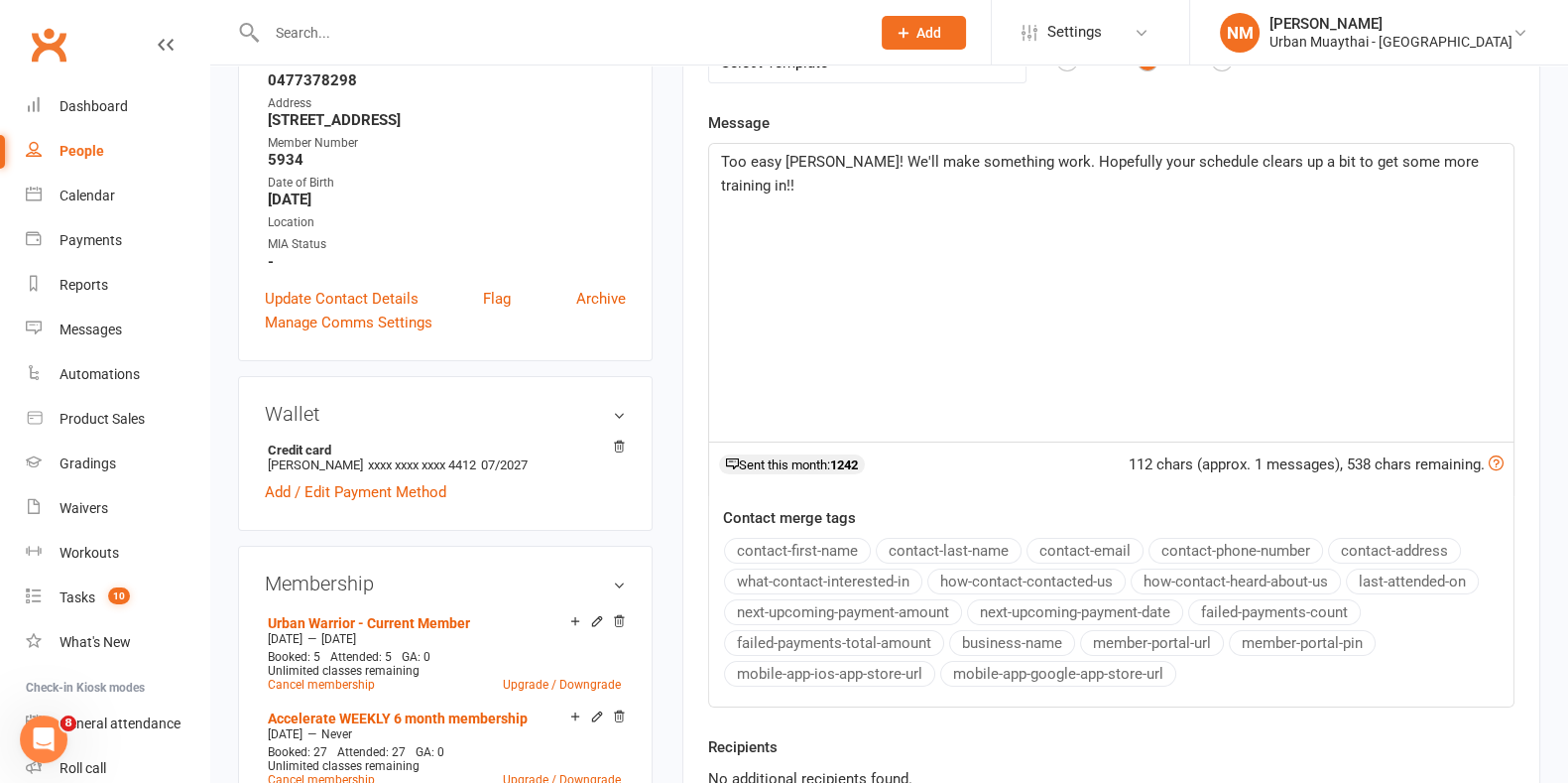
scroll to position [620, 0]
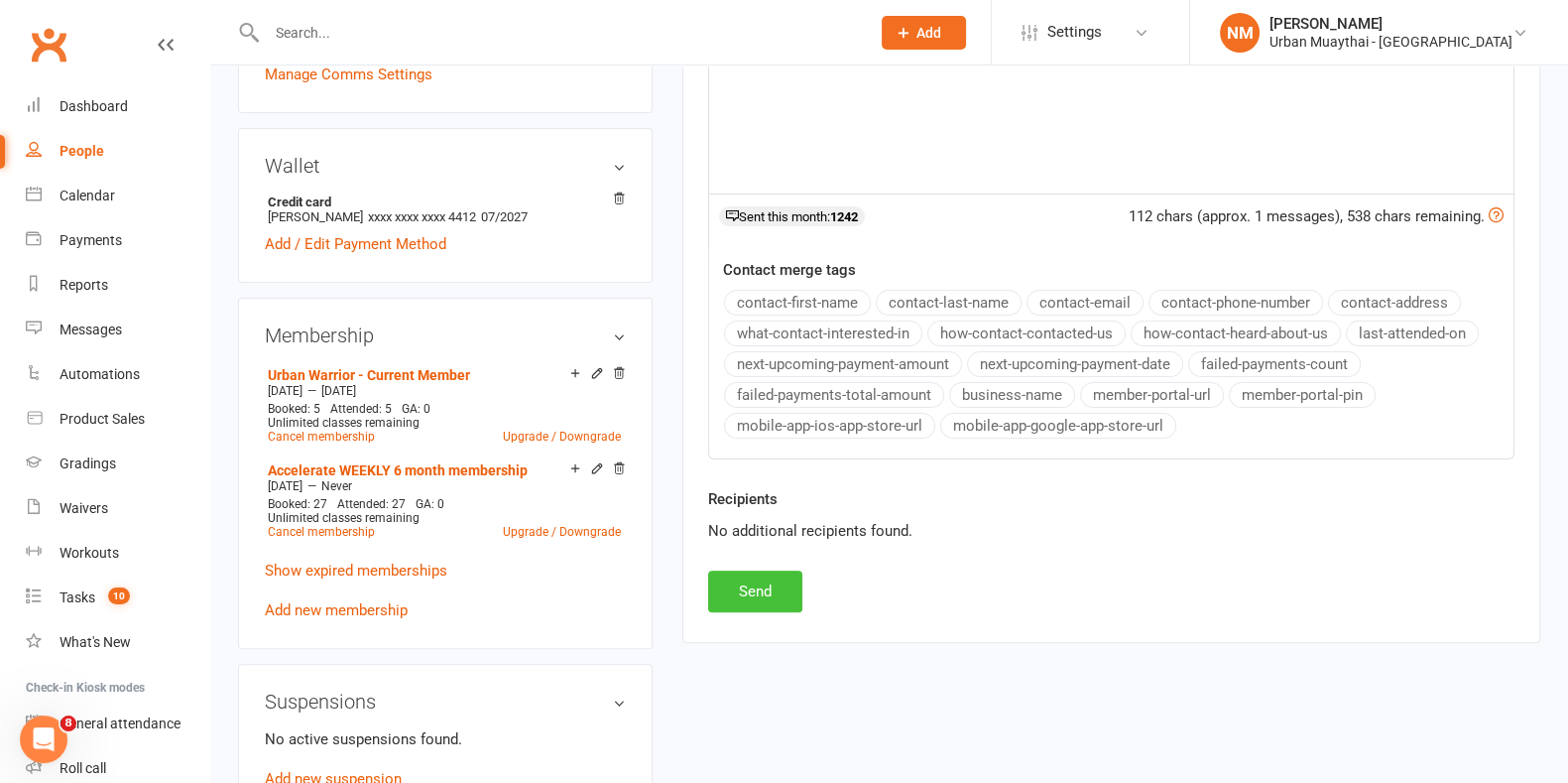
click at [784, 578] on button "Send" at bounding box center [755, 591] width 94 height 42
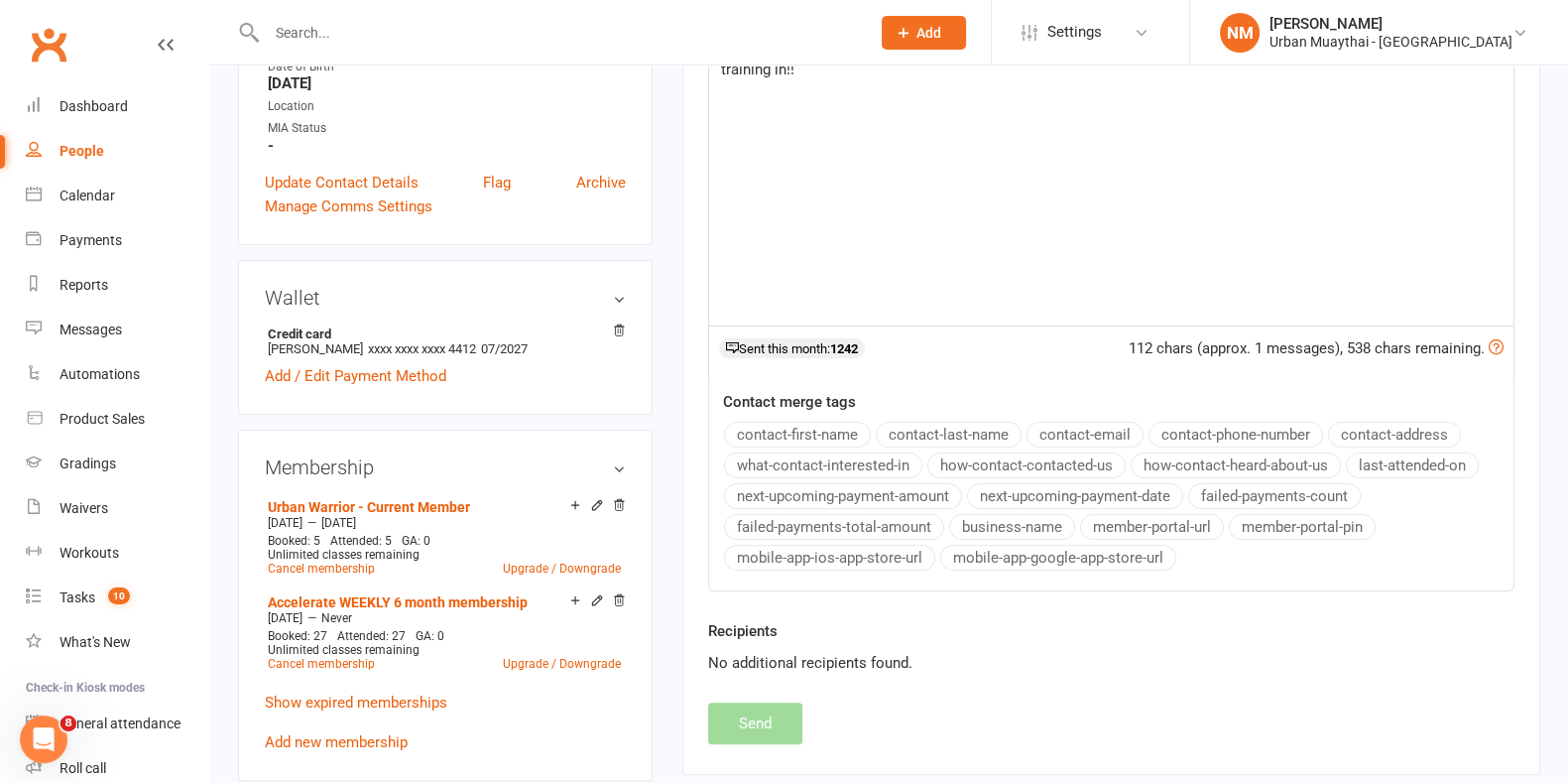
scroll to position [0, 0]
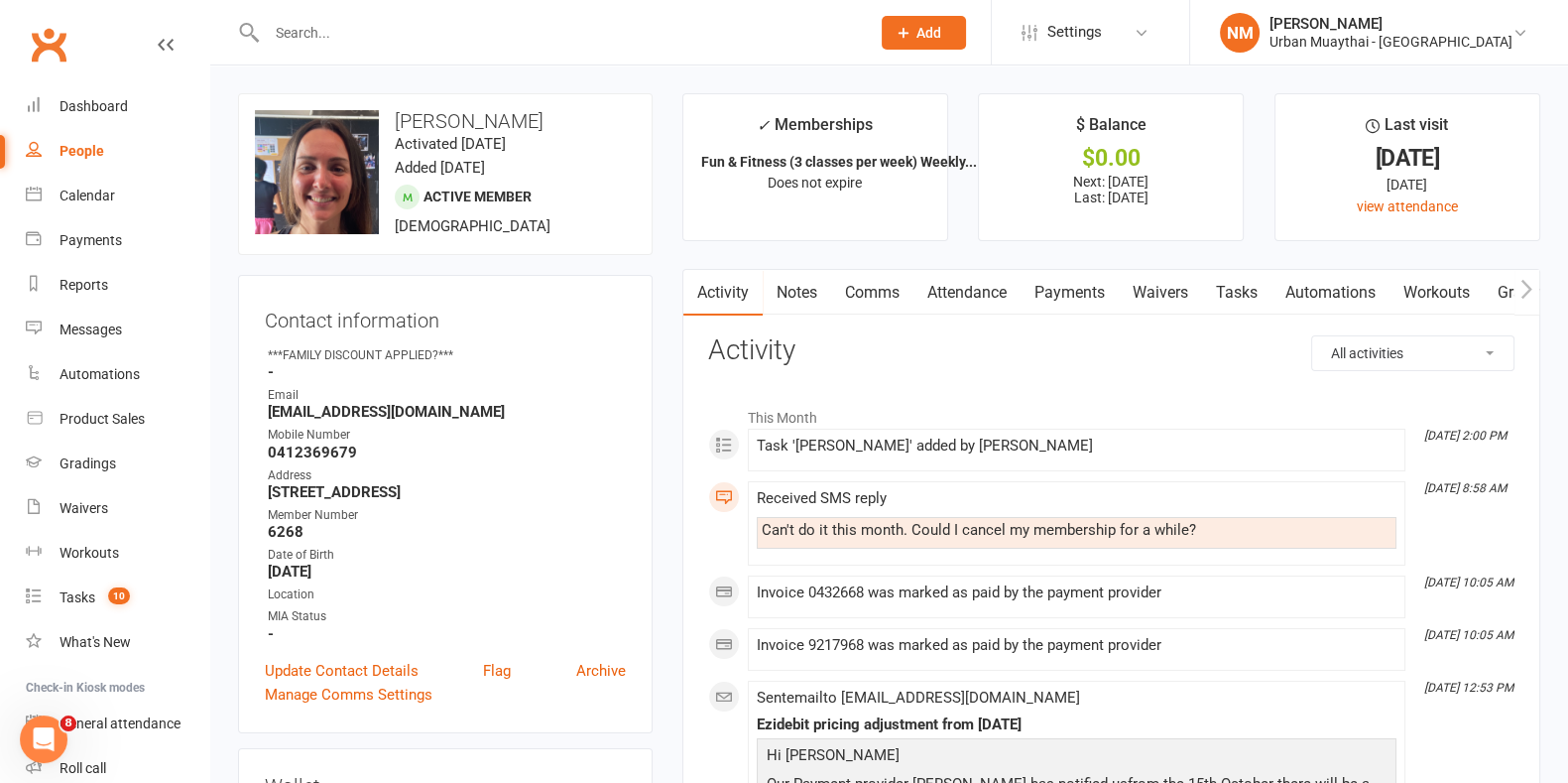
click at [865, 287] on link "Comms" at bounding box center [872, 293] width 82 height 46
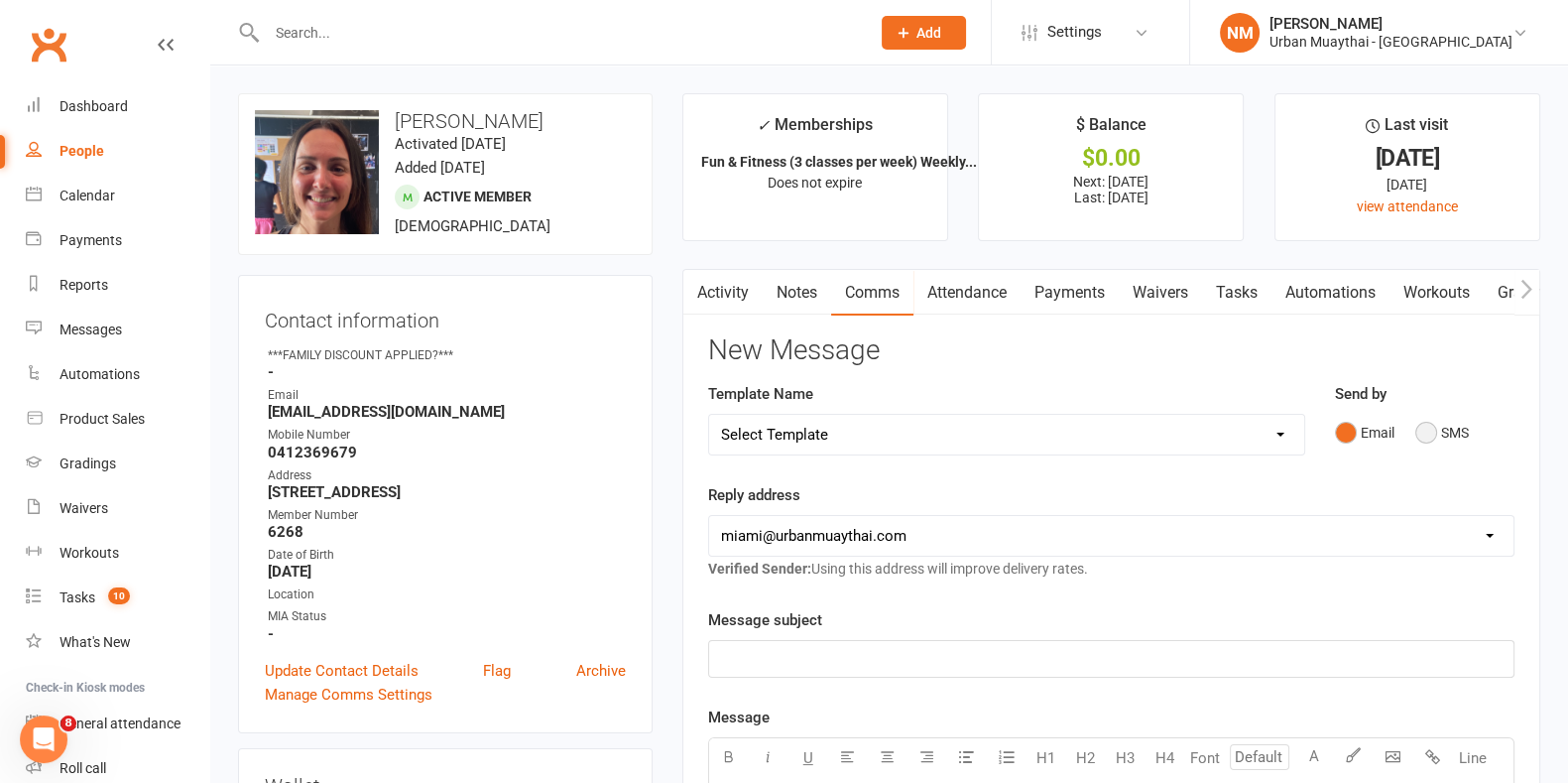
click at [1426, 431] on button "SMS" at bounding box center [1442, 433] width 54 height 38
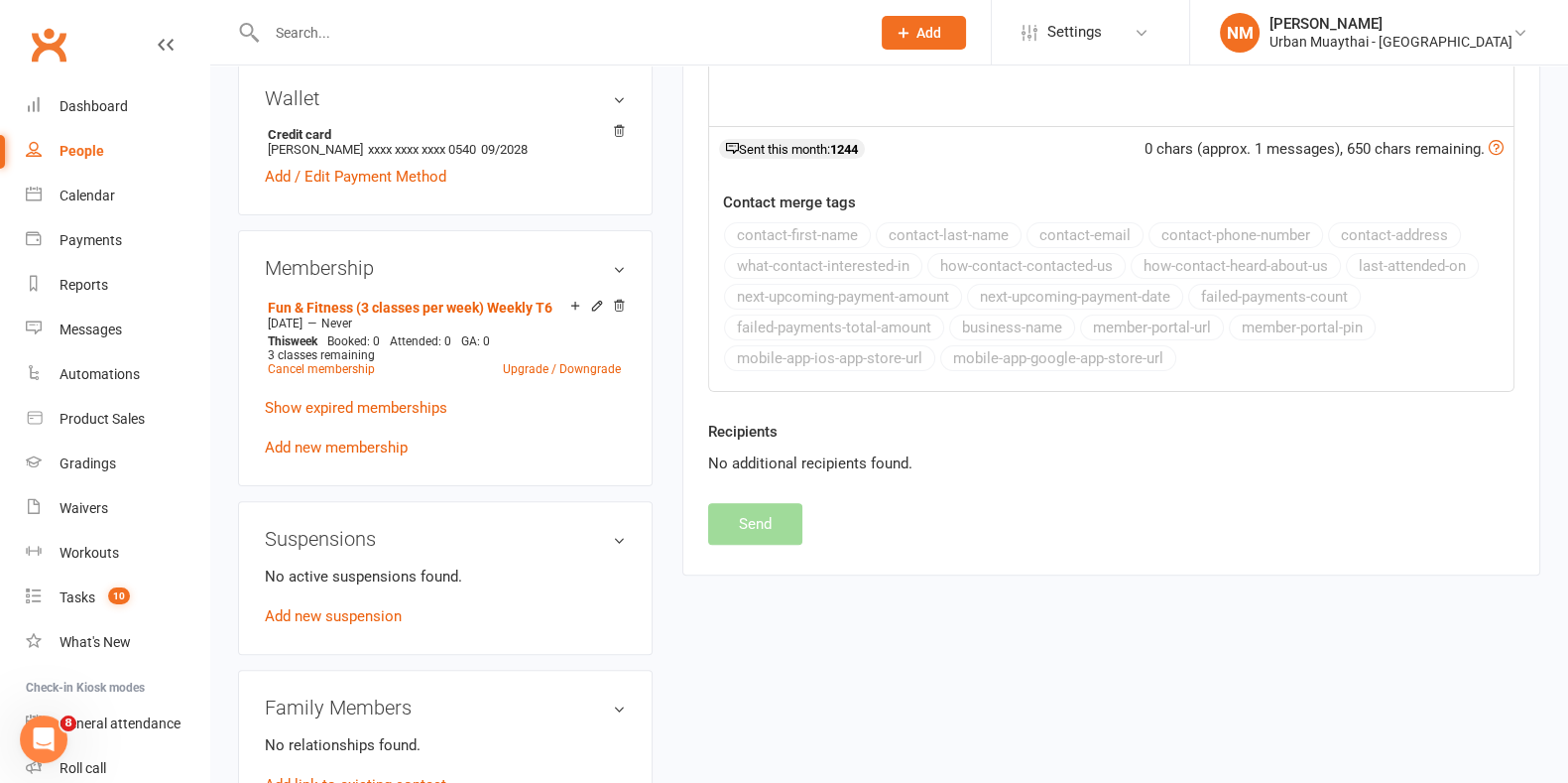
scroll to position [744, 0]
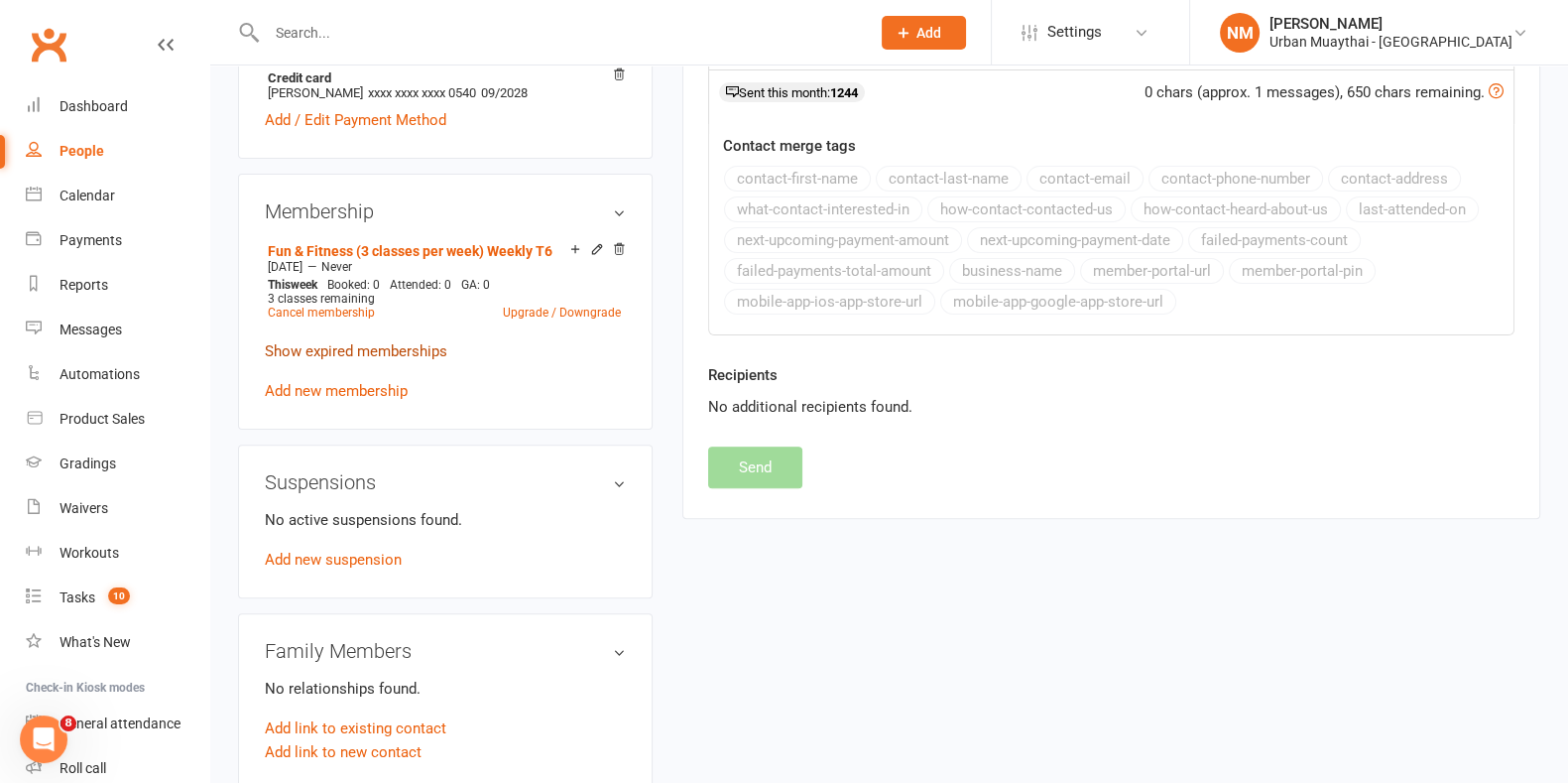
click at [345, 344] on link "Show expired memberships" at bounding box center [356, 351] width 182 height 18
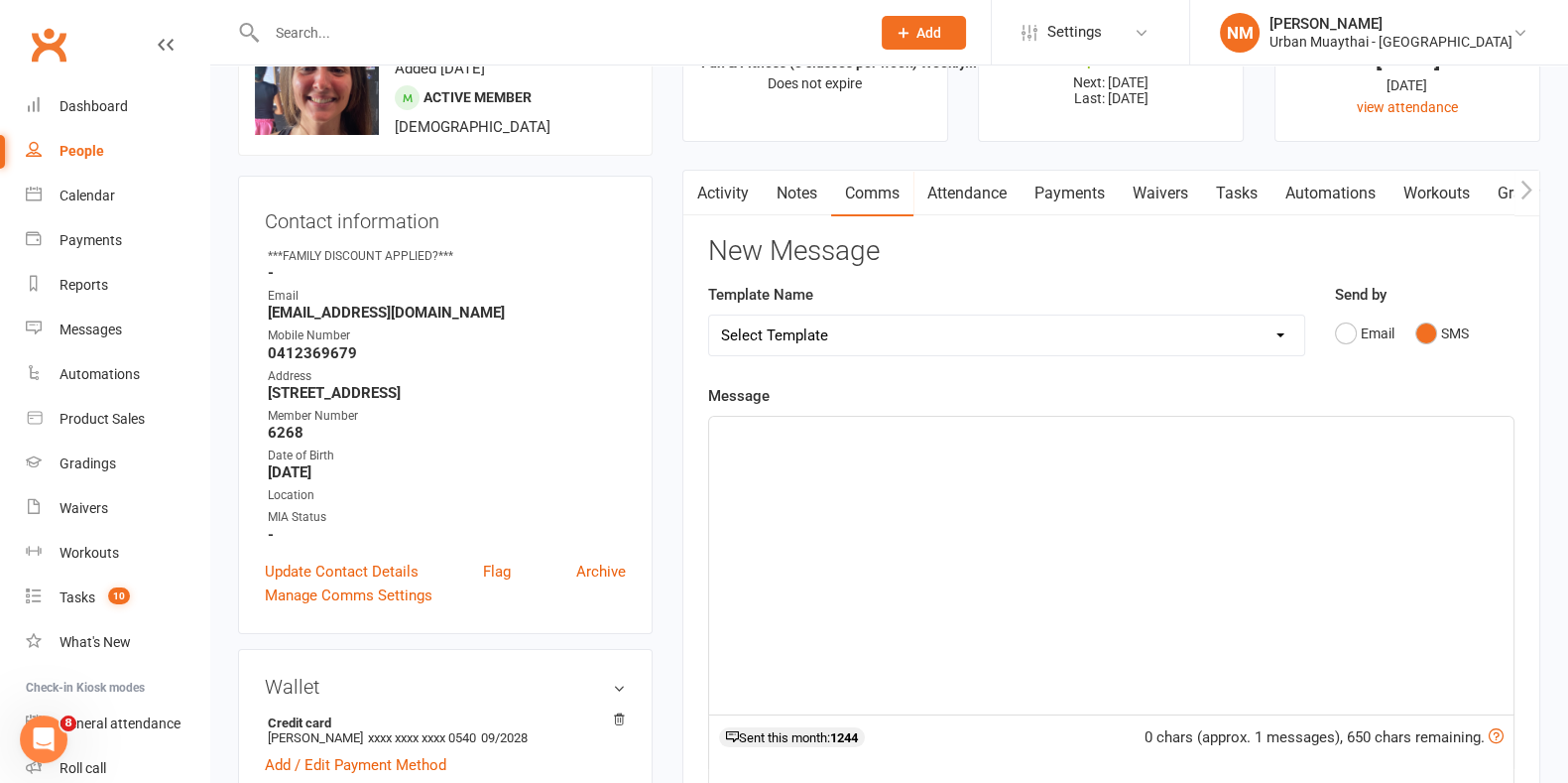
scroll to position [0, 0]
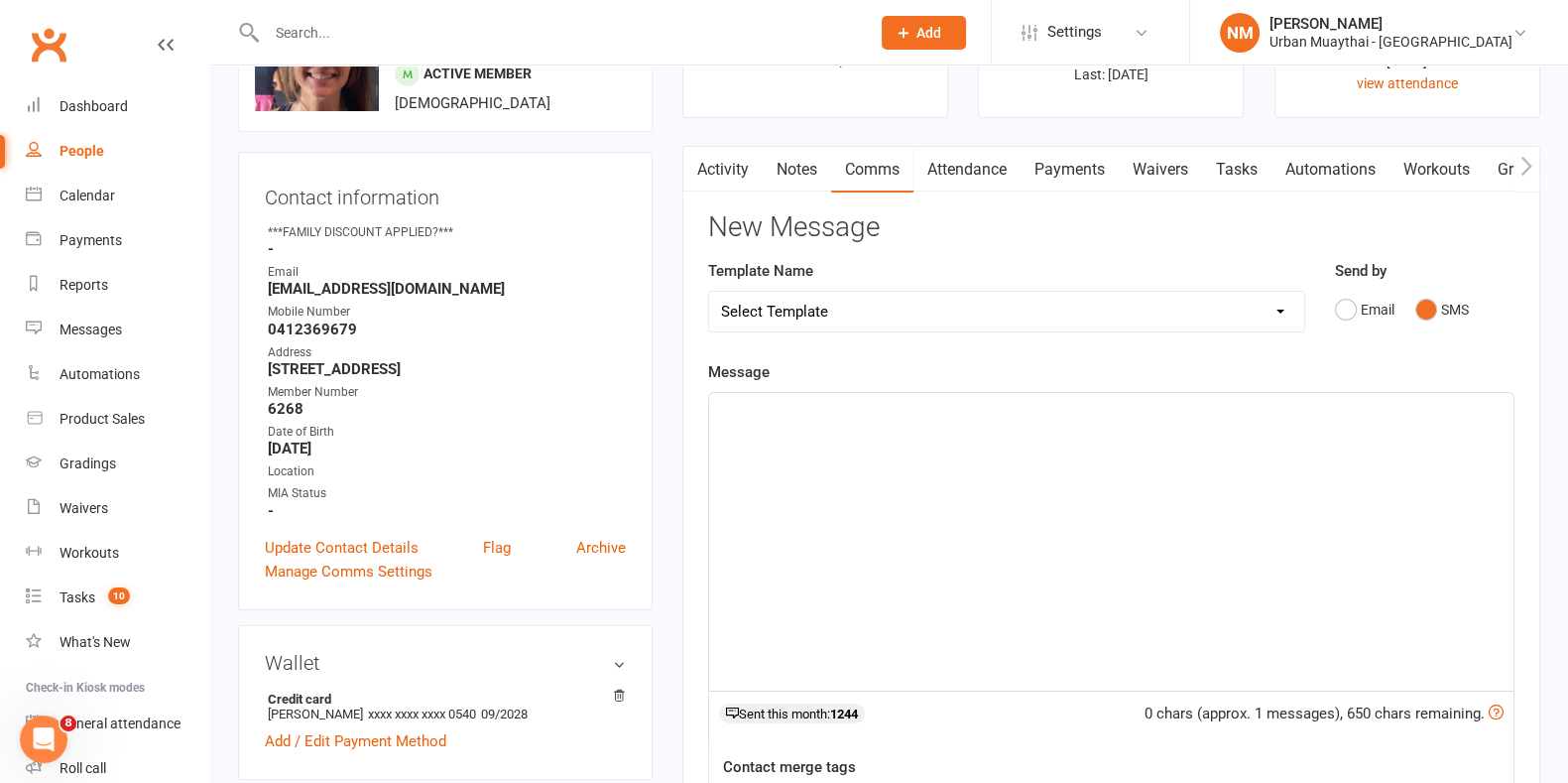
click at [845, 453] on div "﻿" at bounding box center [1111, 542] width 804 height 298
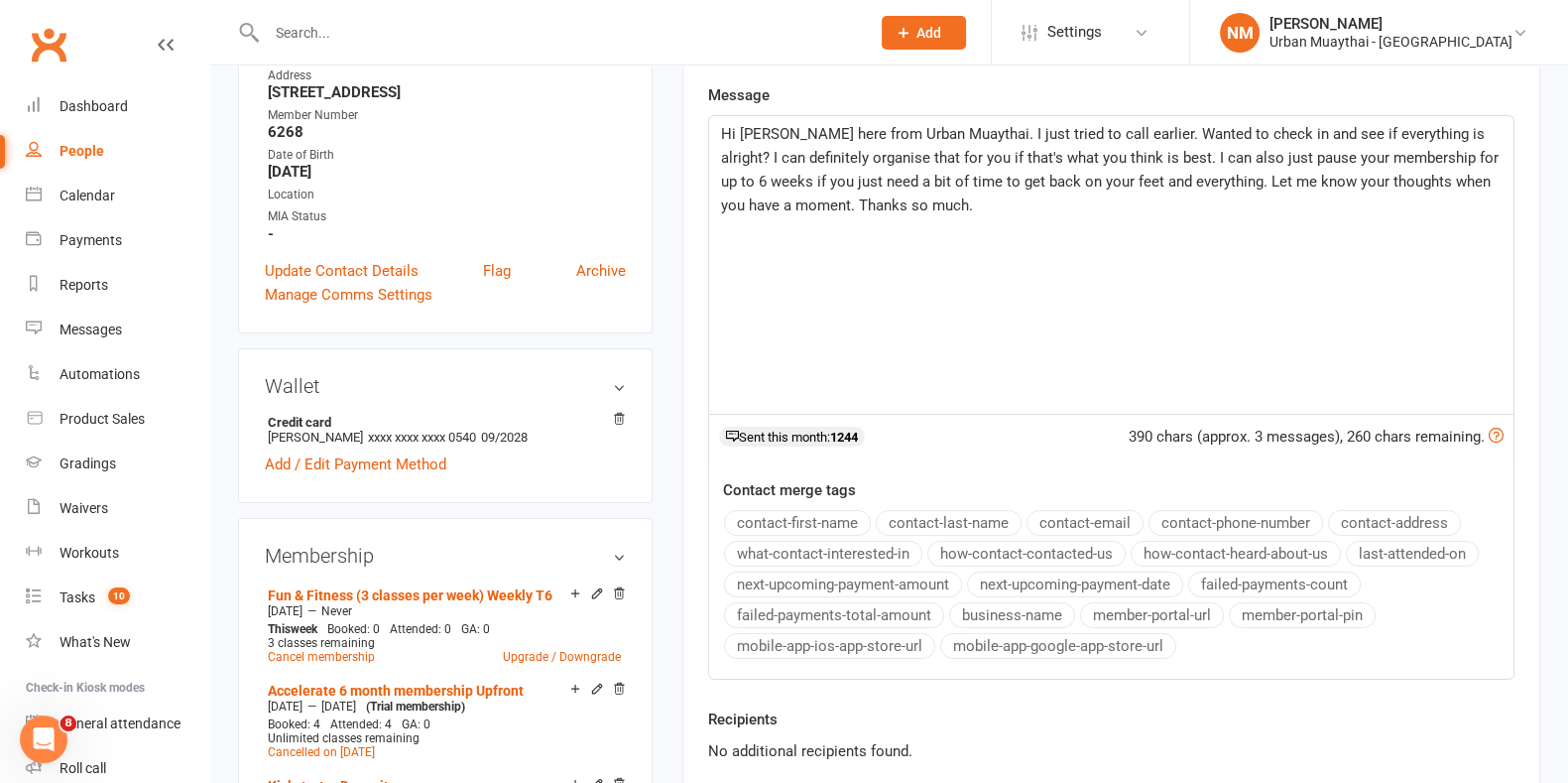
scroll to position [495, 0]
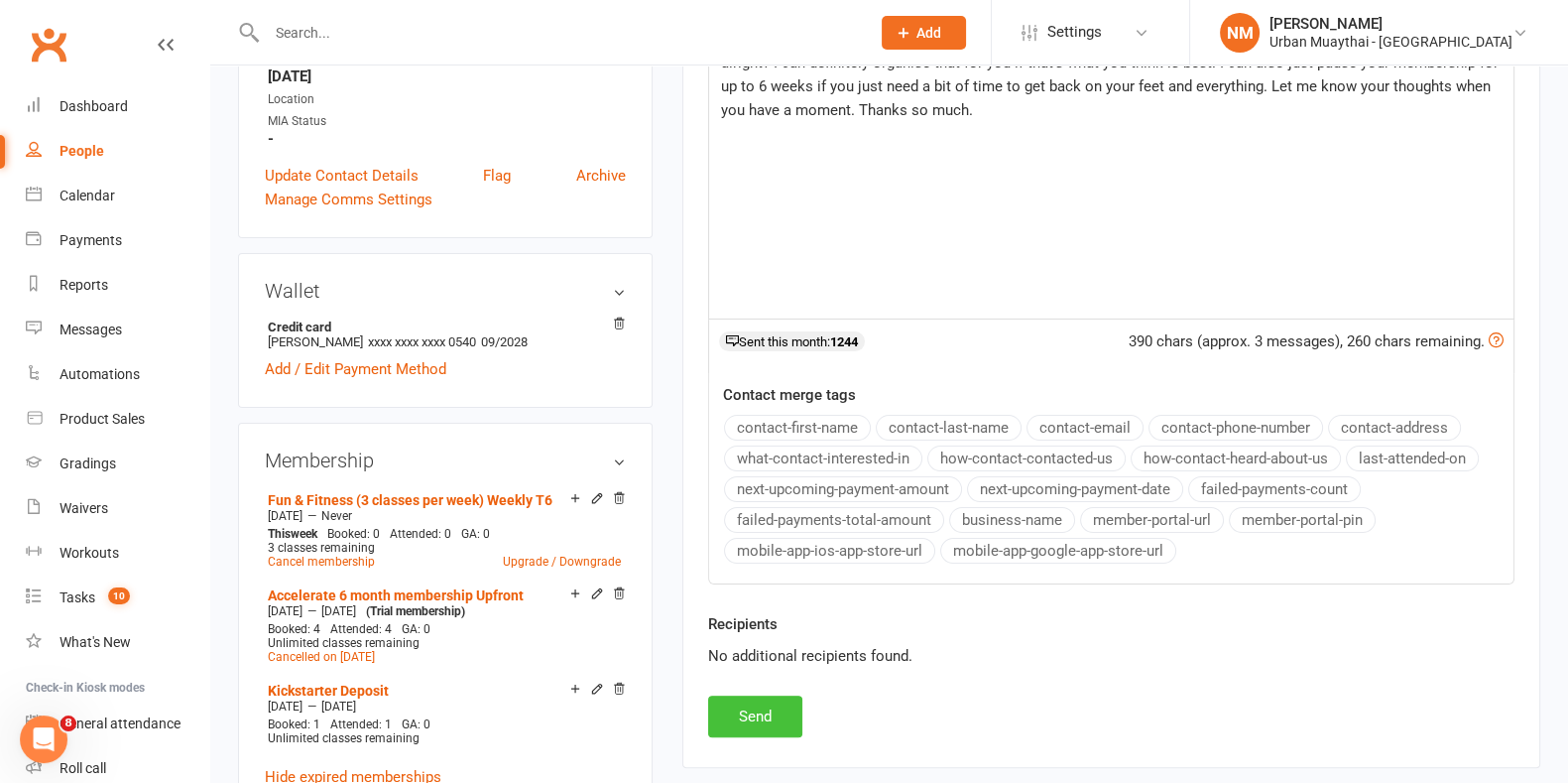
click at [764, 714] on button "Send" at bounding box center [755, 717] width 94 height 42
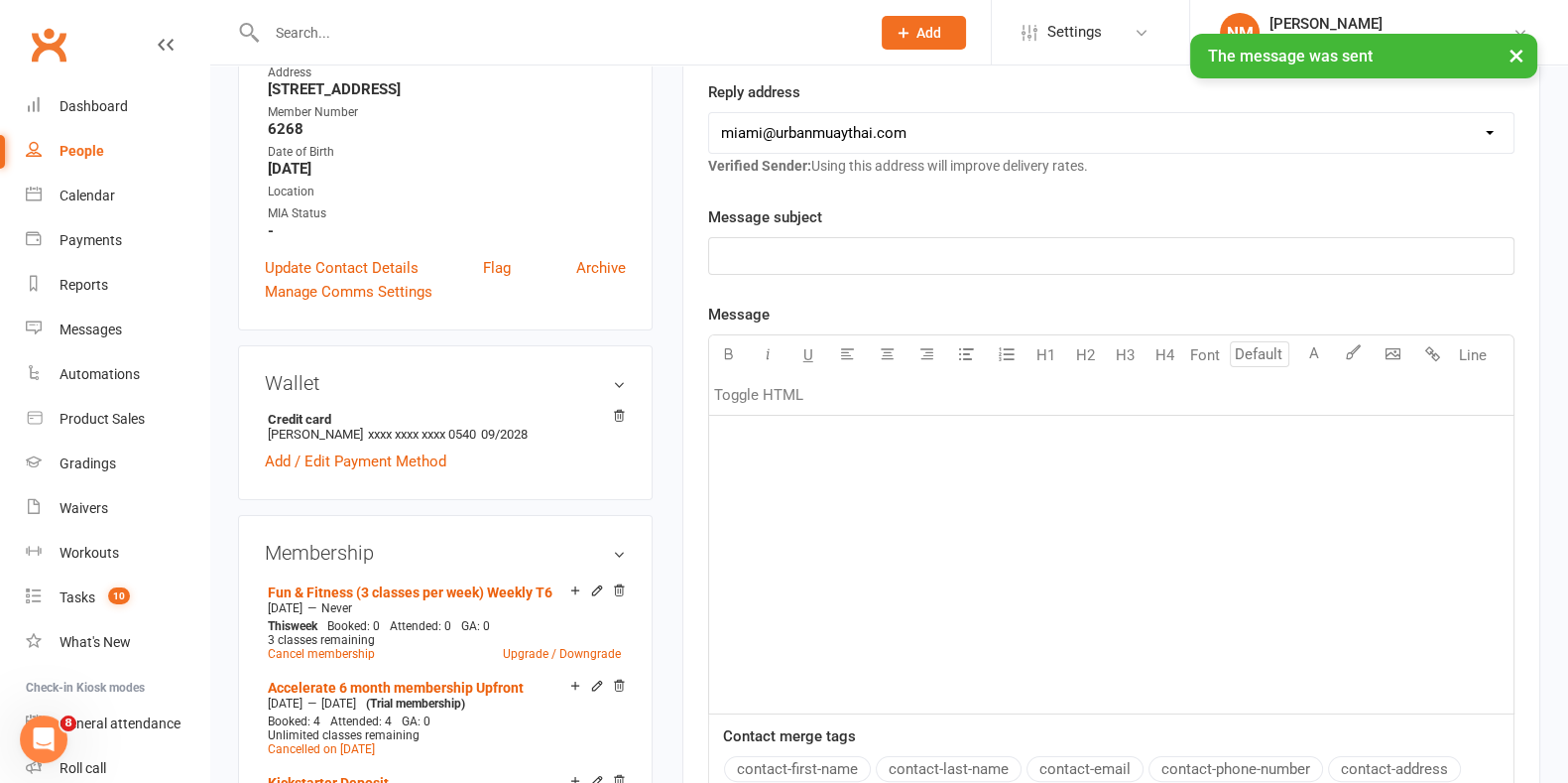
scroll to position [0, 0]
